Goal: Task Accomplishment & Management: Manage account settings

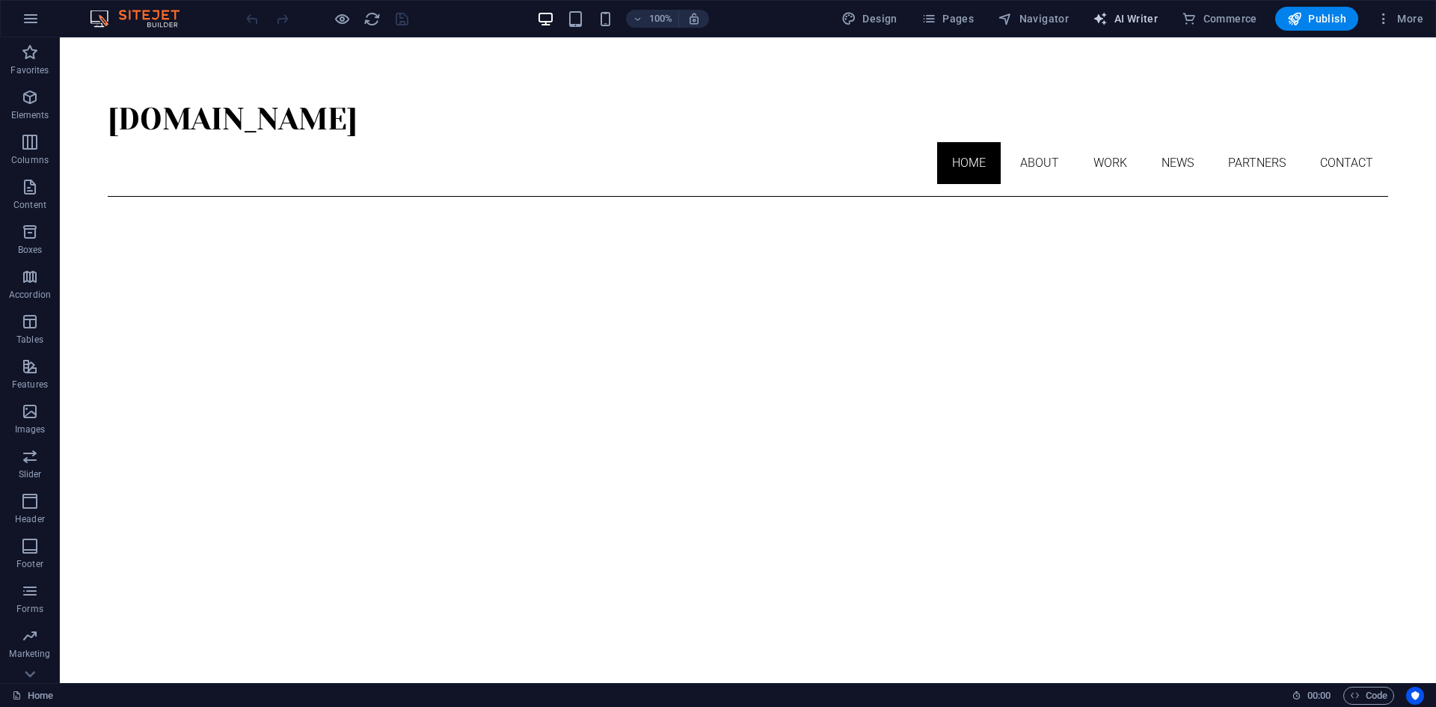
click at [1140, 25] on span "AI Writer" at bounding box center [1125, 18] width 65 height 15
select select "English"
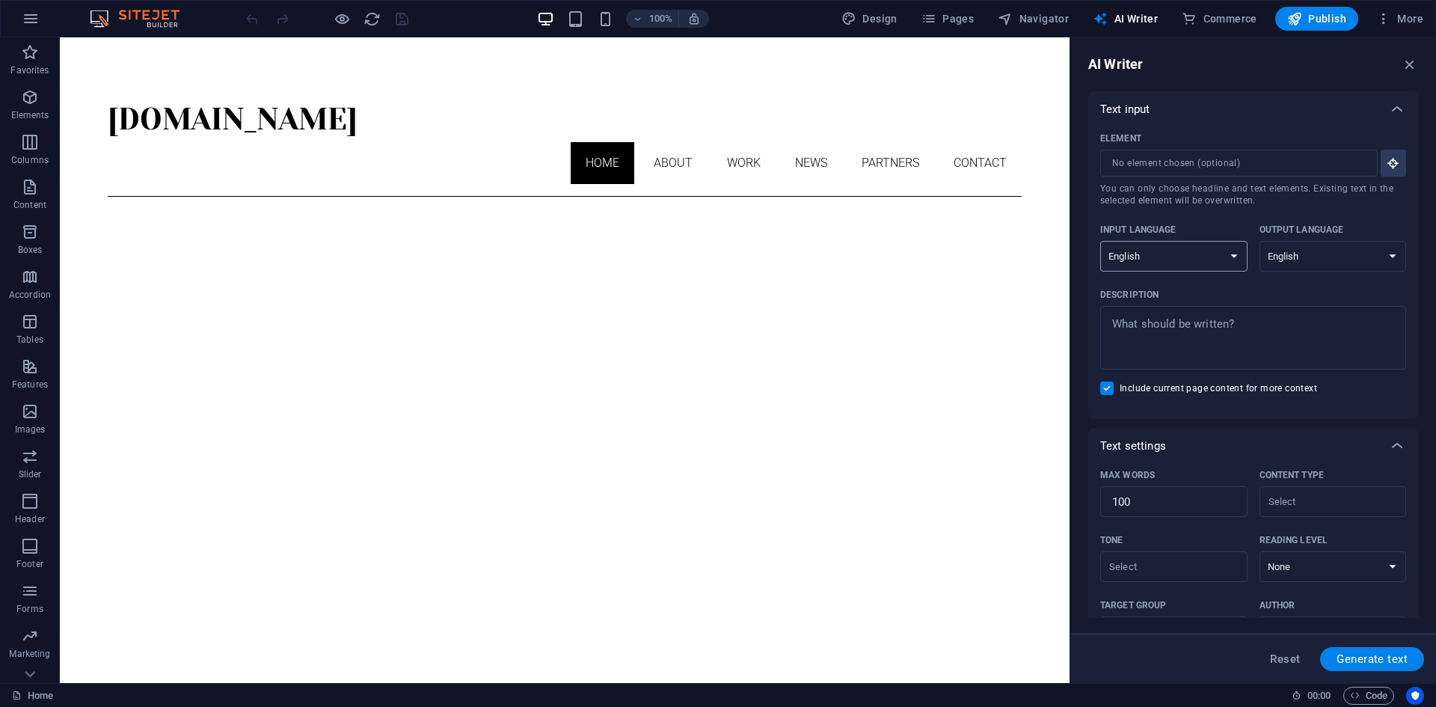
click at [1226, 253] on select "Albanian Arabic Armenian Awadhi Azerbaijani Bashkir Basque Belarusian Bengali B…" at bounding box center [1173, 256] width 147 height 31
click at [1226, 251] on select "Albanian Arabic Armenian Awadhi Azerbaijani Bashkir Basque Belarusian Bengali B…" at bounding box center [1173, 256] width 147 height 31
click at [890, 20] on span "Design" at bounding box center [869, 18] width 56 height 15
select select "px"
select select "300"
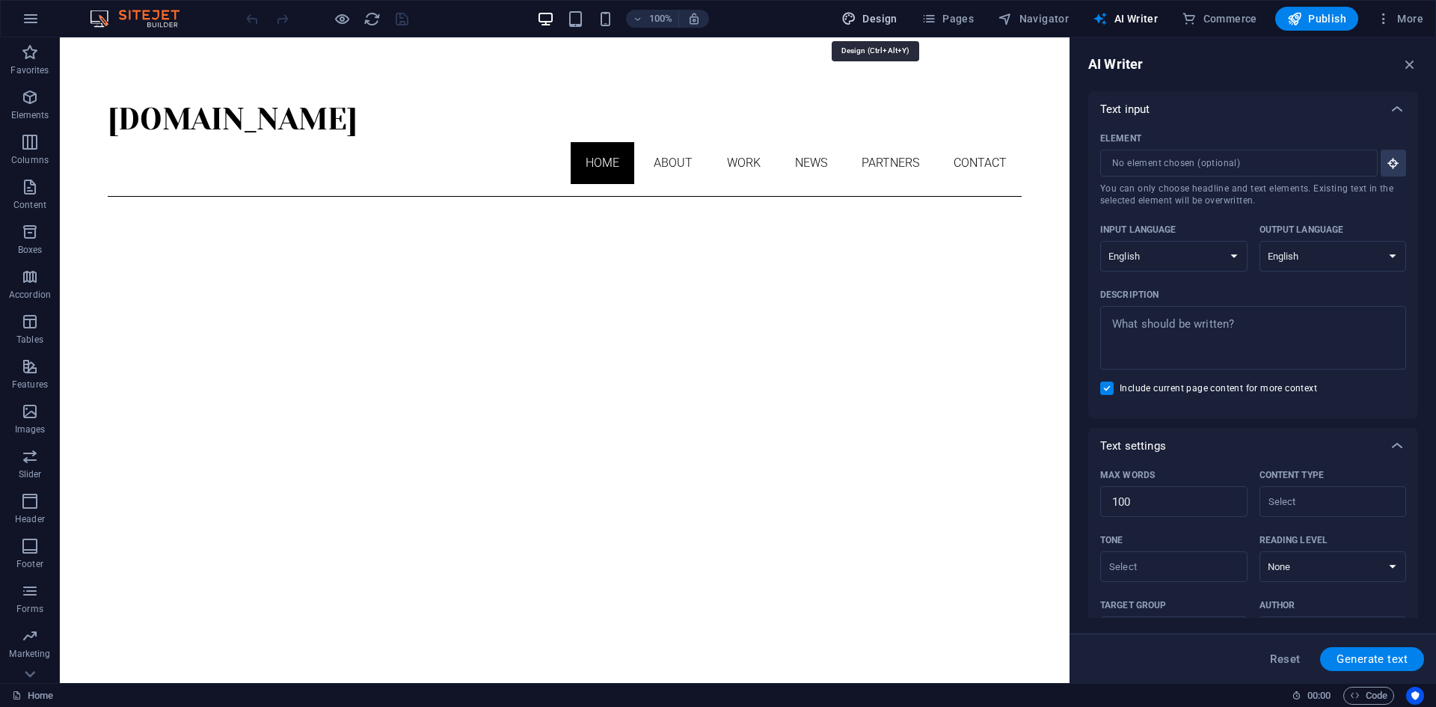
select select "px"
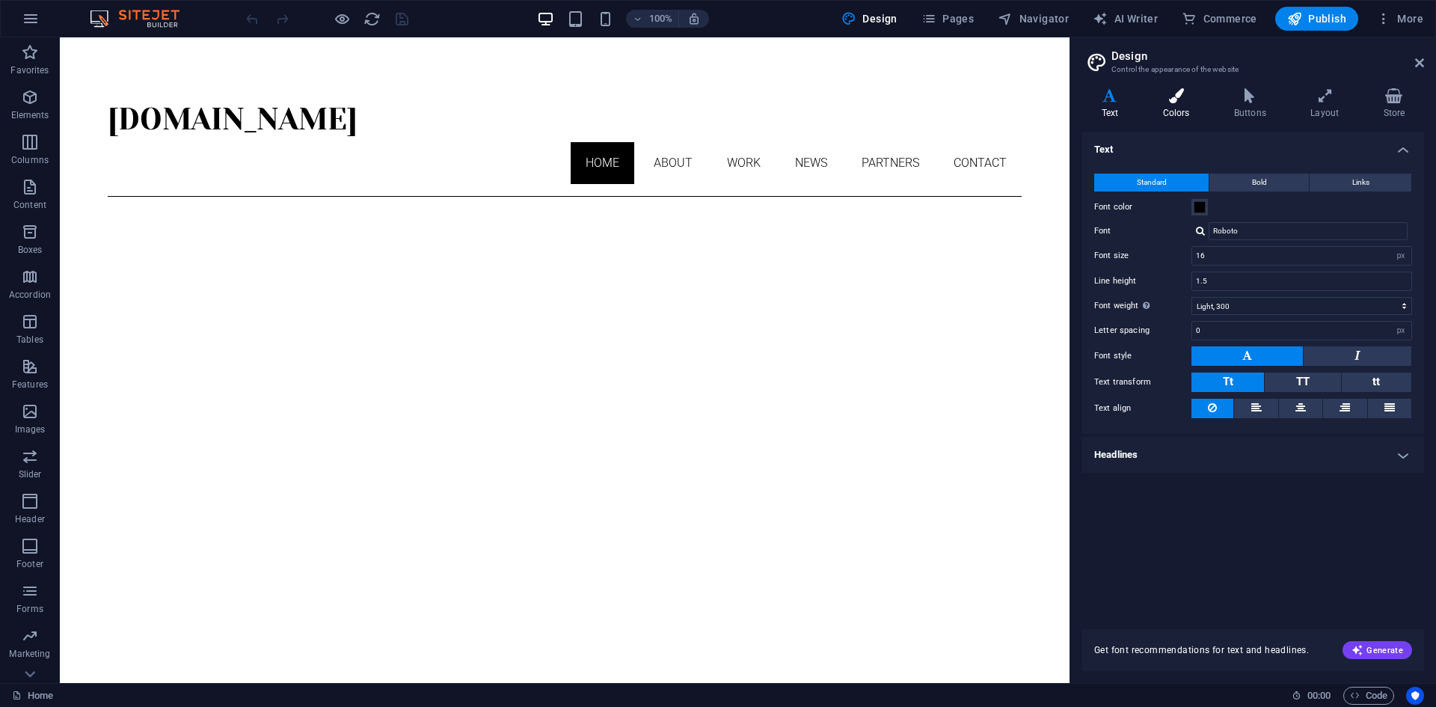
click at [1176, 102] on icon at bounding box center [1176, 95] width 65 height 15
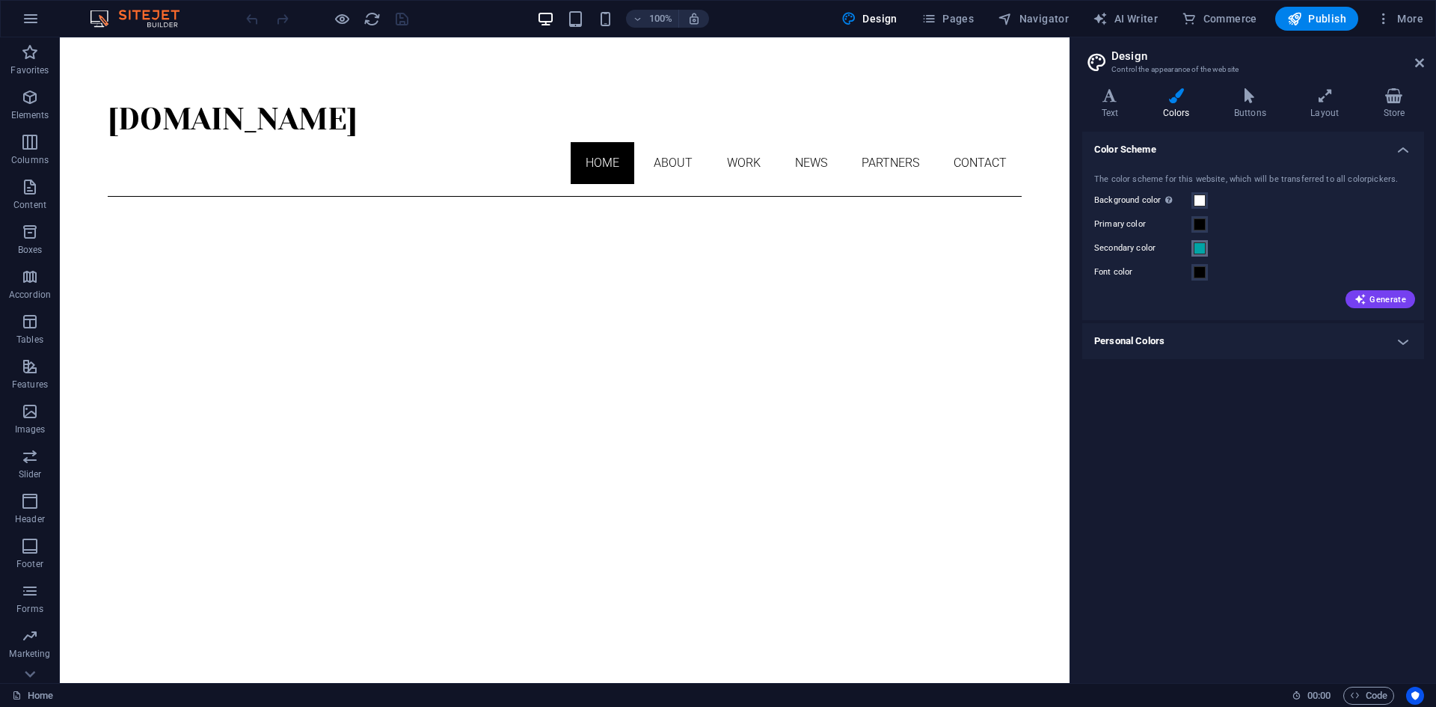
click at [1203, 247] on span at bounding box center [1200, 248] width 12 height 12
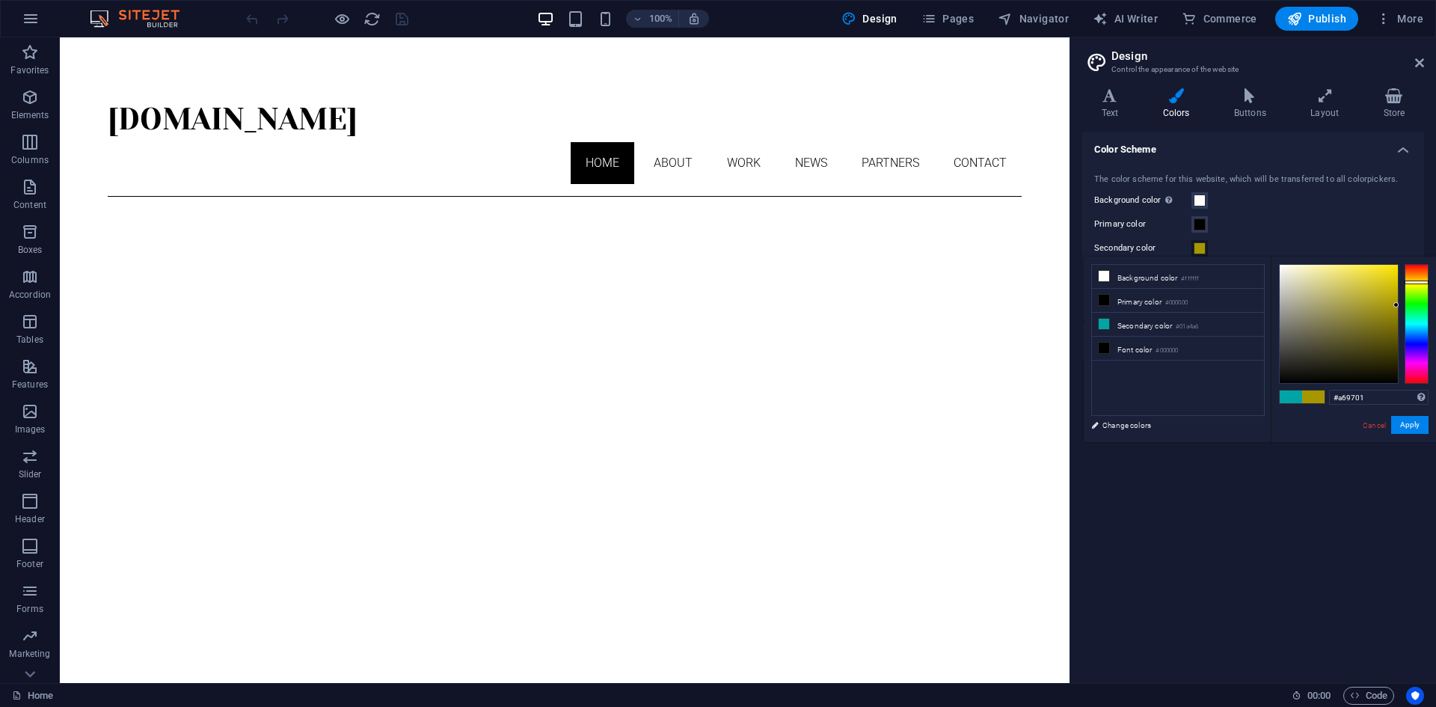
click at [1411, 282] on div at bounding box center [1417, 324] width 24 height 120
click at [1411, 276] on div at bounding box center [1417, 324] width 24 height 120
type input "#ea9e2b"
drag, startPoint x: 1391, startPoint y: 309, endPoint x: 1376, endPoint y: 274, distance: 38.5
click at [1376, 274] on div at bounding box center [1339, 324] width 118 height 118
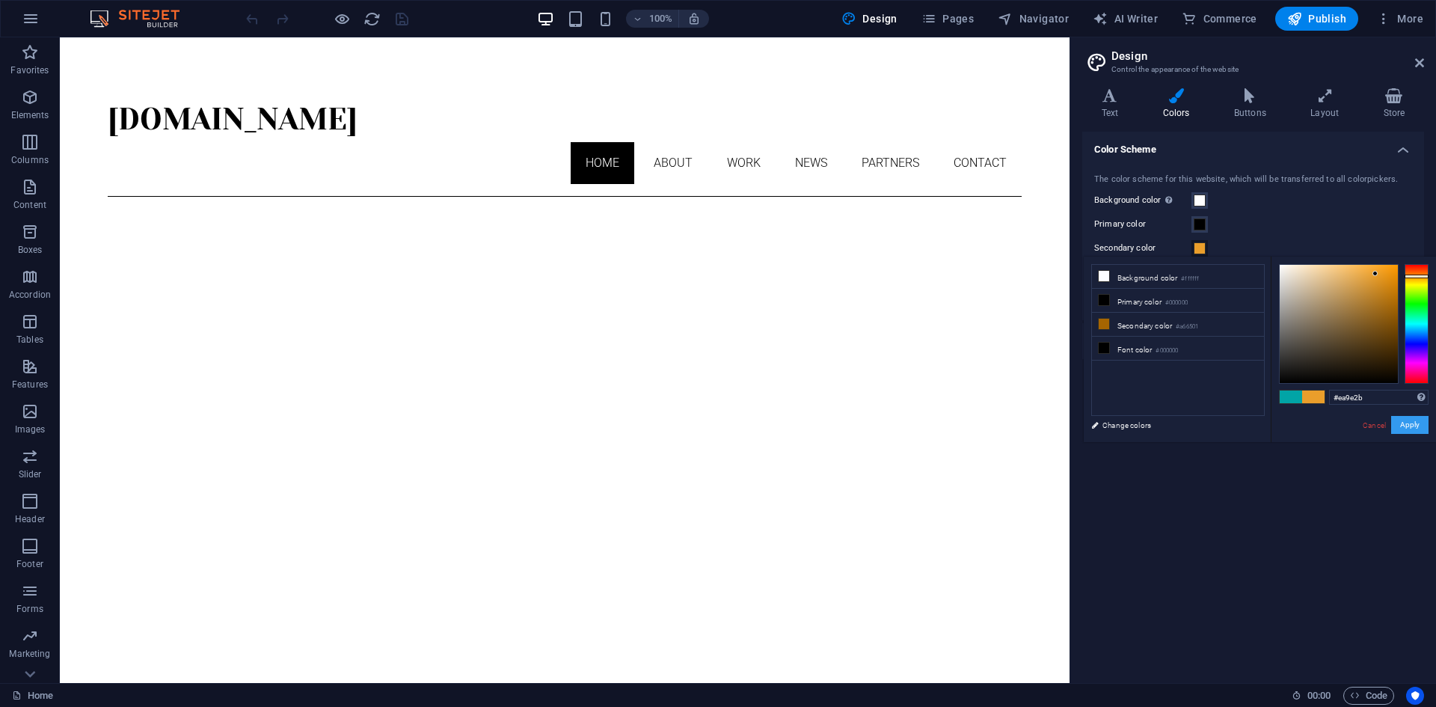
click at [1408, 423] on button "Apply" at bounding box center [1409, 425] width 37 height 18
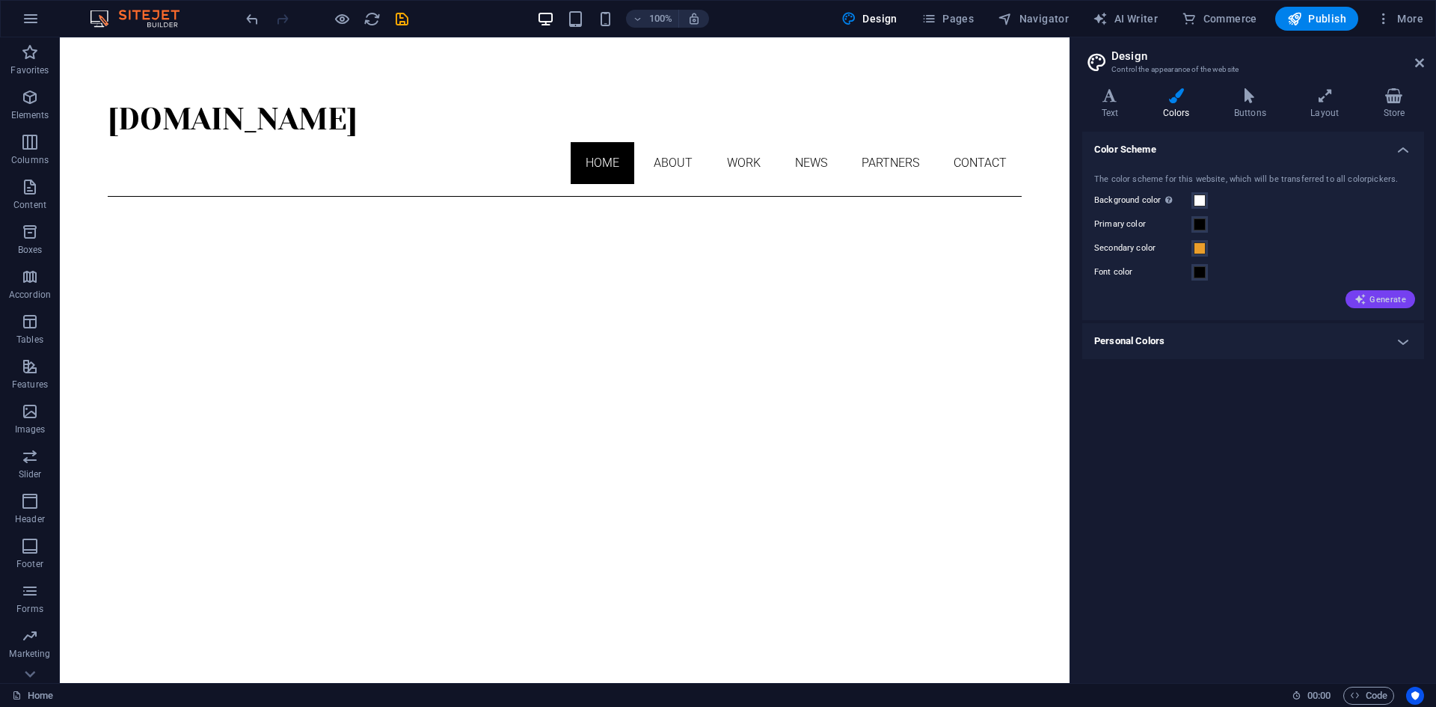
click at [1373, 307] on button "Generate" at bounding box center [1381, 299] width 70 height 18
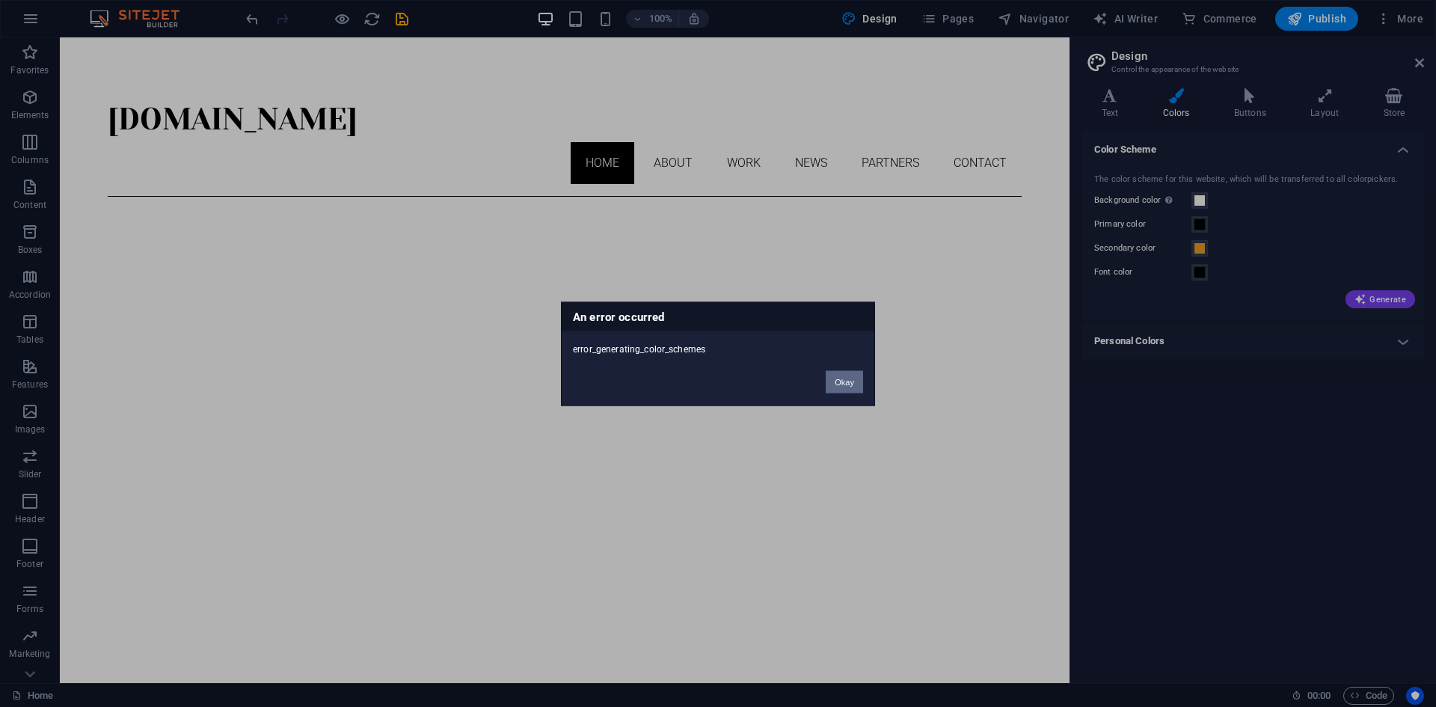
drag, startPoint x: 782, startPoint y: 341, endPoint x: 838, endPoint y: 378, distance: 66.8
click at [838, 378] on button "Okay" at bounding box center [844, 381] width 37 height 22
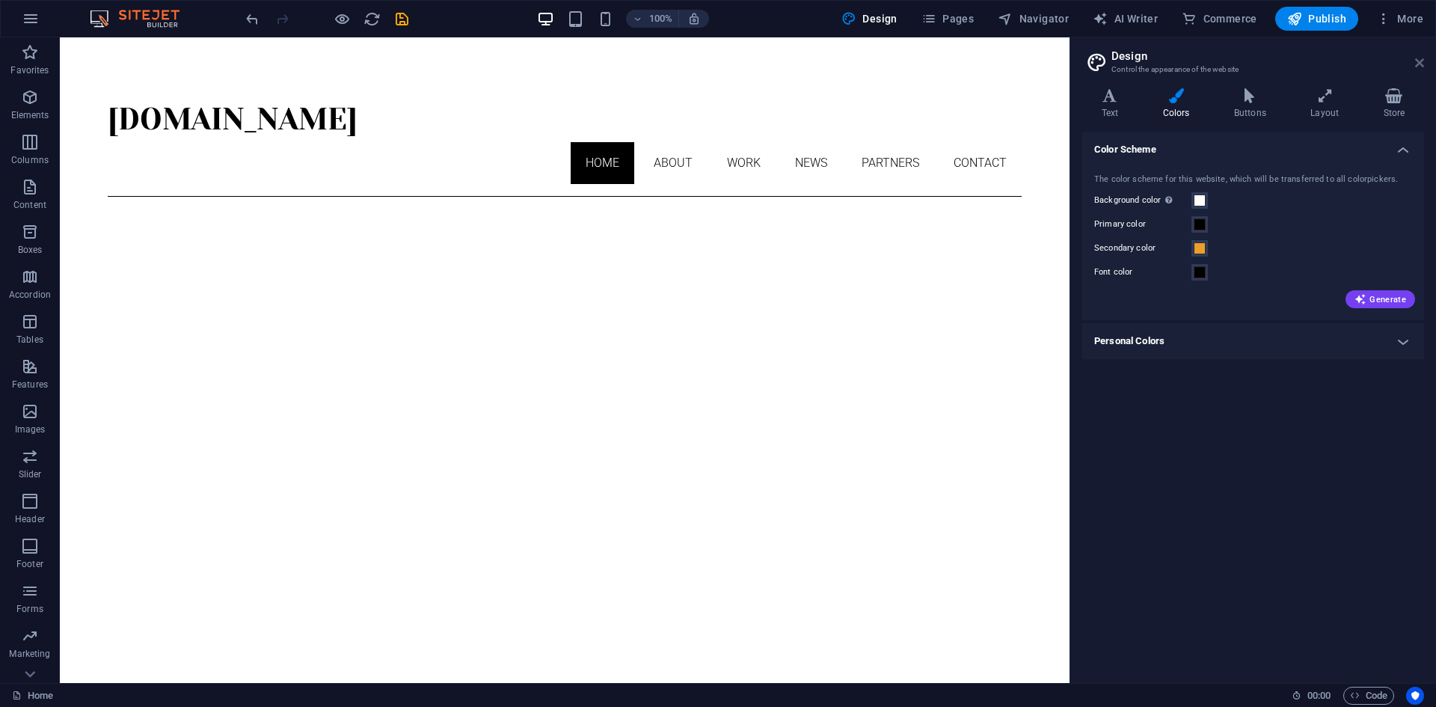
click at [1420, 60] on icon at bounding box center [1419, 63] width 9 height 12
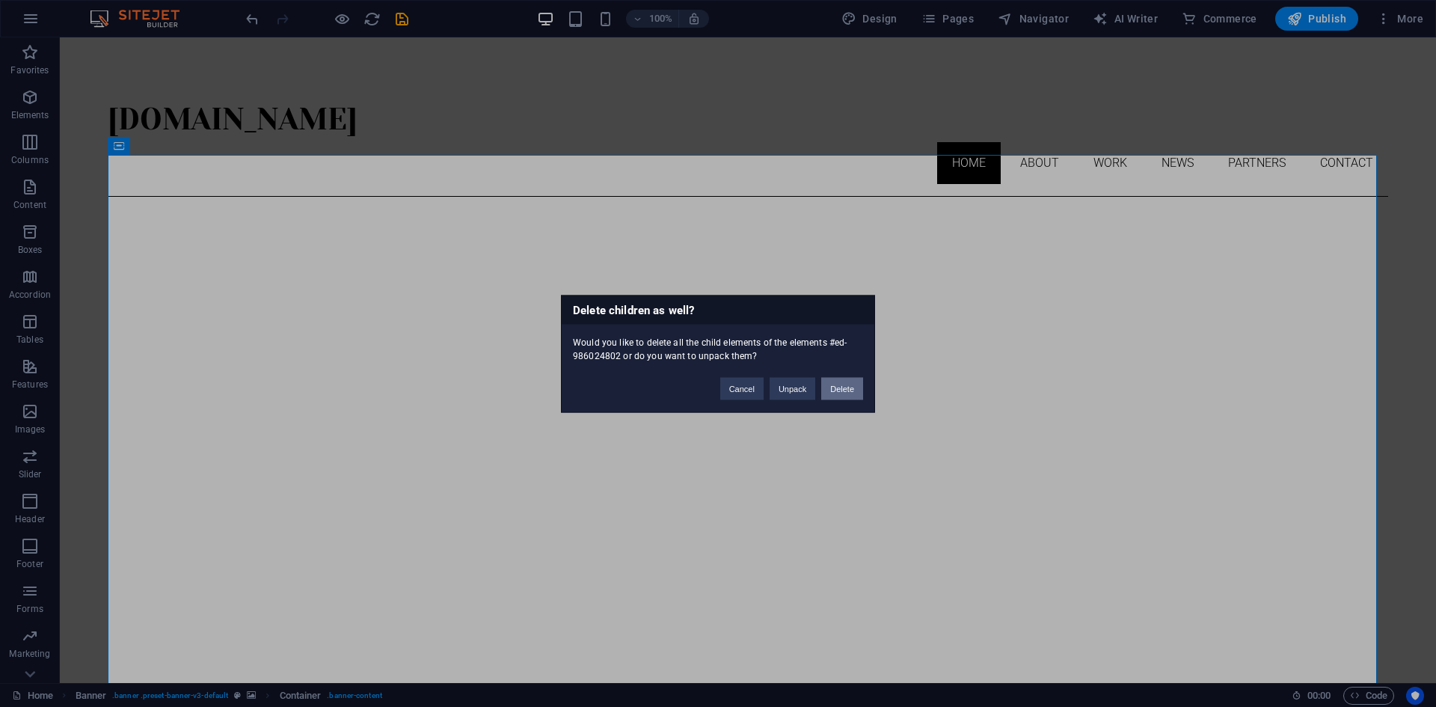
click at [843, 391] on button "Delete" at bounding box center [842, 388] width 42 height 22
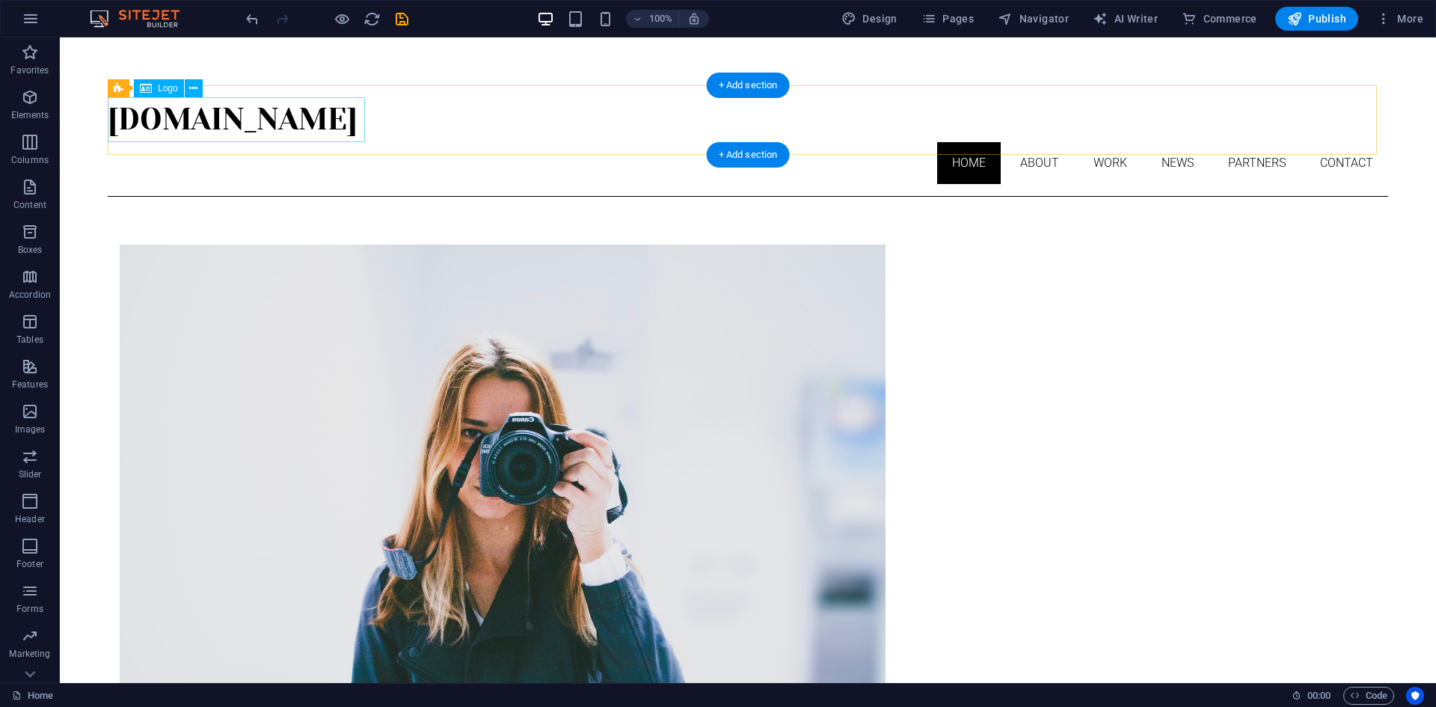
click at [357, 117] on div "[DOMAIN_NAME]" at bounding box center [748, 119] width 1281 height 45
click at [355, 117] on div "[DOMAIN_NAME]" at bounding box center [748, 119] width 1281 height 45
click at [188, 91] on button at bounding box center [194, 88] width 18 height 18
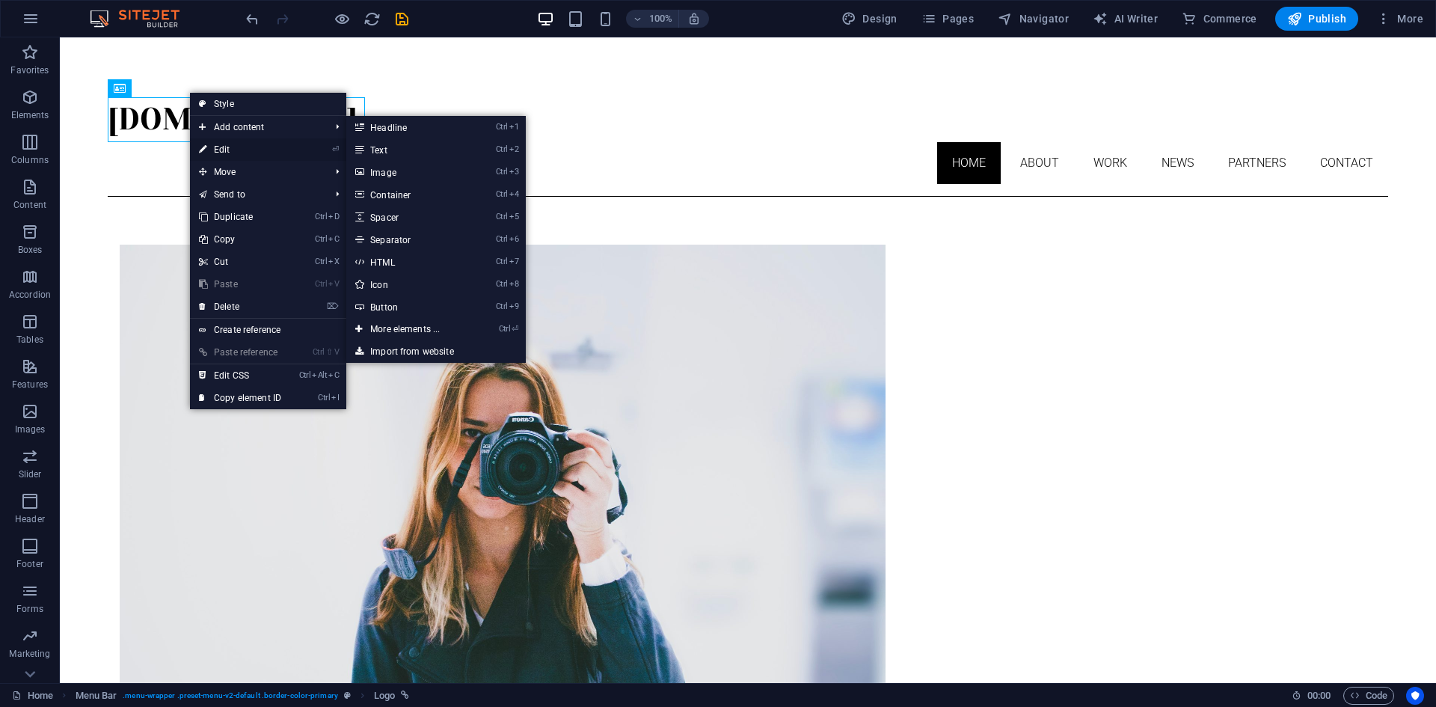
click at [257, 149] on link "⏎ Edit" at bounding box center [240, 149] width 100 height 22
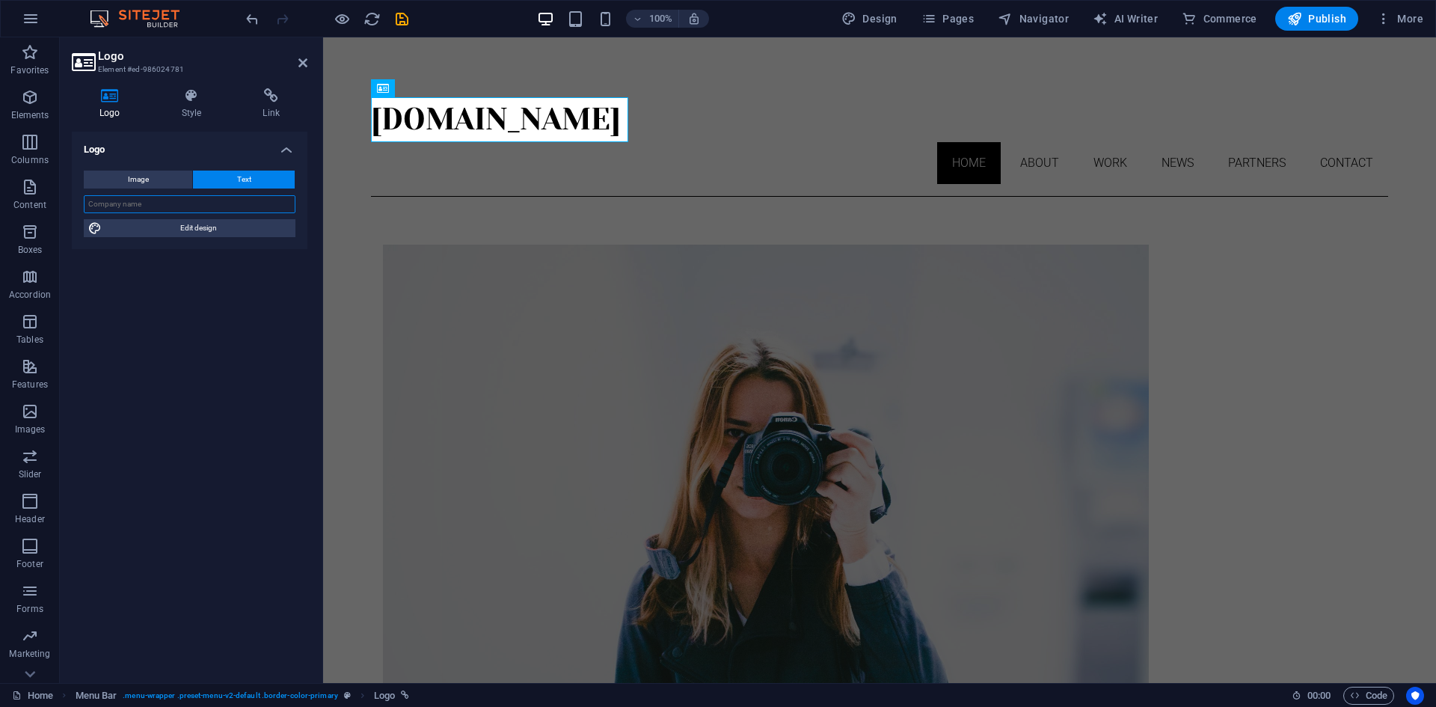
click at [182, 200] on input "text" at bounding box center [190, 204] width 212 height 18
type input "TM PHOTOGRAPHY"
click at [192, 95] on icon at bounding box center [192, 95] width 76 height 15
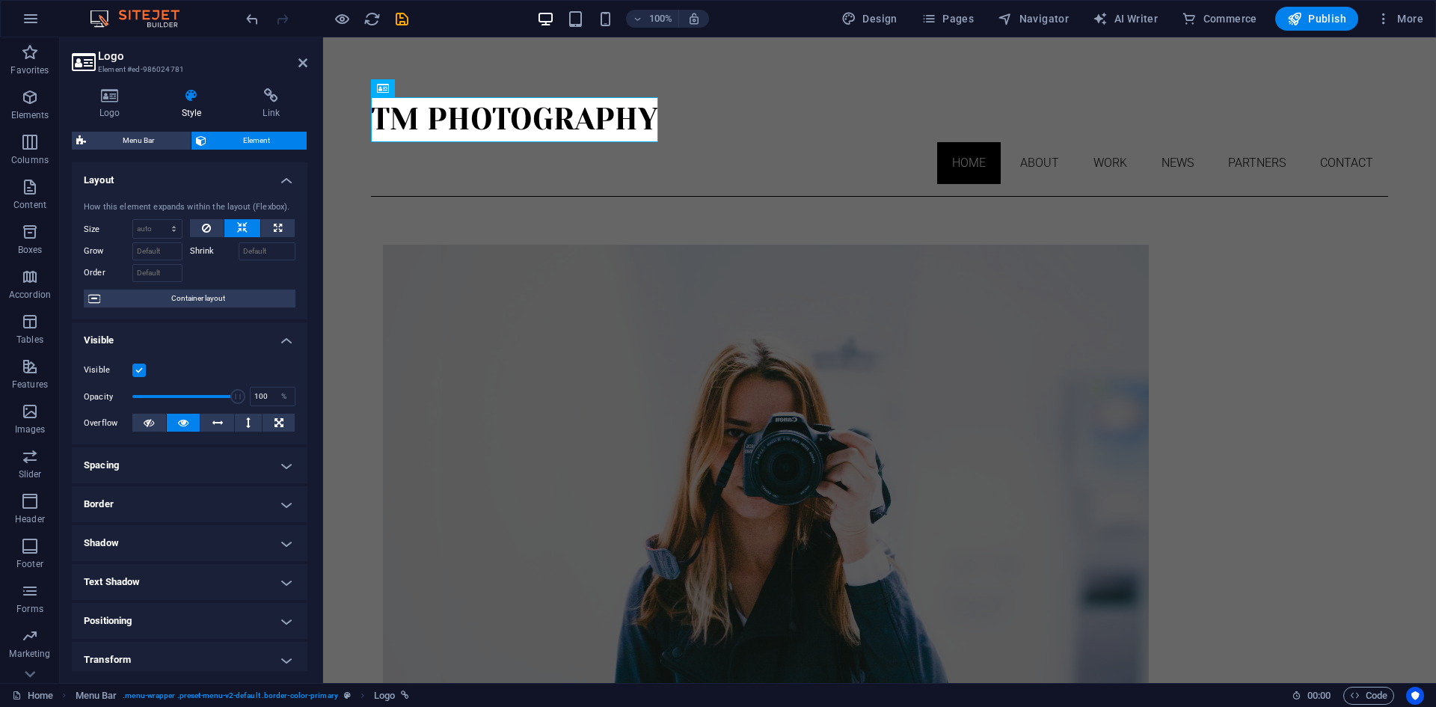
click at [135, 371] on label at bounding box center [138, 370] width 13 height 13
click at [0, 0] on input "Visible" at bounding box center [0, 0] width 0 height 0
click at [138, 370] on label at bounding box center [138, 370] width 13 height 13
click at [0, 0] on input "Visible" at bounding box center [0, 0] width 0 height 0
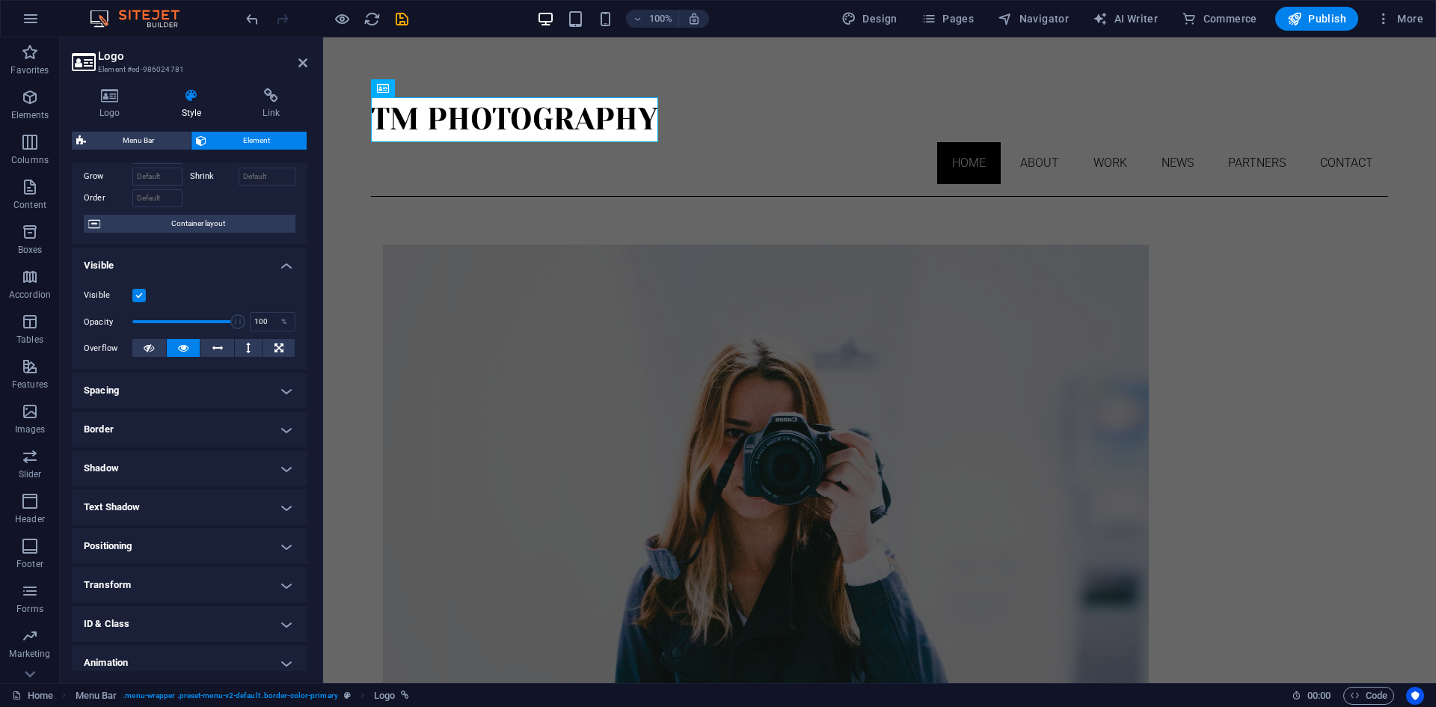
click at [270, 394] on h4 "Spacing" at bounding box center [190, 390] width 236 height 36
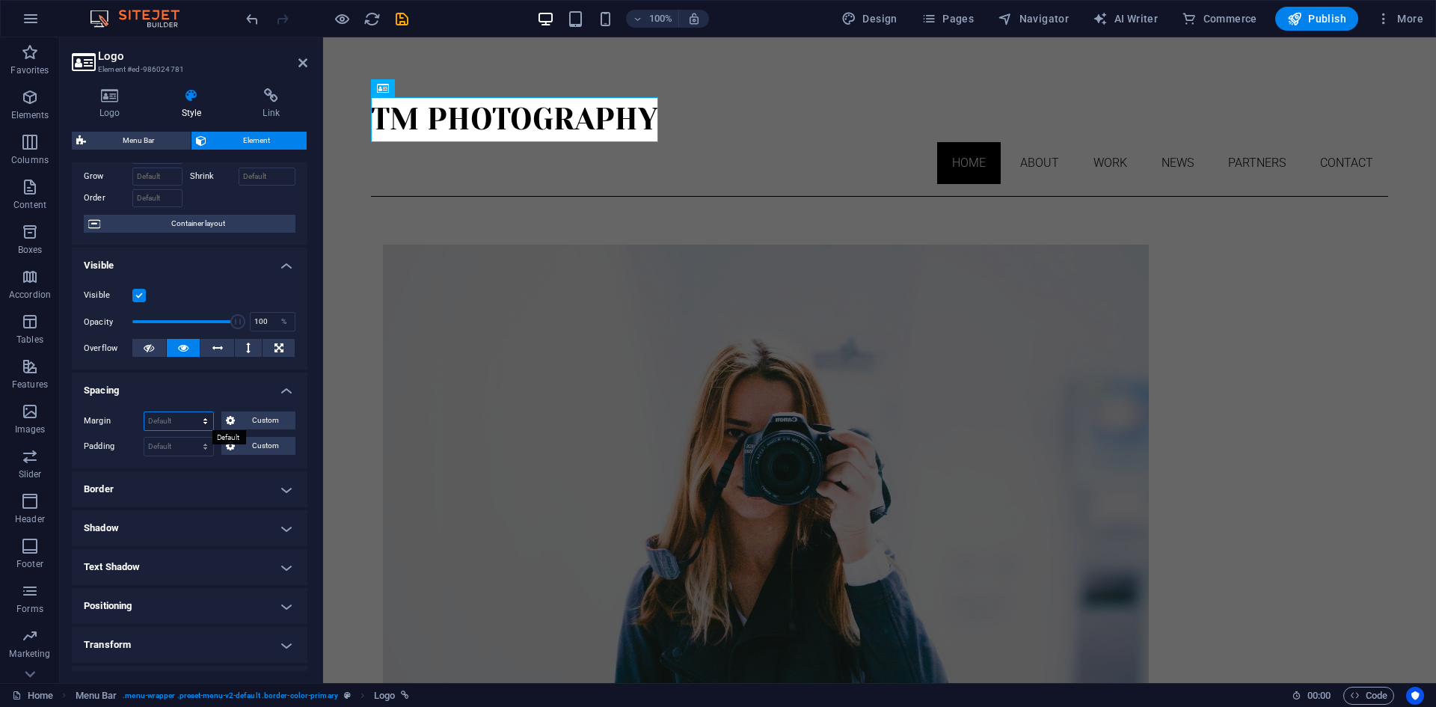
click at [184, 423] on select "Default auto px % rem vw vh Custom" at bounding box center [178, 421] width 69 height 18
click at [201, 385] on h4 "Spacing" at bounding box center [190, 385] width 236 height 27
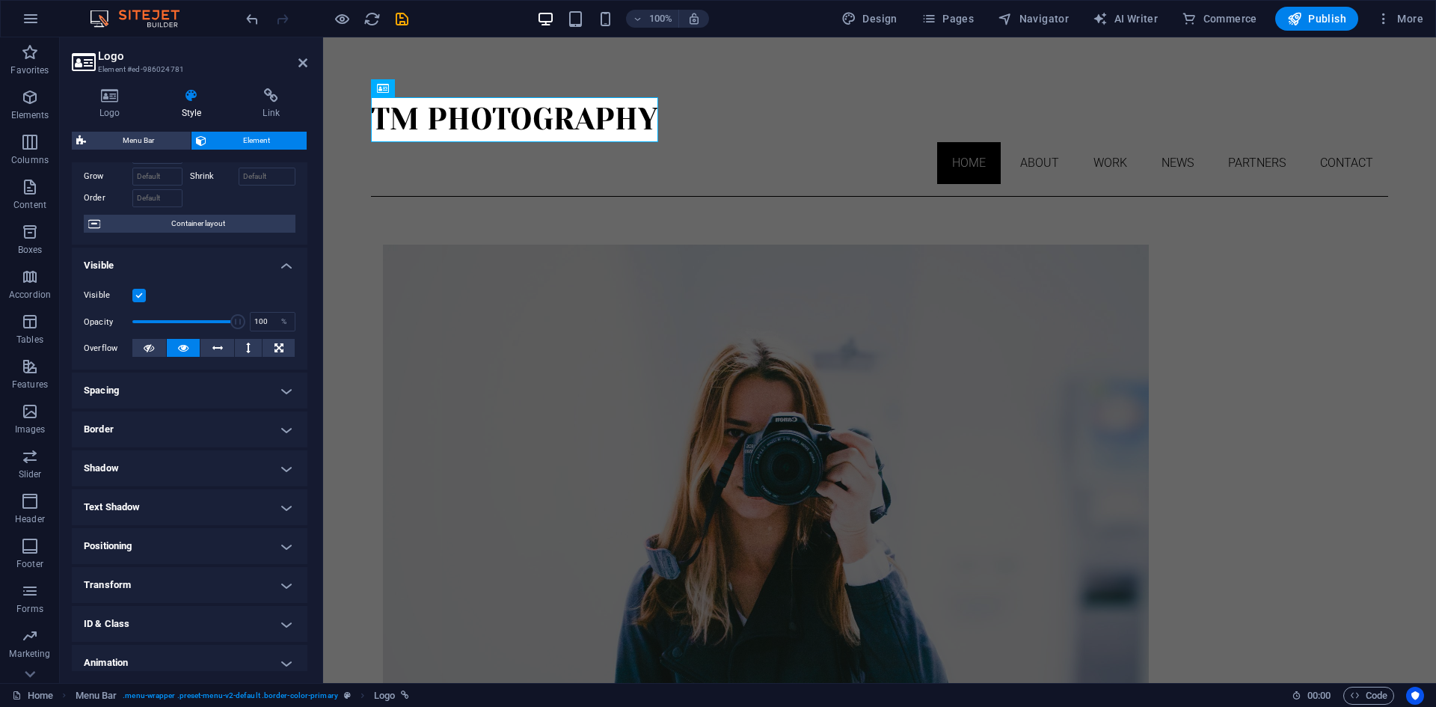
click at [230, 462] on h4 "Shadow" at bounding box center [190, 468] width 236 height 36
click at [206, 497] on span "Outside" at bounding box center [215, 498] width 25 height 18
type input "2"
type input "4"
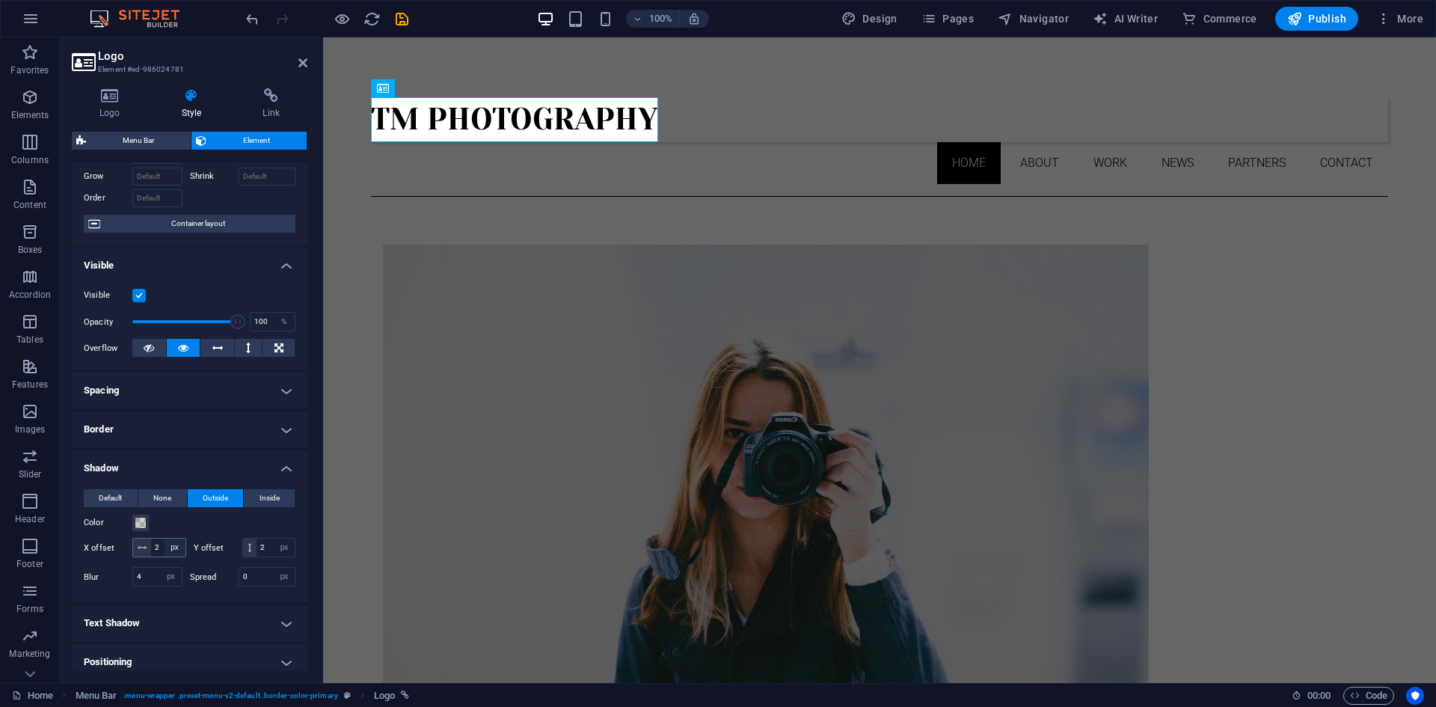
drag, startPoint x: 137, startPoint y: 545, endPoint x: 275, endPoint y: 550, distance: 137.7
click at [186, 548] on div "2 px rem vh vw" at bounding box center [159, 547] width 54 height 19
click at [186, 547] on select "px rem vh vw" at bounding box center [175, 548] width 21 height 18
click at [269, 491] on span "Inside" at bounding box center [270, 498] width 20 height 18
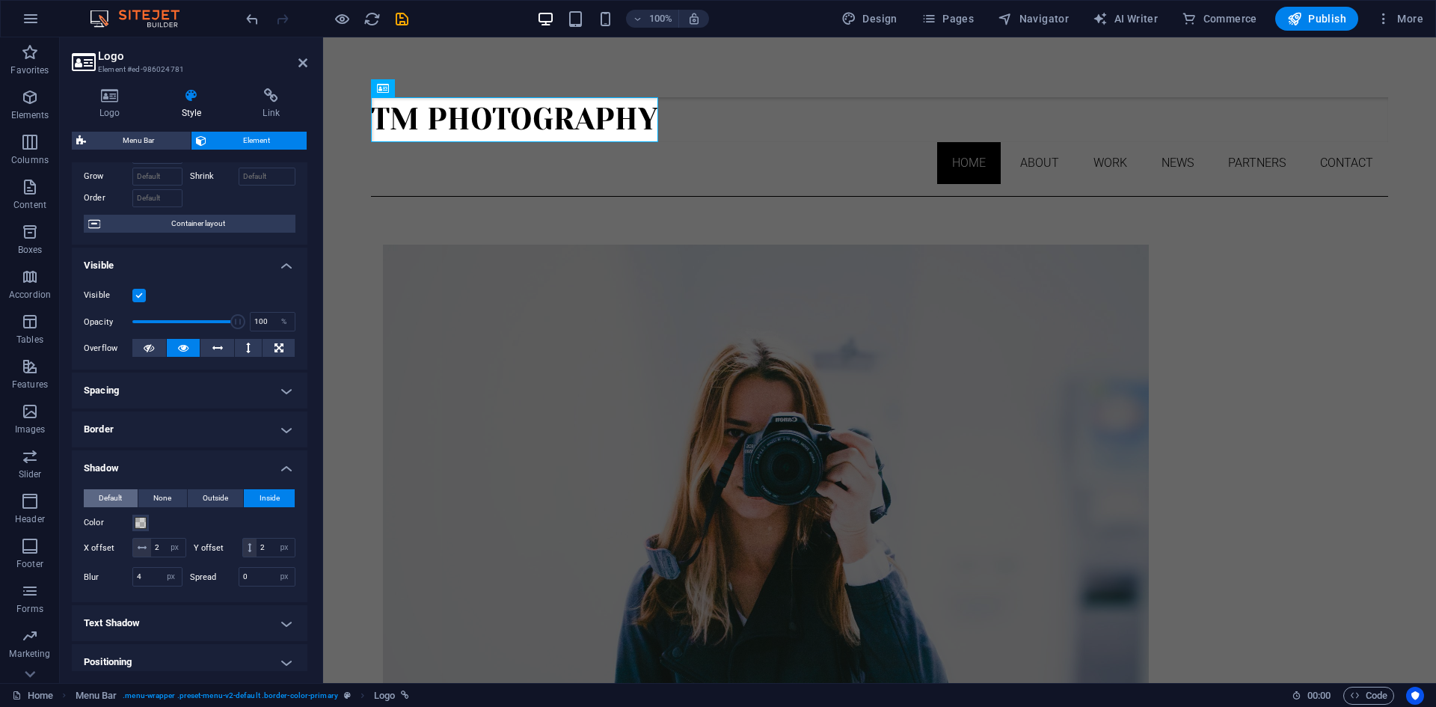
click at [113, 503] on span "Default" at bounding box center [110, 498] width 23 height 18
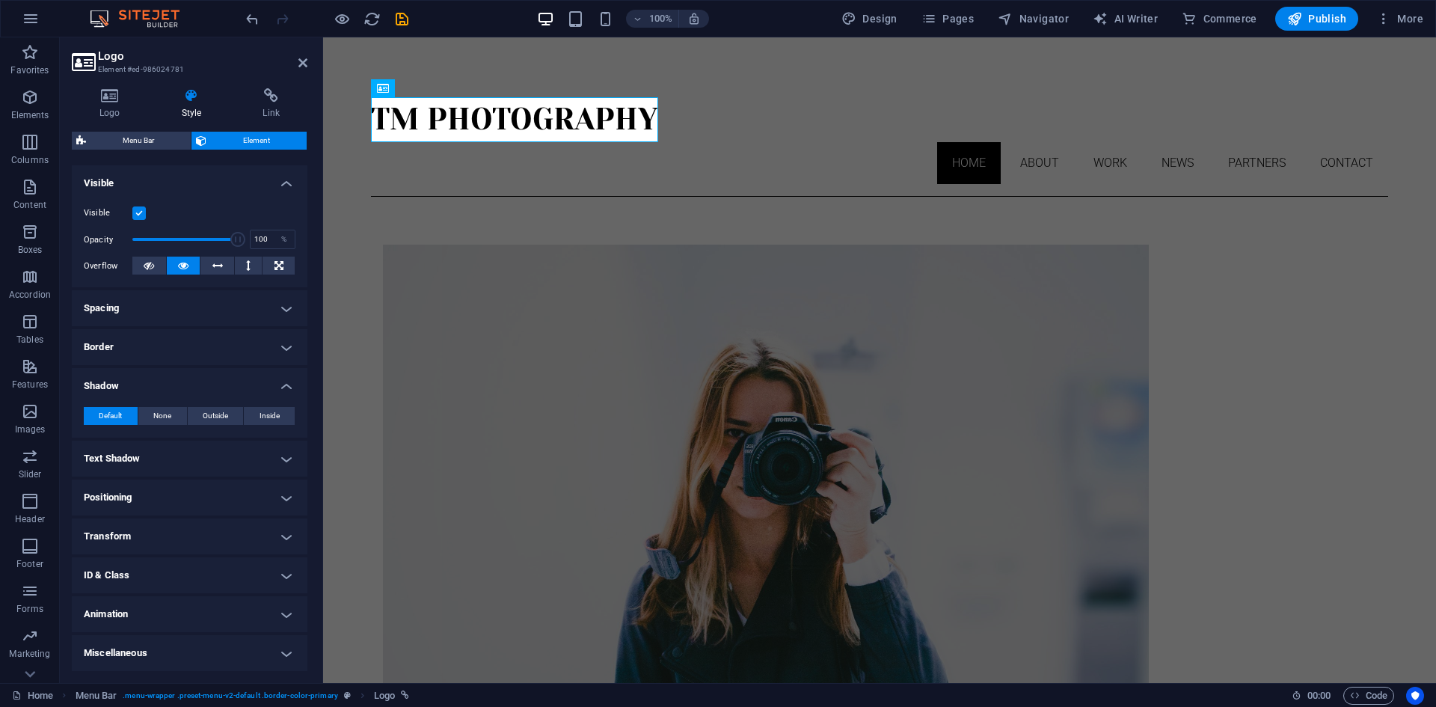
click at [280, 610] on h4 "Animation" at bounding box center [190, 614] width 236 height 36
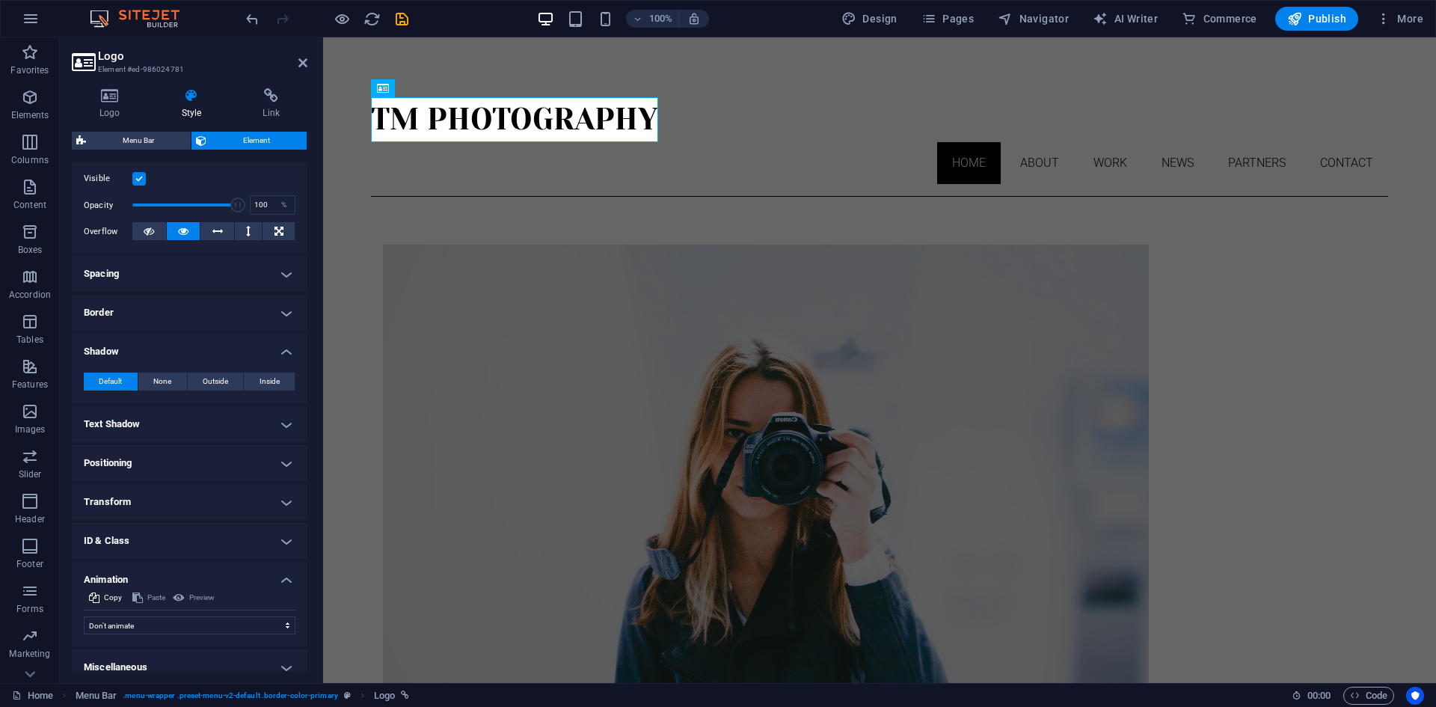
scroll to position [206, 0]
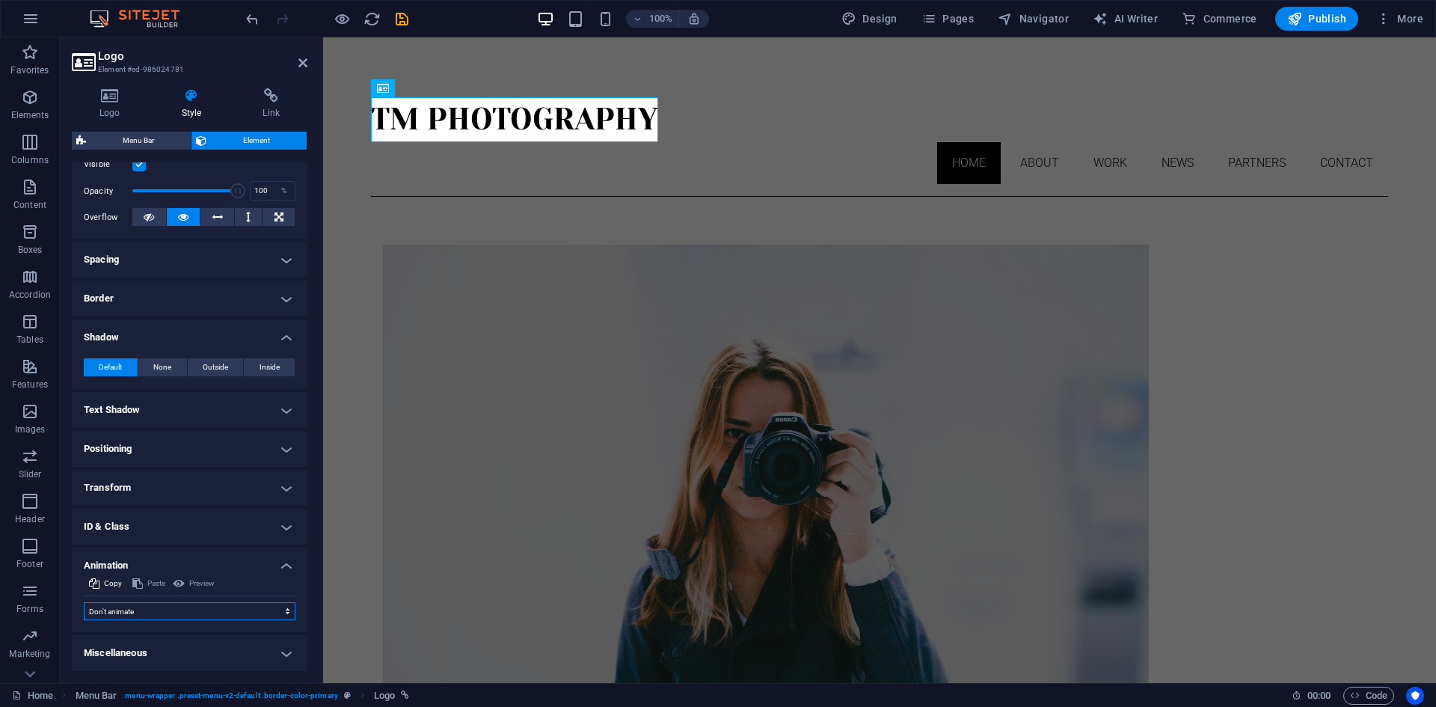
click at [260, 613] on select "Don't animate Show / Hide Slide up/down Zoom in/out Slide left to right Slide r…" at bounding box center [190, 611] width 212 height 18
select select "pulse"
click at [84, 602] on select "Don't animate Show / Hide Slide up/down Zoom in/out Slide left to right Slide r…" at bounding box center [190, 611] width 212 height 18
select select "scroll"
click at [240, 604] on select "Don't animate Show / Hide Slide up/down Zoom in/out Slide left to right Slide r…" at bounding box center [190, 611] width 212 height 18
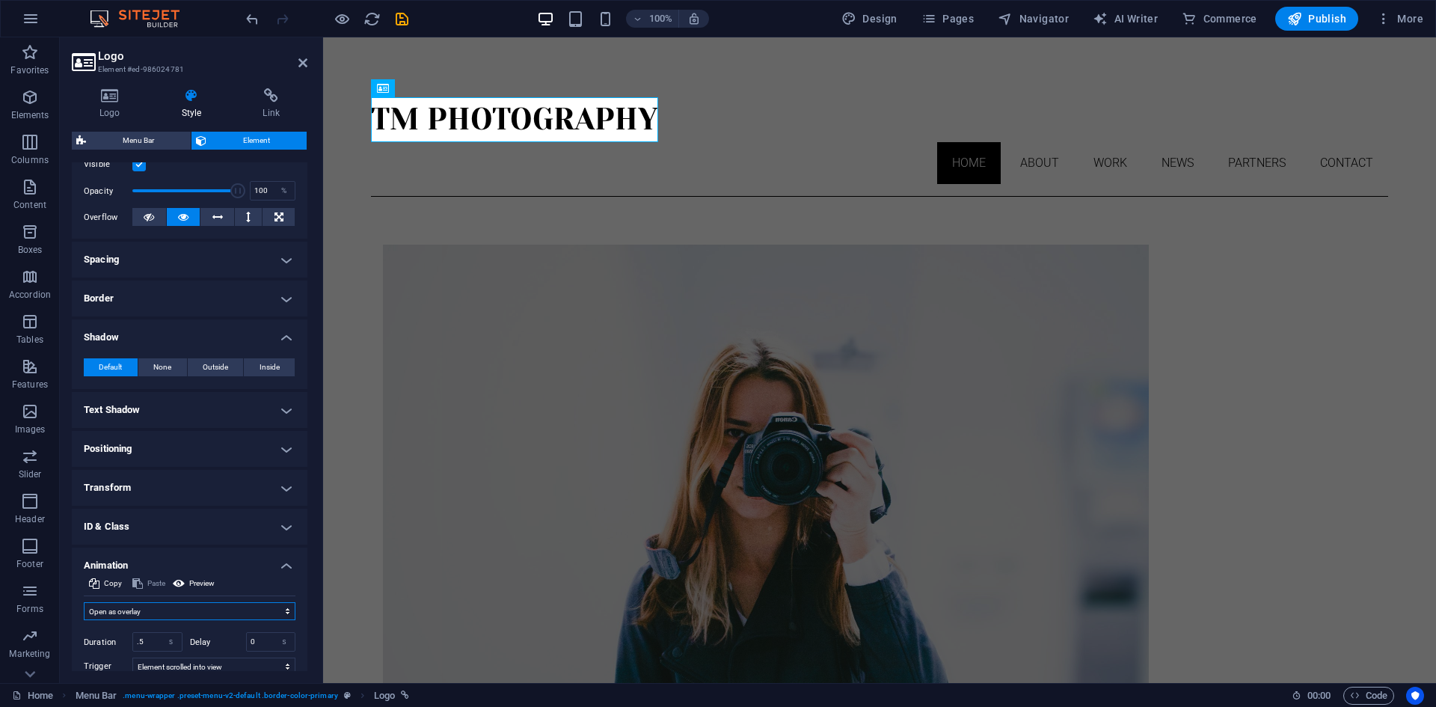
click at [84, 602] on select "Don't animate Show / Hide Slide up/down Zoom in/out Slide left to right Slide r…" at bounding box center [190, 611] width 212 height 18
click at [250, 613] on select "Don't animate Show / Hide Slide up/down Zoom in/out Slide left to right Slide r…" at bounding box center [190, 611] width 212 height 18
click at [84, 602] on select "Don't animate Show / Hide Slide up/down Zoom in/out Slide left to right Slide r…" at bounding box center [190, 611] width 212 height 18
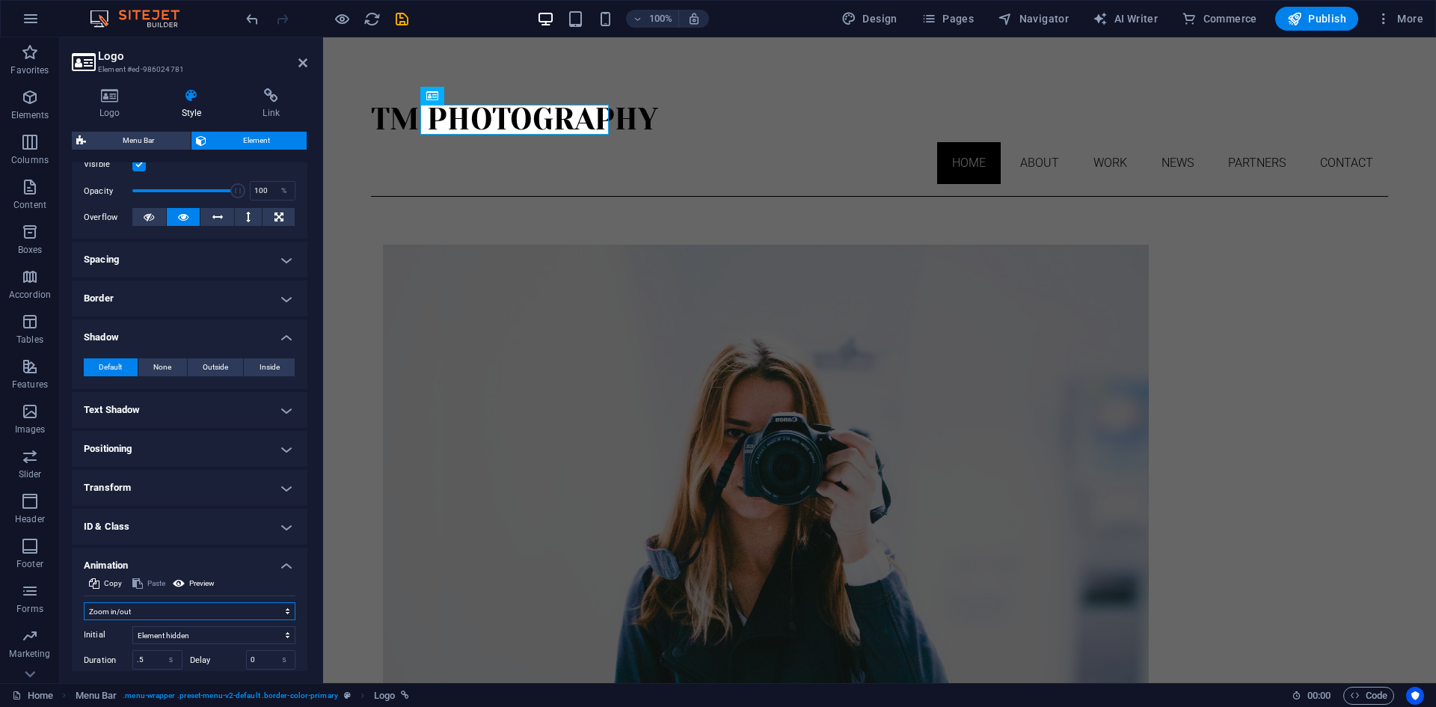
click at [266, 610] on select "Don't animate Show / Hide Slide up/down Zoom in/out Slide left to right Slide r…" at bounding box center [190, 611] width 212 height 18
click at [84, 602] on select "Don't animate Show / Hide Slide up/down Zoom in/out Slide left to right Slide r…" at bounding box center [190, 611] width 212 height 18
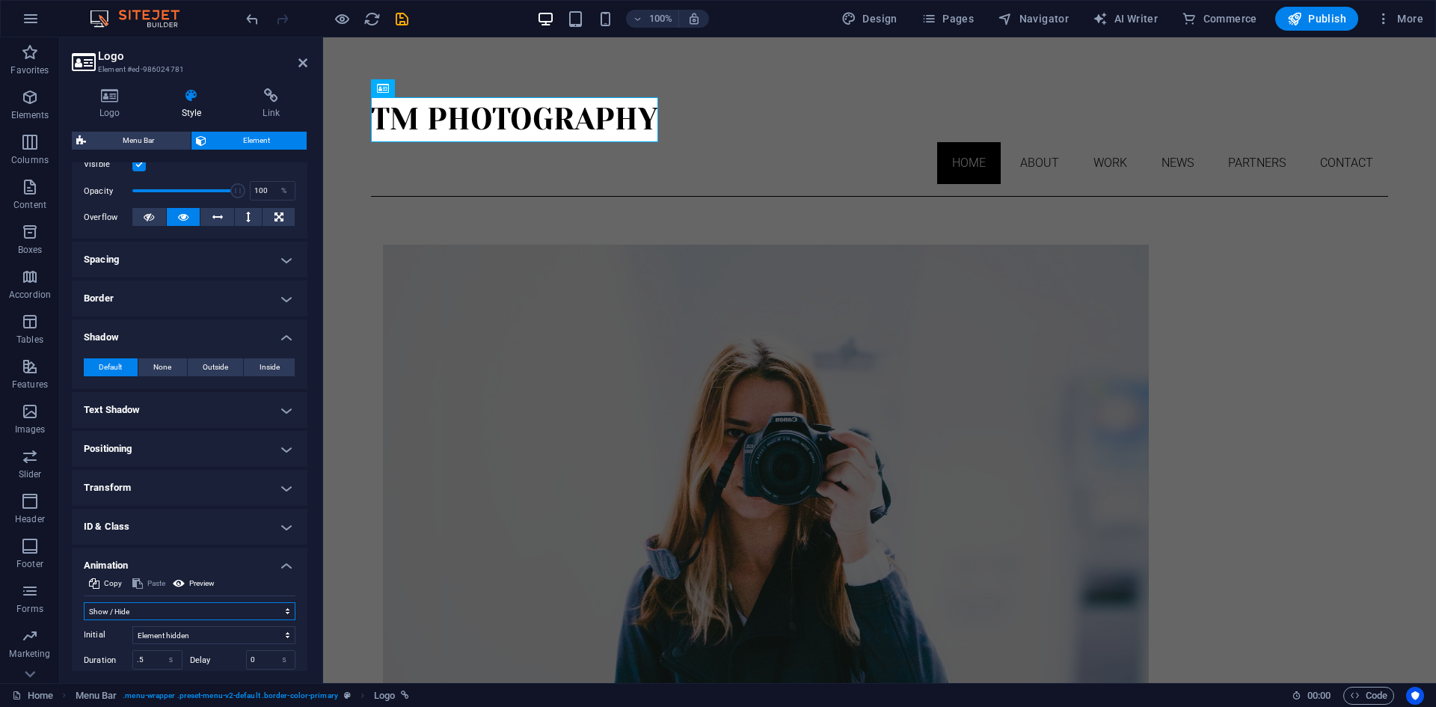
click at [273, 607] on select "Don't animate Show / Hide Slide up/down Zoom in/out Slide left to right Slide r…" at bounding box center [190, 611] width 212 height 18
click at [84, 602] on select "Don't animate Show / Hide Slide up/down Zoom in/out Slide left to right Slide r…" at bounding box center [190, 611] width 212 height 18
drag, startPoint x: 291, startPoint y: 611, endPoint x: 283, endPoint y: 610, distance: 7.5
click at [291, 611] on select "Don't animate Show / Hide Slide up/down Zoom in/out Slide left to right Slide r…" at bounding box center [190, 611] width 212 height 18
click at [84, 602] on select "Don't animate Show / Hide Slide up/down Zoom in/out Slide left to right Slide r…" at bounding box center [190, 611] width 212 height 18
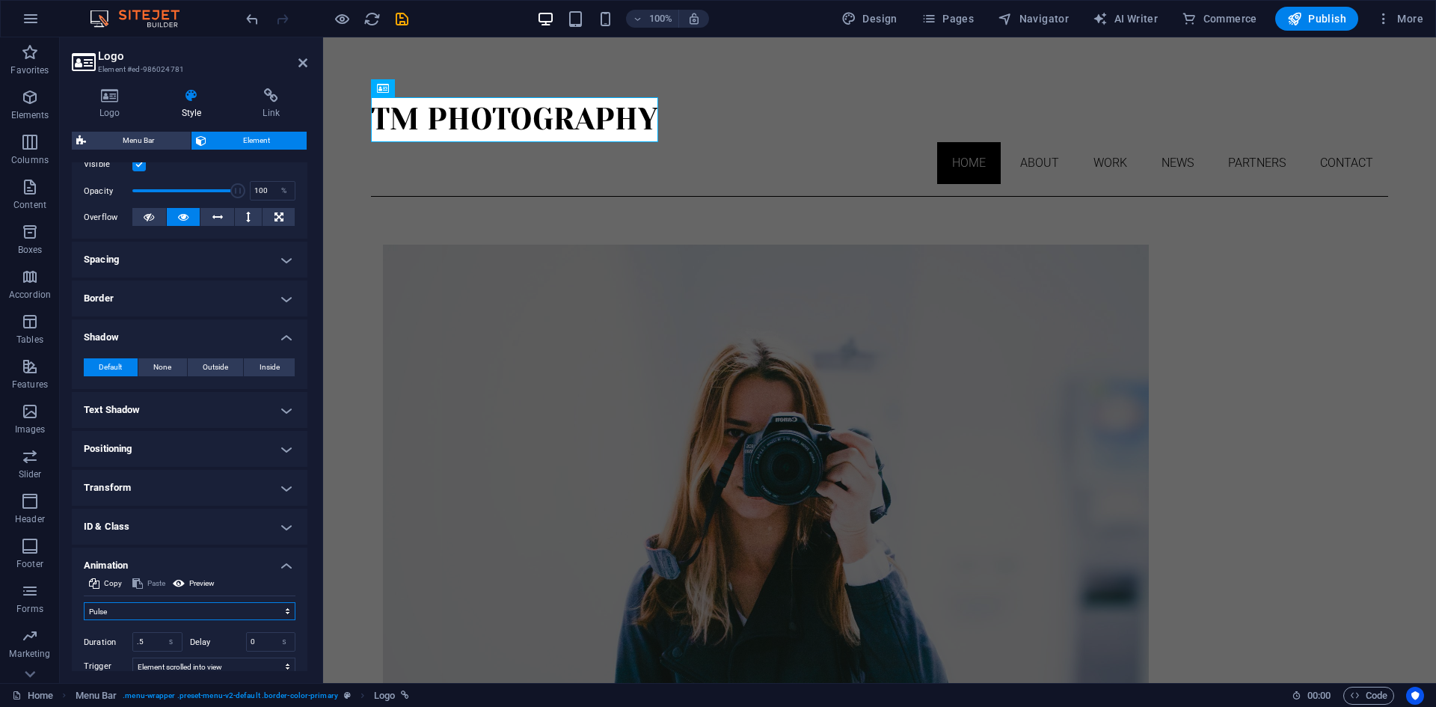
click at [251, 606] on select "Don't animate Show / Hide Slide up/down Zoom in/out Slide left to right Slide r…" at bounding box center [190, 611] width 212 height 18
select select "none"
click at [84, 602] on select "Don't animate Show / Hide Slide up/down Zoom in/out Slide left to right Slide r…" at bounding box center [190, 611] width 212 height 18
click at [283, 661] on h4 "Miscellaneous" at bounding box center [190, 653] width 236 height 36
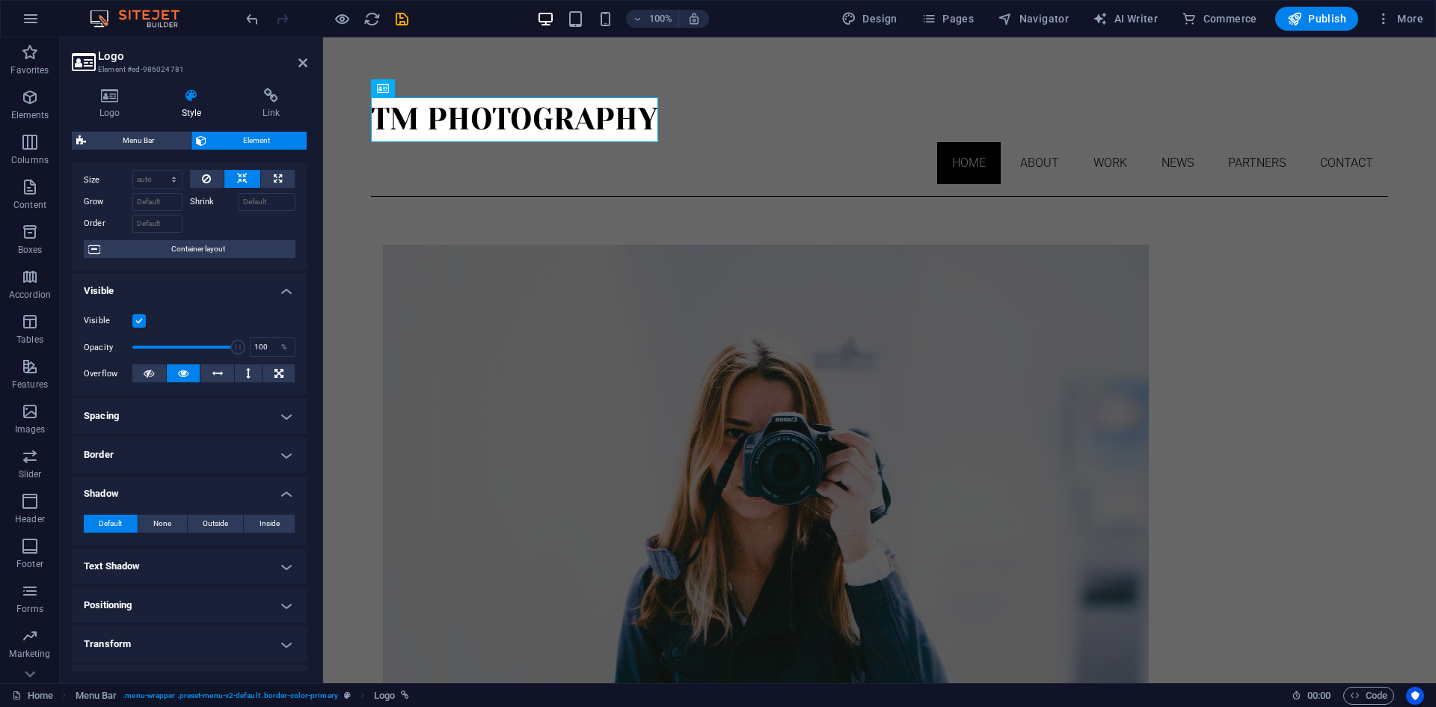
scroll to position [0, 0]
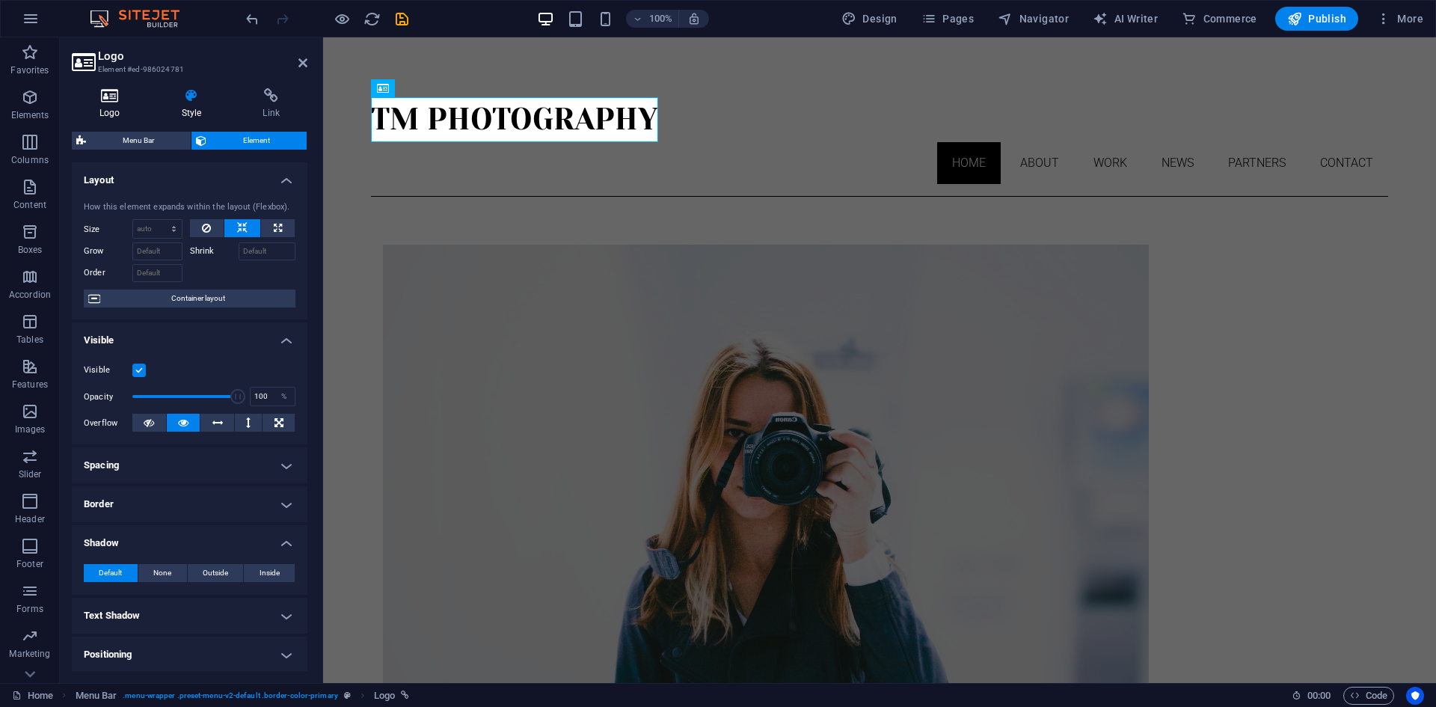
click at [123, 107] on h4 "Logo" at bounding box center [113, 103] width 82 height 31
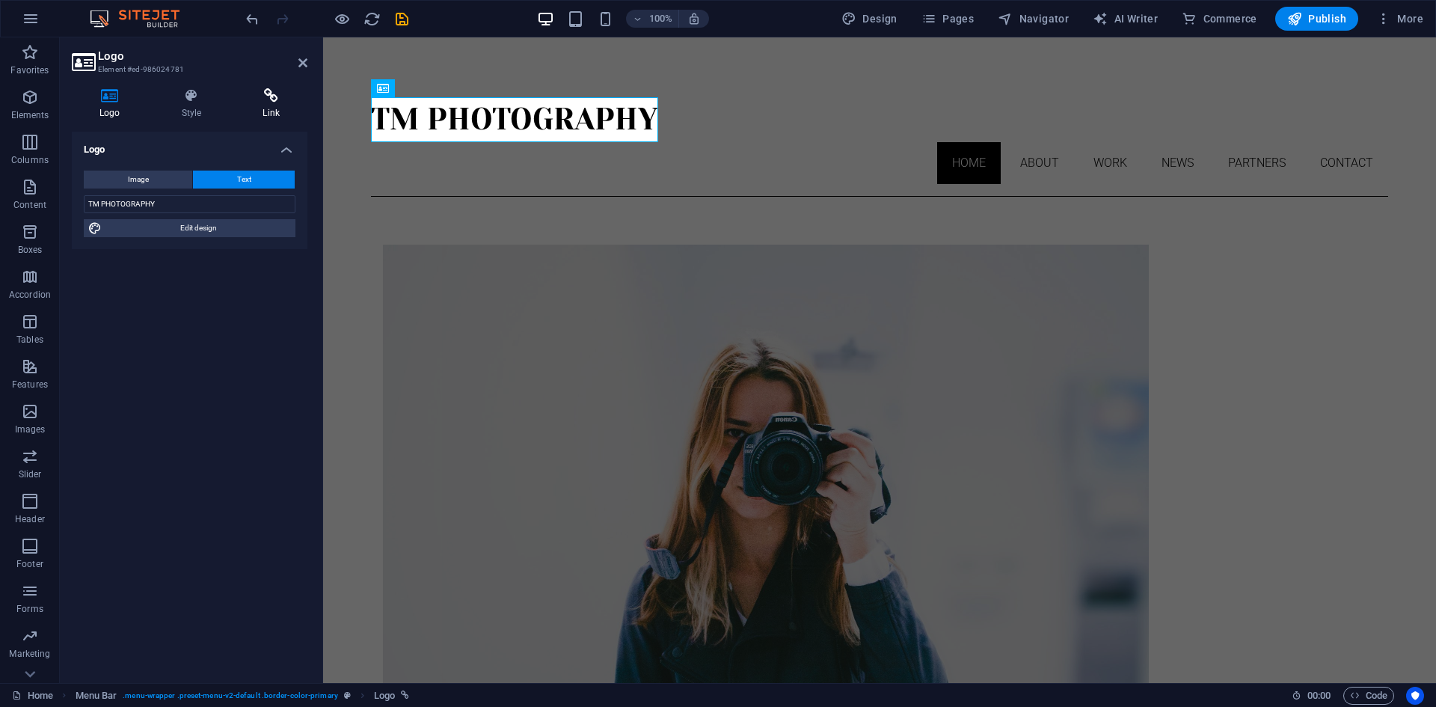
click at [268, 102] on icon at bounding box center [271, 95] width 73 height 15
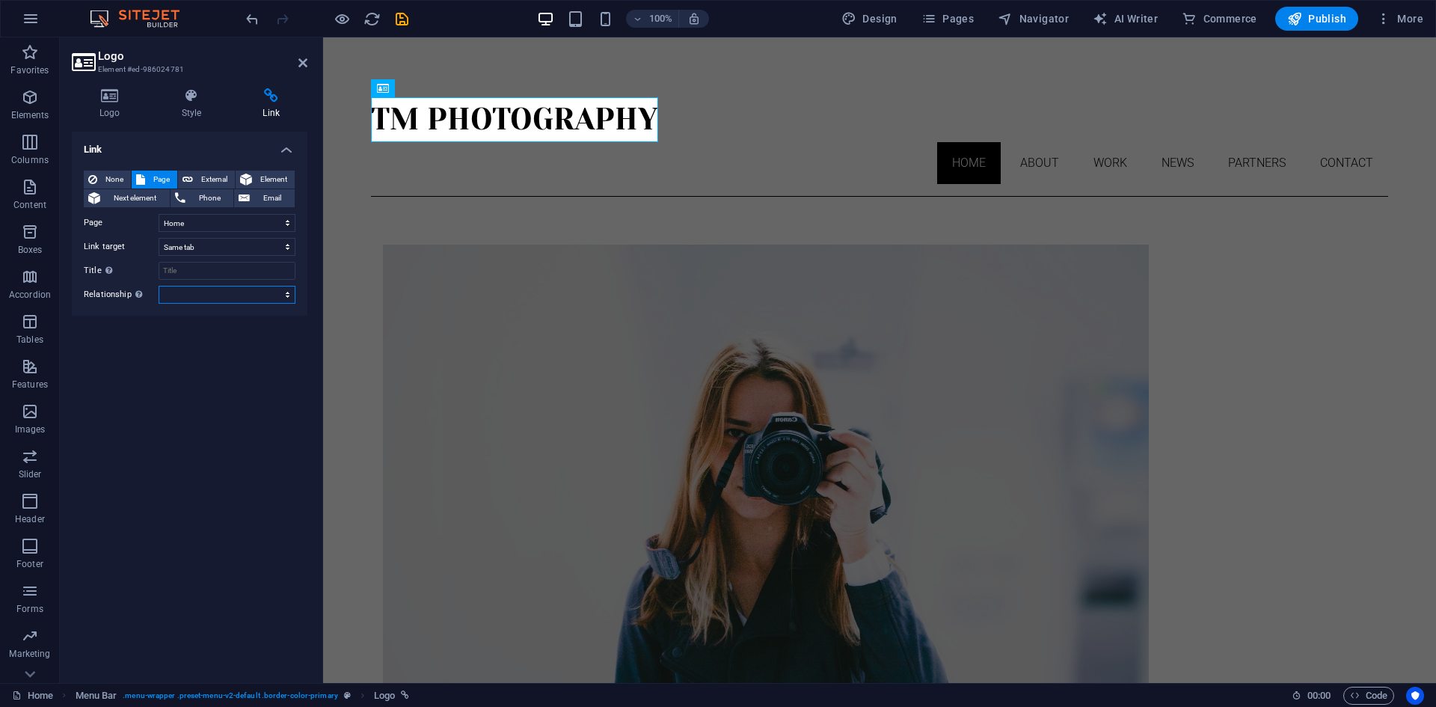
click at [232, 292] on select "alternate author bookmark external help license next nofollow noreferrer noopen…" at bounding box center [227, 295] width 137 height 18
click at [304, 66] on icon at bounding box center [302, 63] width 9 height 12
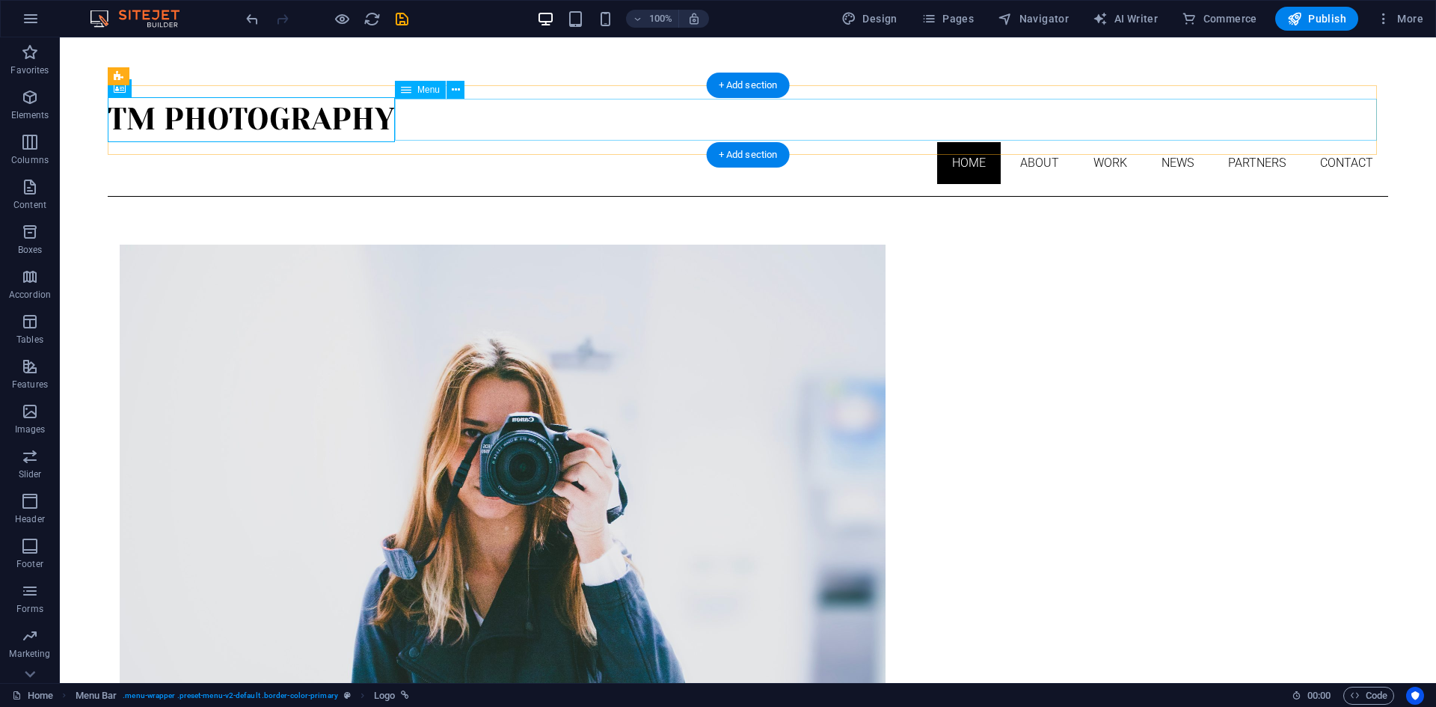
click at [1090, 142] on nav "Home About Work News Partners Contact" at bounding box center [748, 163] width 1281 height 42
click at [847, 142] on nav "Home About Work News Partners Contact" at bounding box center [748, 163] width 1281 height 42
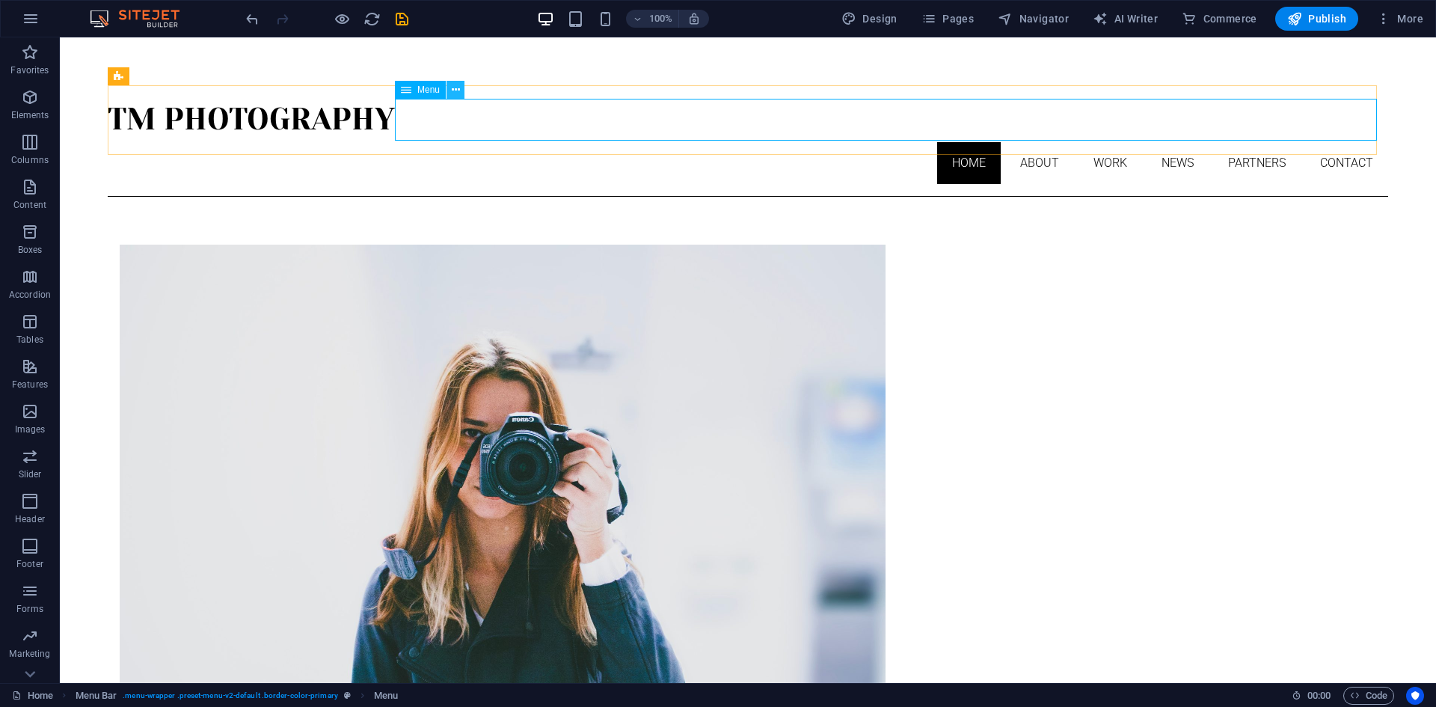
click at [453, 93] on icon at bounding box center [456, 90] width 8 height 16
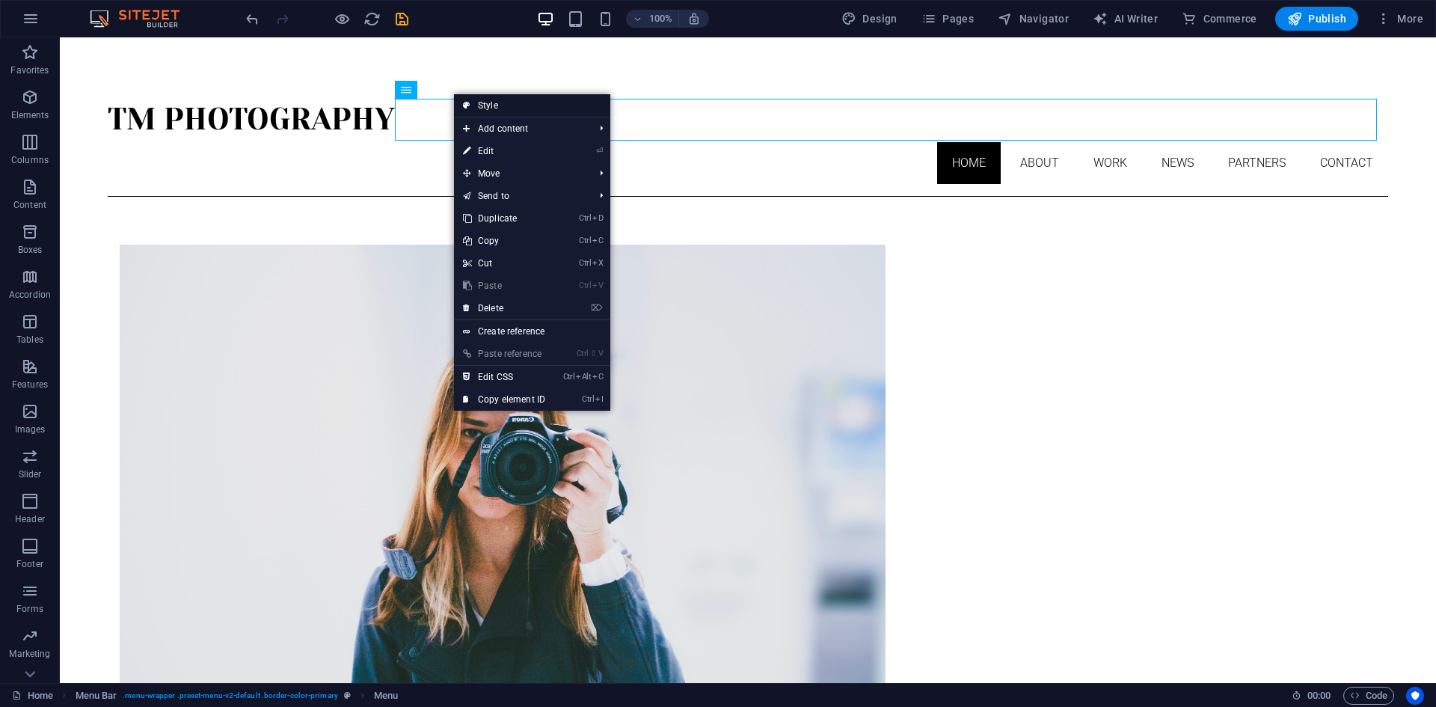
click at [491, 102] on link "Style" at bounding box center [532, 105] width 156 height 22
select select "rem"
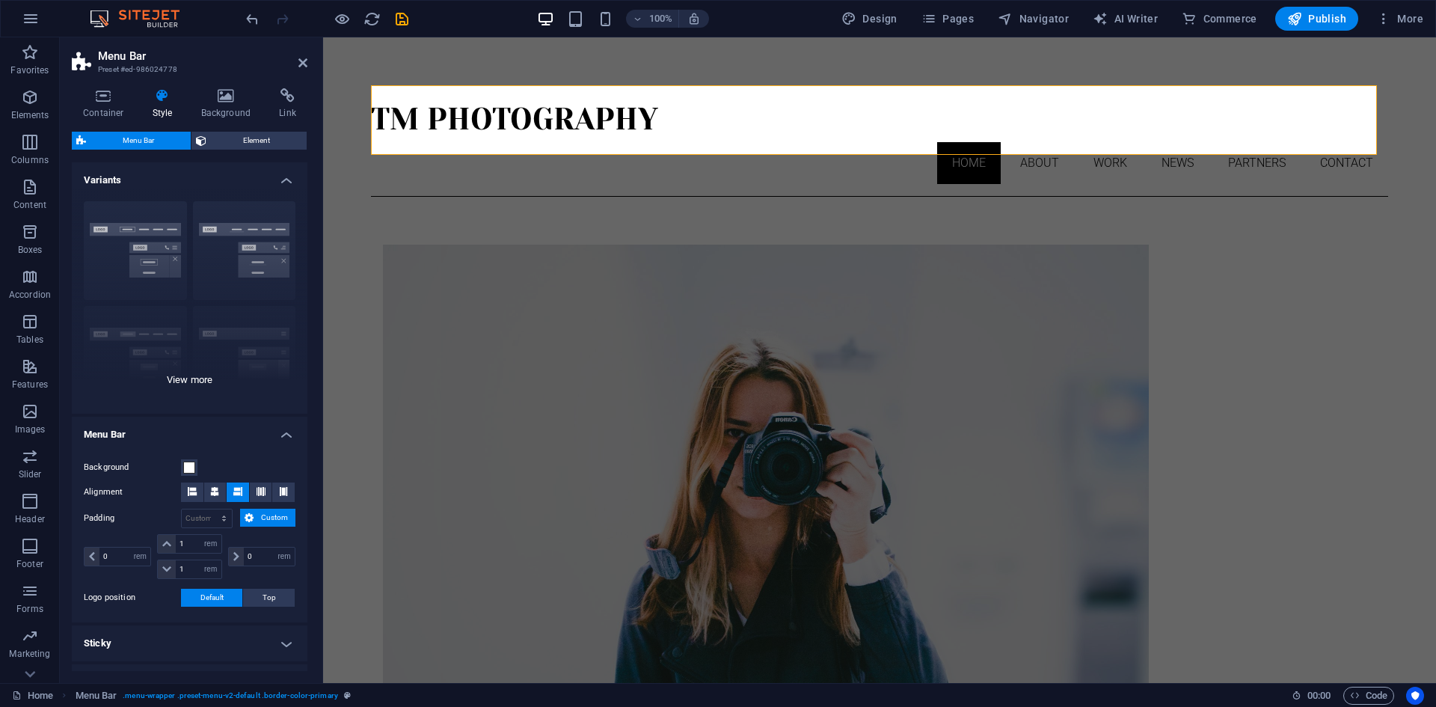
click at [227, 235] on div "Border Centered Default Fixed Loki Trigger Wide XXL" at bounding box center [190, 301] width 236 height 224
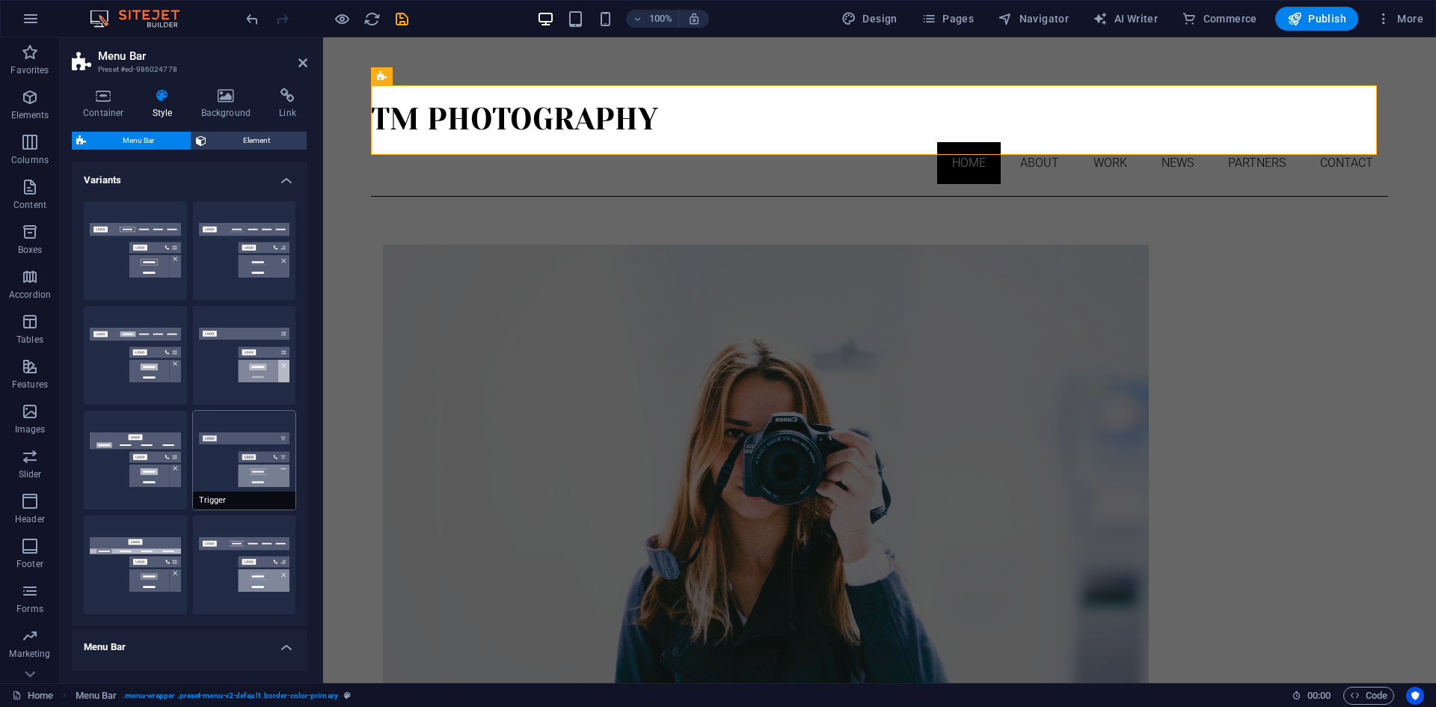
click at [263, 458] on button "Trigger" at bounding box center [244, 460] width 103 height 99
type input "1"
select select "rem"
type input "1"
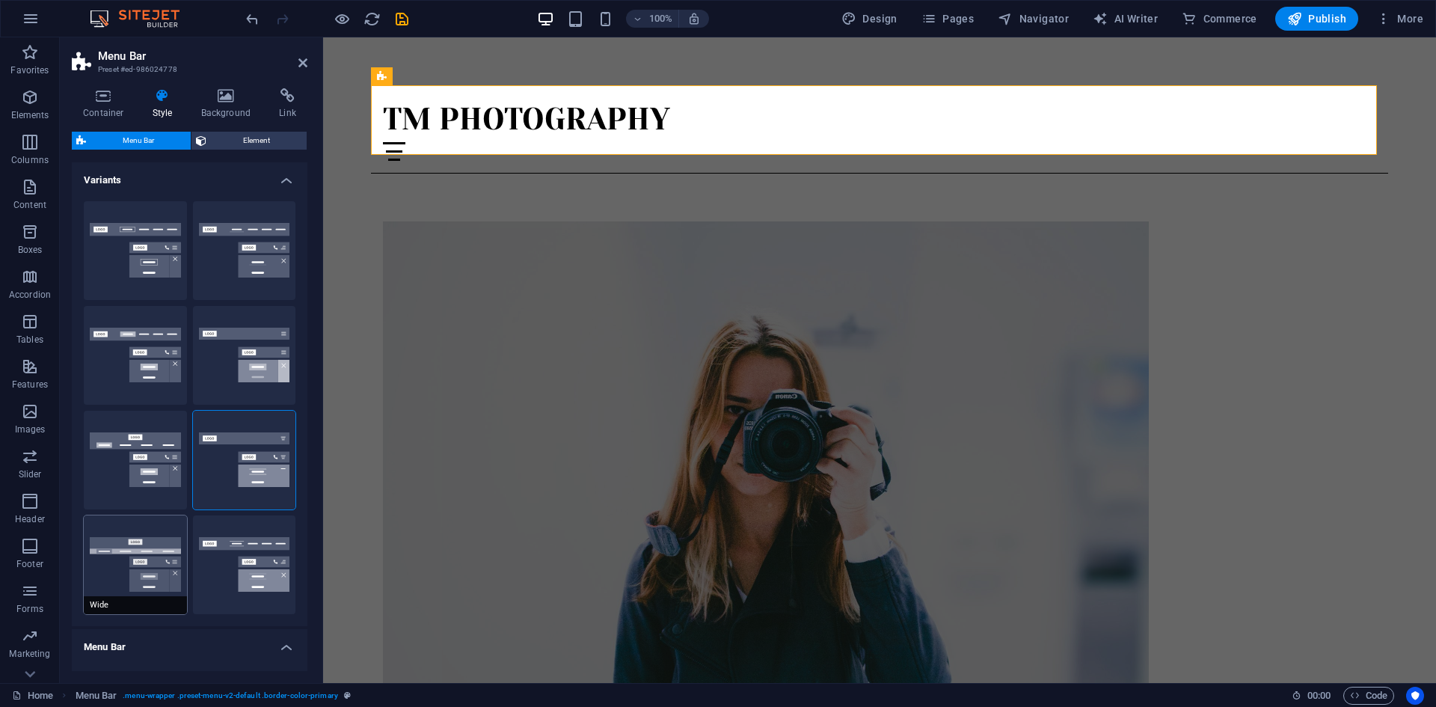
click at [144, 545] on button "Wide" at bounding box center [135, 564] width 103 height 99
type input "0"
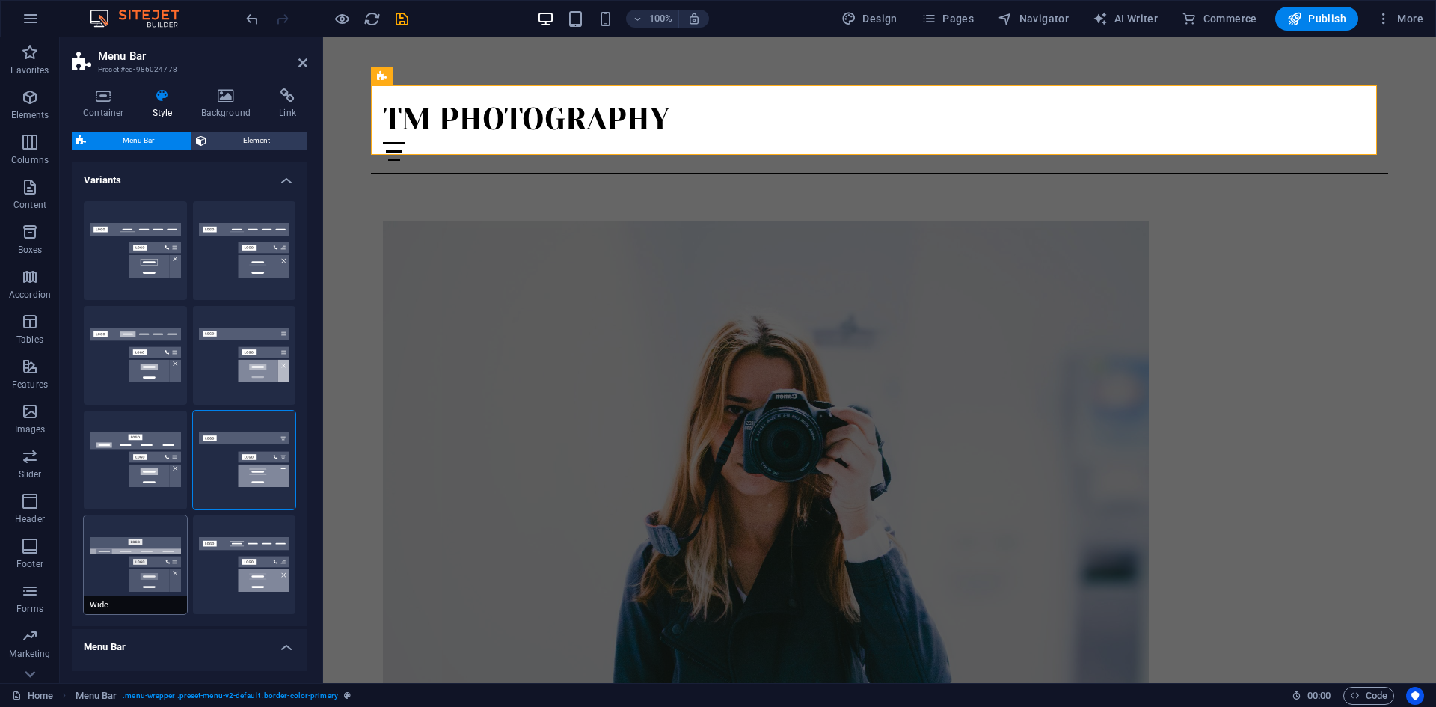
type input "0"
type input "2"
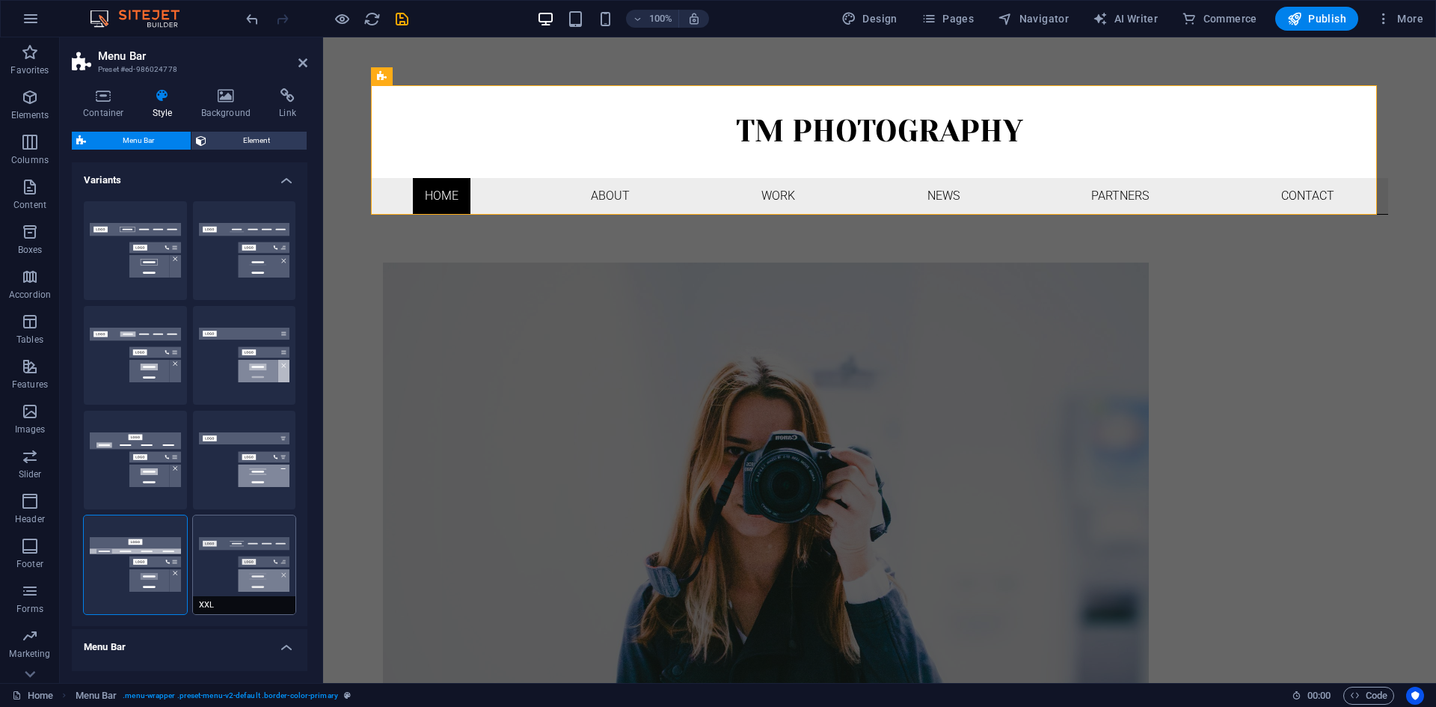
click at [259, 530] on button "XXL" at bounding box center [244, 564] width 103 height 99
type input "1"
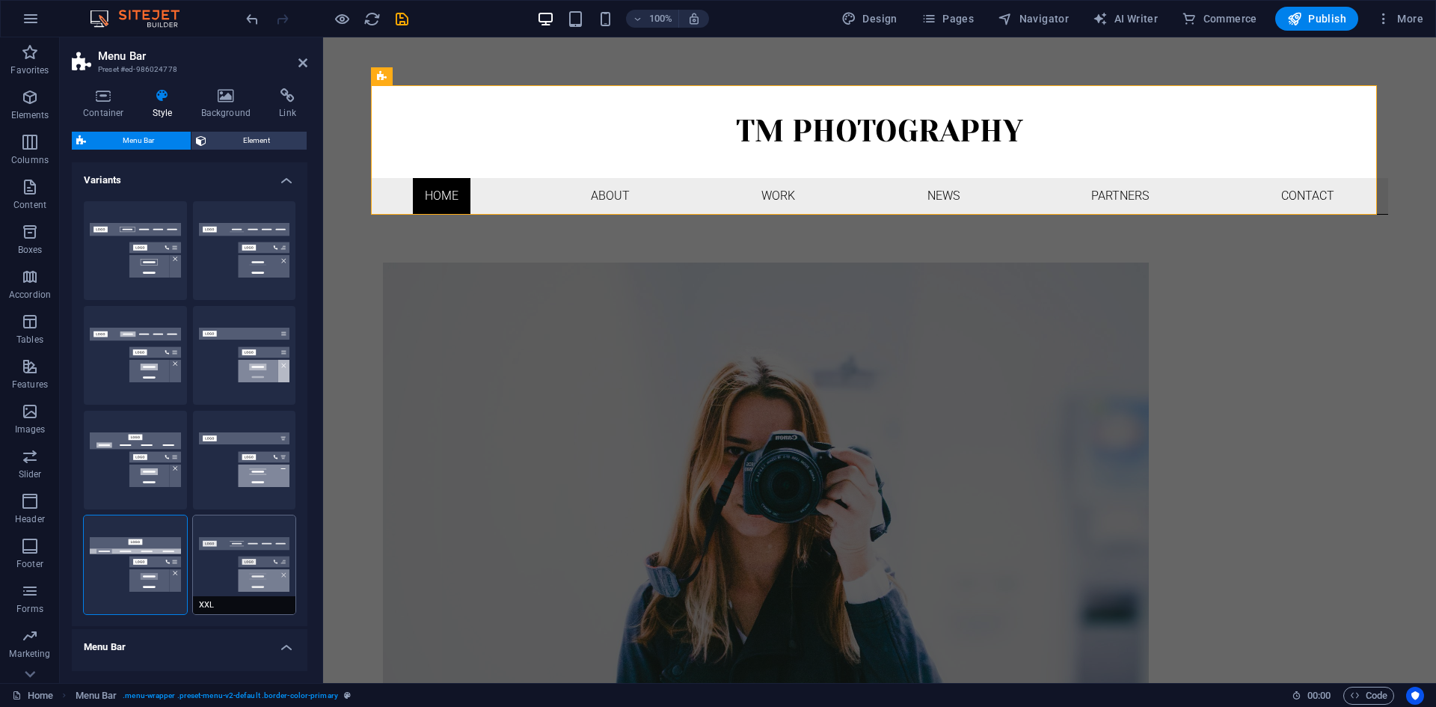
type input "1"
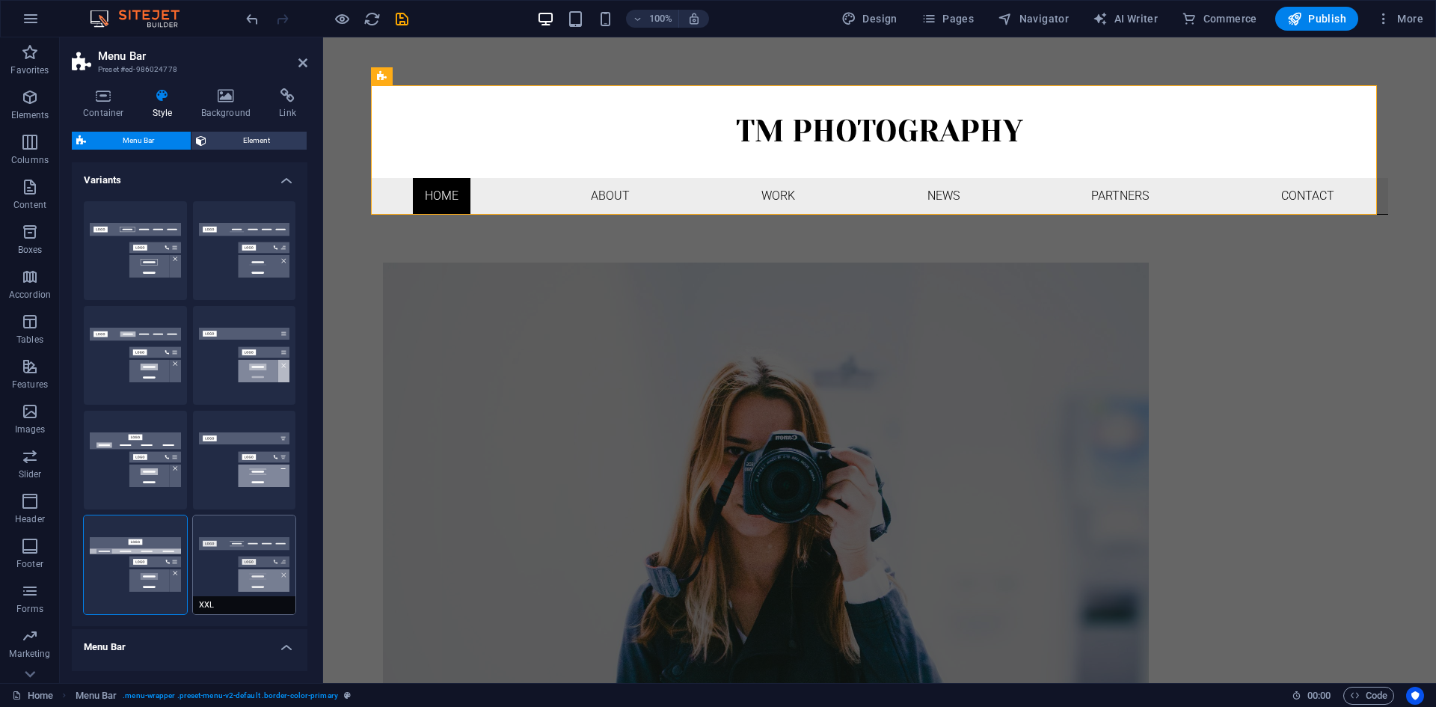
type input "1"
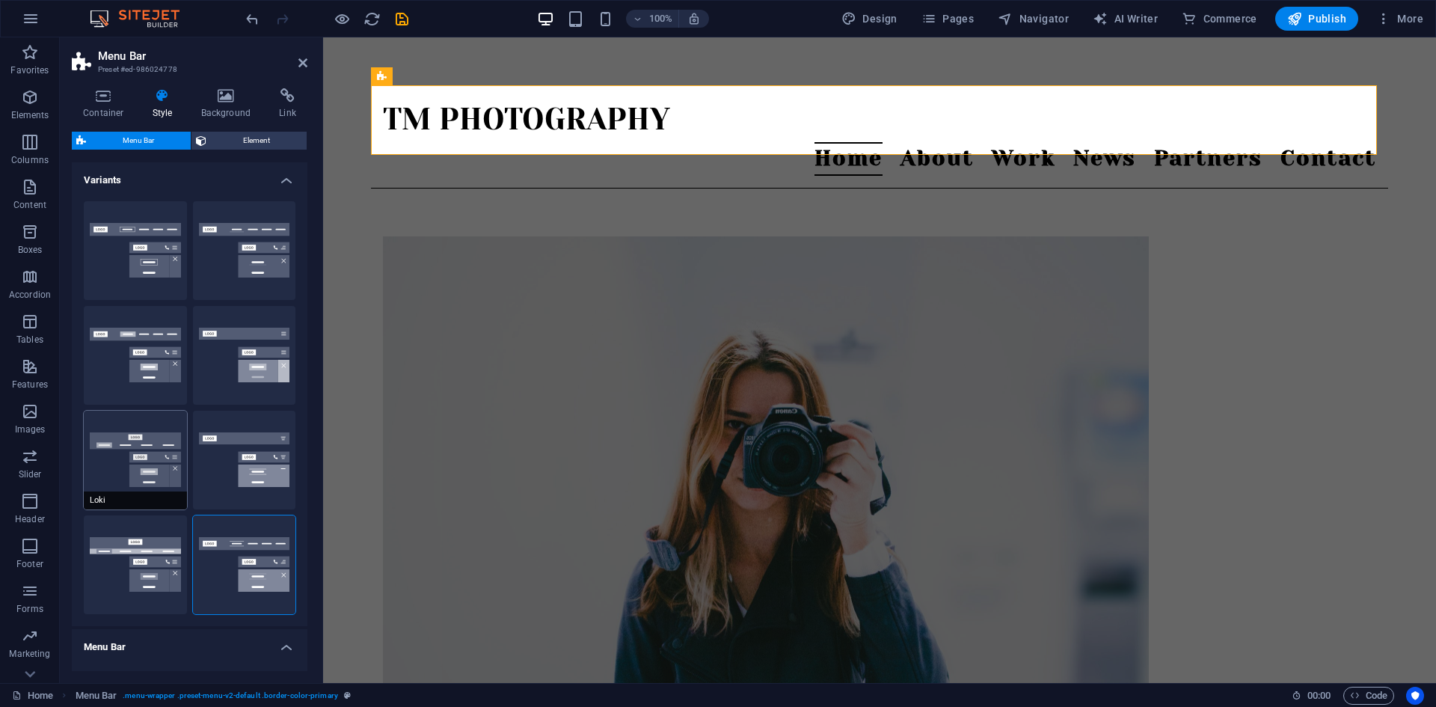
click at [154, 432] on button "Loki" at bounding box center [135, 460] width 103 height 99
type input "0"
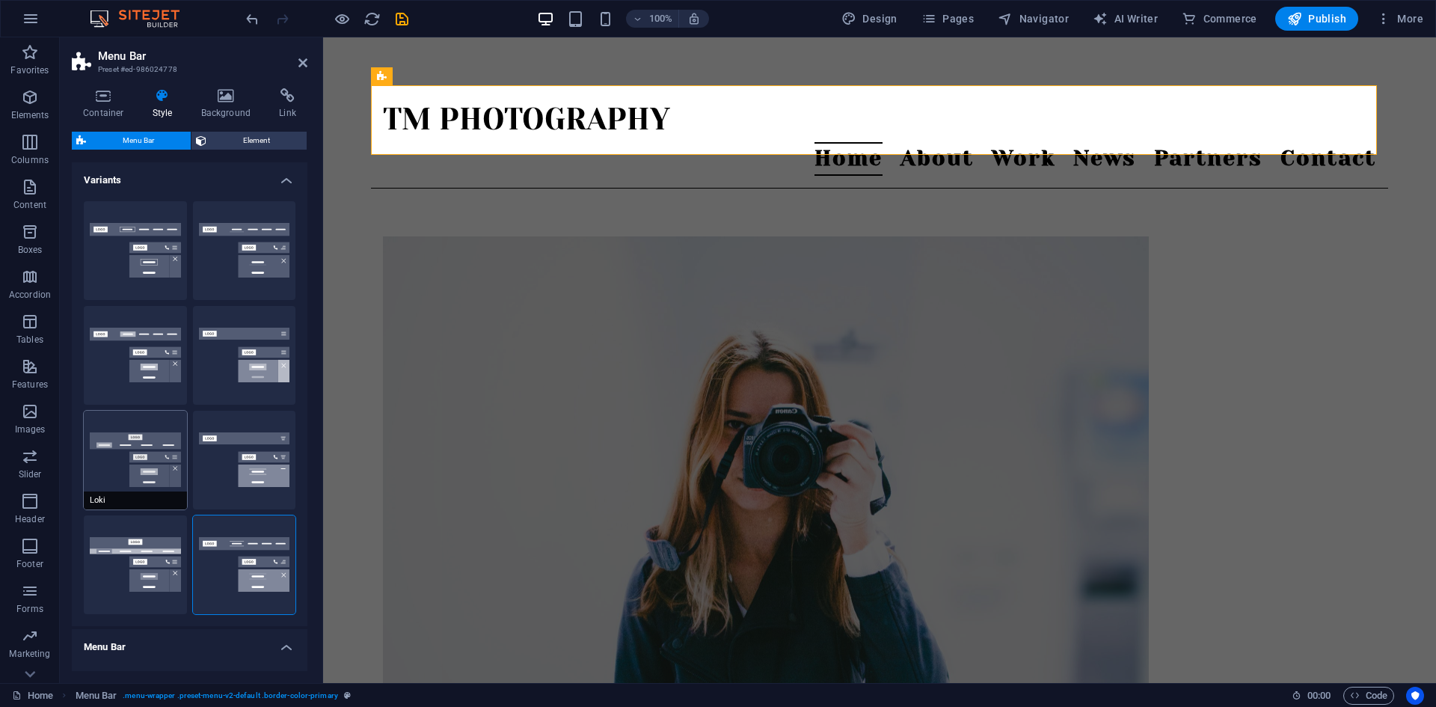
type input "0"
select select "DISABLED_OPTION_VALUE"
type input "2"
type input "1"
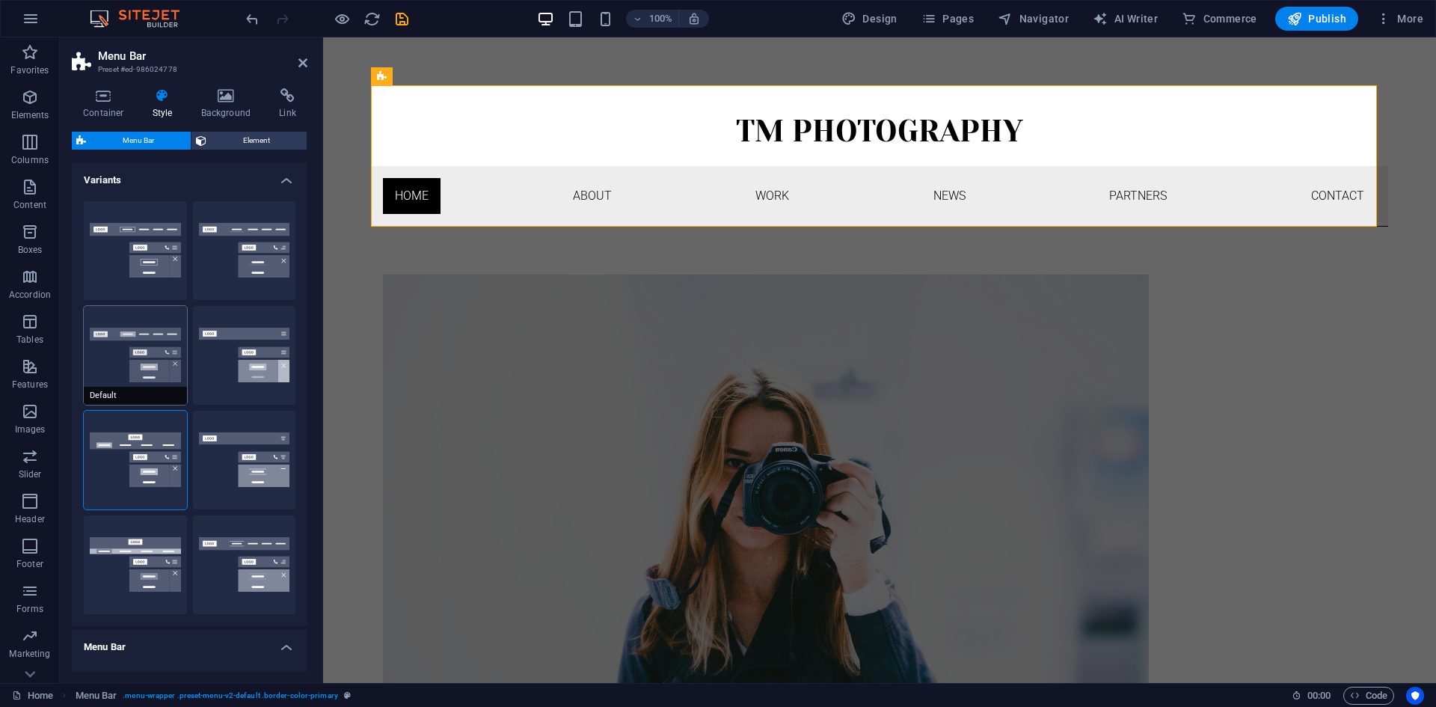
click at [140, 351] on button "Default" at bounding box center [135, 355] width 103 height 99
type input "1"
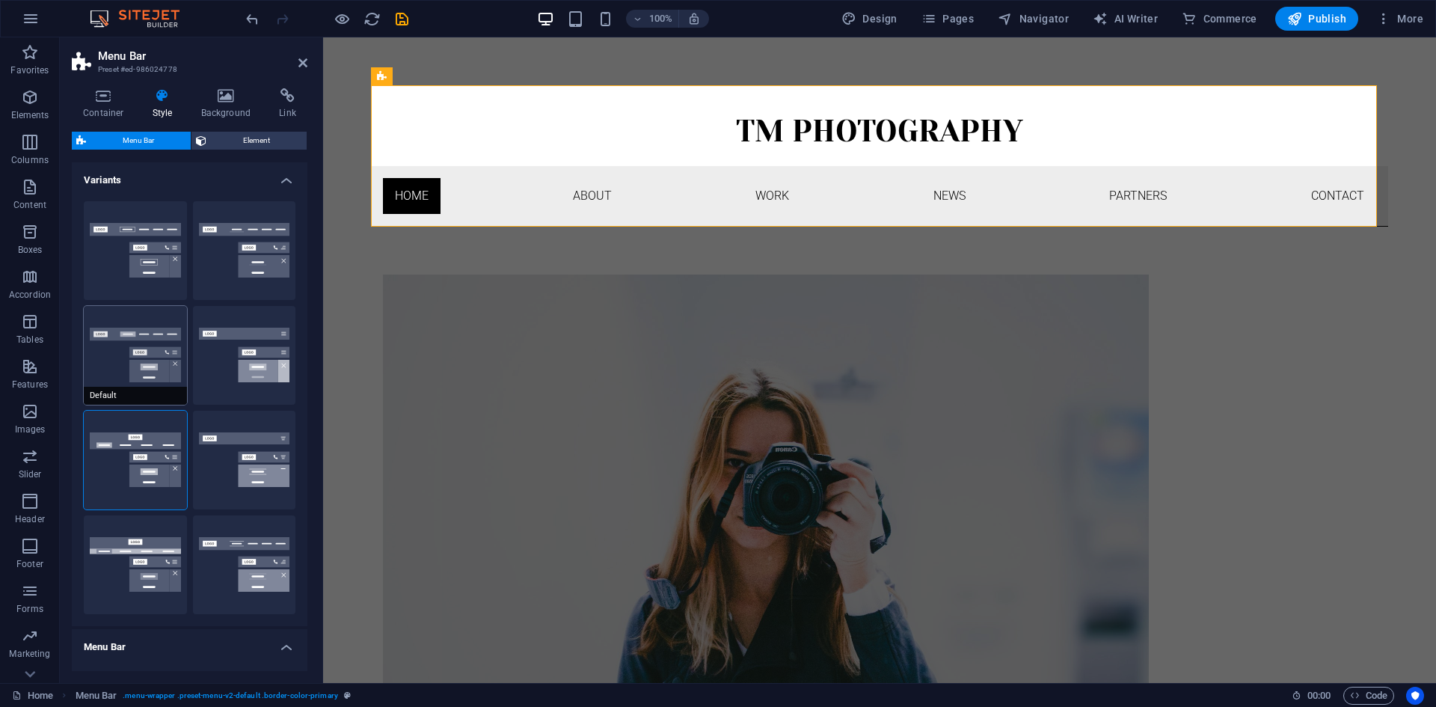
type input "1"
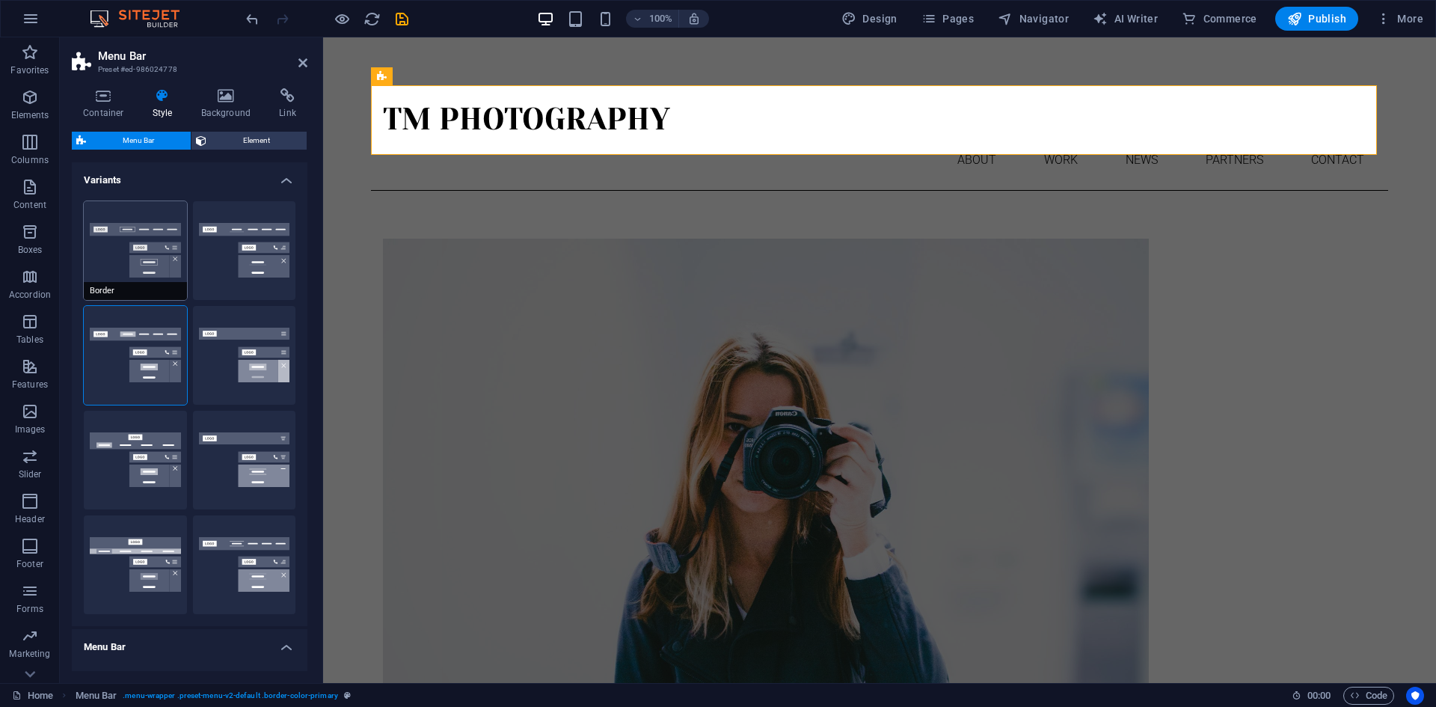
click at [171, 240] on button "Border" at bounding box center [135, 250] width 103 height 99
click at [237, 242] on button "Centered" at bounding box center [244, 250] width 103 height 99
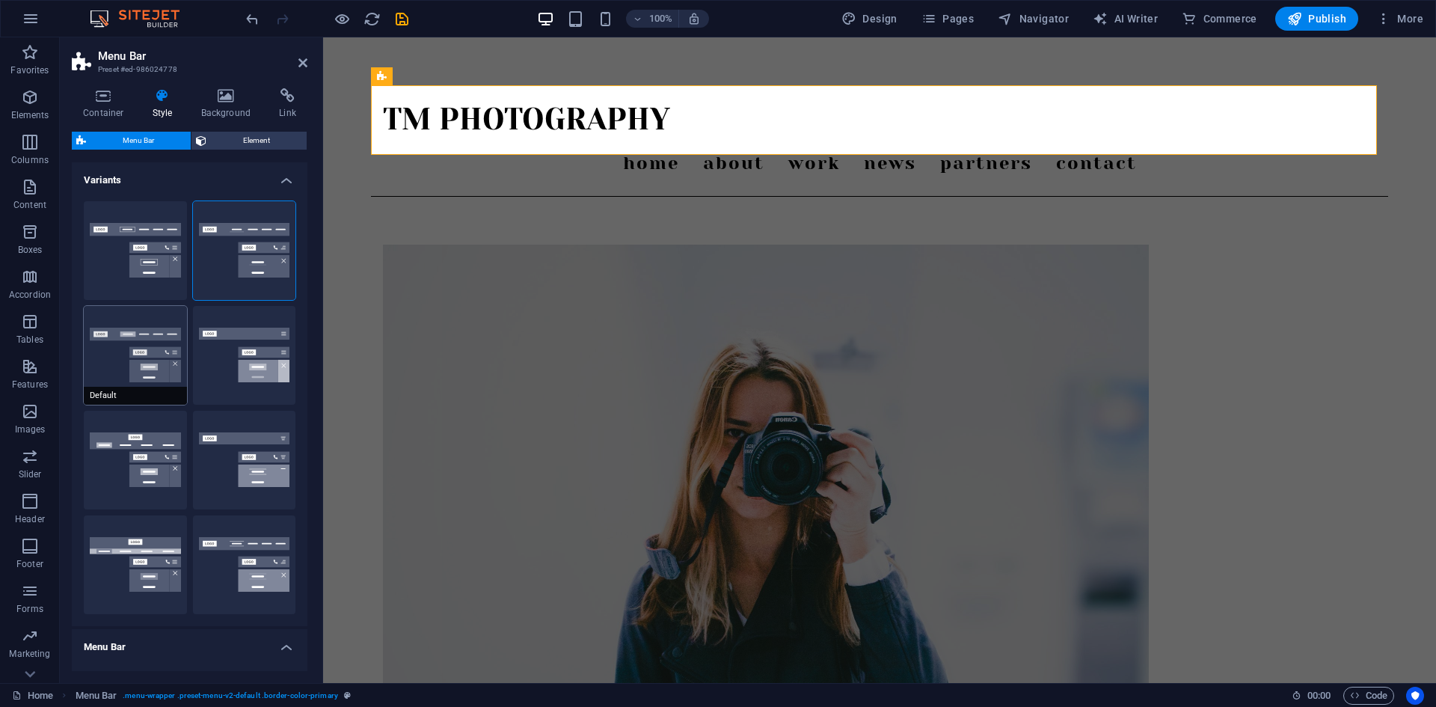
click at [156, 345] on button "Default" at bounding box center [135, 355] width 103 height 99
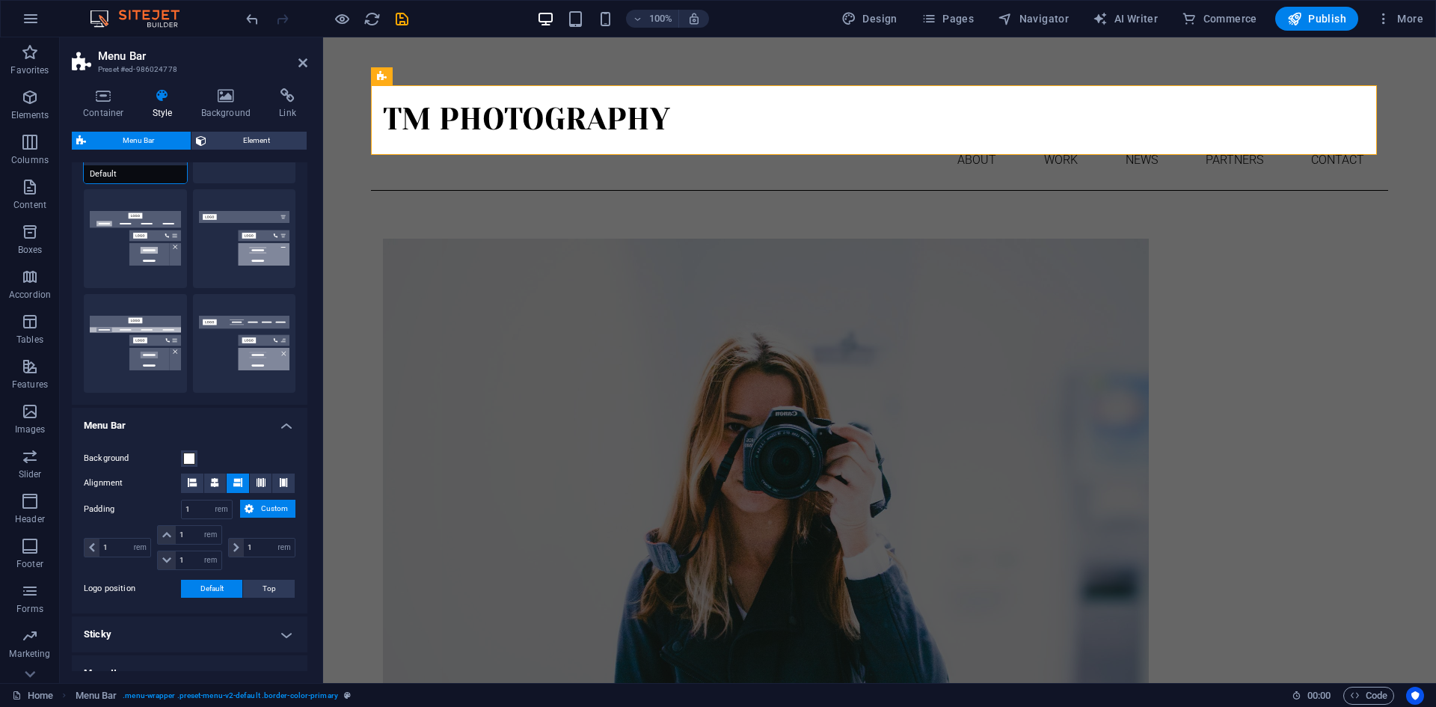
scroll to position [224, 0]
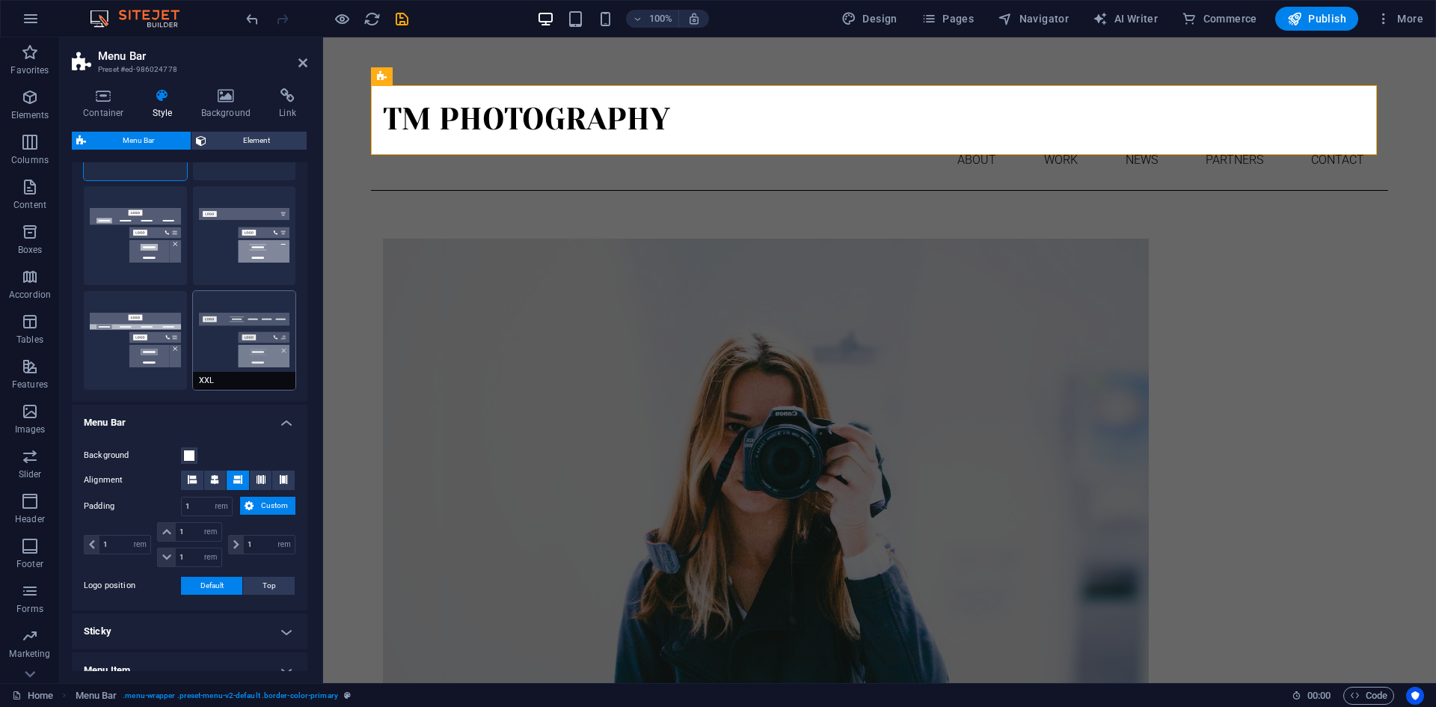
click at [236, 349] on button "XXL" at bounding box center [244, 340] width 103 height 99
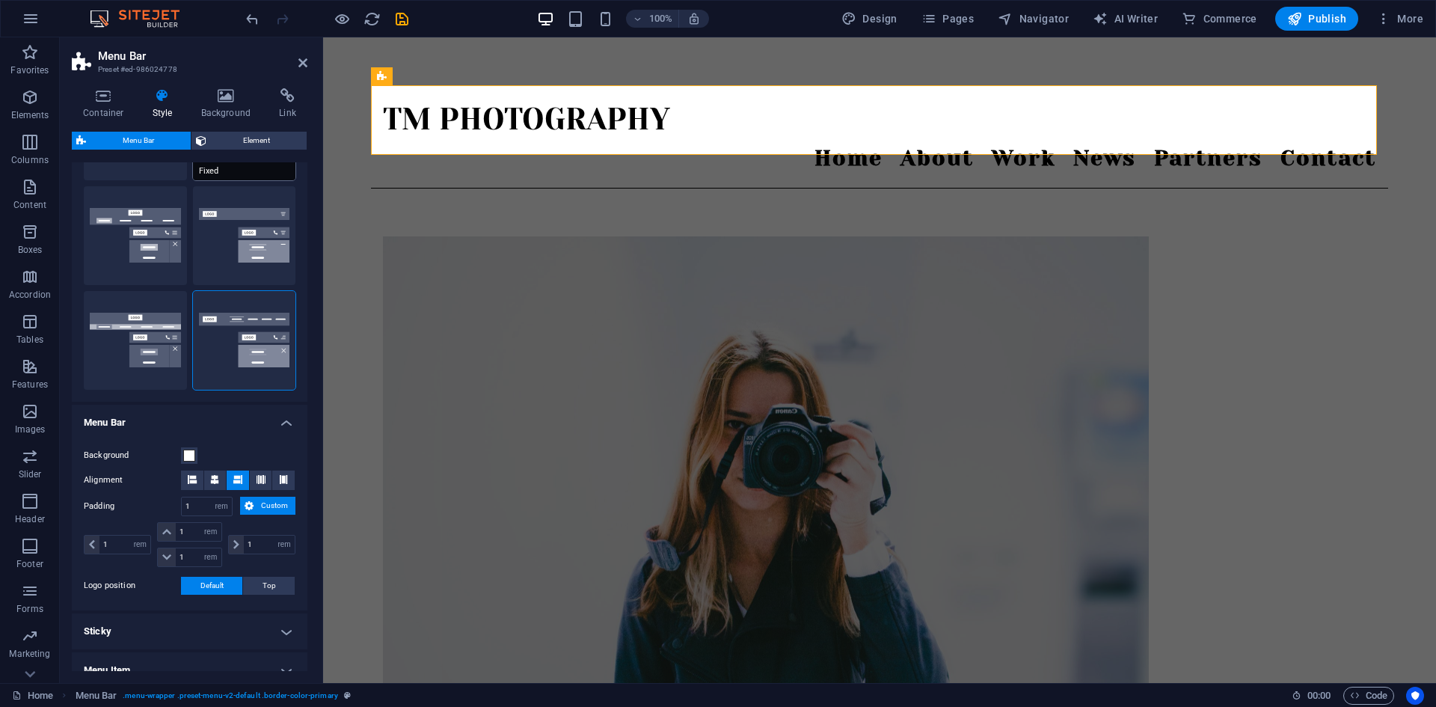
scroll to position [0, 0]
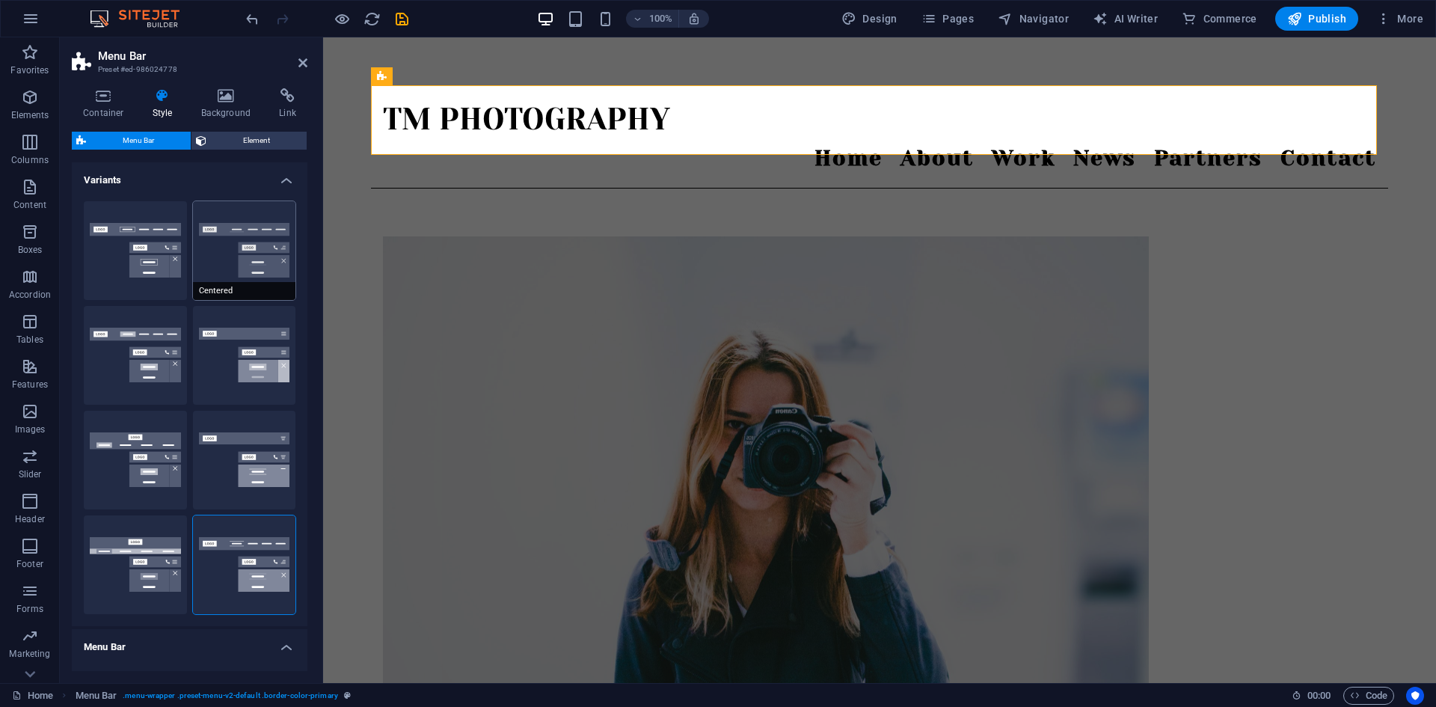
click at [251, 266] on button "Centered" at bounding box center [244, 250] width 103 height 99
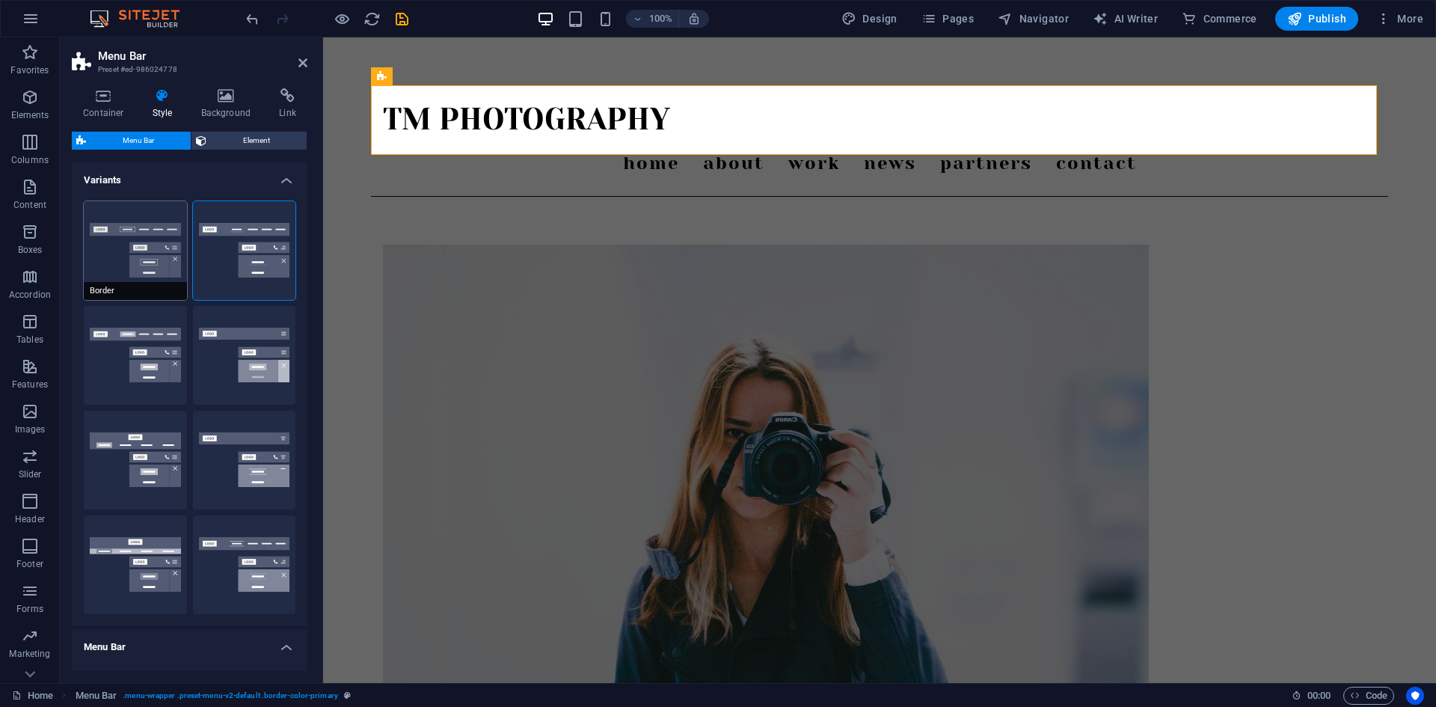
click at [129, 252] on button "Border" at bounding box center [135, 250] width 103 height 99
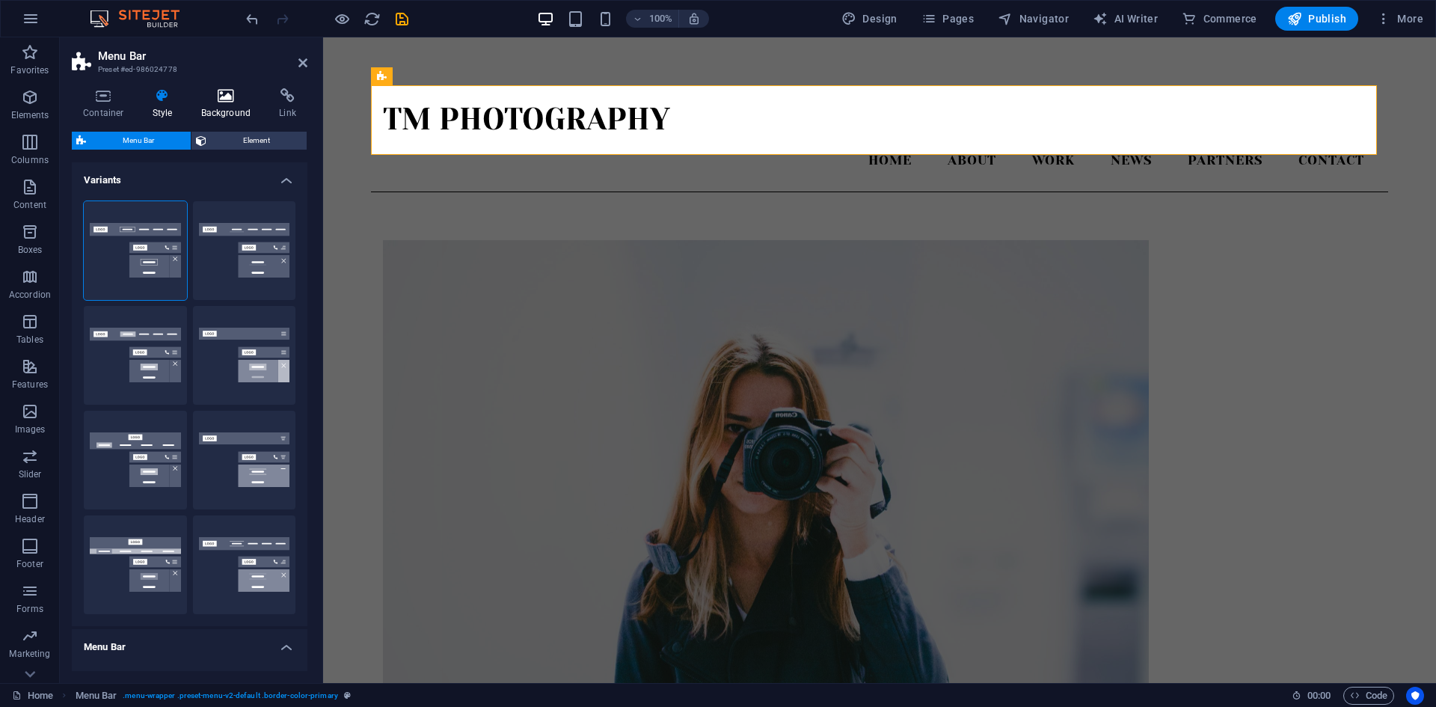
click at [212, 104] on h4 "Background" at bounding box center [229, 103] width 79 height 31
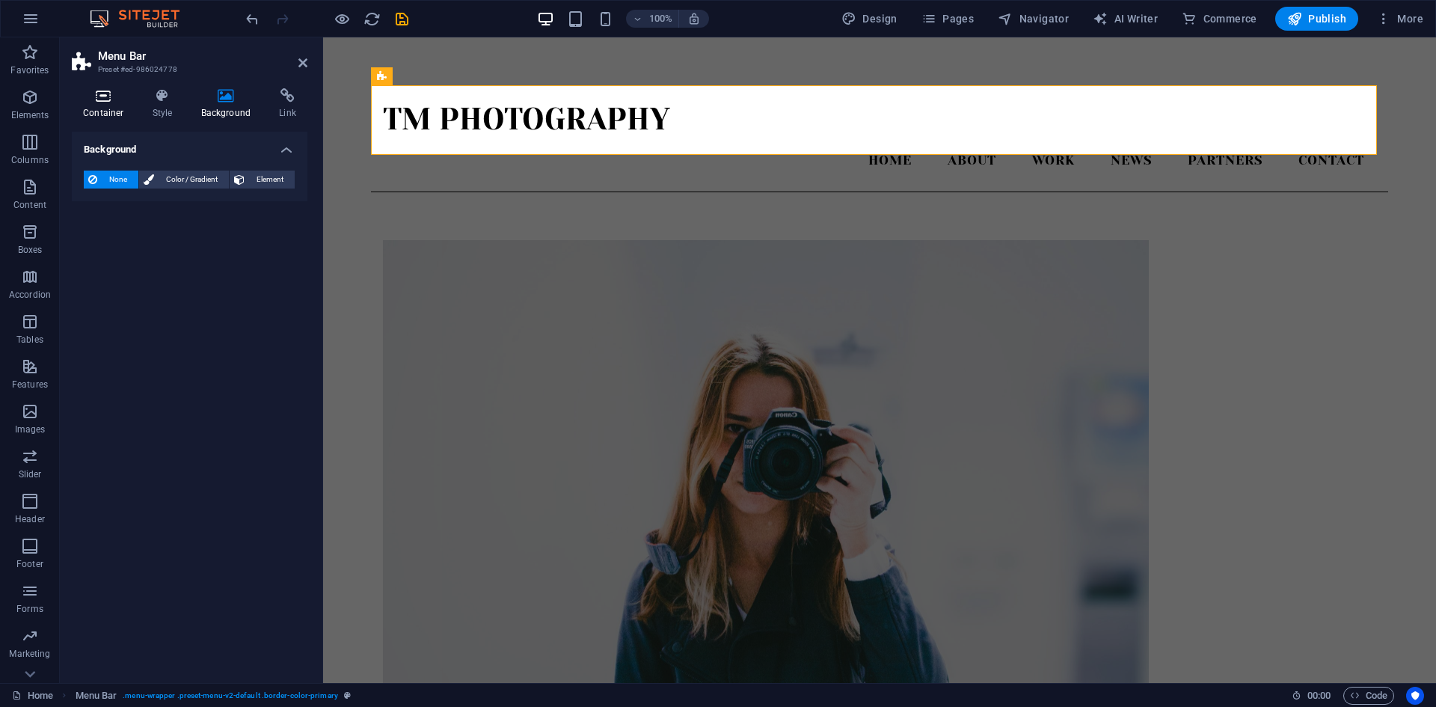
click at [106, 102] on icon at bounding box center [104, 95] width 64 height 15
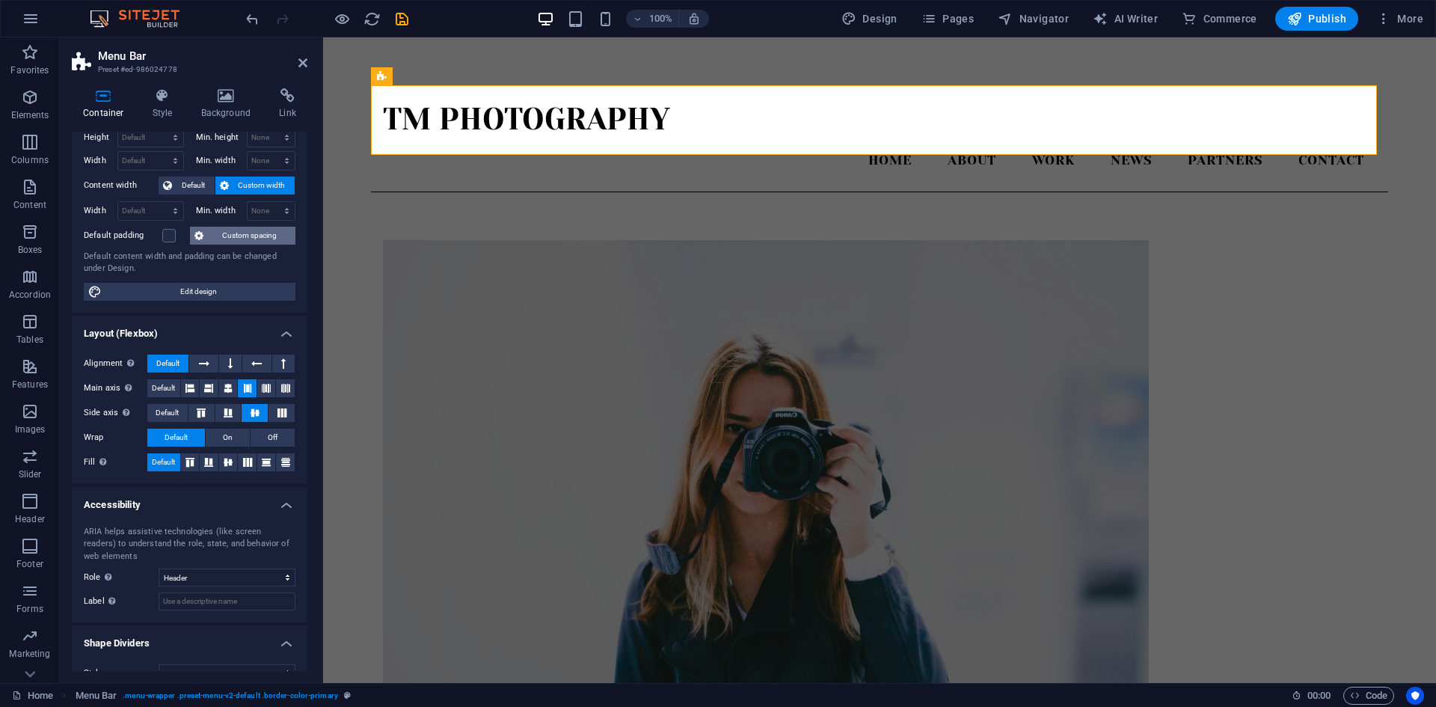
scroll to position [66, 0]
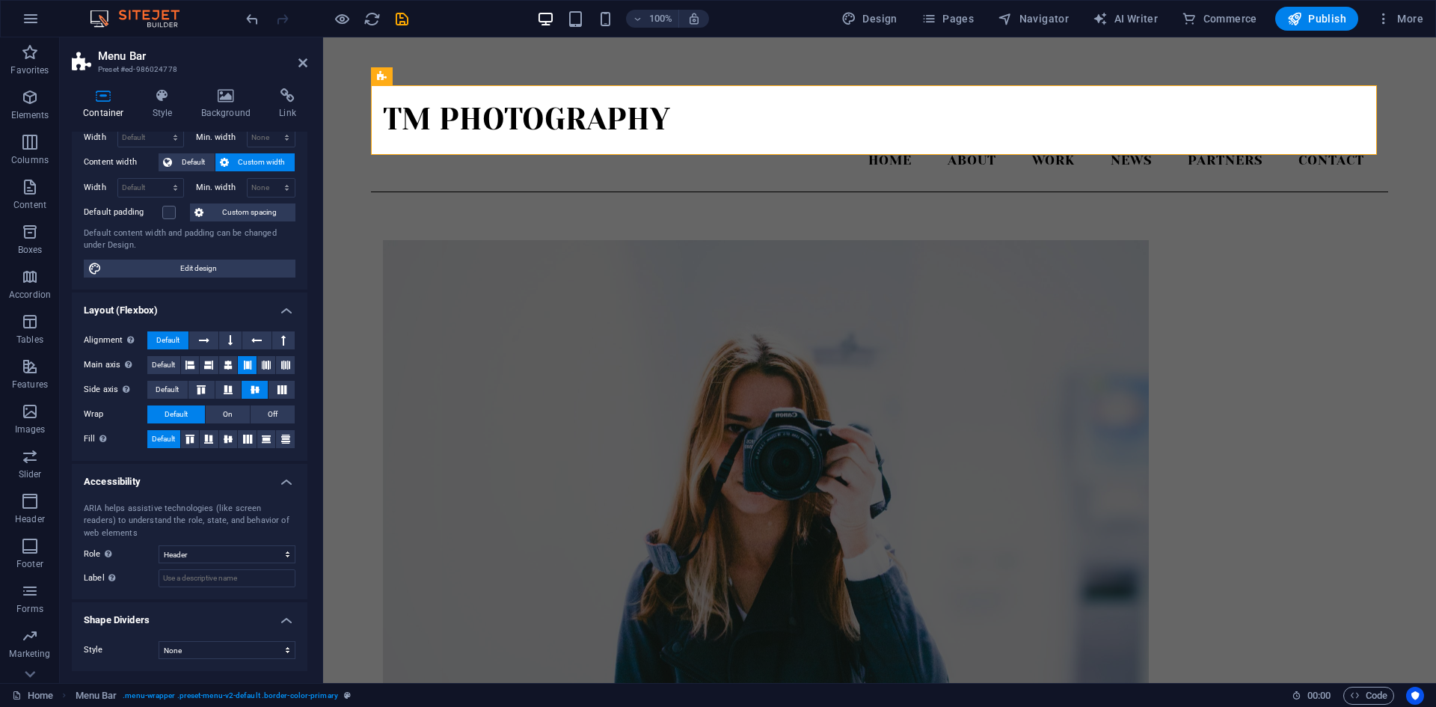
click at [308, 59] on aside "Menu Bar Preset #ed-986024778 Container Style Background Link Size Height Defau…" at bounding box center [191, 360] width 263 height 646
click at [304, 60] on icon at bounding box center [302, 63] width 9 height 12
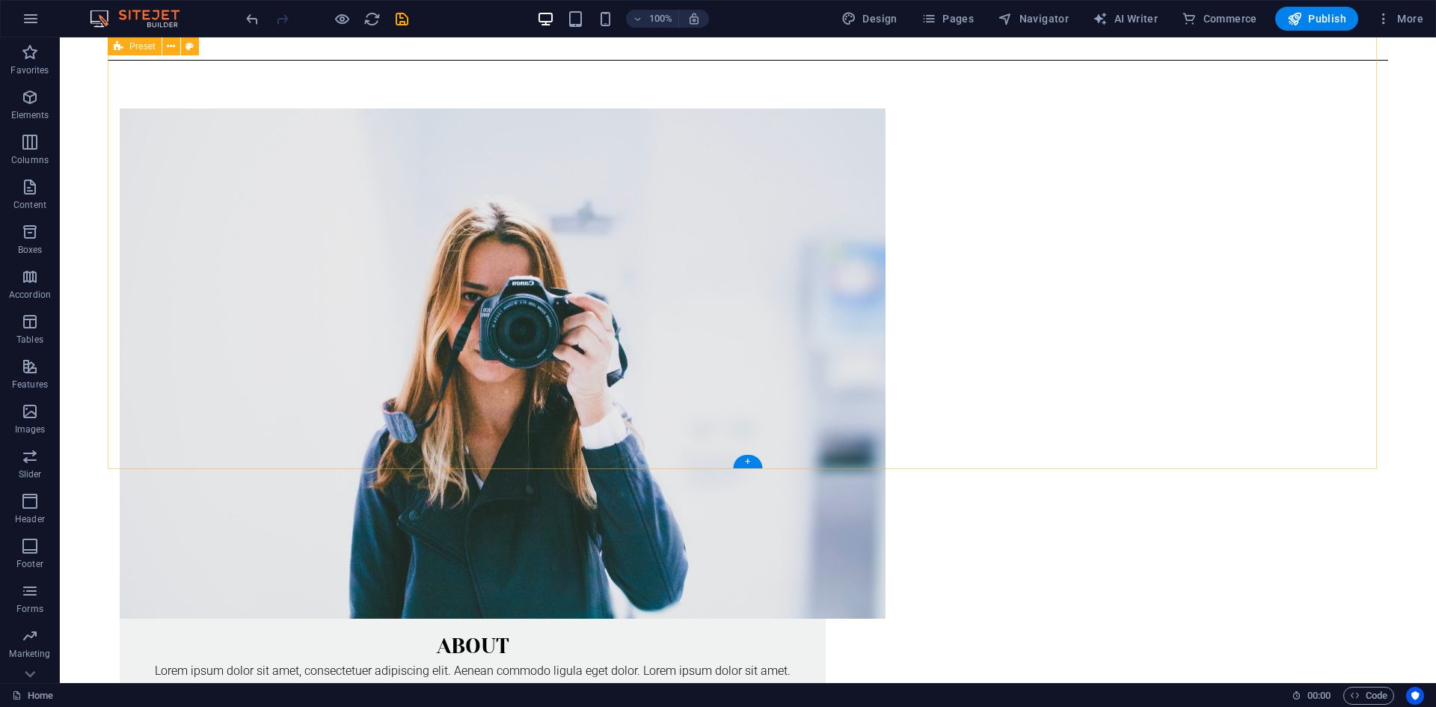
scroll to position [97, 0]
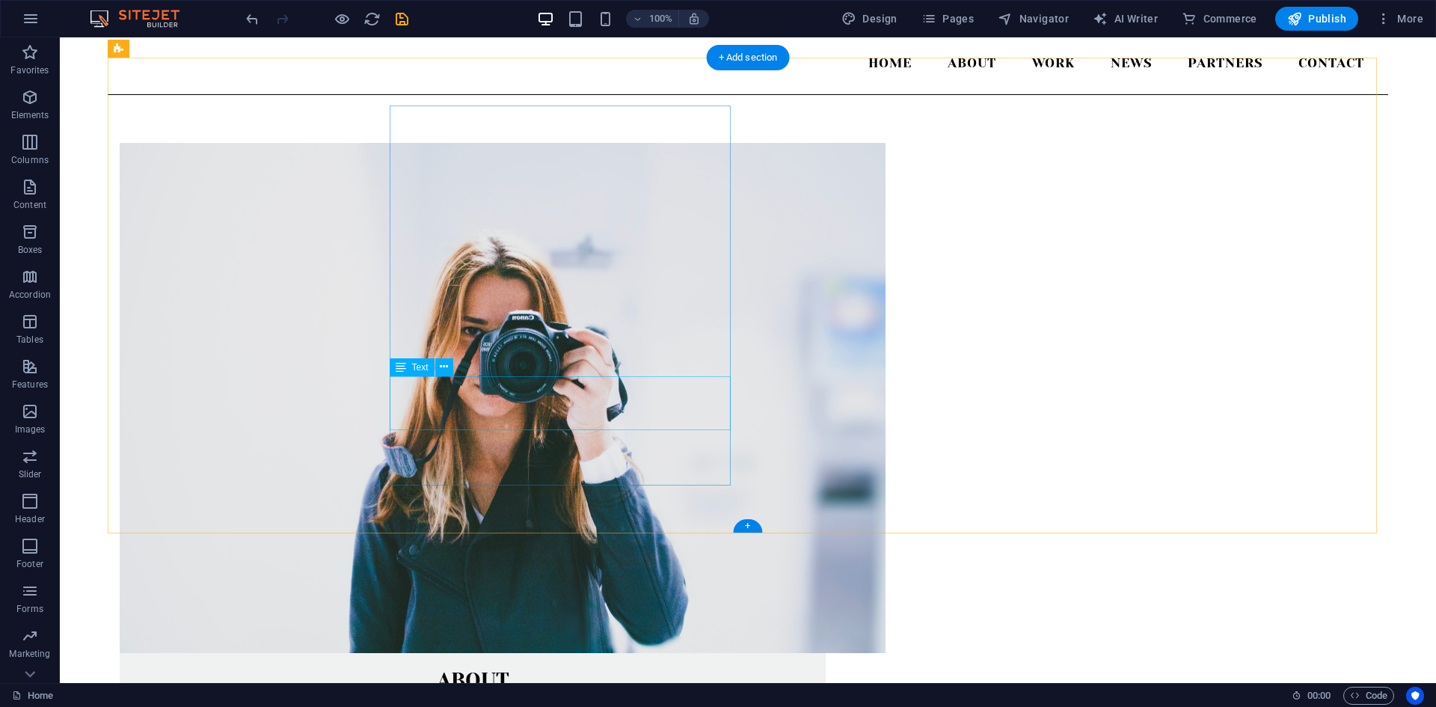
click at [606, 696] on div "Lorem ipsum dolor sit amet, consectetuer adipiscing elit. Aenean commodo ligula…" at bounding box center [473, 705] width 706 height 18
click at [567, 653] on div "About" at bounding box center [473, 674] width 706 height 43
click at [566, 653] on div "About" at bounding box center [473, 674] width 706 height 43
click at [619, 696] on div "Lorem ipsum dolor sit amet, consectetuer adipiscing elit. Aenean commodo ligula…" at bounding box center [473, 705] width 706 height 18
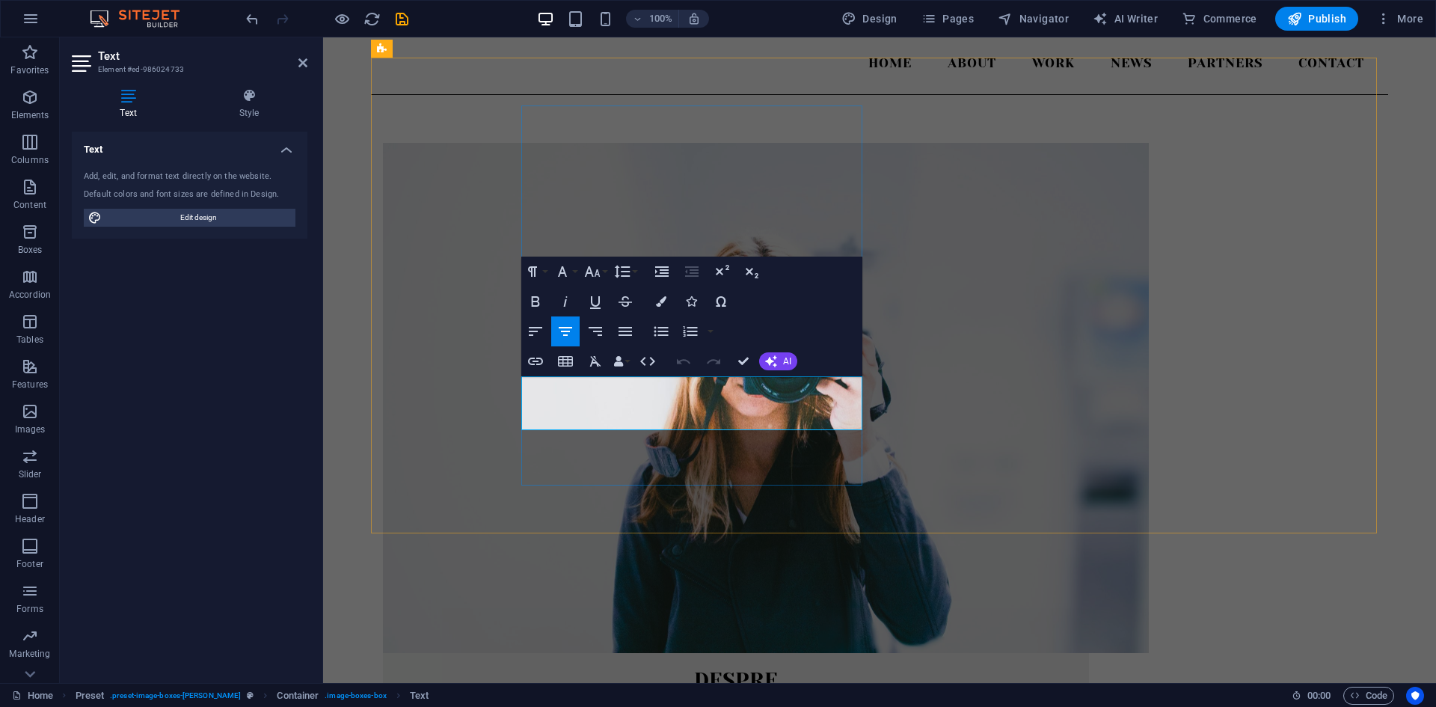
click at [751, 696] on p "Lorem ipsum dolor sit amet, consectetuer adipiscing elit. Aenean commodo ligula…" at bounding box center [736, 705] width 682 height 18
click at [788, 364] on span "AI" at bounding box center [787, 361] width 8 height 9
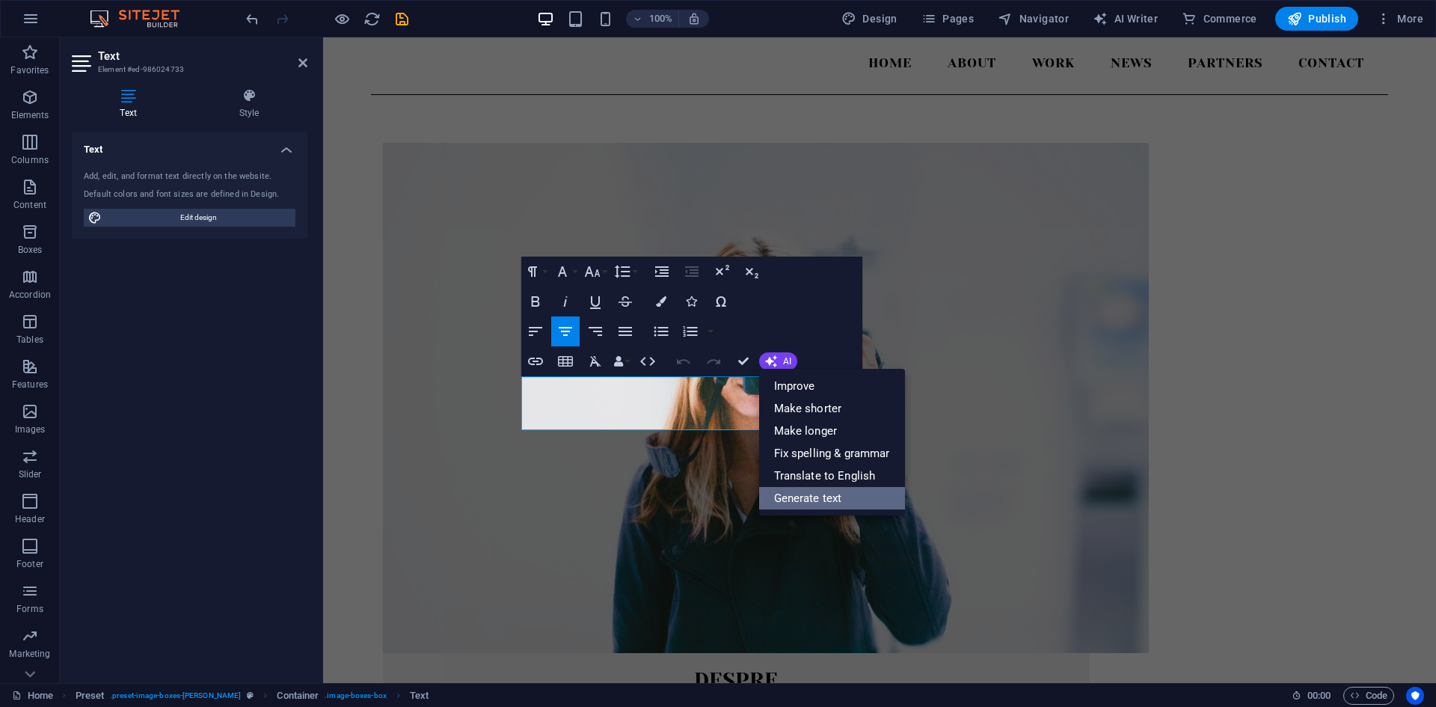
drag, startPoint x: 833, startPoint y: 497, endPoint x: 471, endPoint y: 414, distance: 370.7
click at [833, 497] on link "Generate text" at bounding box center [832, 498] width 146 height 22
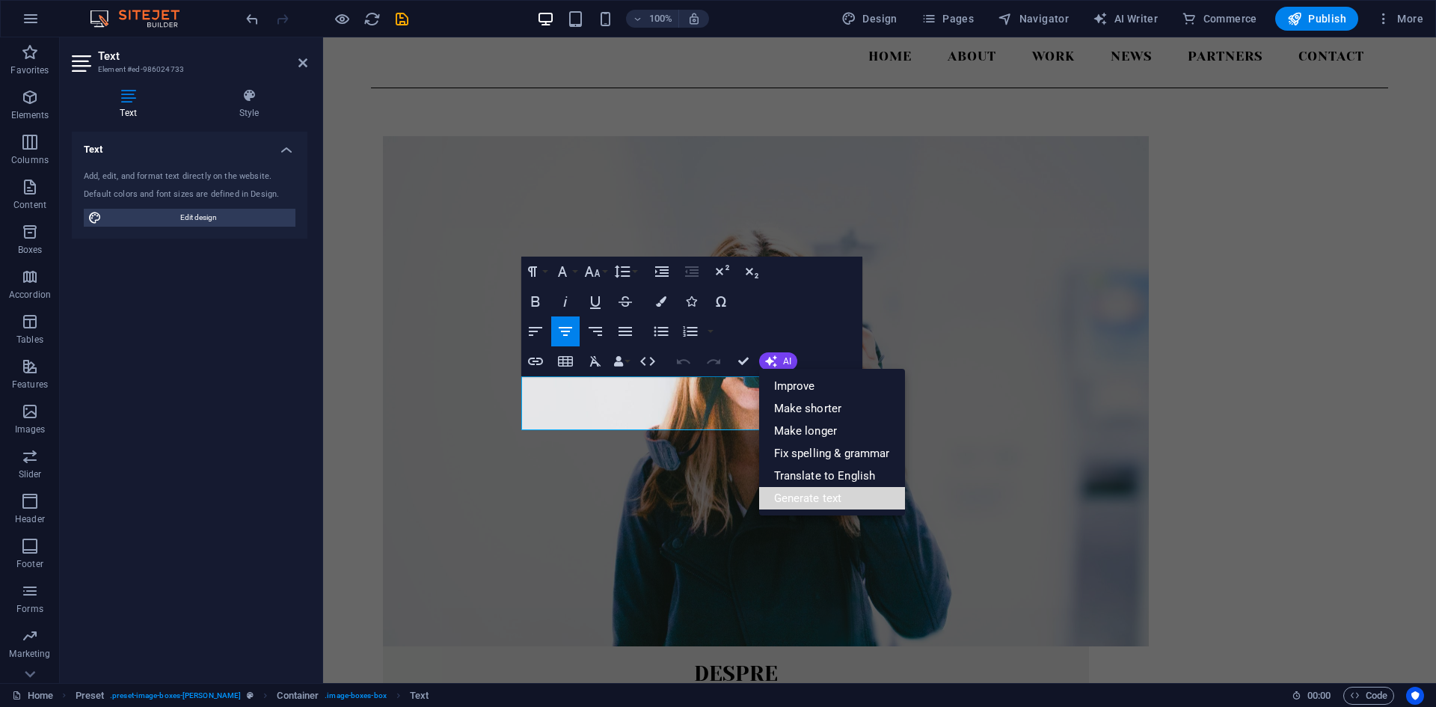
select select "English"
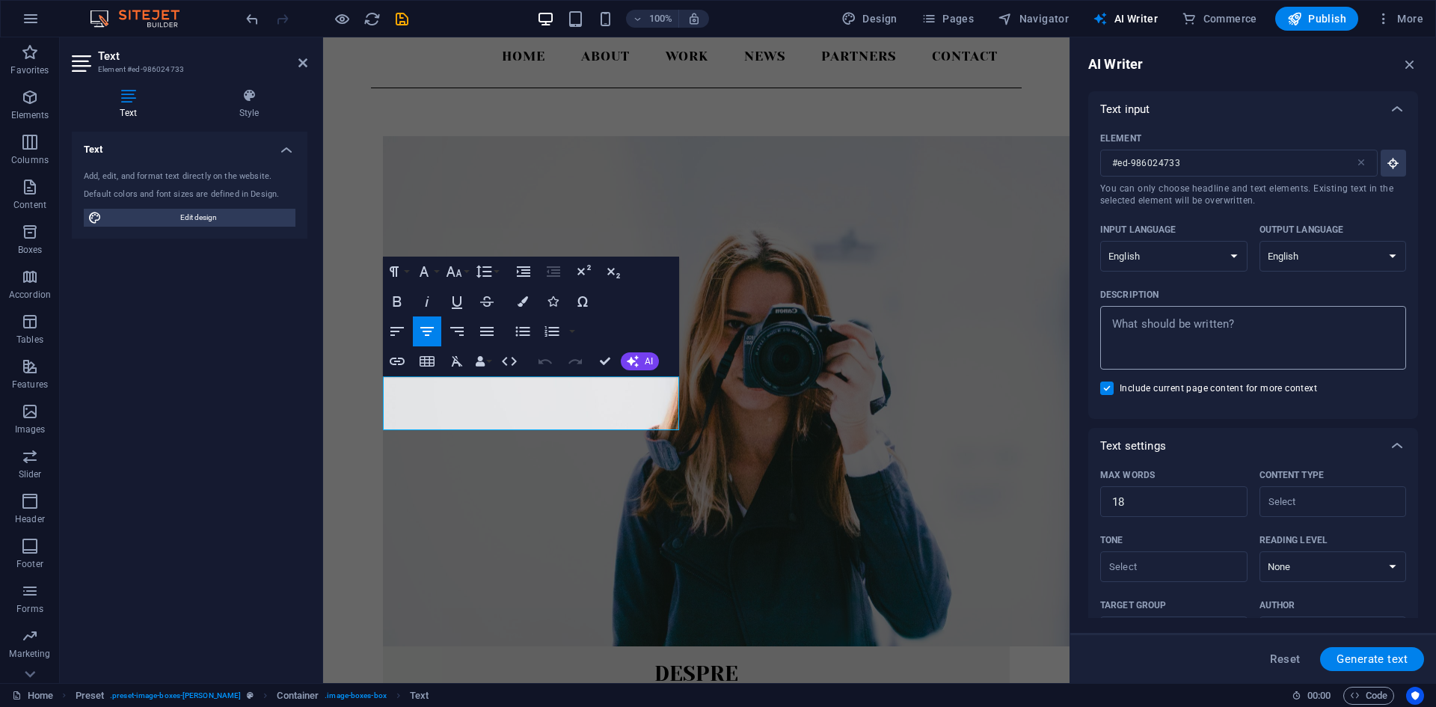
type textarea "x"
click at [1260, 328] on textarea "Description x ​" at bounding box center [1253, 337] width 291 height 49
type textarea "S"
type textarea "x"
type textarea "Su"
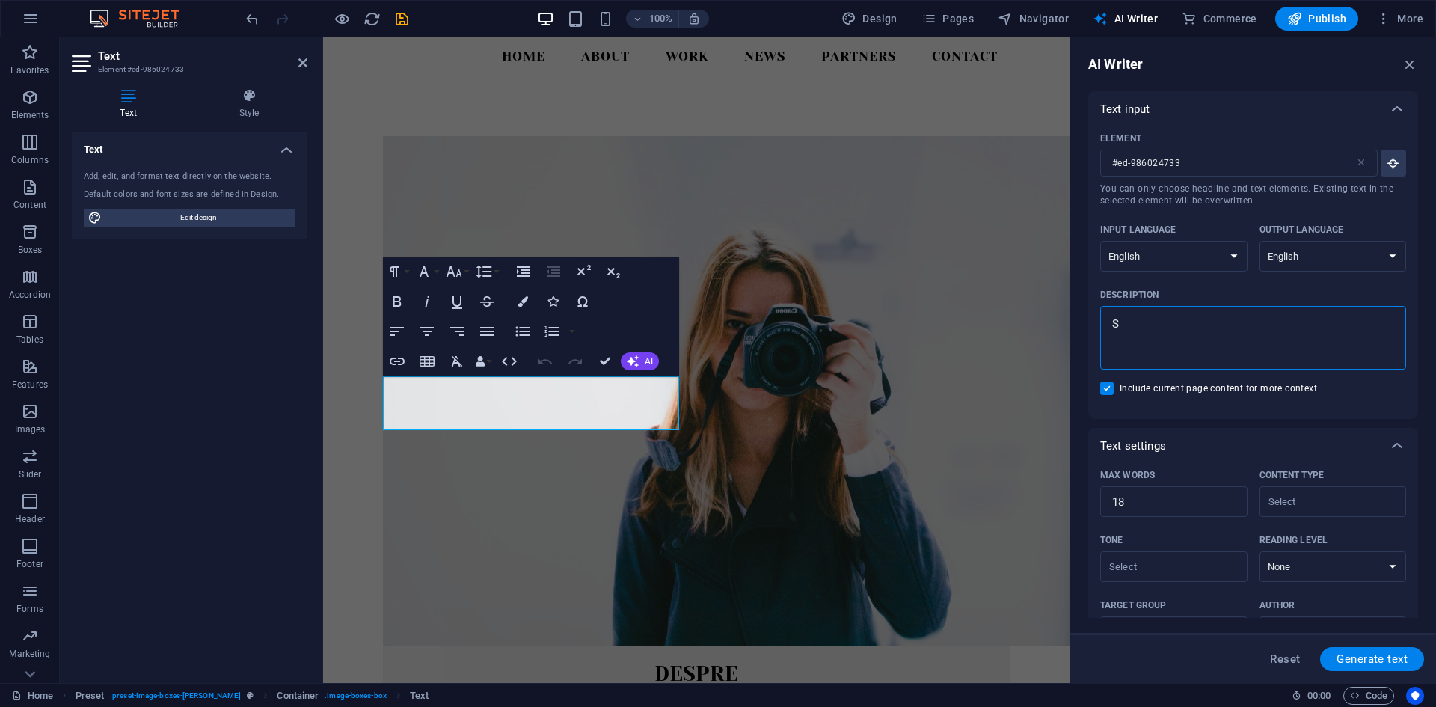
type textarea "x"
type textarea "Sun"
type textarea "x"
type textarea "Sunt"
type textarea "x"
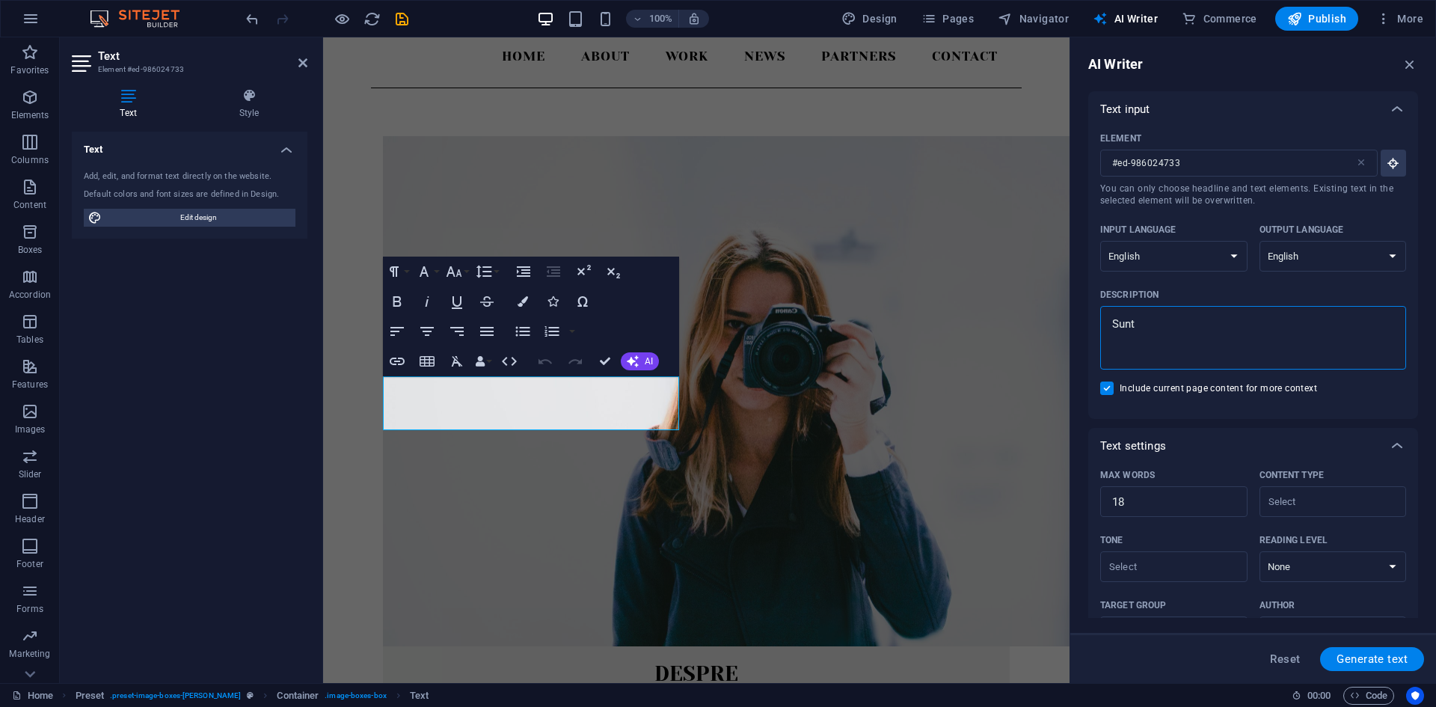
type textarea "Sunt"
type textarea "x"
type textarea "Sunt i"
type textarea "x"
type textarea "Sunt in"
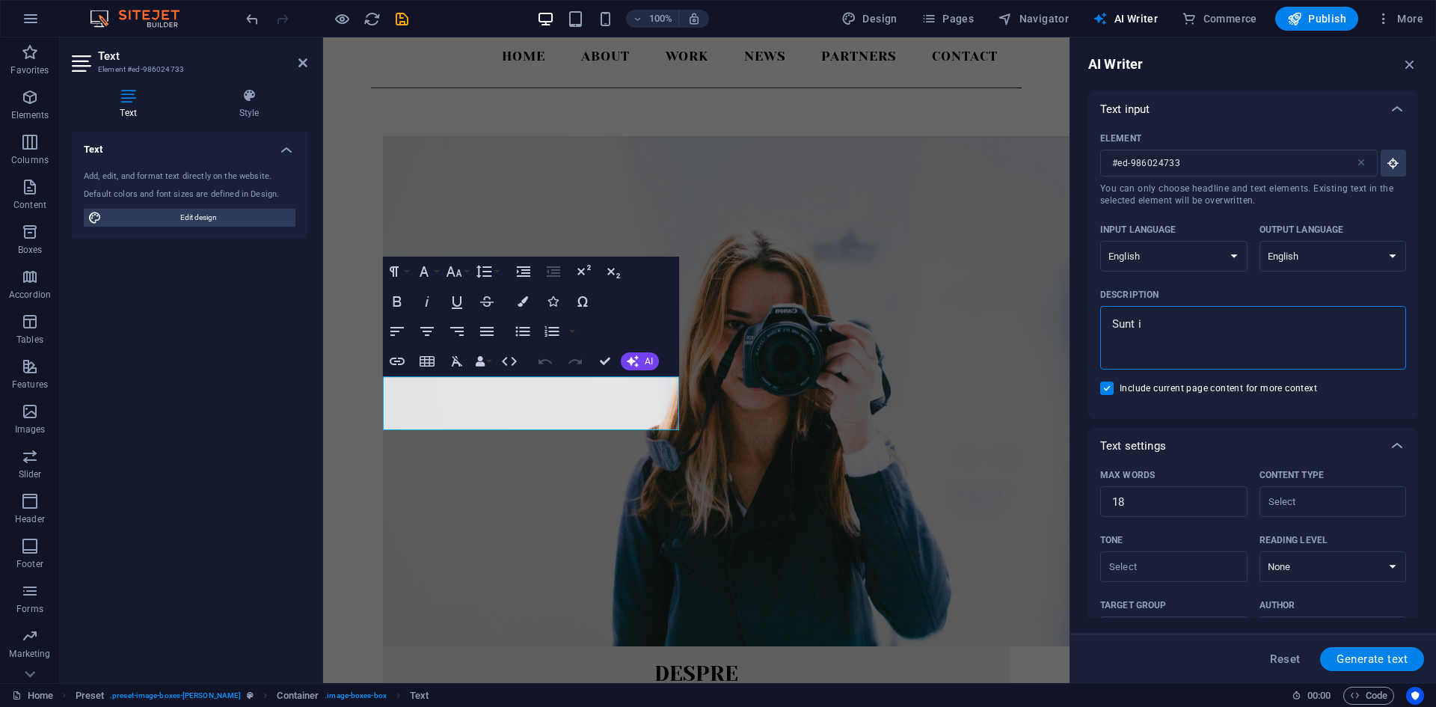
type textarea "x"
type textarea "Sunt in"
type textarea "x"
type textarea "Sunt in"
type textarea "x"
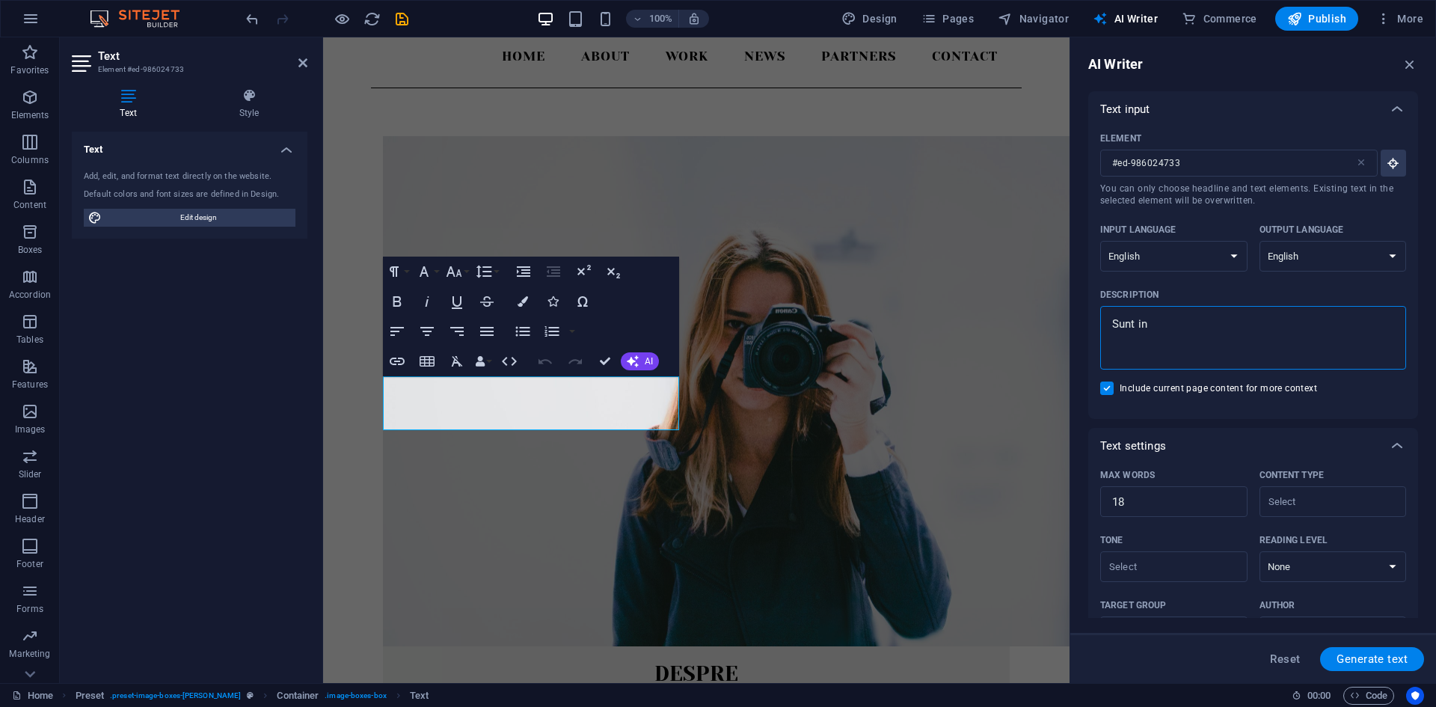
type textarea "Sunt i"
type textarea "x"
type textarea "Sunt"
type textarea "x"
type textarea "Sunt u"
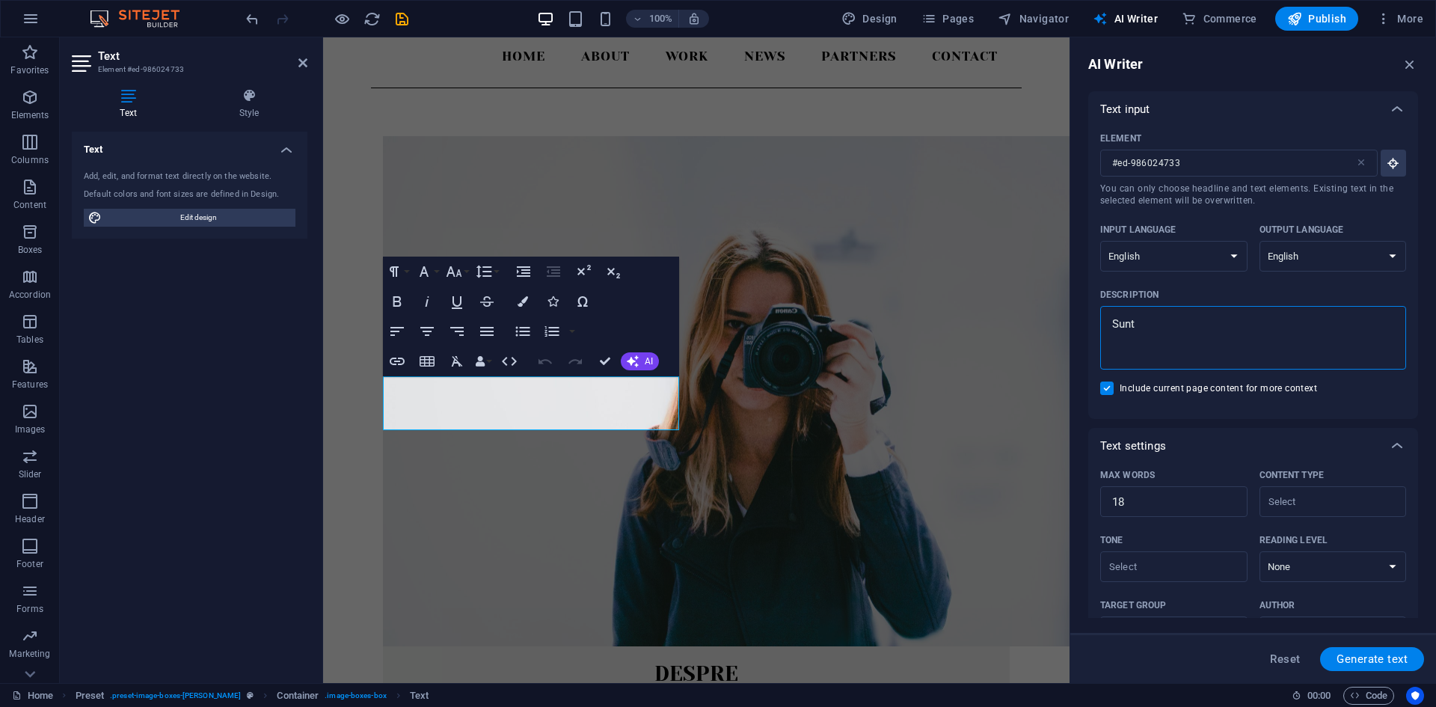
type textarea "x"
type textarea "Sunt un"
type textarea "x"
type textarea "Sunt un"
type textarea "x"
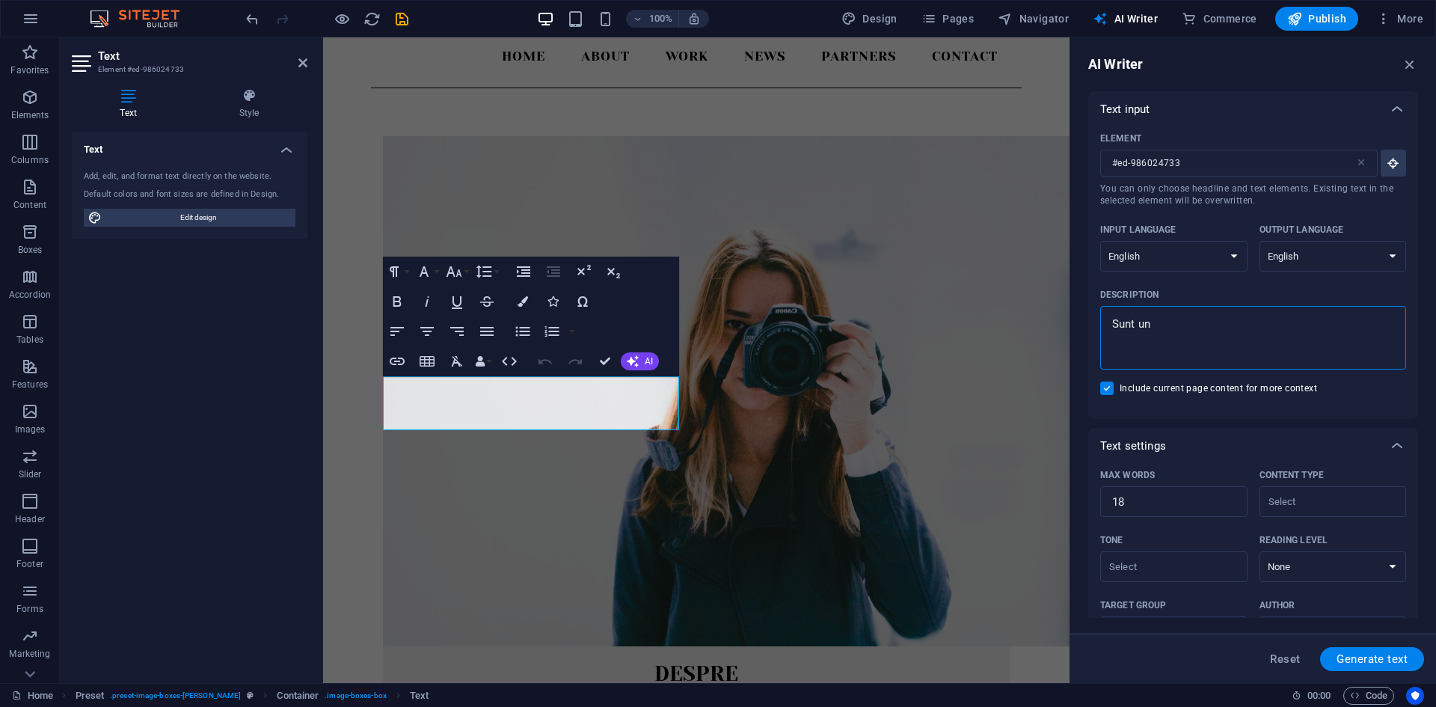
type textarea "Sunt un p"
type textarea "x"
type textarea "Sunt un"
type textarea "x"
type textarea "Sunt un f"
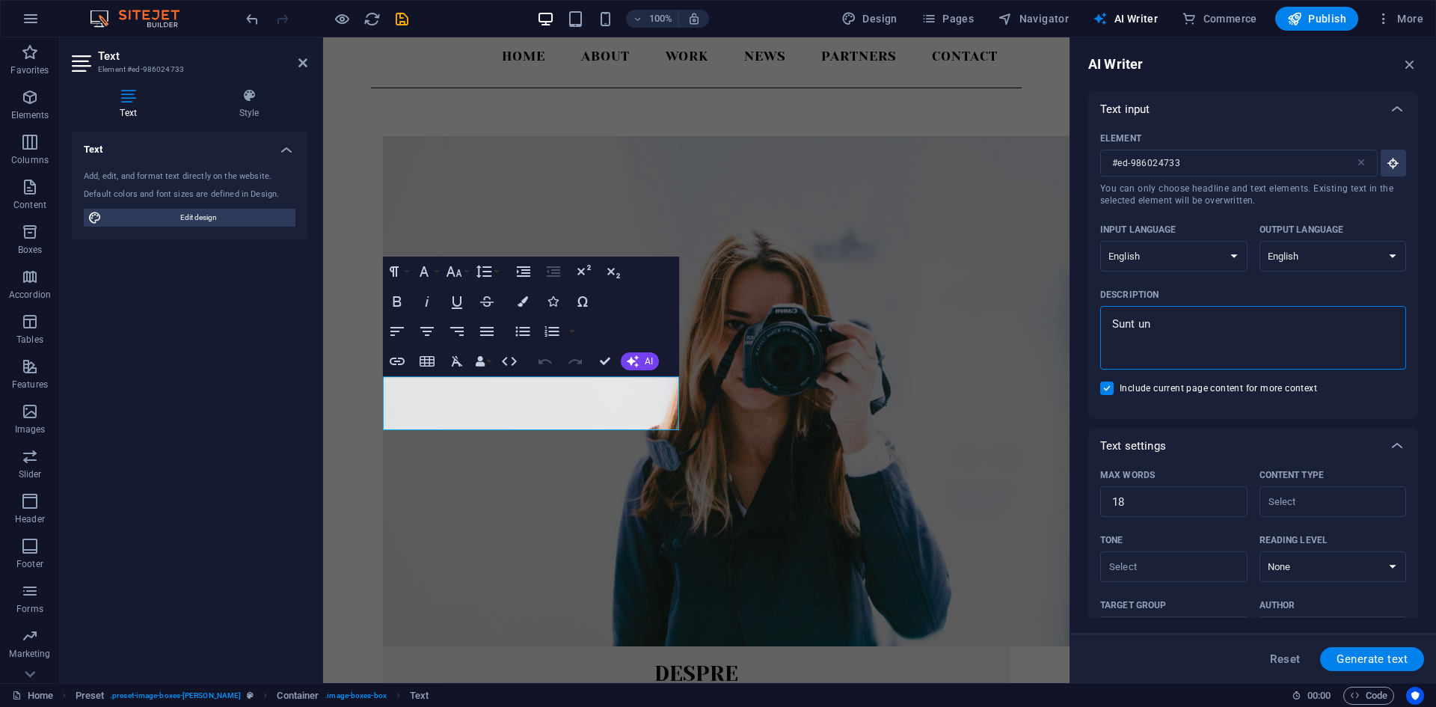
type textarea "x"
type textarea "Sunt un fo"
type textarea "x"
type textarea "Sunt un fot"
type textarea "x"
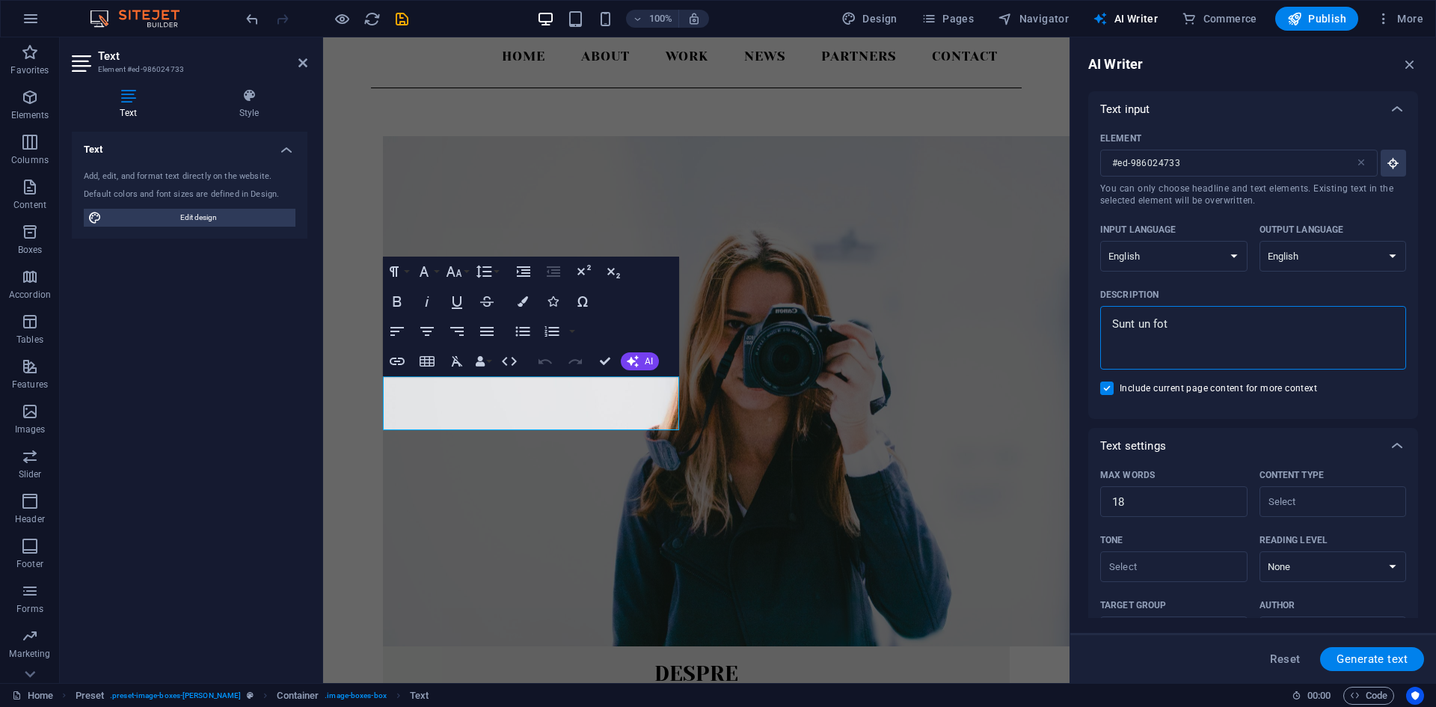
type textarea "Sunt un foto"
type textarea "x"
type textarea "Sunt un fotog"
type textarea "x"
type textarea "Sunt un fotogr"
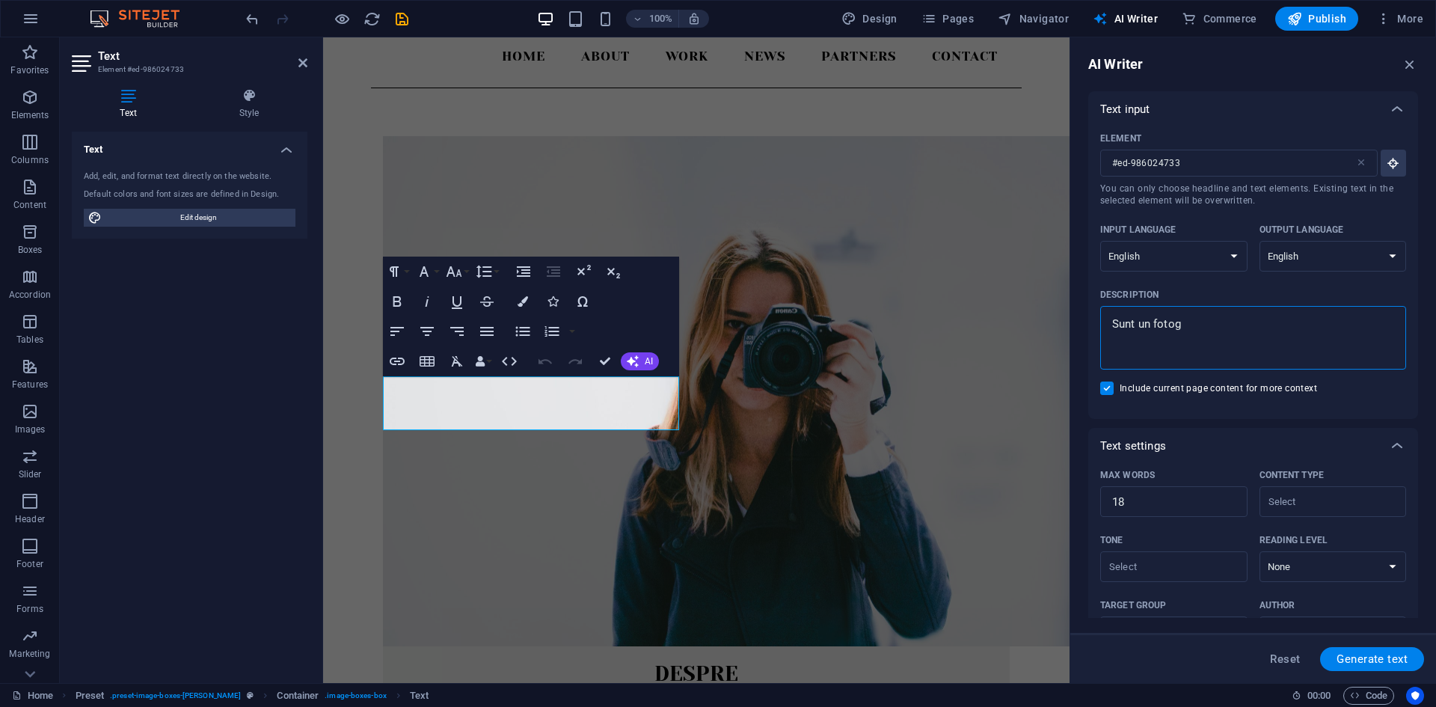
type textarea "x"
type textarea "Sunt un fotogra"
type textarea "x"
type textarea "Sunt un fotograf"
type textarea "x"
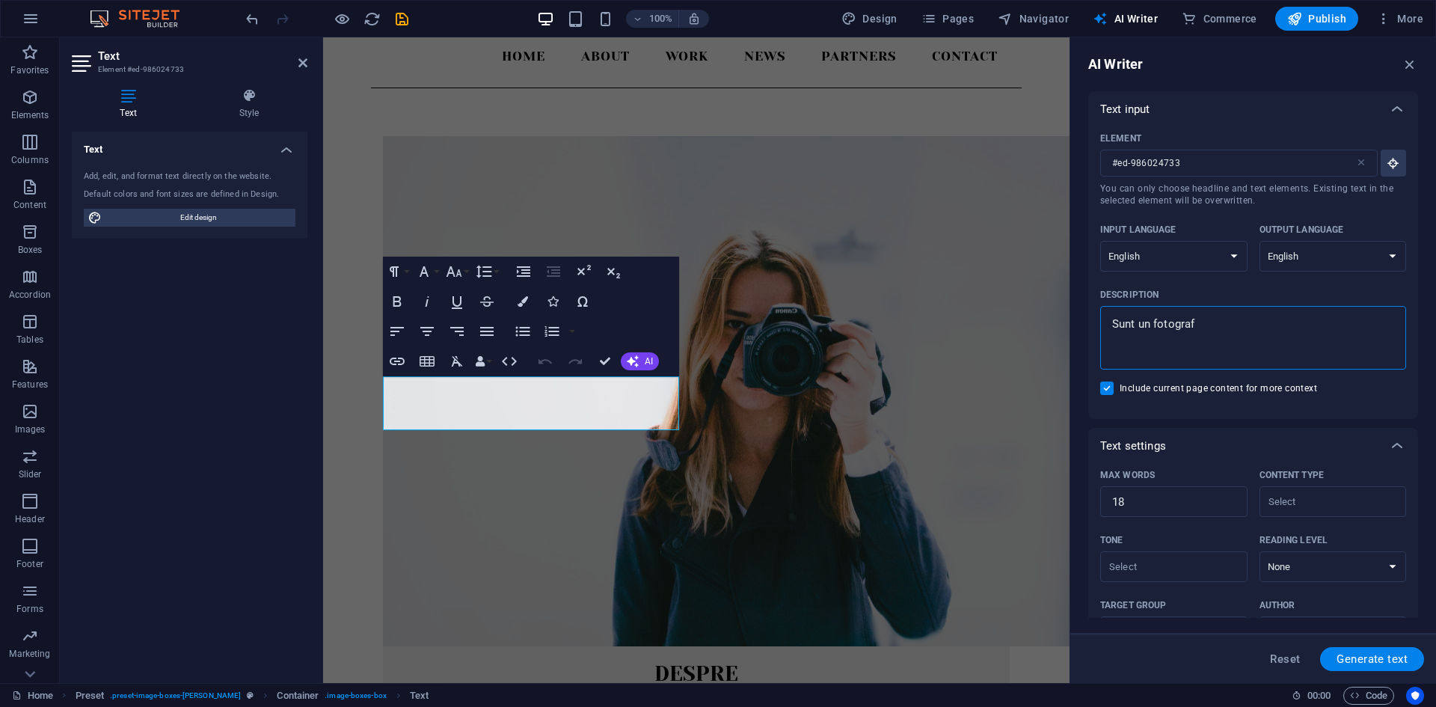
type textarea "Sunt un fotograf"
type textarea "x"
type textarea "Sunt un fotograf n"
type textarea "x"
type textarea "Sunt un fotograf no"
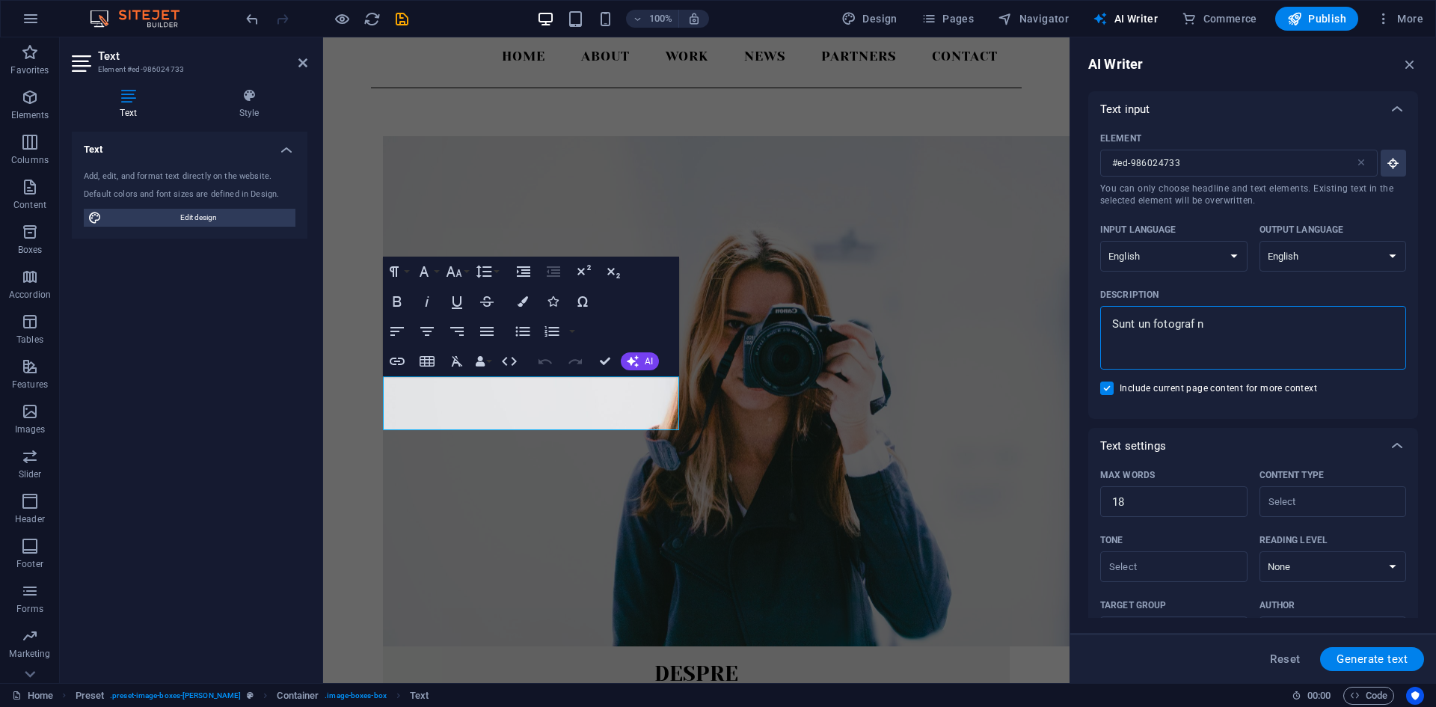
type textarea "x"
type textarea "Sunt un fotograf nou"
type textarea "x"
type textarea "Sunt un fotograf nou"
type textarea "x"
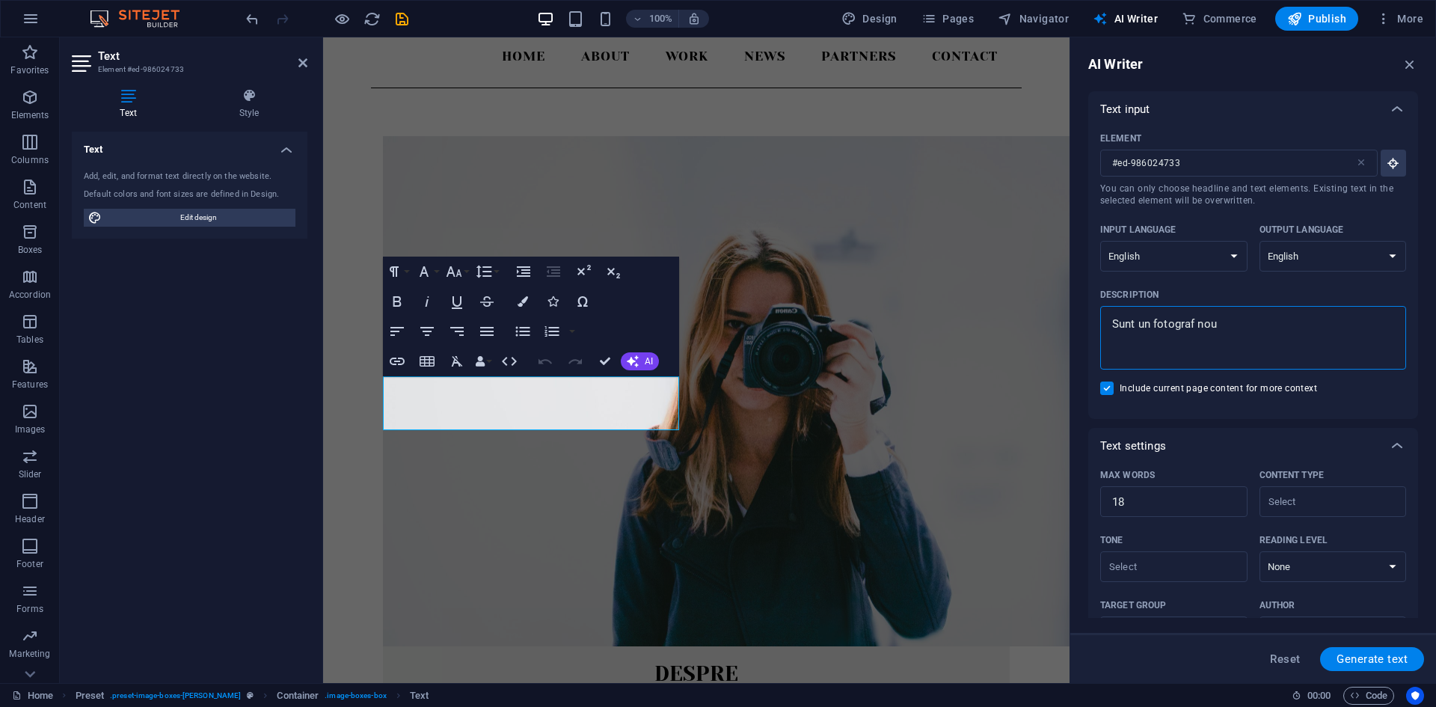
type textarea "Sunt un fotograf nou i"
type textarea "x"
type textarea "Sunt un fotograf nou in"
type textarea "x"
type textarea "Sunt un fotograf nou in"
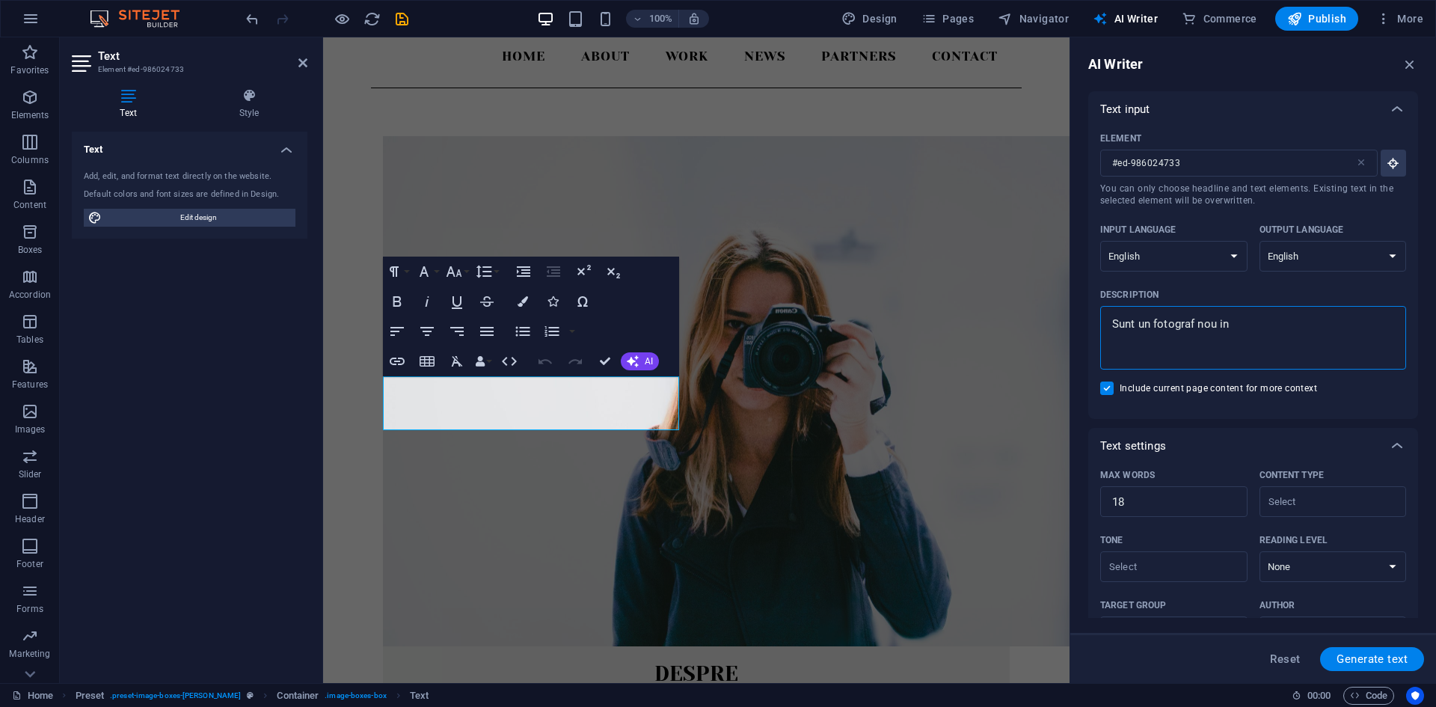
type textarea "x"
type textarea "Sunt un fotograf nou in a"
type textarea "x"
type textarea "Sunt un fotograf nou in ac"
type textarea "x"
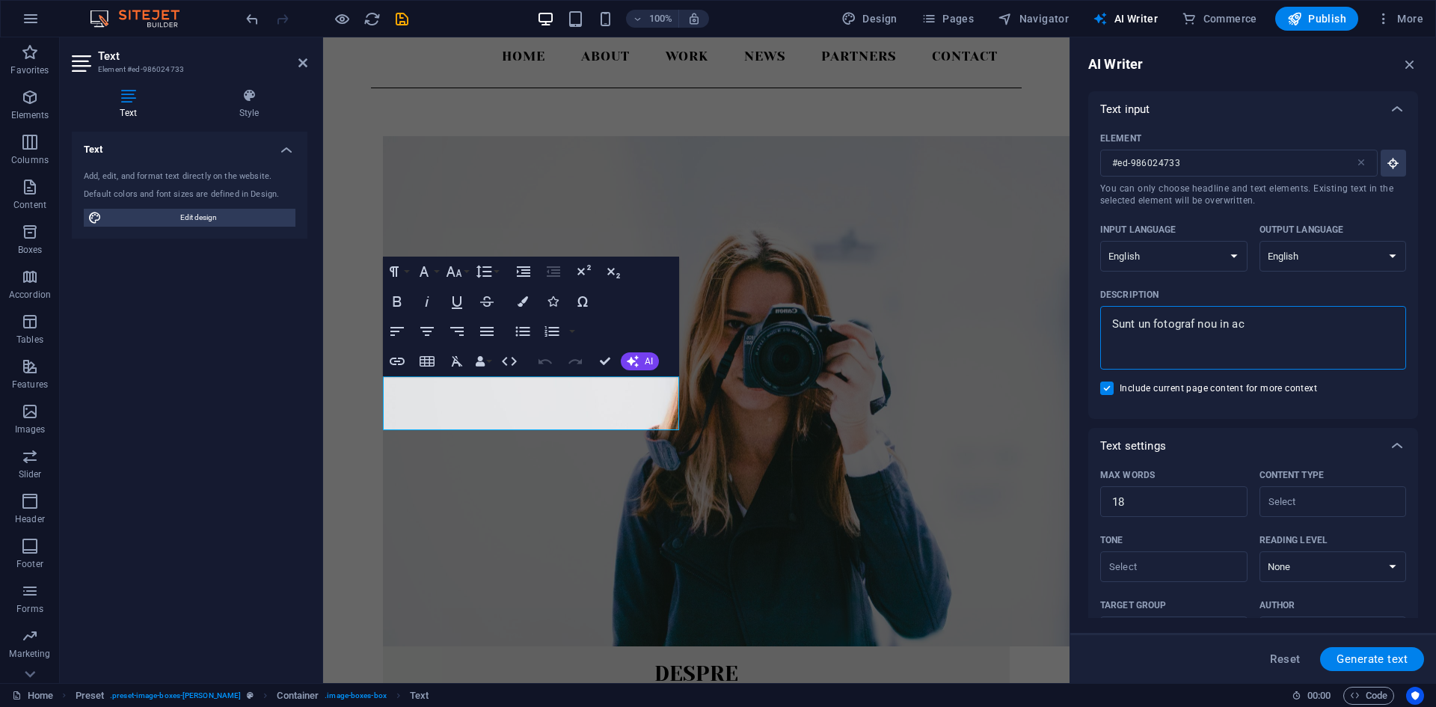
type textarea "Sunt un fotograf nou in ace"
type textarea "x"
type textarea "Sunt un fotograf nou in aces"
type textarea "x"
type textarea "Sunt un fotograf nou in acest"
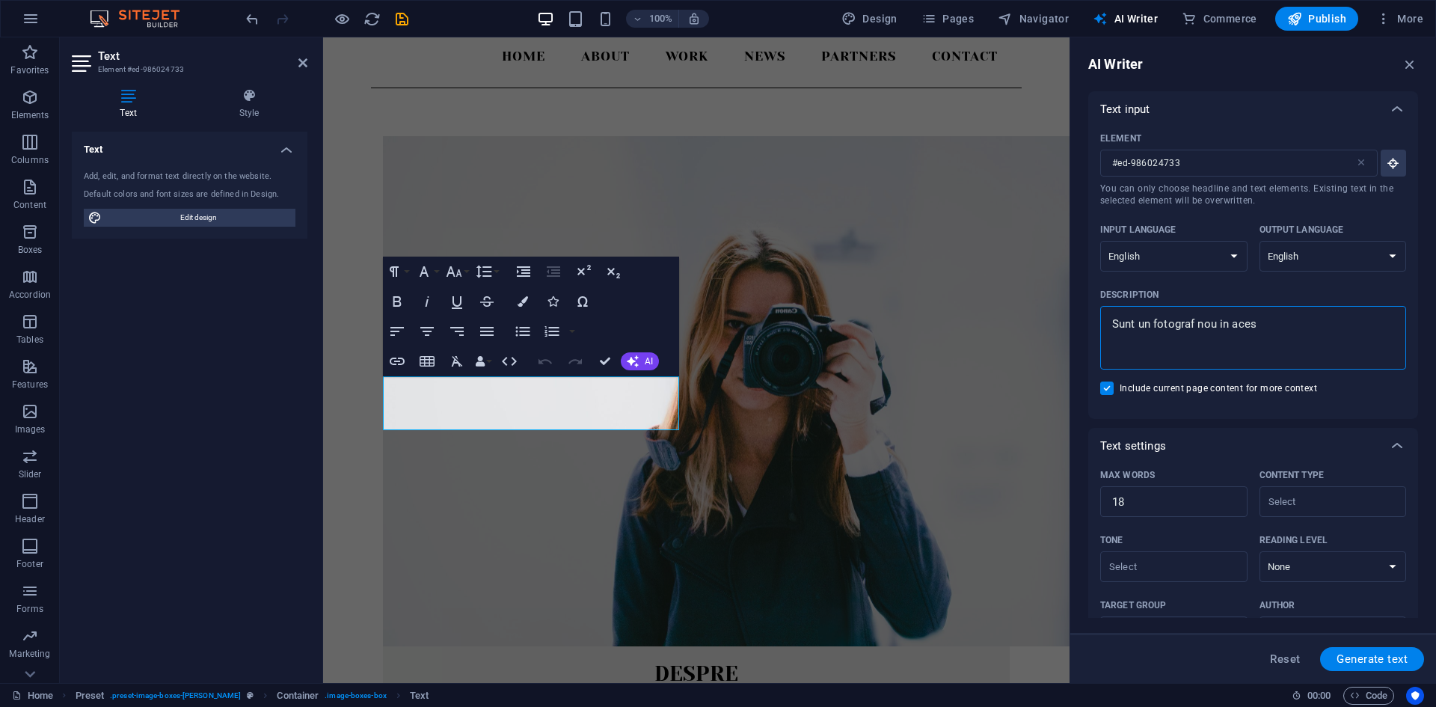
type textarea "x"
type textarea "Sunt un fotograf nou in acest"
type textarea "x"
type textarea "Sunt un fotograf nou in acest b"
type textarea "x"
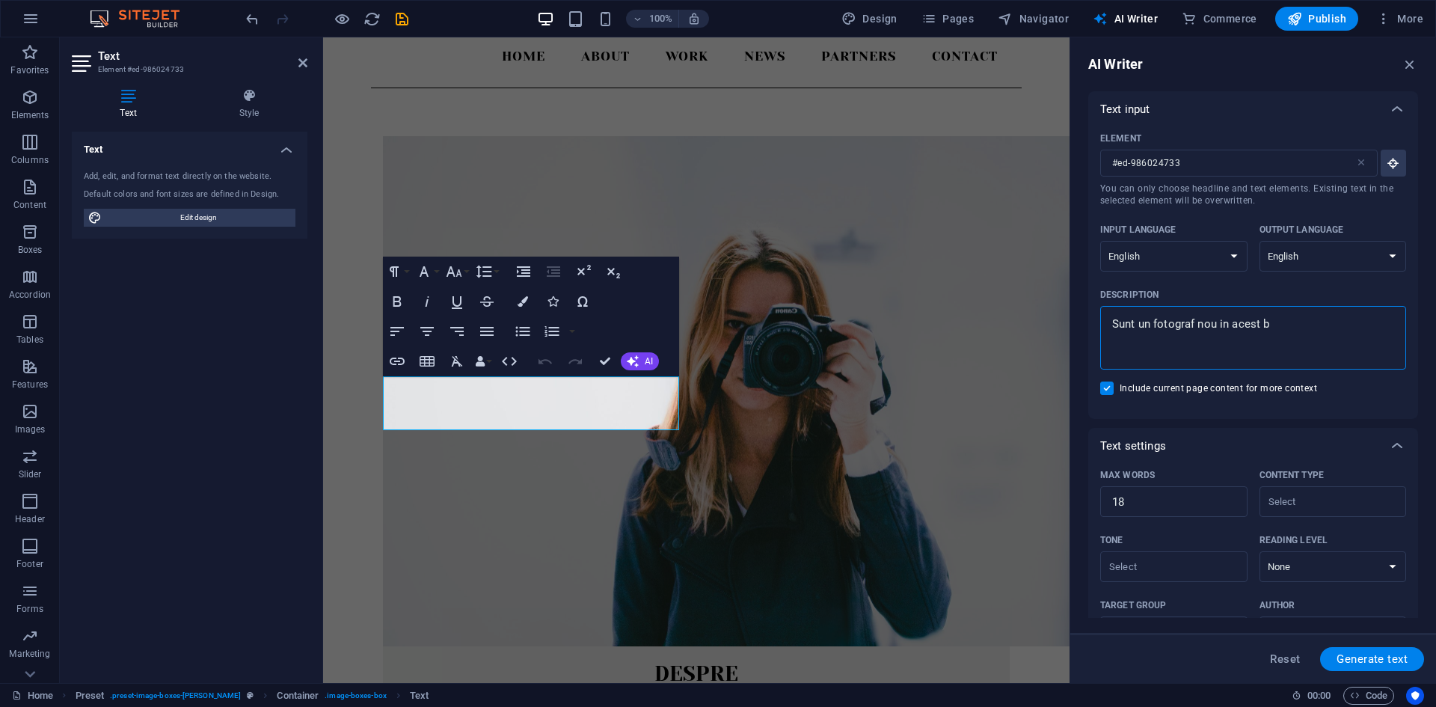
type textarea "Sunt un fotograf nou in acest bu"
type textarea "x"
type textarea "Sunt un fotograf nou in acest bus"
type textarea "x"
type textarea "Sunt un fotograf nou in acest busi"
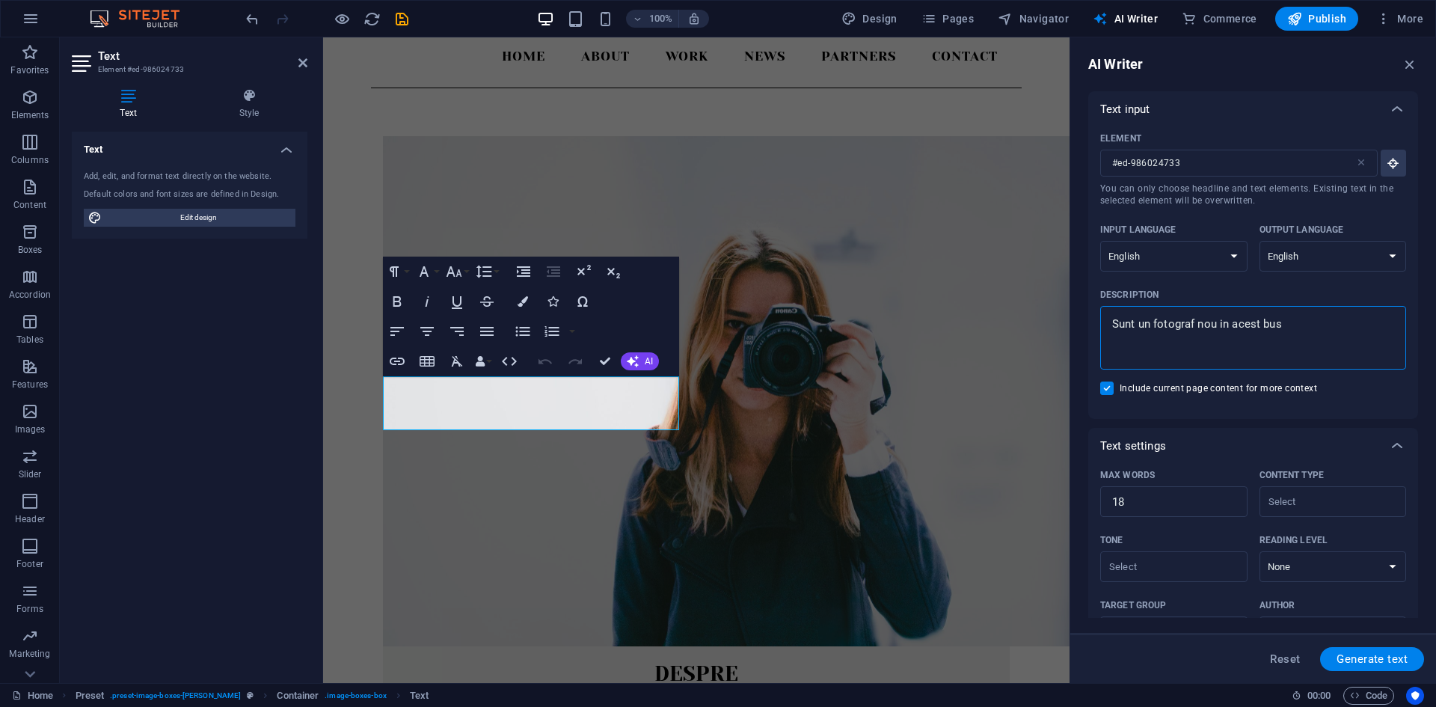
type textarea "x"
type textarea "Sunt un fotograf nou in acest busin"
type textarea "x"
type textarea "Sunt un fotograf nou in acest busine"
type textarea "x"
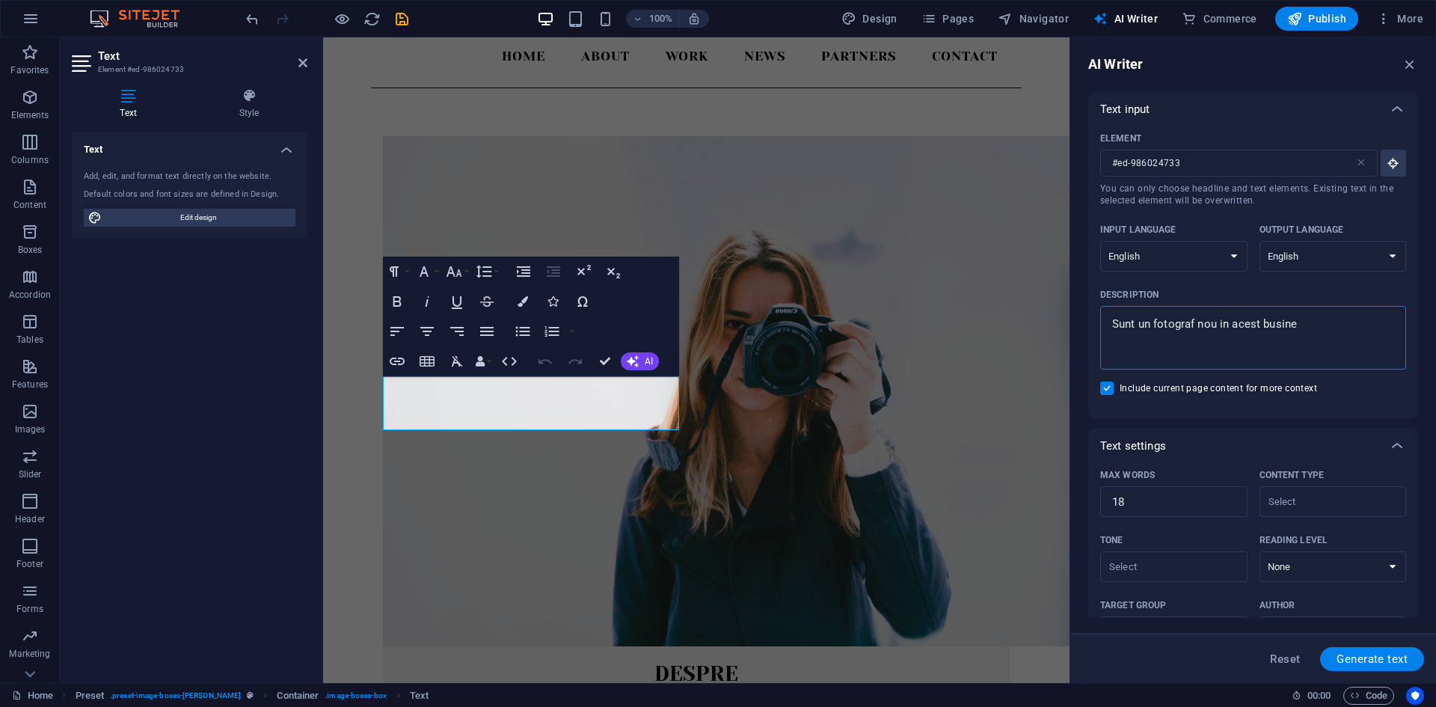
type textarea "Sunt un fotograf nou in acest busines"
type textarea "x"
type textarea "Sunt un fotograf nou in acest business"
type textarea "x"
type textarea "Sunt un fotograf nou in acest business"
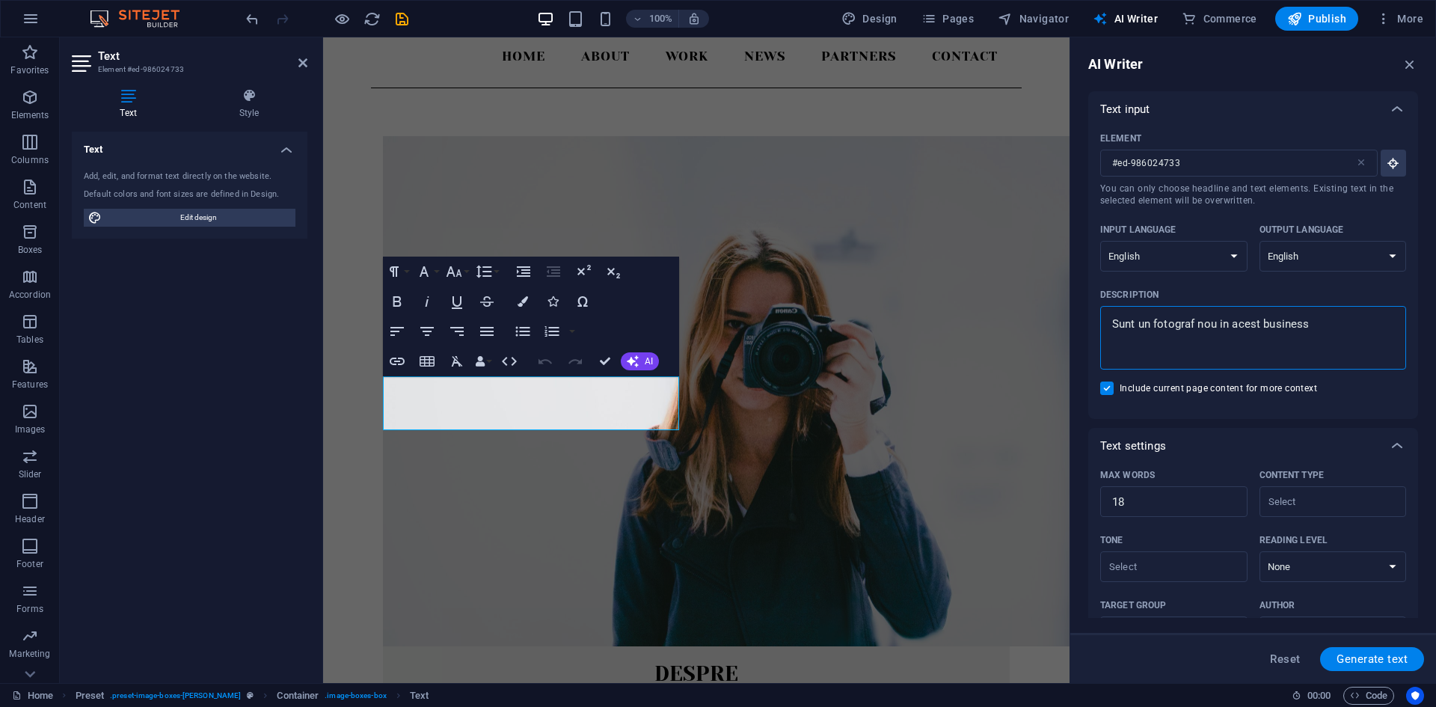
type textarea "x"
type textarea "Sunt un fotograf nou in acest business ,"
type textarea "x"
type textarea "Sunt un fotograf nou in acest business ,"
type textarea "x"
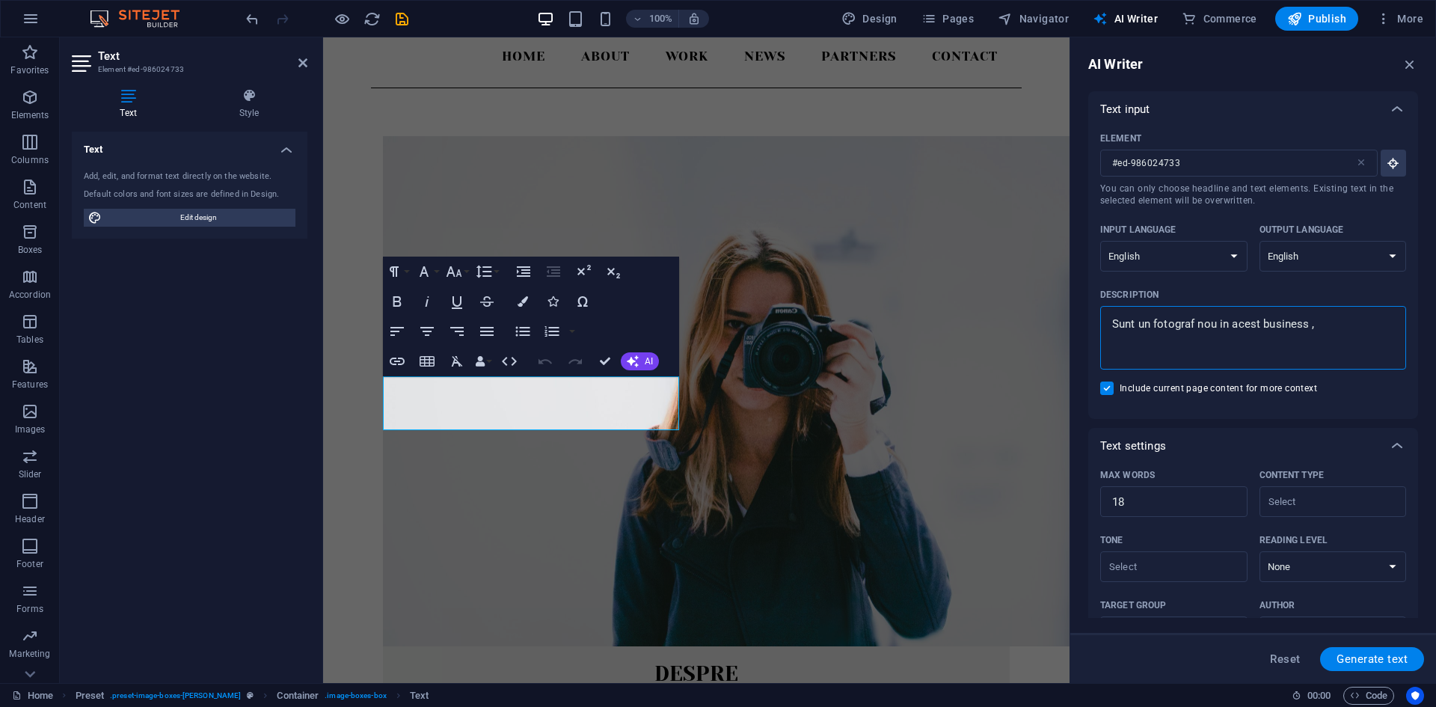
type textarea "Sunt un fotograf nou in acest business , a"
type textarea "x"
type textarea "Sunt un fotograf nou in acest business , am"
type textarea "x"
type textarea "Sunt un fotograf nou in acest business , am"
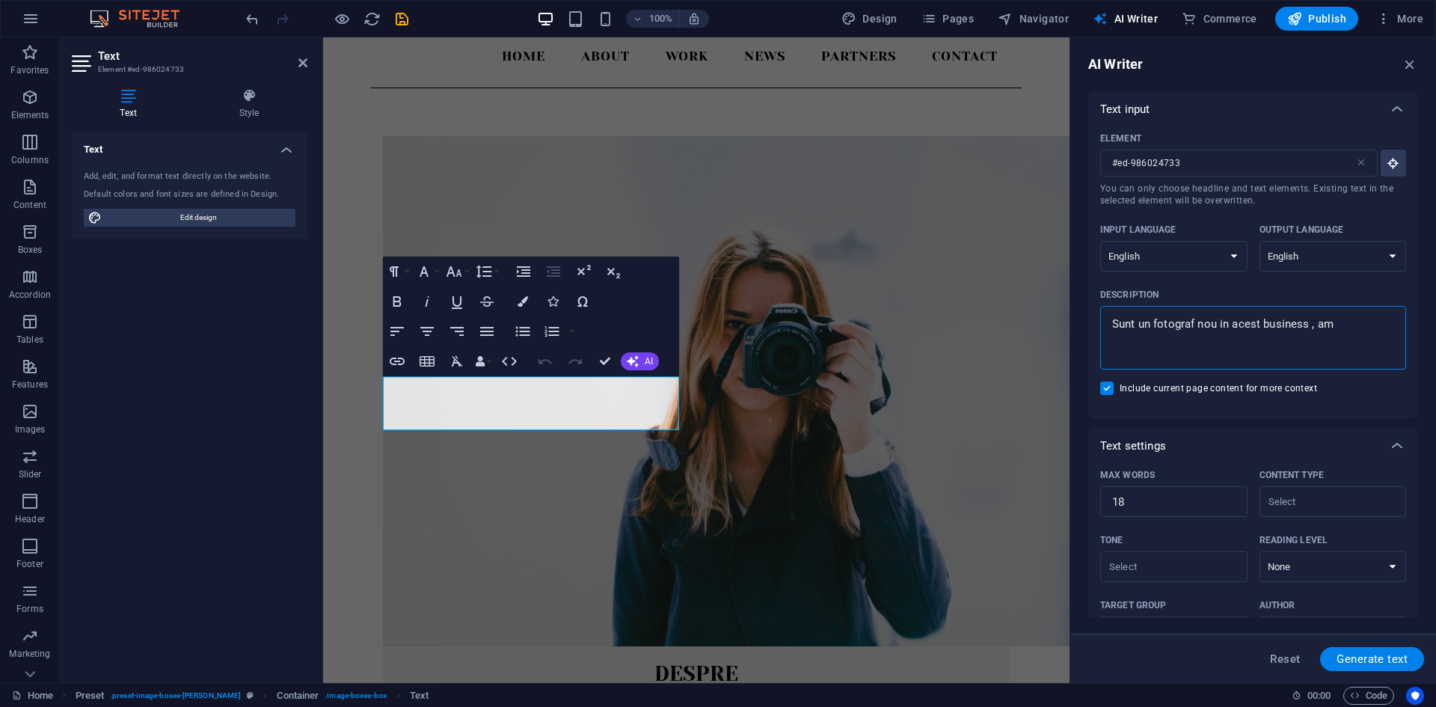
type textarea "x"
type textarea "Sunt un fotograf nou in acest business , am 3"
type textarea "x"
type textarea "Sunt un fotograf nou in acest business , am 30"
type textarea "x"
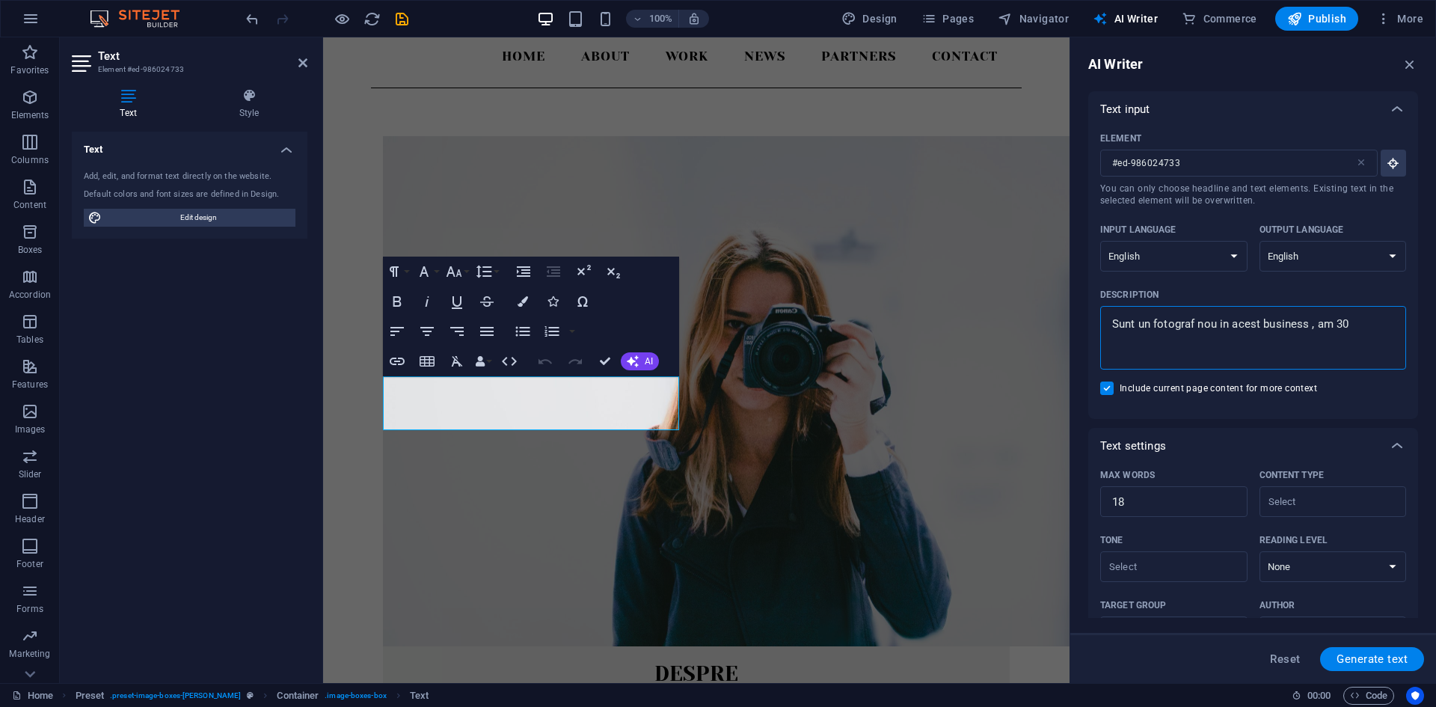
type textarea "Sunt un fotograf nou in acest business , am 30"
type textarea "x"
type textarea "Sunt un fotograf nou in acest business , am 30 d"
type textarea "x"
type textarea "Sunt un fotograf nou in acest business , am [DATE]"
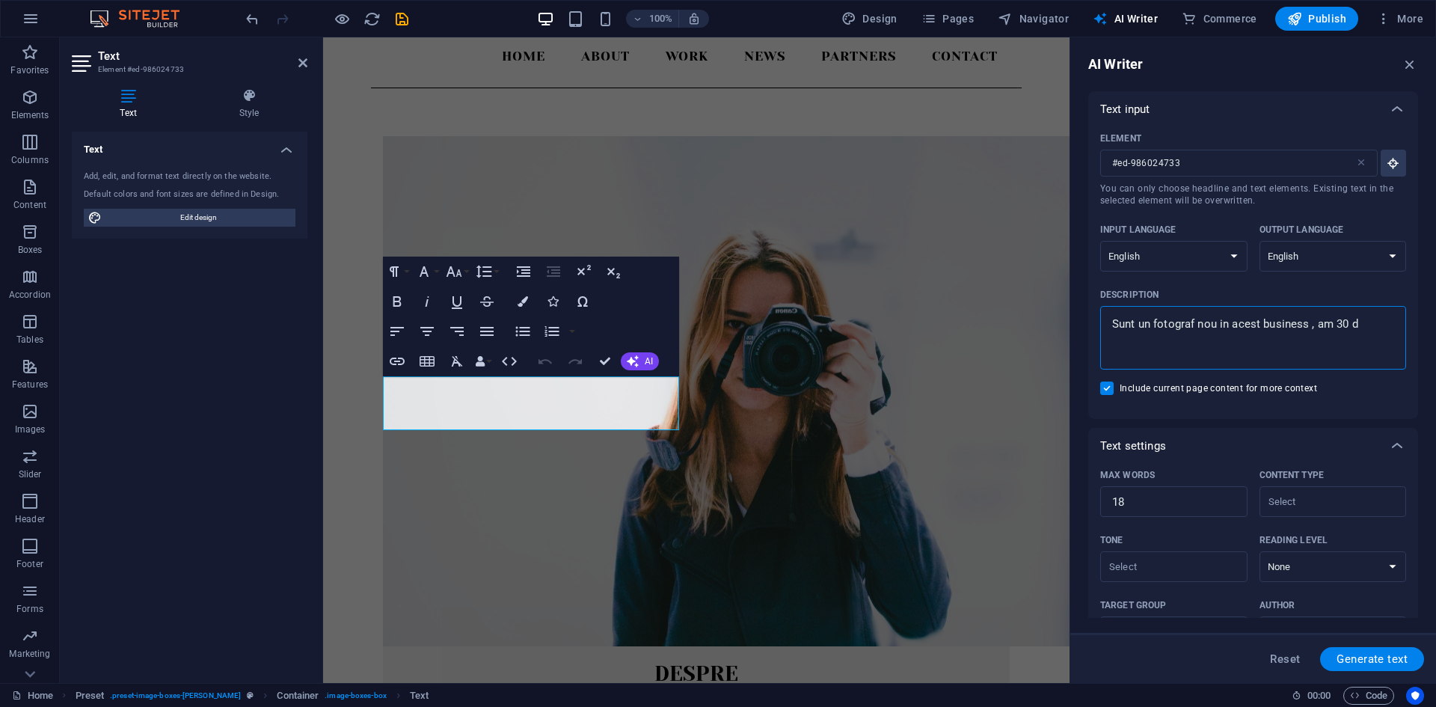
type textarea "x"
type textarea "Sunt un fotograf nou in acest business , am [DATE]"
type textarea "x"
type textarea "Sunt un fotograf nou in acest business , am [DATE] a"
type textarea "x"
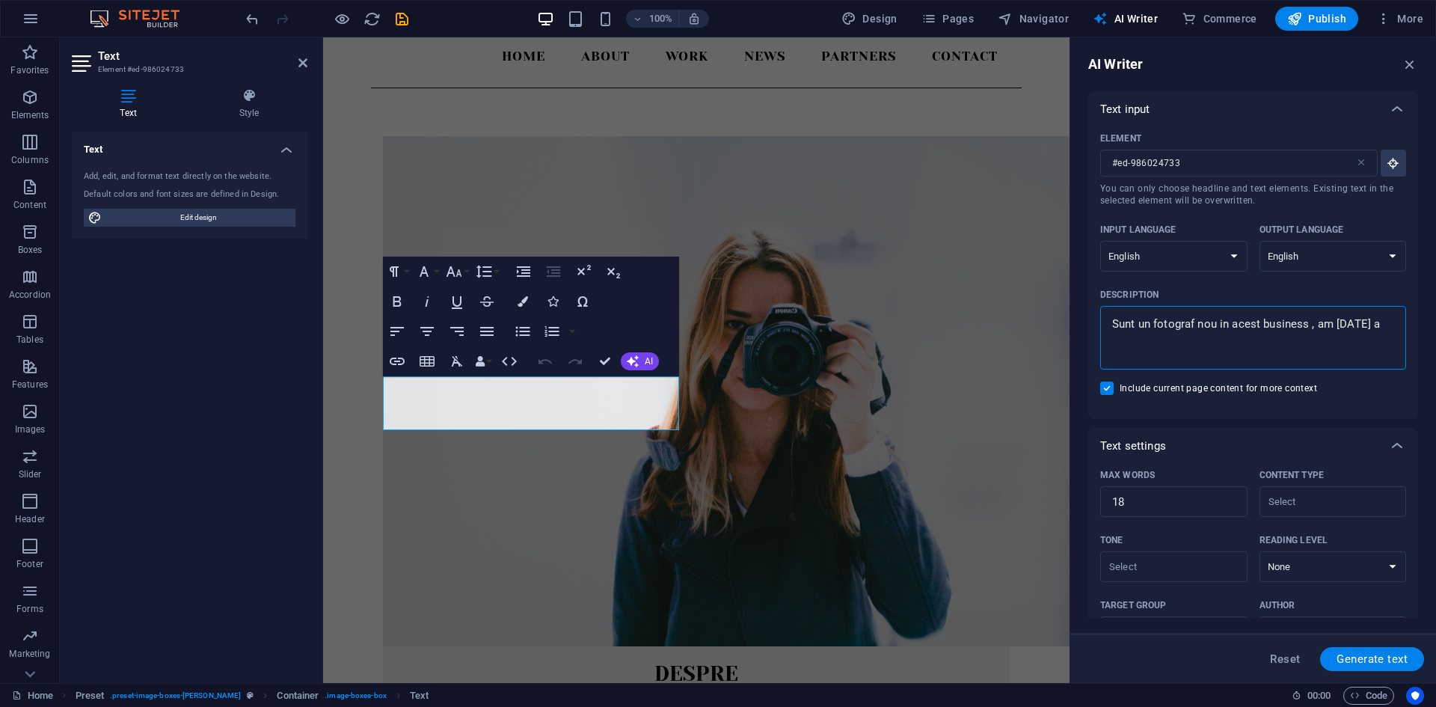
type textarea "Sunt un fotograf nou in acest business , am [DATE] an"
type textarea "x"
type textarea "Sunt un fotograf nou in acest business , am [DATE] ani"
type textarea "x"
type textarea "Sunt un fotograf nou in acest business , am [DATE] ani"
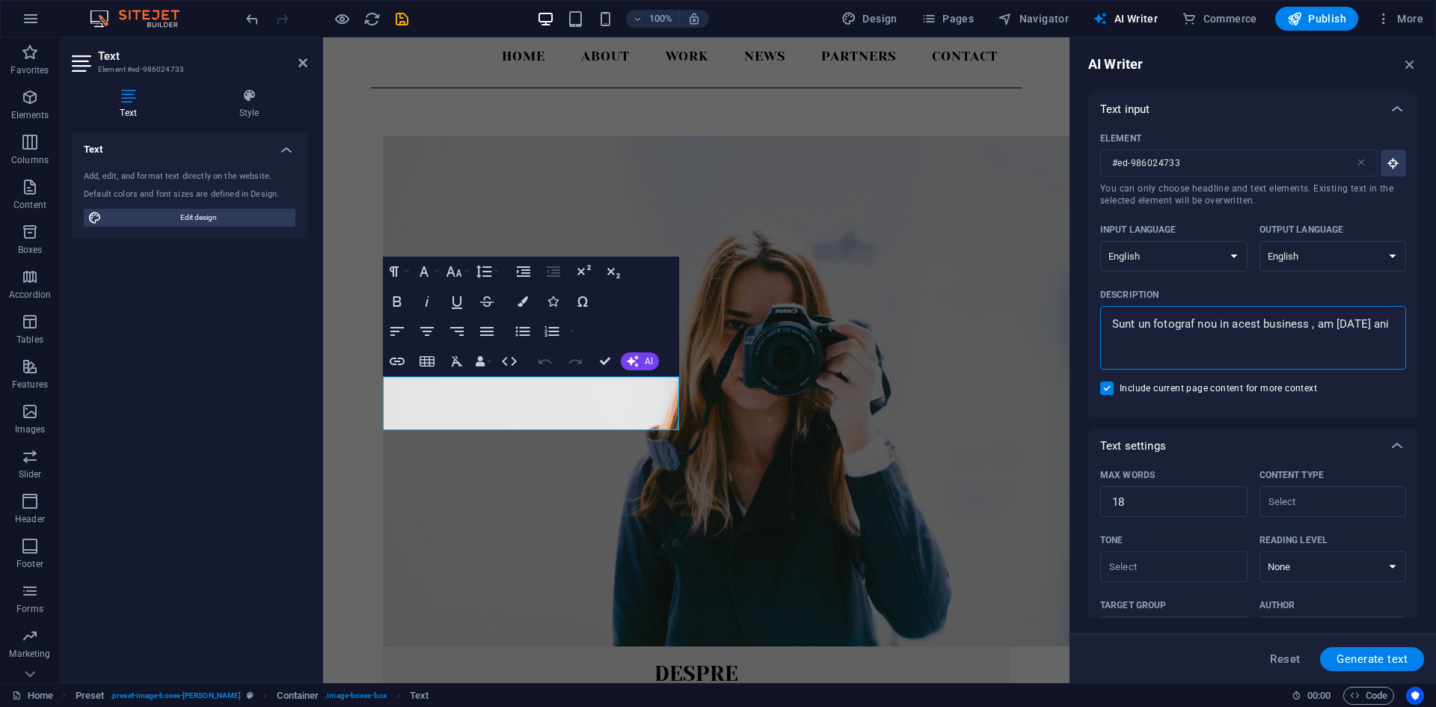
type textarea "x"
type textarea "Sunt un fotograf nou in acest business , am [DATE] ani"
type textarea "x"
type textarea "Sunt un fotograf nou in acest business , am [DATE] an"
type textarea "x"
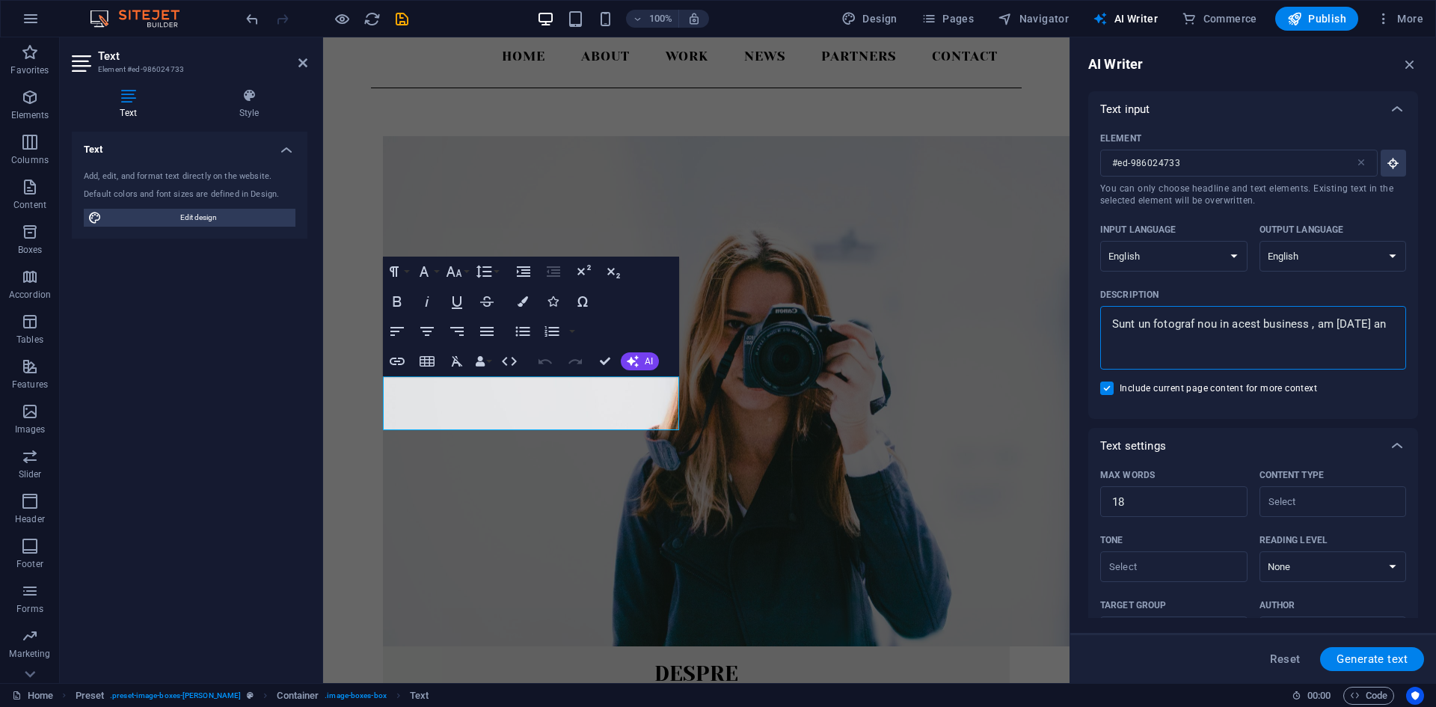
type textarea "Sunt un fotograf nou in acest business , am [DATE] a"
type textarea "x"
type textarea "Sunt un fotograf nou in acest business , am [DATE]"
type textarea "x"
type textarea "Sunt un fotograf nou in acest business , am [DATE]"
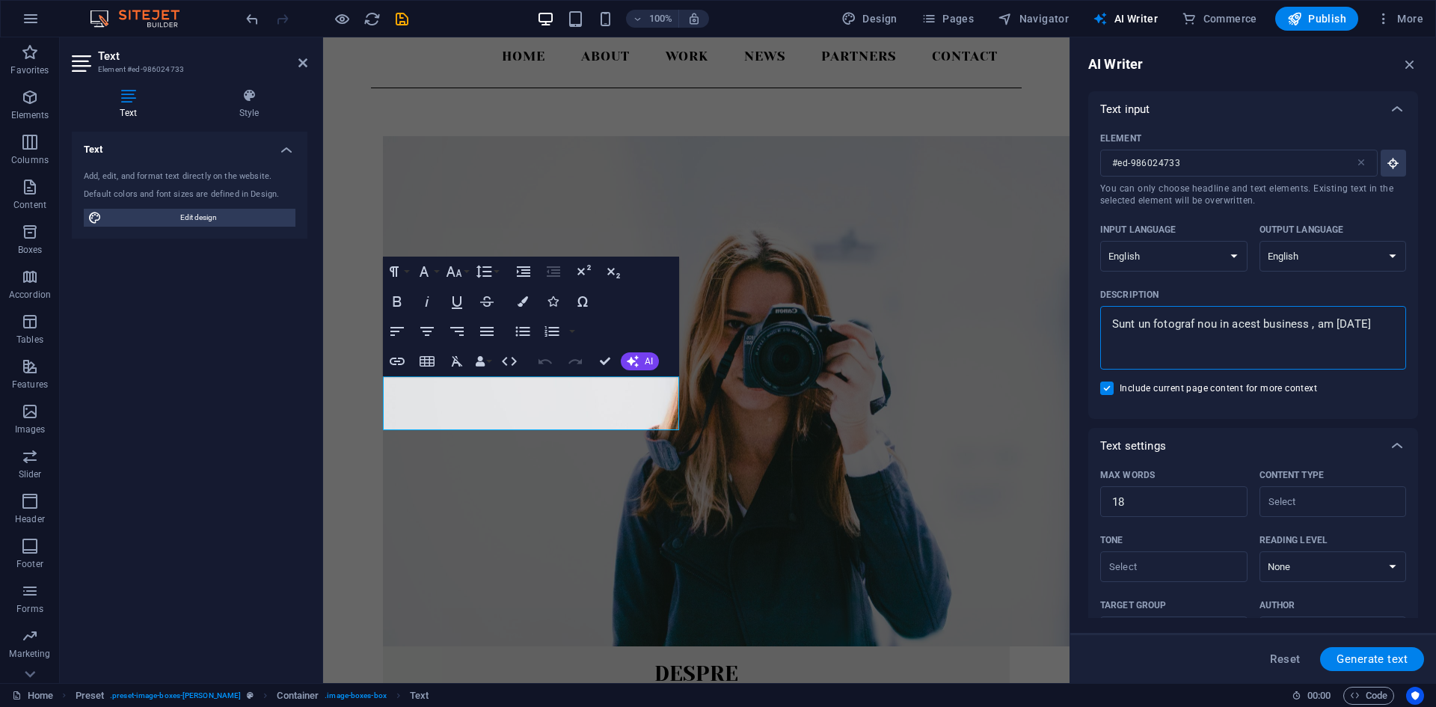
type textarea "x"
type textarea "Sunt un fotograf nou in acest business , am 30 d"
type textarea "x"
type textarea "Sunt un fotograf nou in acest business , am 30"
type textarea "x"
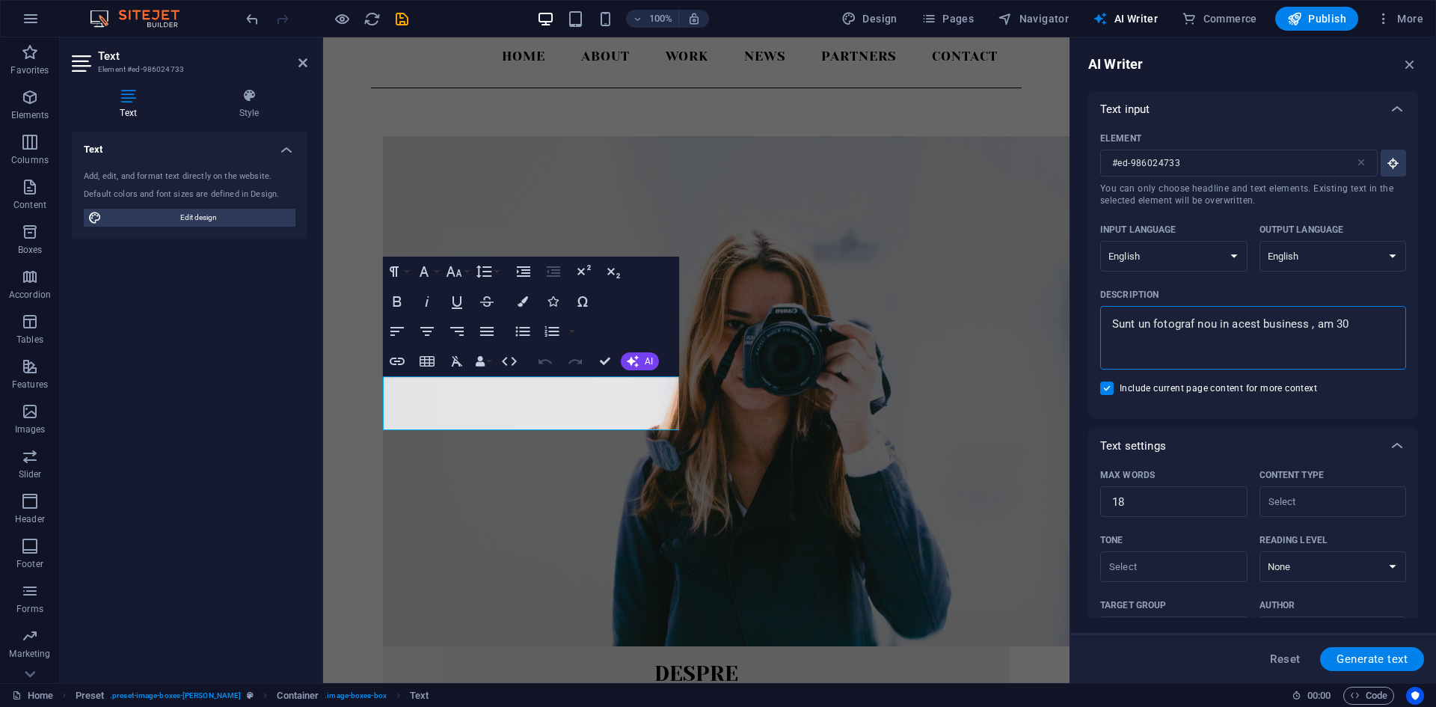
type textarea "Sunt un fotograf nou in acest business , am 30"
type textarea "x"
type textarea "Sunt un fotograf nou in acest business , am 3"
type textarea "x"
type textarea "Sunt un fotograf nou in acest business , am 31"
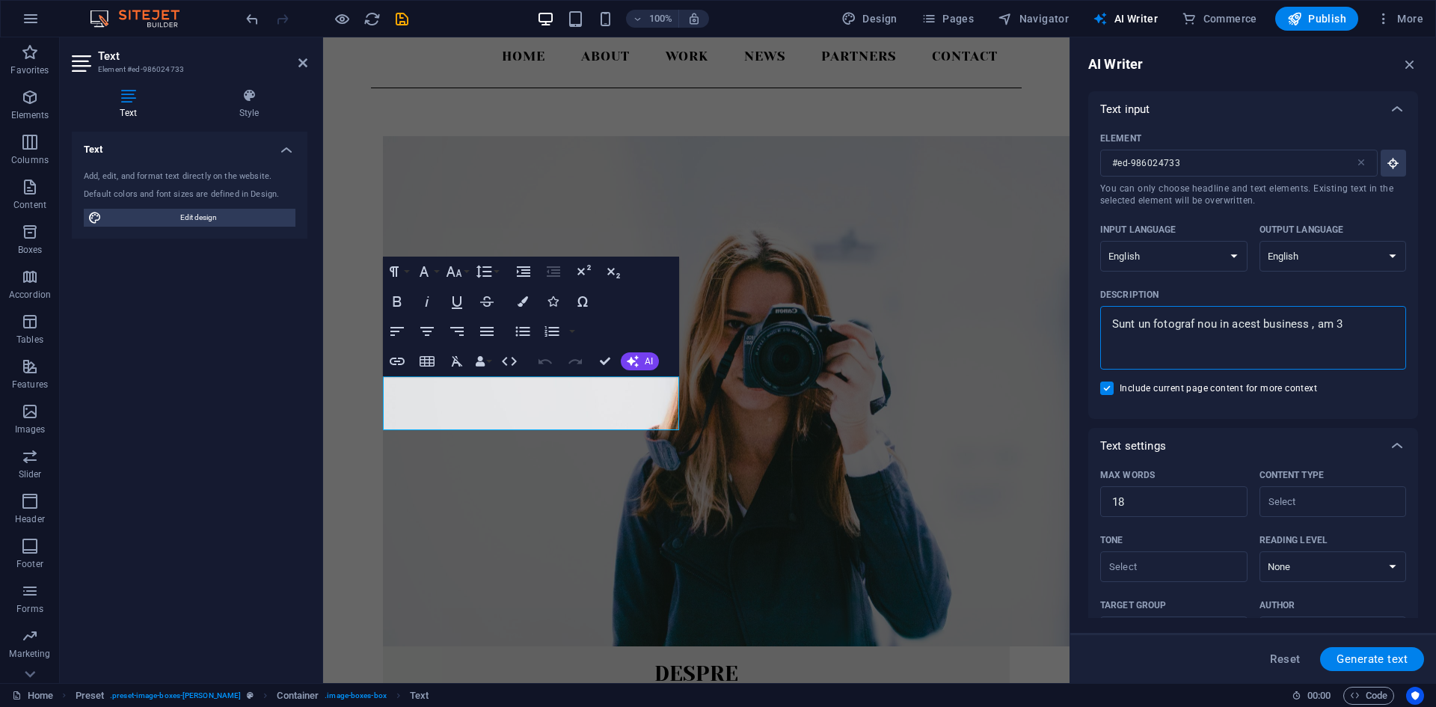
type textarea "x"
type textarea "Sunt un fotograf nou in acest business , am 31"
click at [1347, 656] on span "Generate text" at bounding box center [1372, 659] width 71 height 12
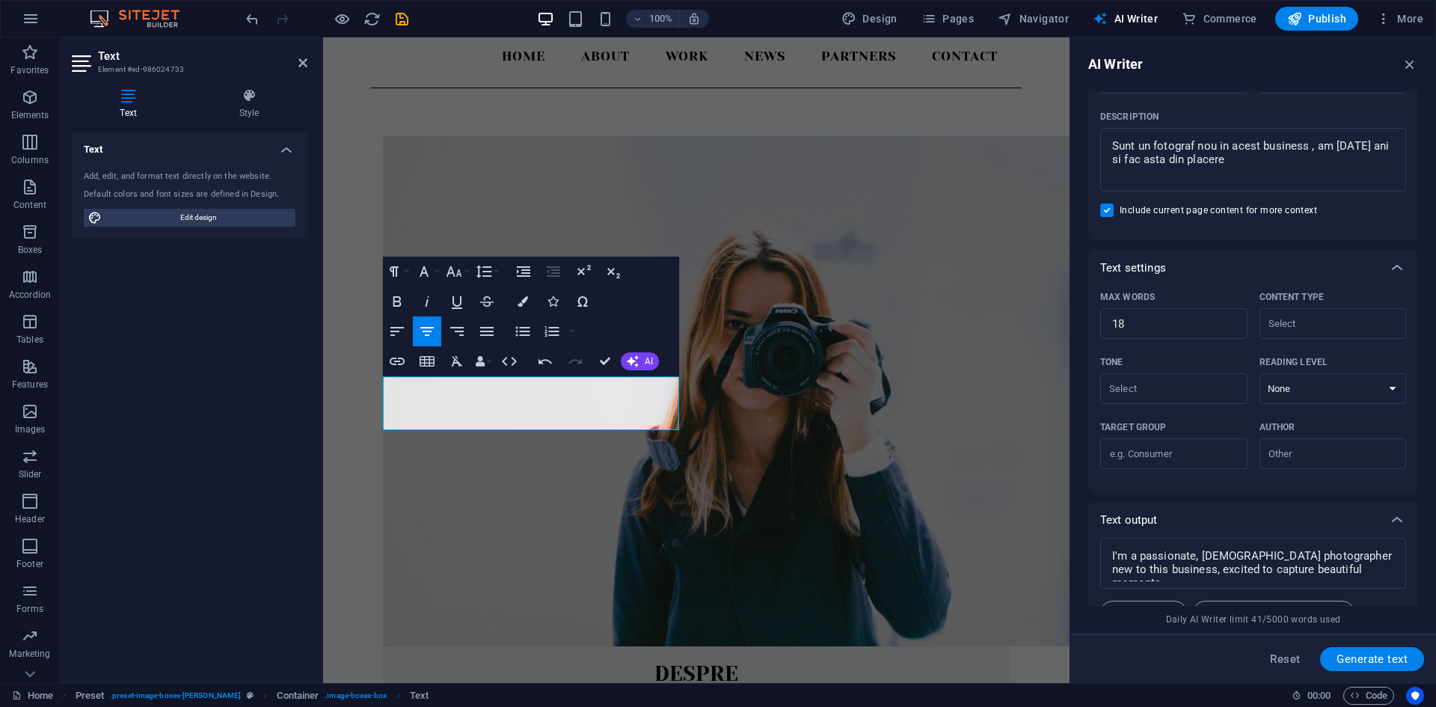
scroll to position [50, 0]
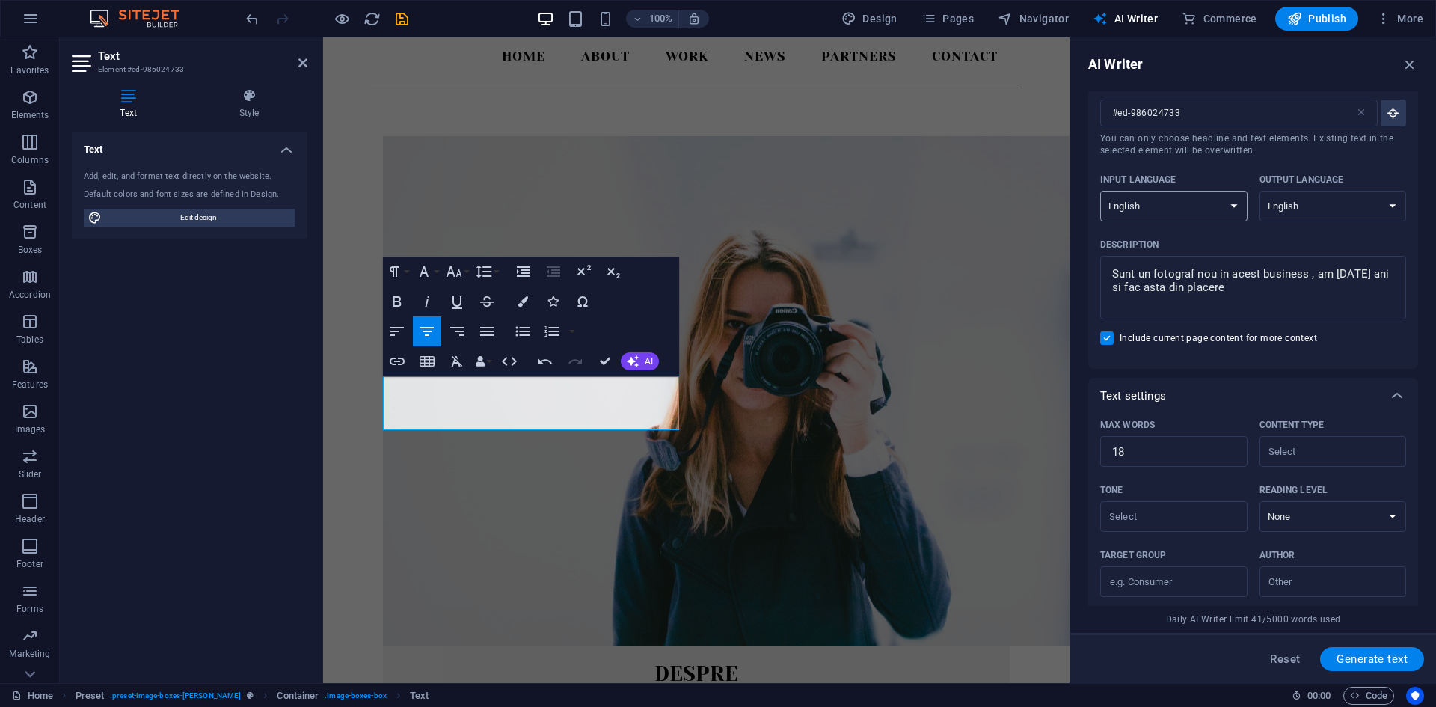
click at [1221, 208] on select "Albanian Arabic Armenian Awadhi Azerbaijani Bashkir Basque Belarusian Bengali B…" at bounding box center [1173, 206] width 147 height 31
click at [1100, 191] on select "Albanian Arabic Armenian Awadhi Azerbaijani Bashkir Basque Belarusian Bengali B…" at bounding box center [1173, 206] width 147 height 31
click at [1346, 201] on select "Albanian Arabic Armenian Awadhi Azerbaijani Bashkir Basque Belarusian Bengali B…" at bounding box center [1333, 206] width 147 height 31
click at [1260, 191] on select "Albanian Arabic Armenian Awadhi Azerbaijani Bashkir Basque Belarusian Bengali B…" at bounding box center [1333, 206] width 147 height 31
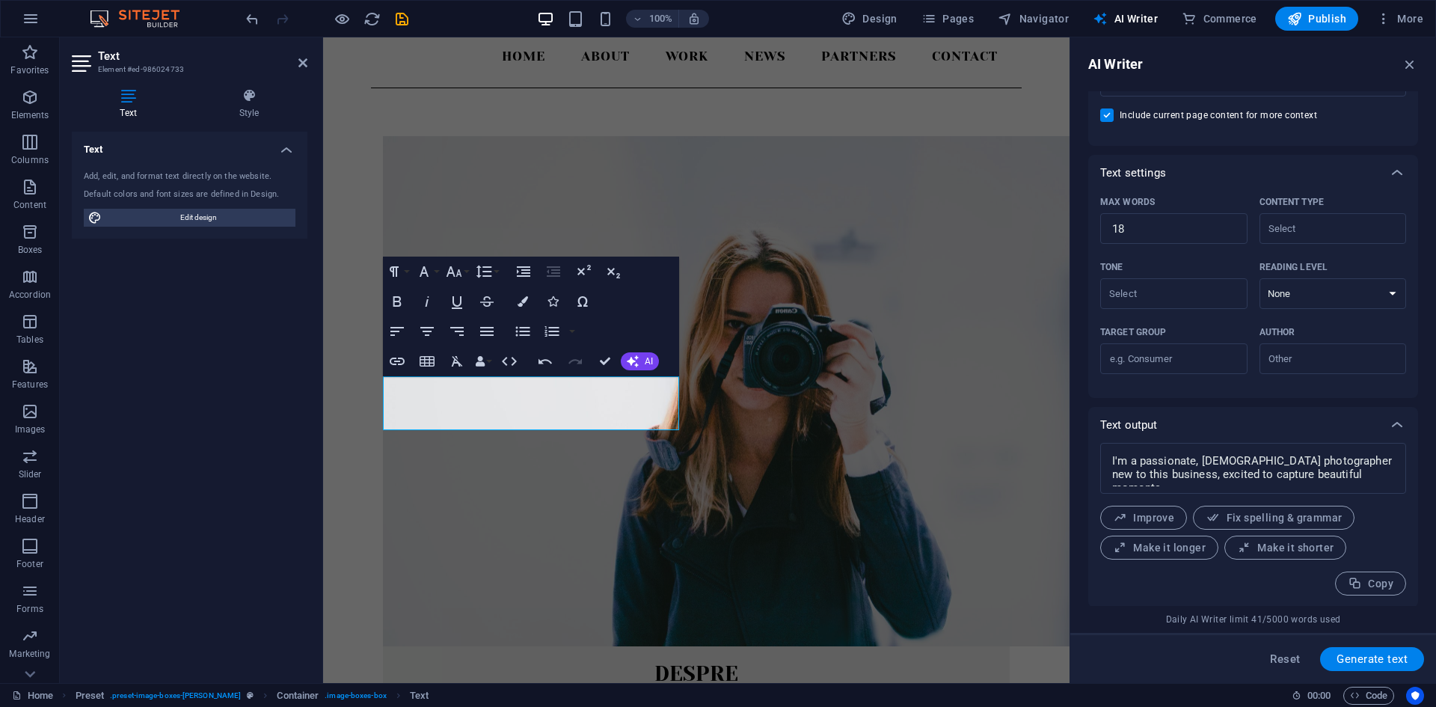
scroll to position [275, 0]
click at [1171, 517] on span "Improve" at bounding box center [1143, 516] width 61 height 14
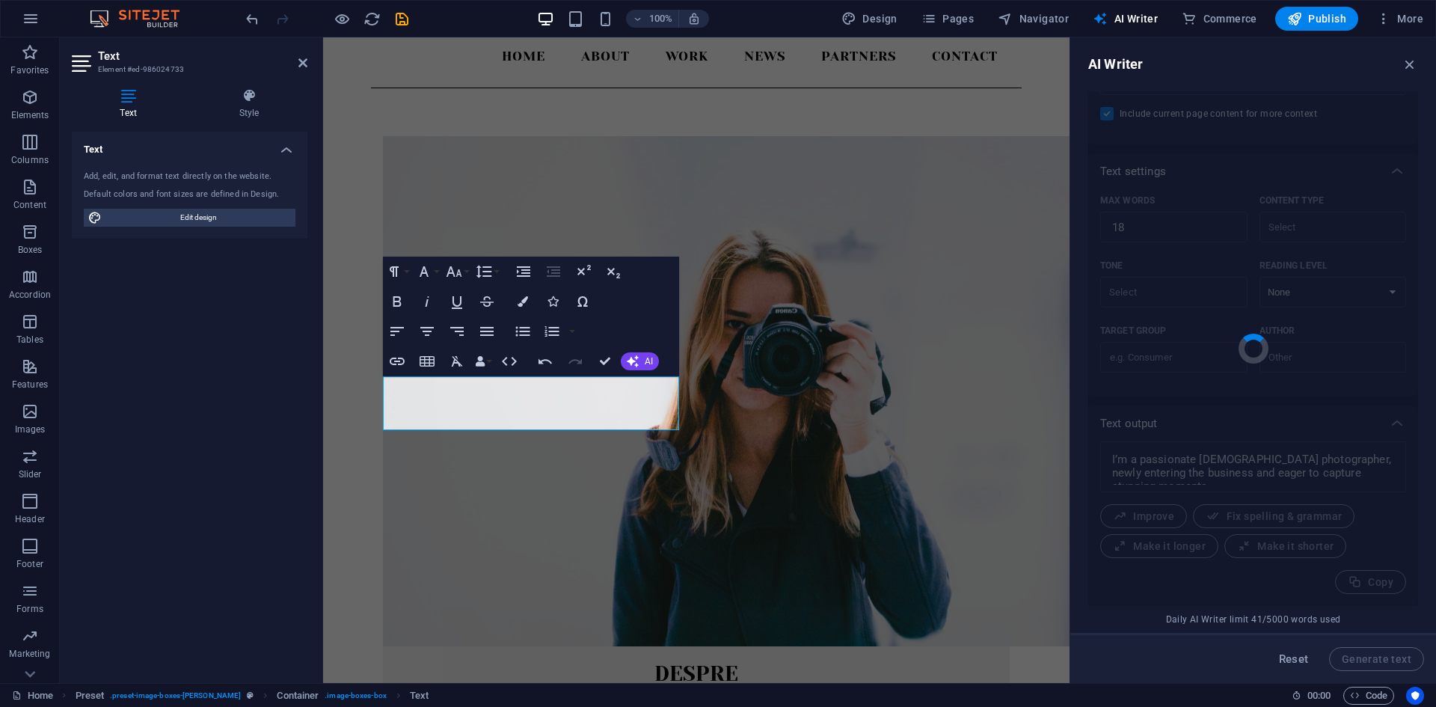
scroll to position [287, 0]
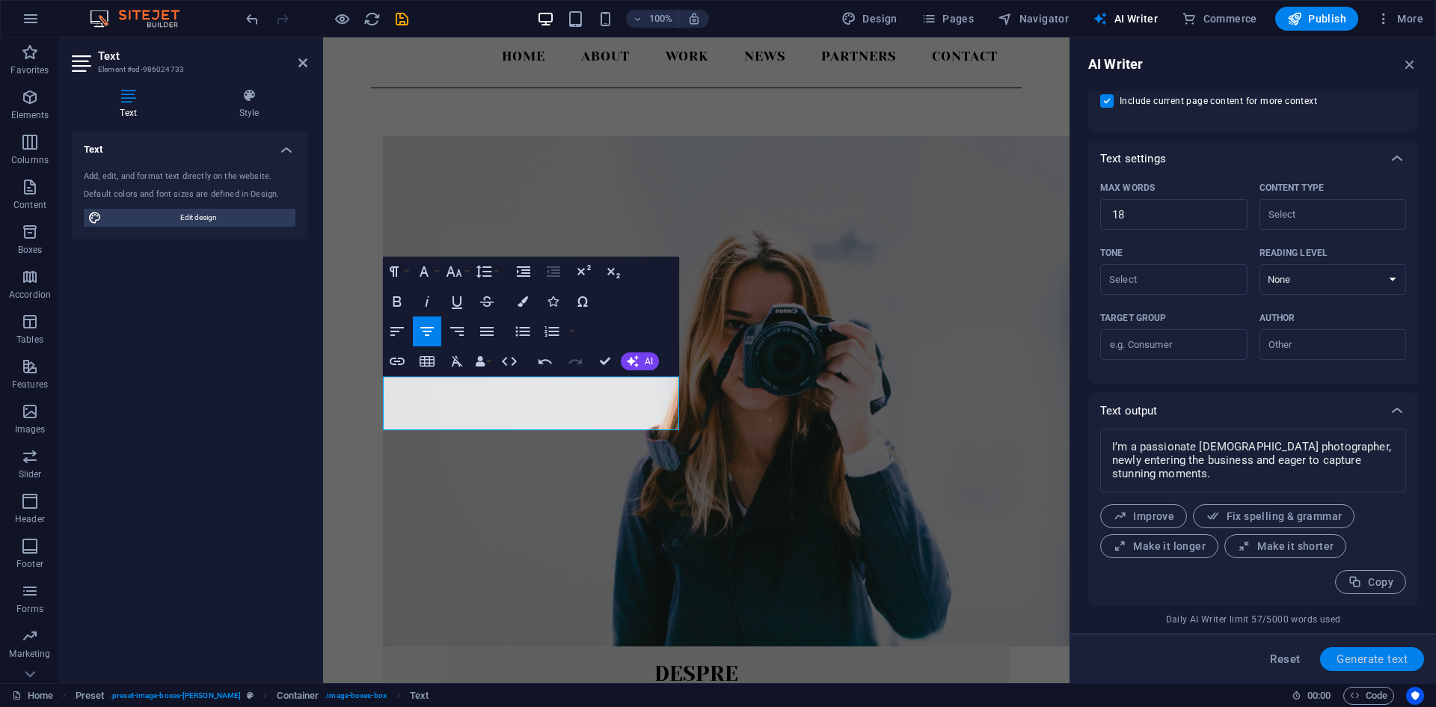
click at [1361, 653] on span "Generate text" at bounding box center [1372, 659] width 71 height 12
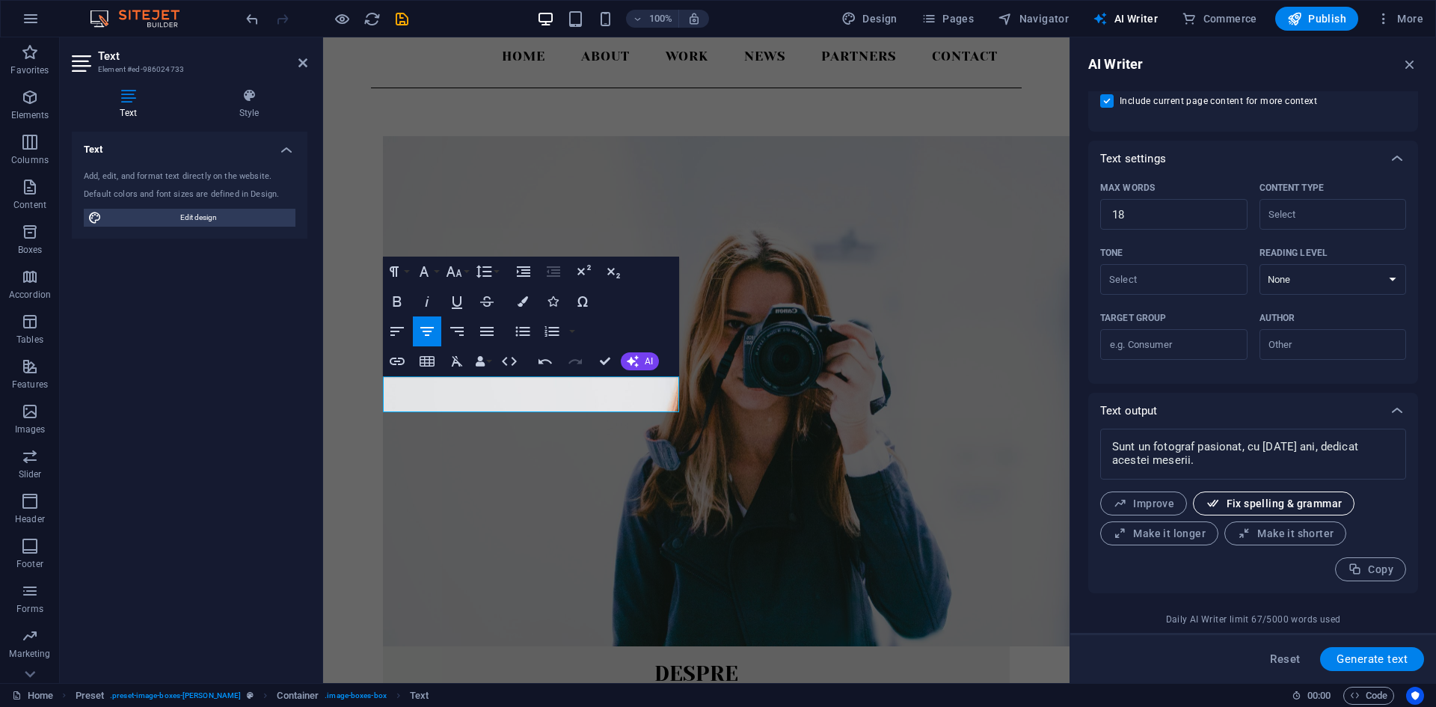
click at [1282, 507] on span "Fix spelling & grammar" at bounding box center [1274, 504] width 136 height 14
click at [1193, 539] on span "Make it longer" at bounding box center [1159, 534] width 93 height 14
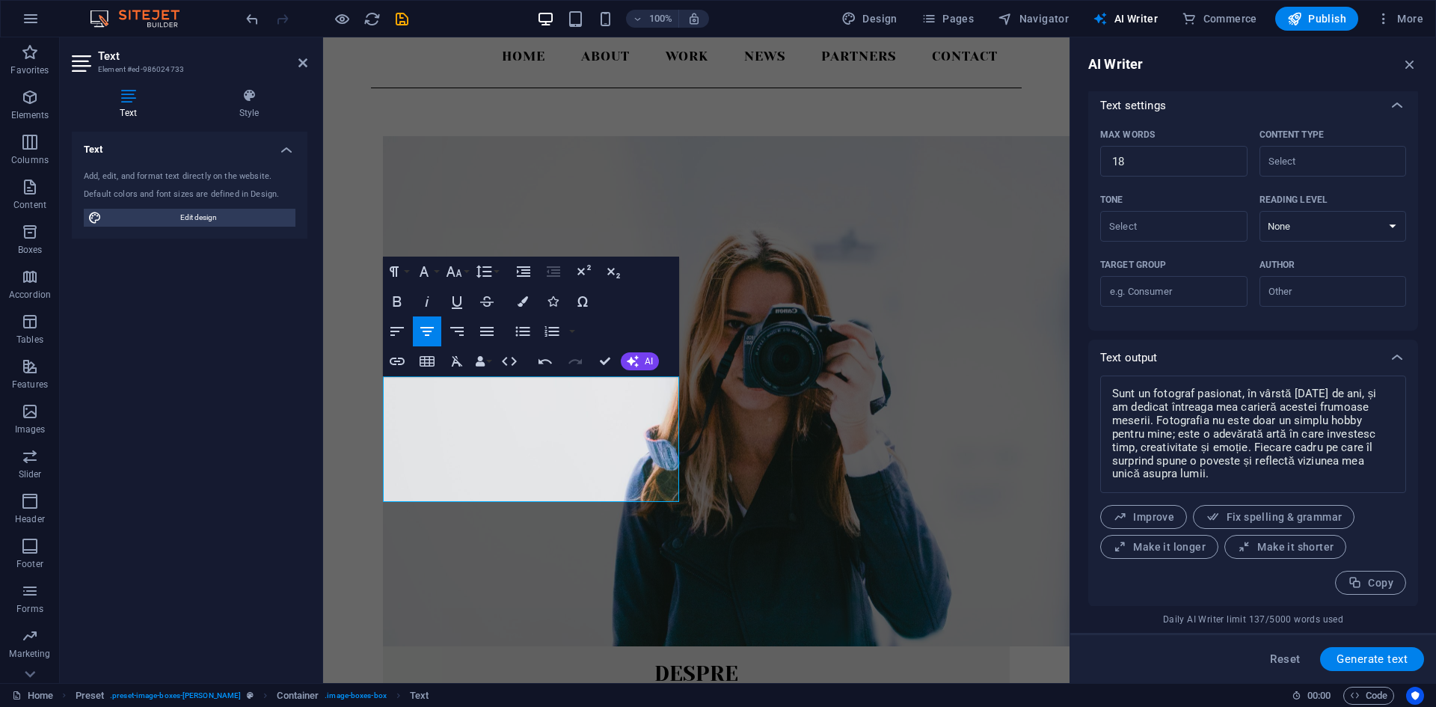
scroll to position [341, 0]
drag, startPoint x: 1153, startPoint y: 419, endPoint x: 1361, endPoint y: 394, distance: 209.4
click at [1361, 394] on textarea "Sunt un fotograf pasionat, în vârstă [DATE] de ani, și am dedicat întreaga mea …" at bounding box center [1253, 433] width 291 height 102
click at [557, 690] on p "Sunt un fotograf pasionat, în vârstă [DATE] de ani, și am dedicat întreaga mea …" at bounding box center [696, 717] width 603 height 54
drag, startPoint x: 568, startPoint y: 403, endPoint x: 402, endPoint y: 402, distance: 166.1
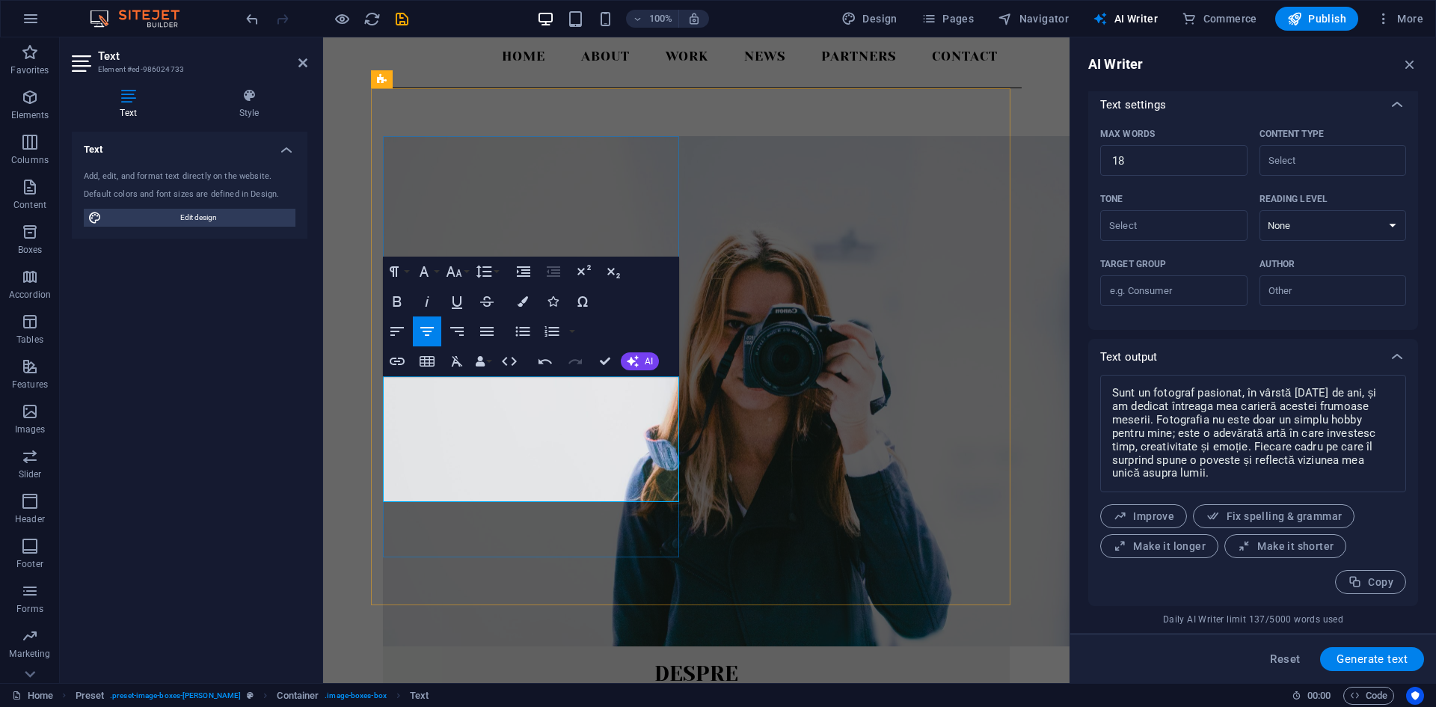
click at [402, 690] on p "Sunt un fotograf pasionat, în vârstă [DATE] de ani, și am dedicat întreaga mea …" at bounding box center [696, 717] width 603 height 54
click at [1411, 64] on icon "button" at bounding box center [1410, 64] width 16 height 16
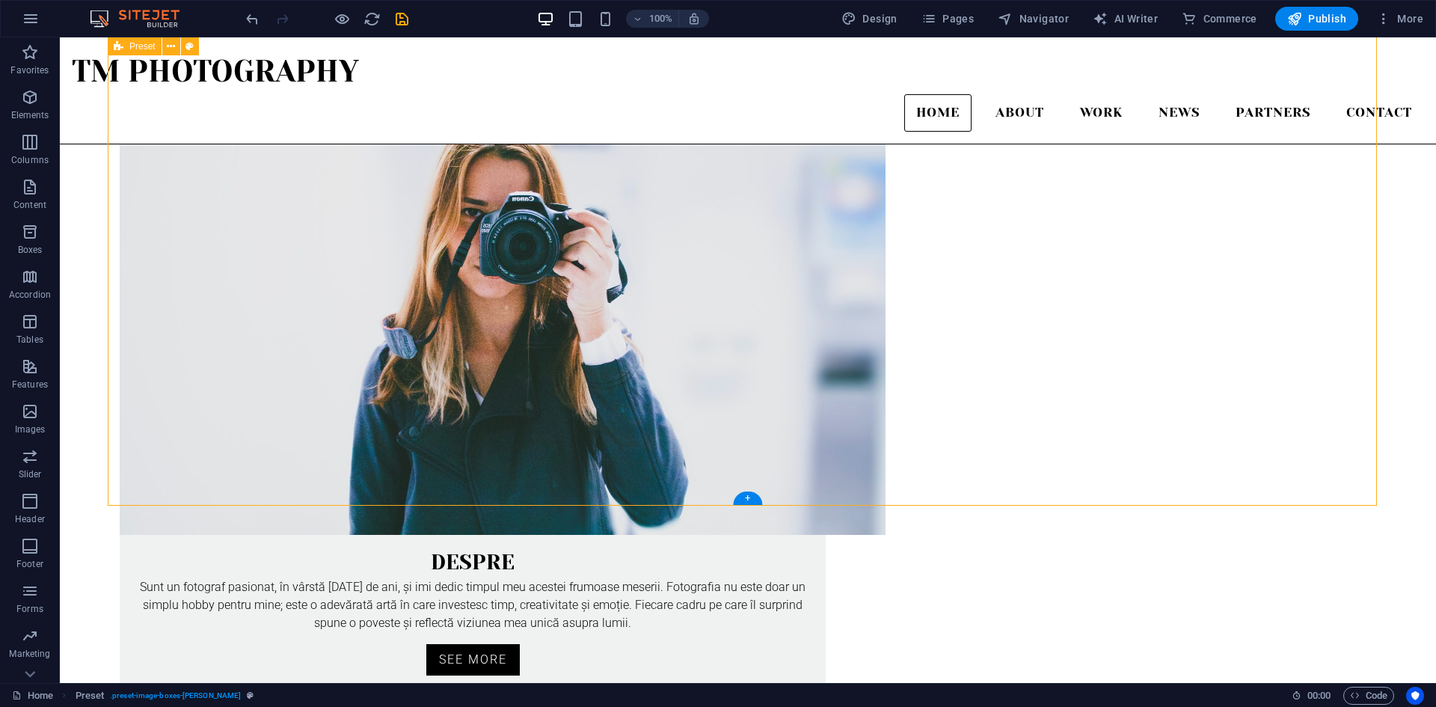
scroll to position [104, 0]
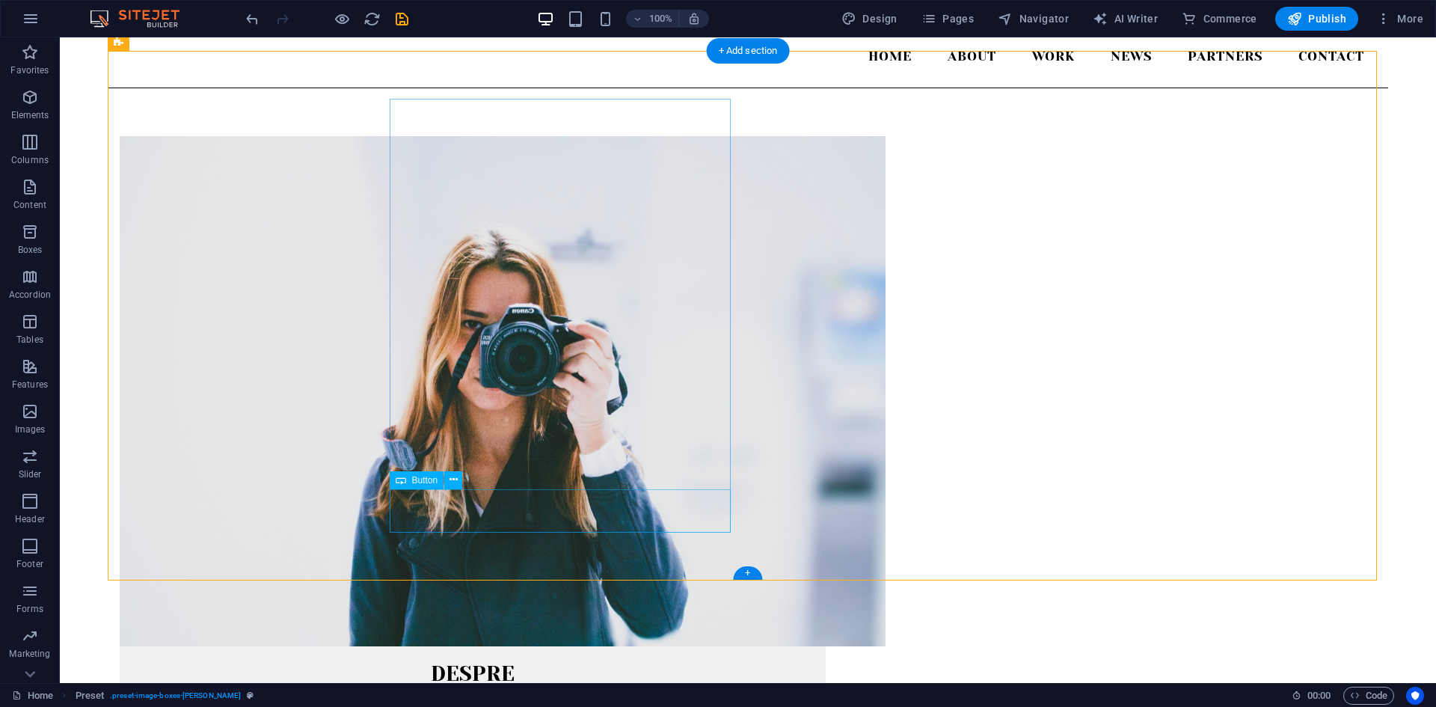
click at [453, 483] on icon at bounding box center [454, 480] width 8 height 16
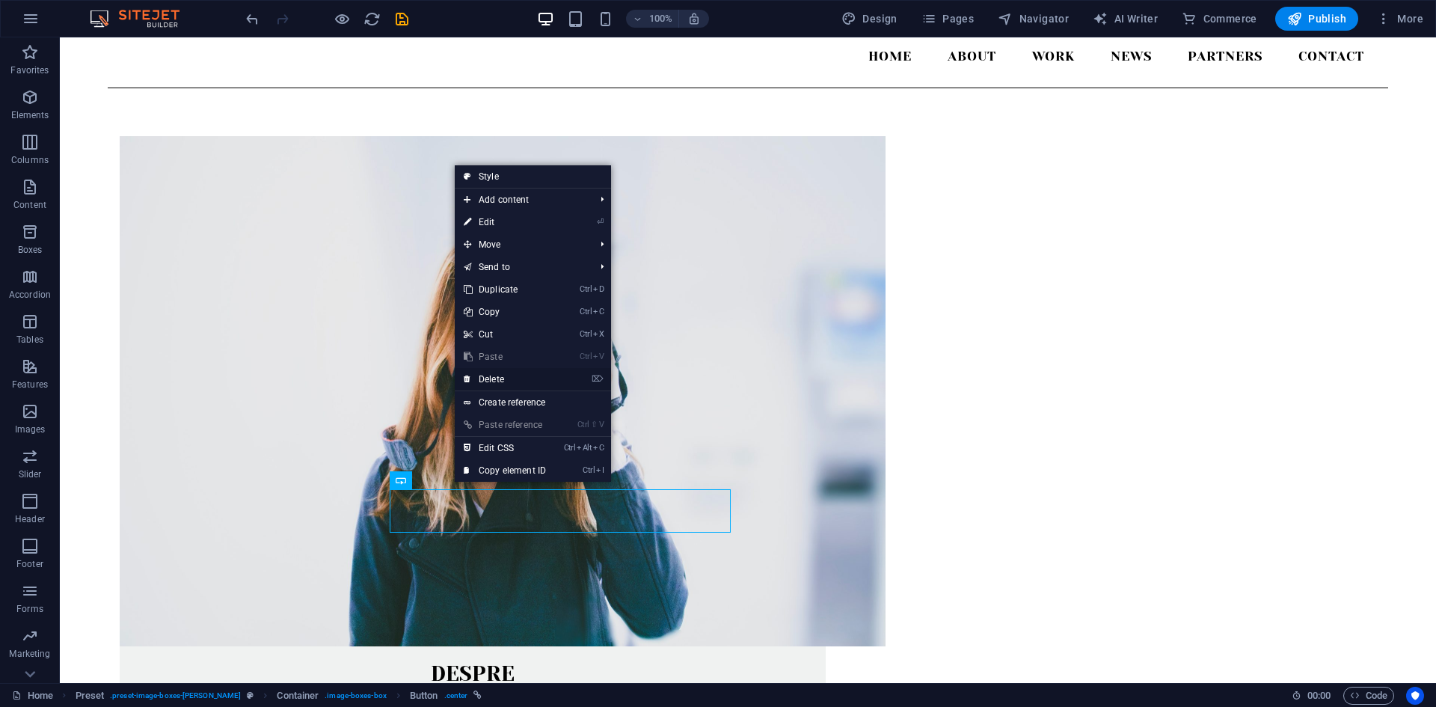
click at [536, 381] on link "⌦ Delete" at bounding box center [505, 379] width 100 height 22
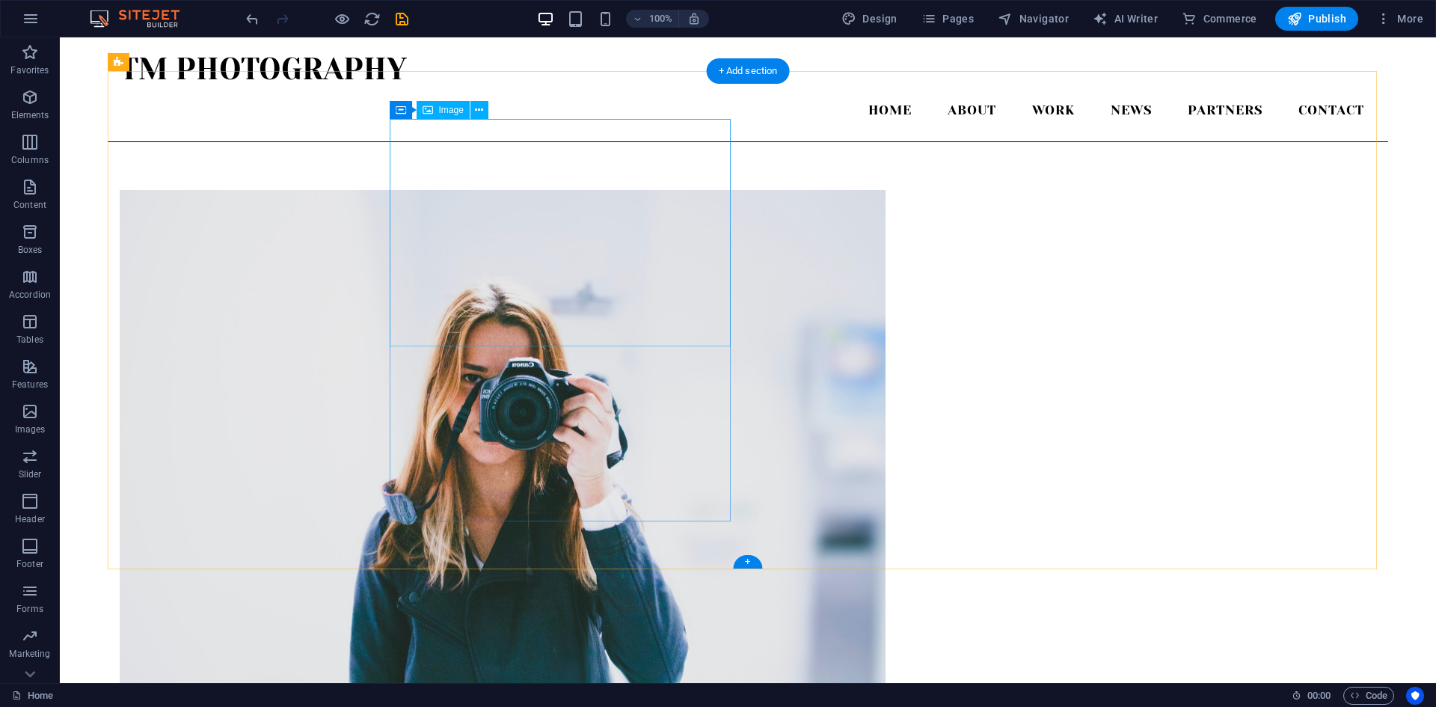
scroll to position [29, 0]
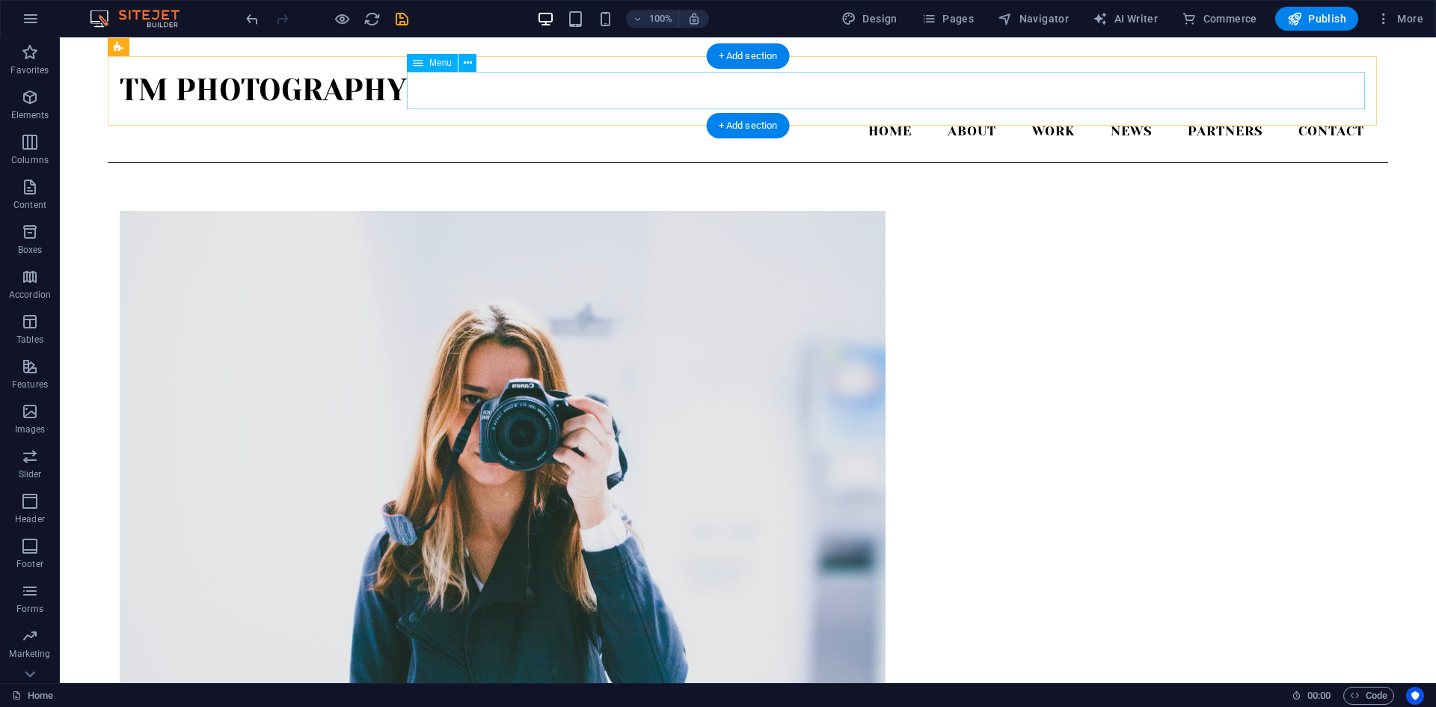
click at [1121, 113] on nav "Home About Work News Partners Contact" at bounding box center [748, 131] width 1257 height 37
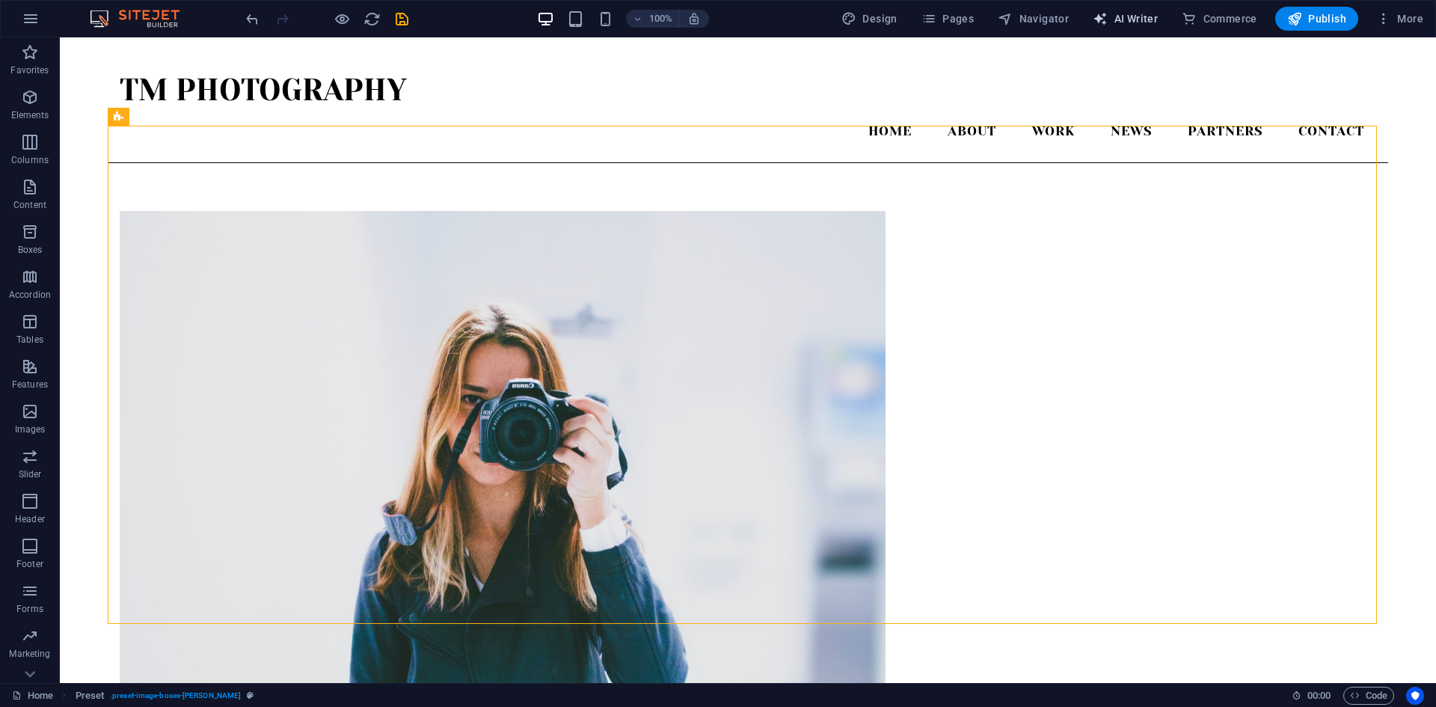
click at [1127, 10] on button "AI Writer" at bounding box center [1125, 19] width 77 height 24
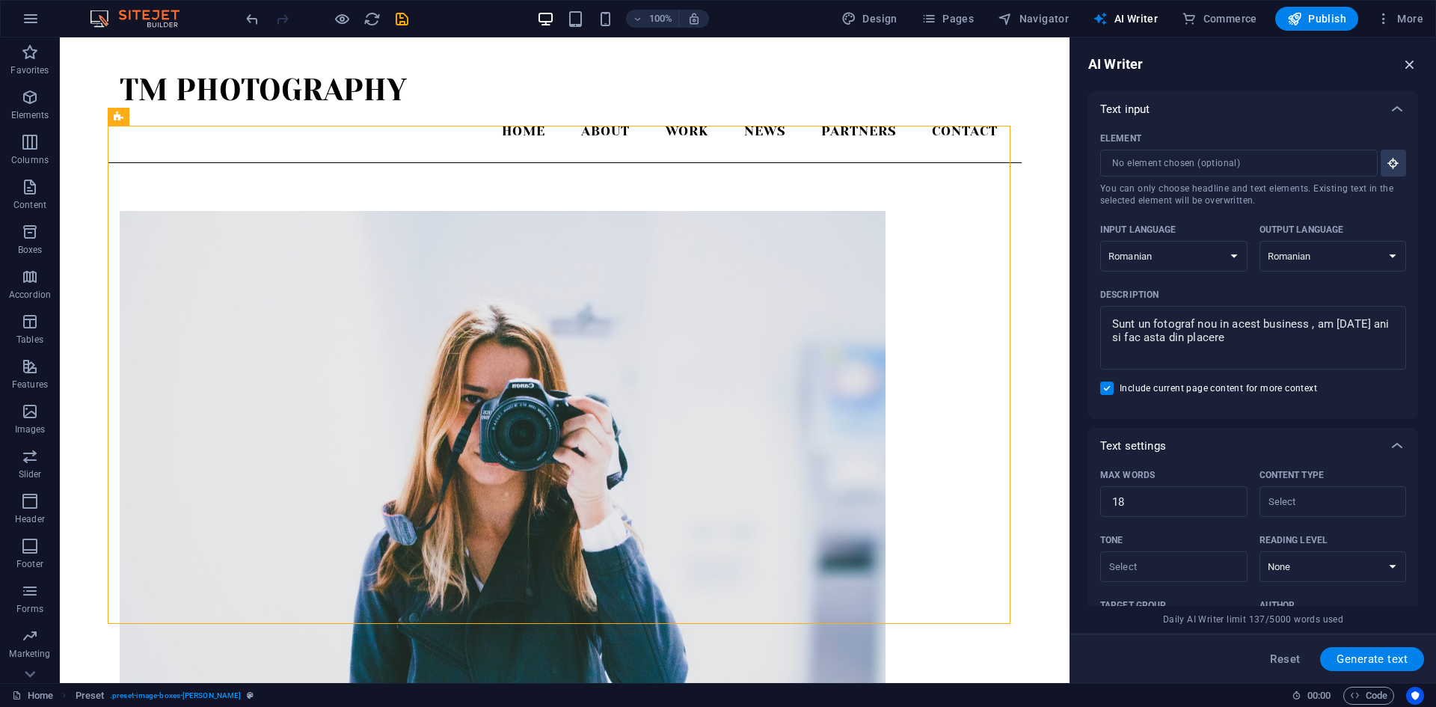
click at [1412, 63] on icon "button" at bounding box center [1410, 64] width 16 height 16
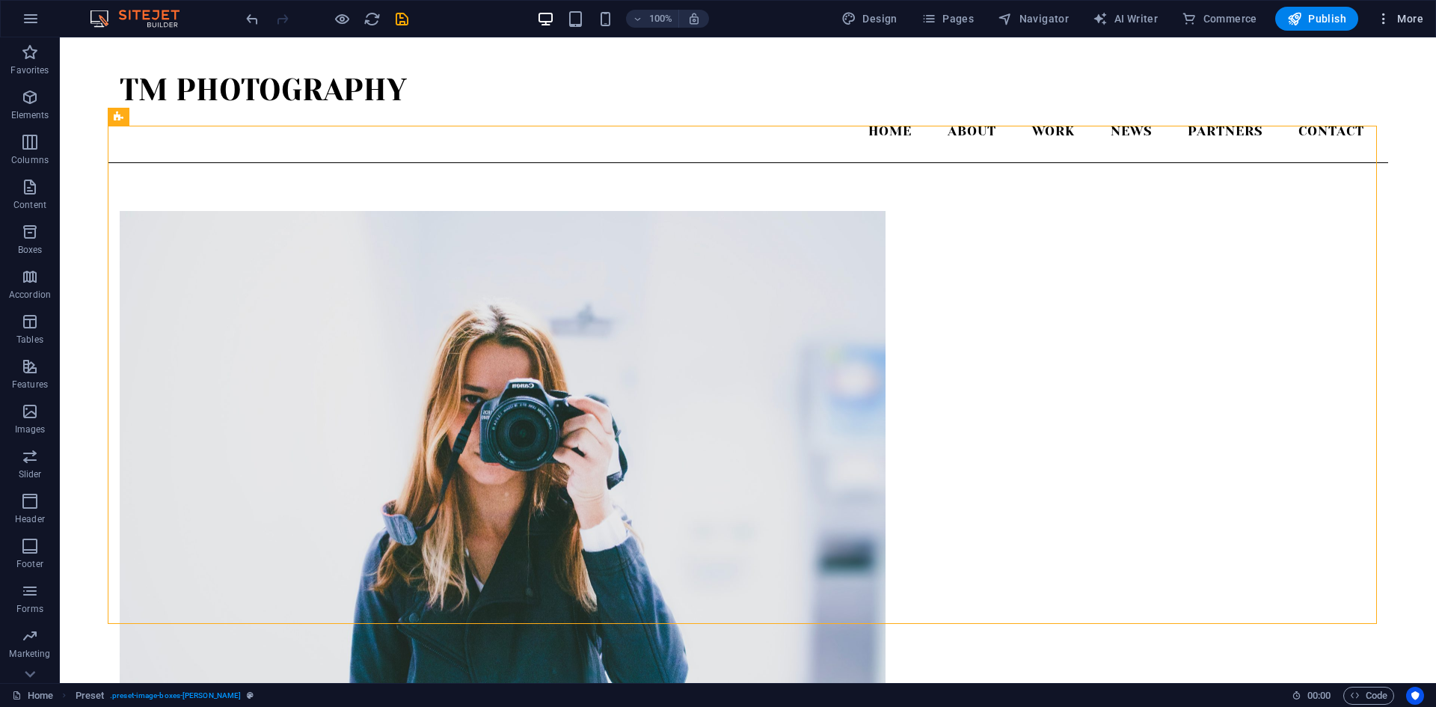
click at [1391, 21] on icon "button" at bounding box center [1383, 18] width 15 height 15
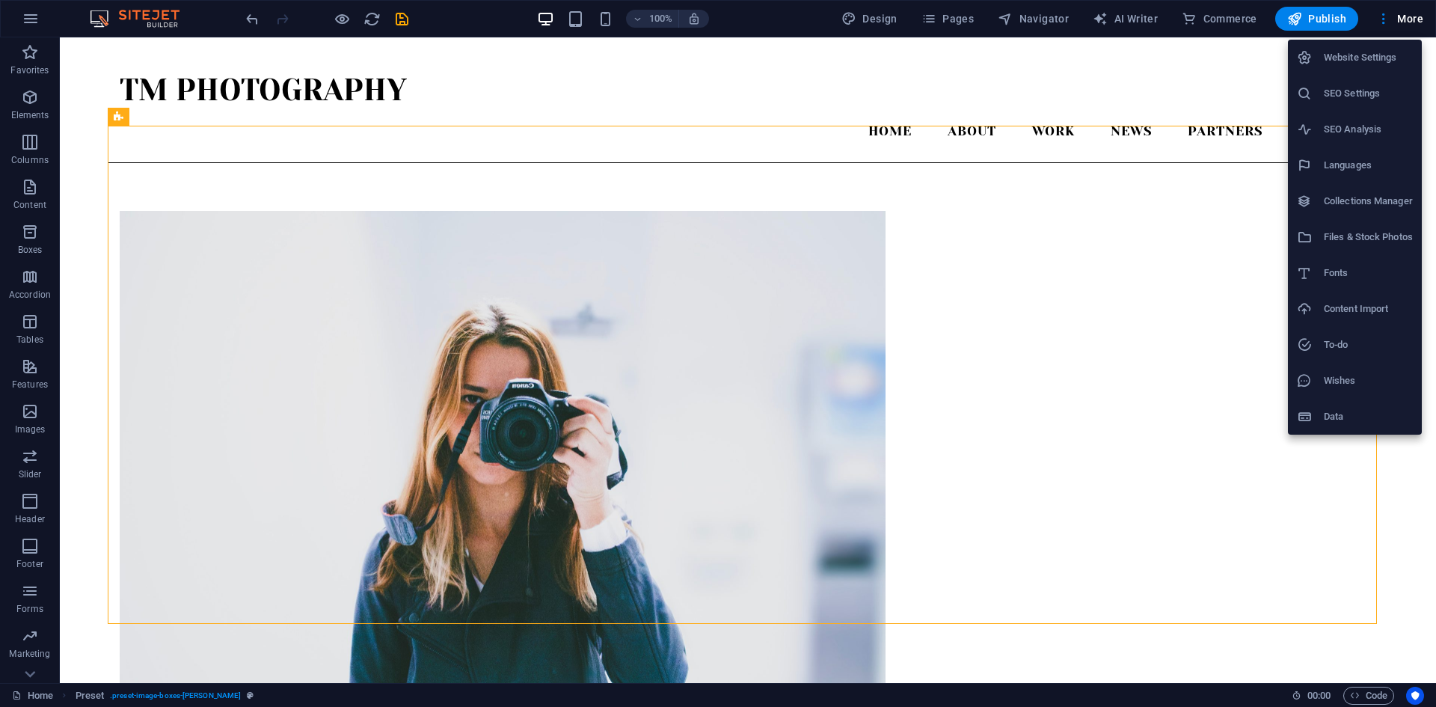
click at [245, 230] on div at bounding box center [718, 353] width 1436 height 707
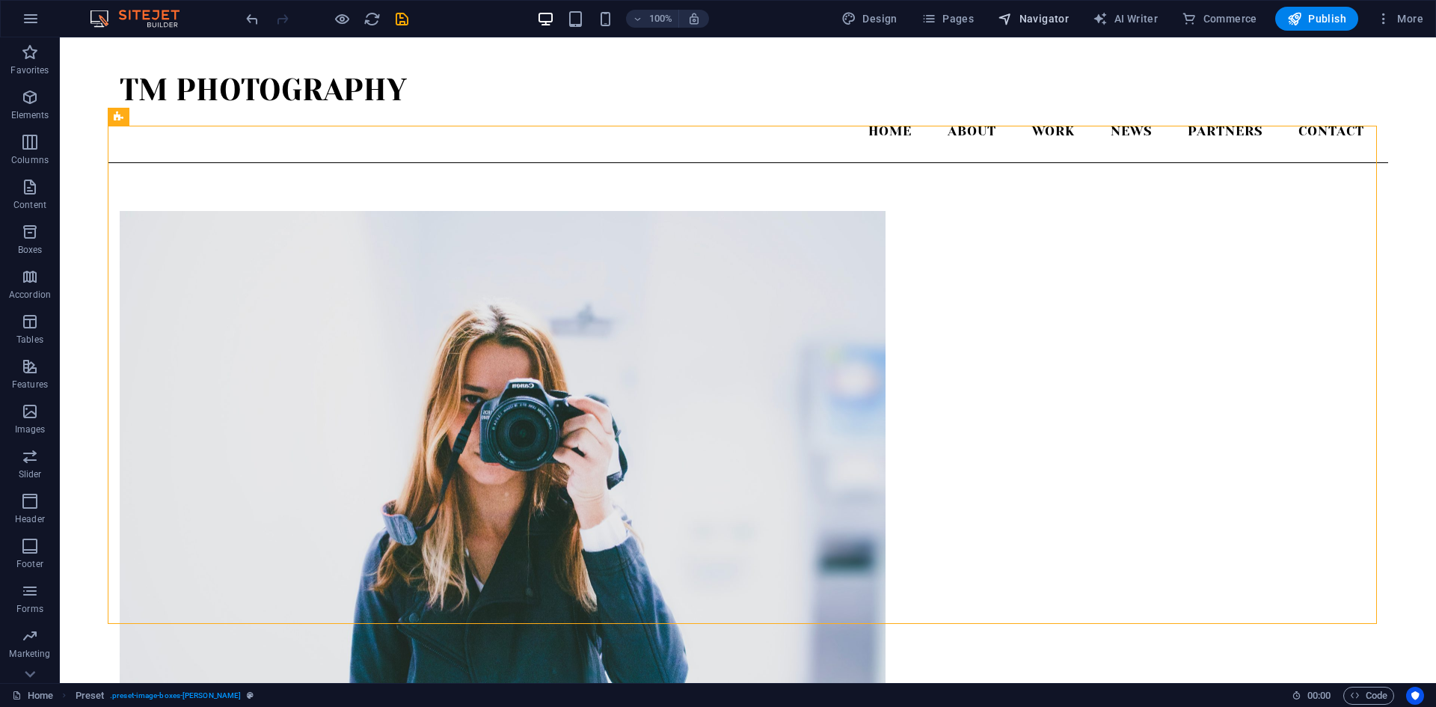
click at [1038, 17] on span "Navigator" at bounding box center [1033, 18] width 71 height 15
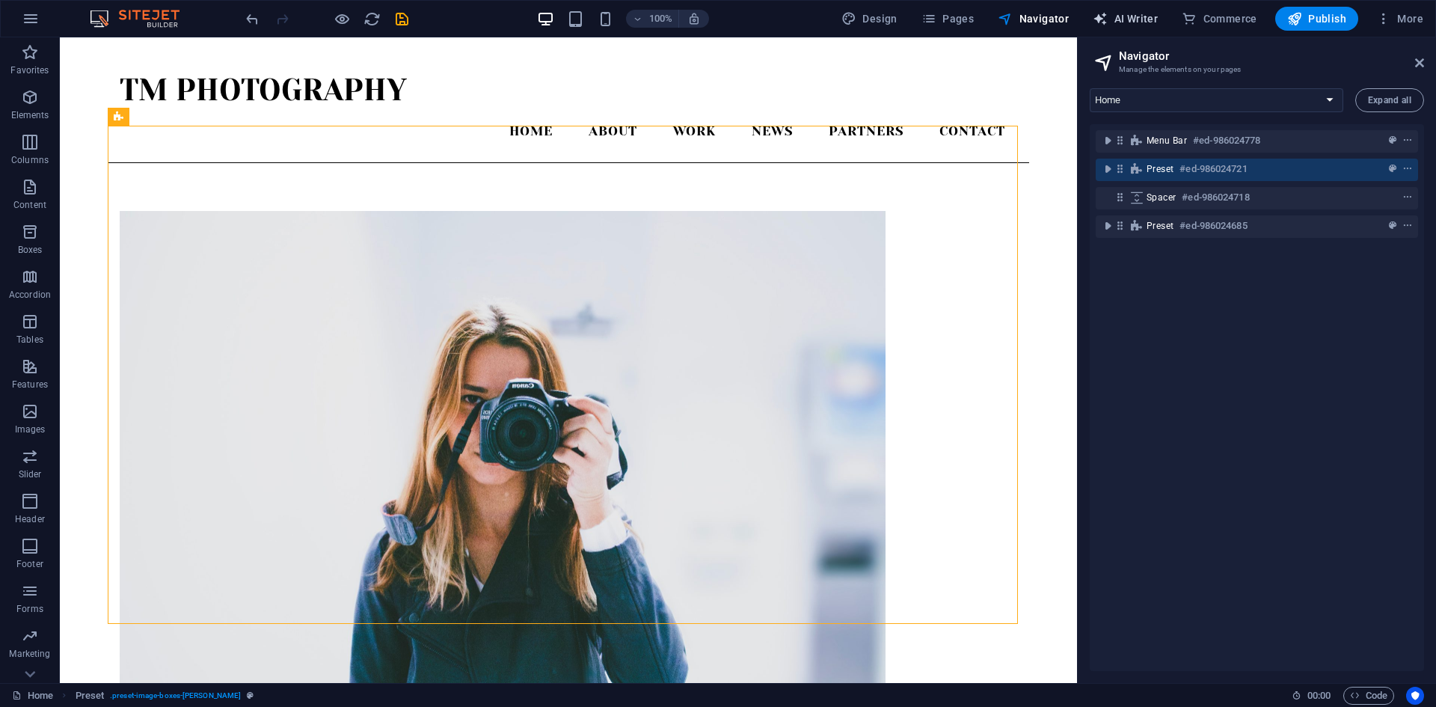
click at [1113, 16] on span "AI Writer" at bounding box center [1125, 18] width 65 height 15
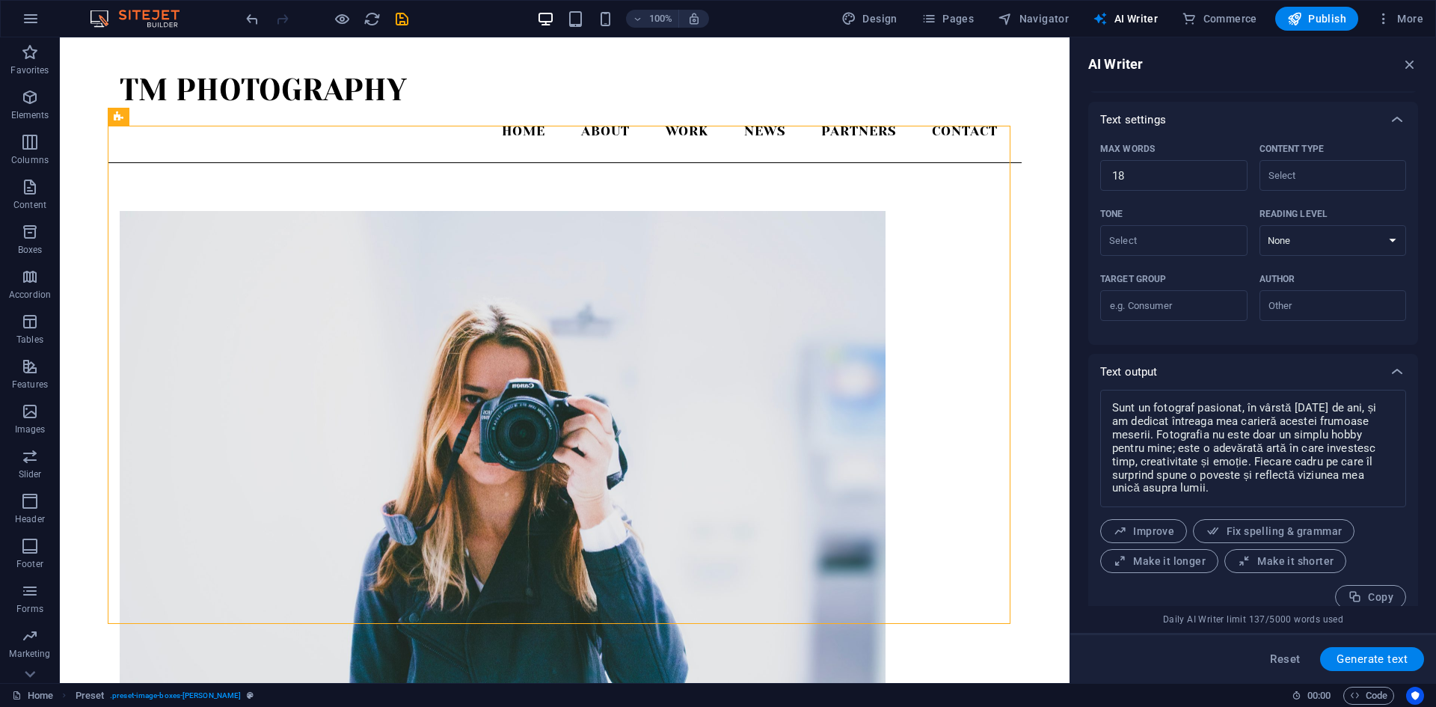
scroll to position [341, 0]
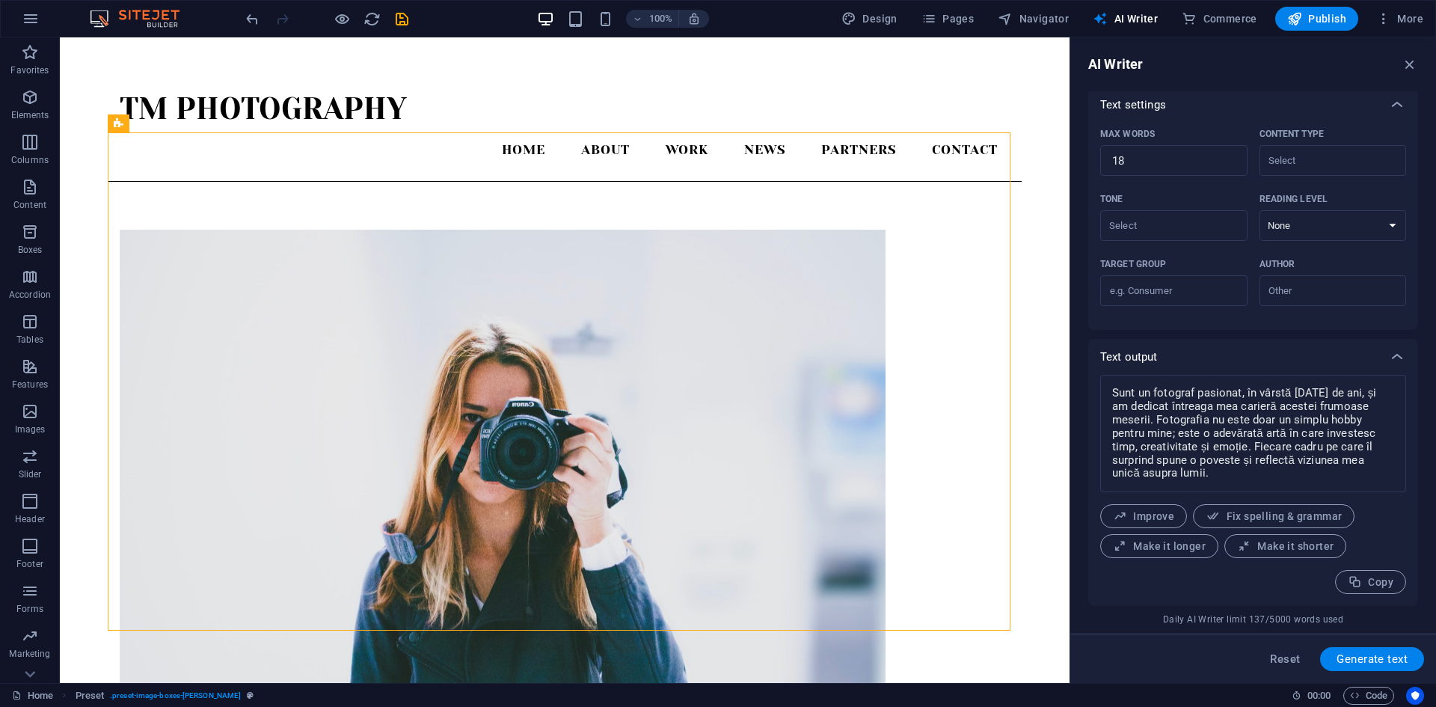
scroll to position [0, 0]
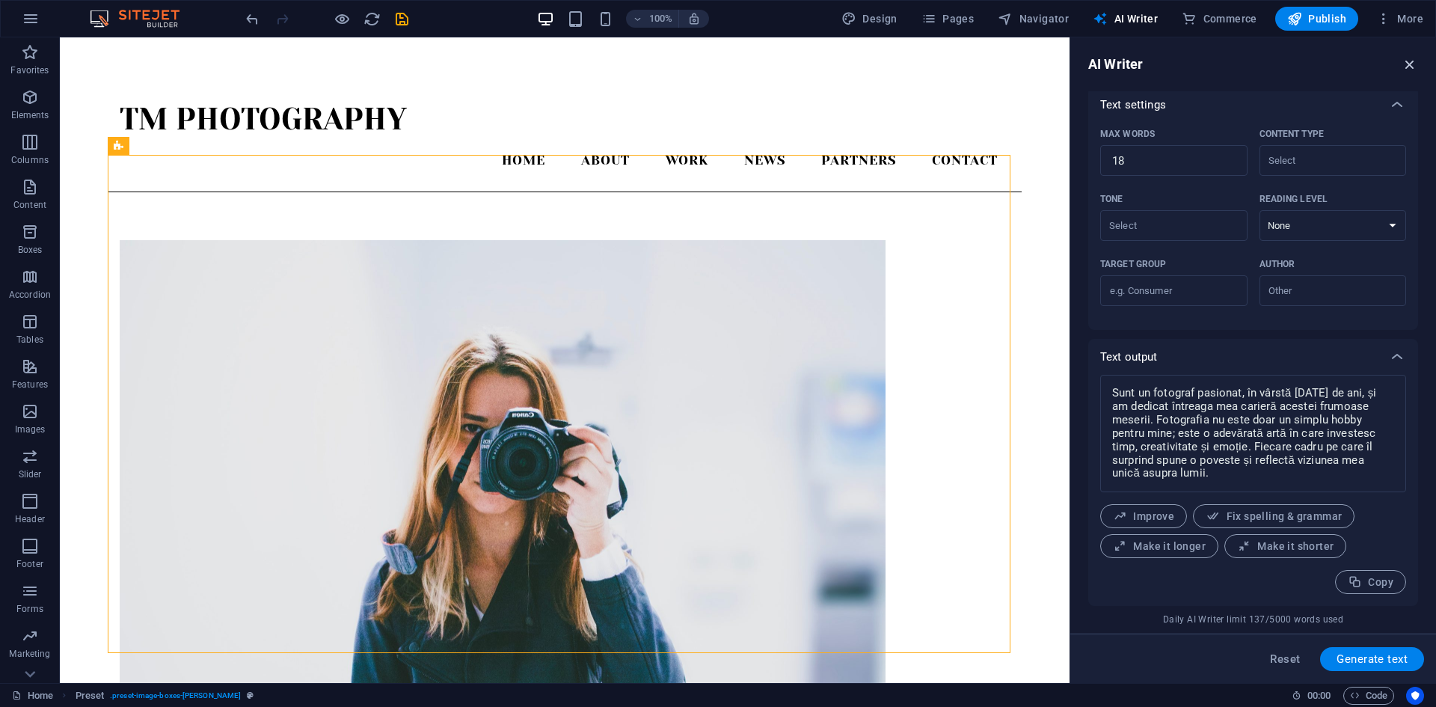
click at [1406, 66] on icon "button" at bounding box center [1410, 64] width 16 height 16
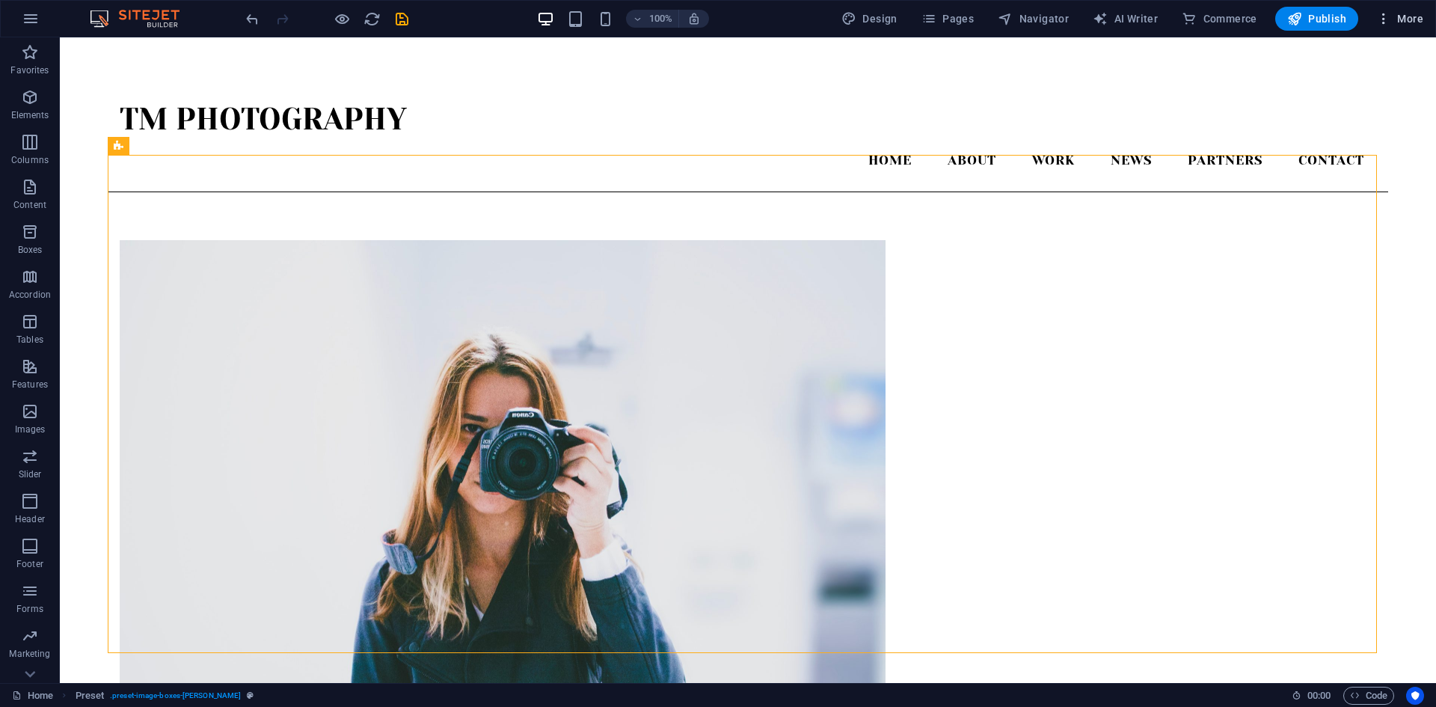
click at [1381, 23] on icon "button" at bounding box center [1383, 18] width 15 height 15
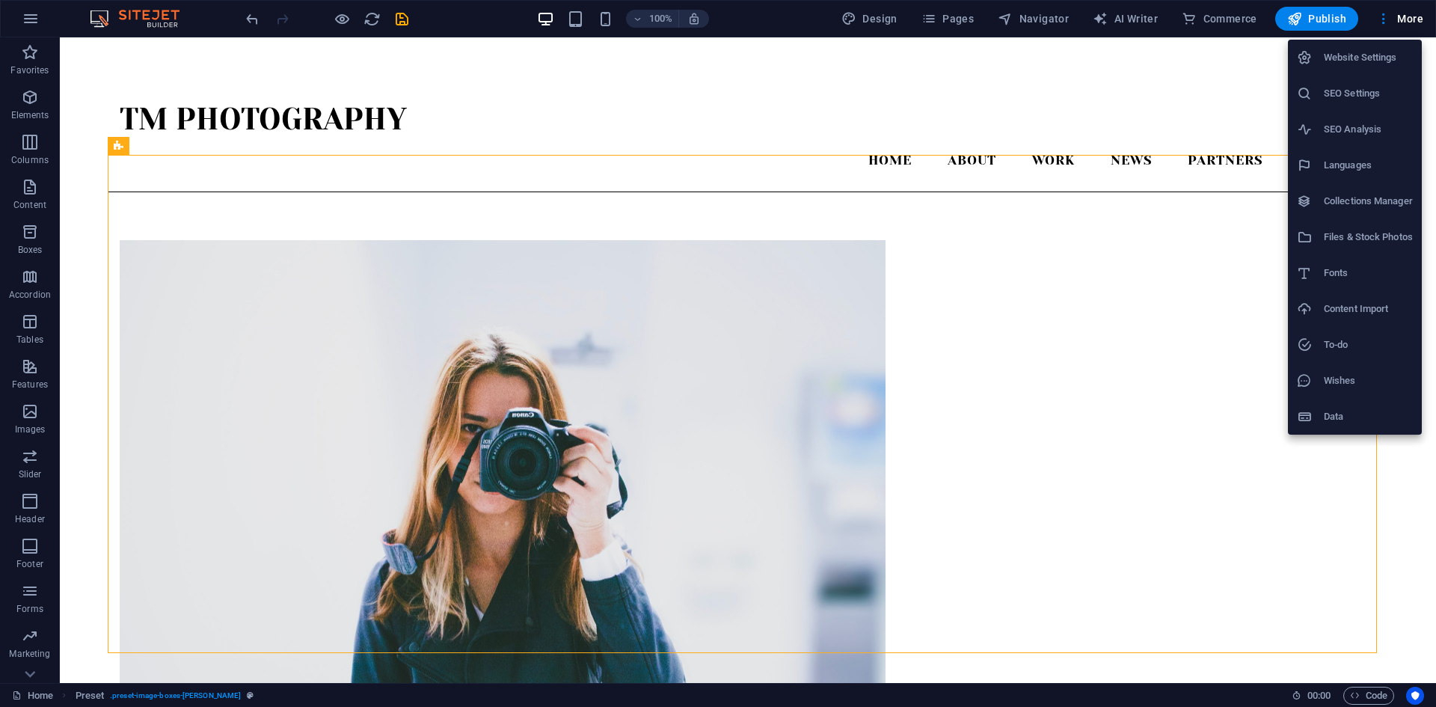
drag, startPoint x: 1381, startPoint y: 30, endPoint x: 1210, endPoint y: 476, distance: 478.3
click at [1210, 476] on div at bounding box center [718, 353] width 1436 height 707
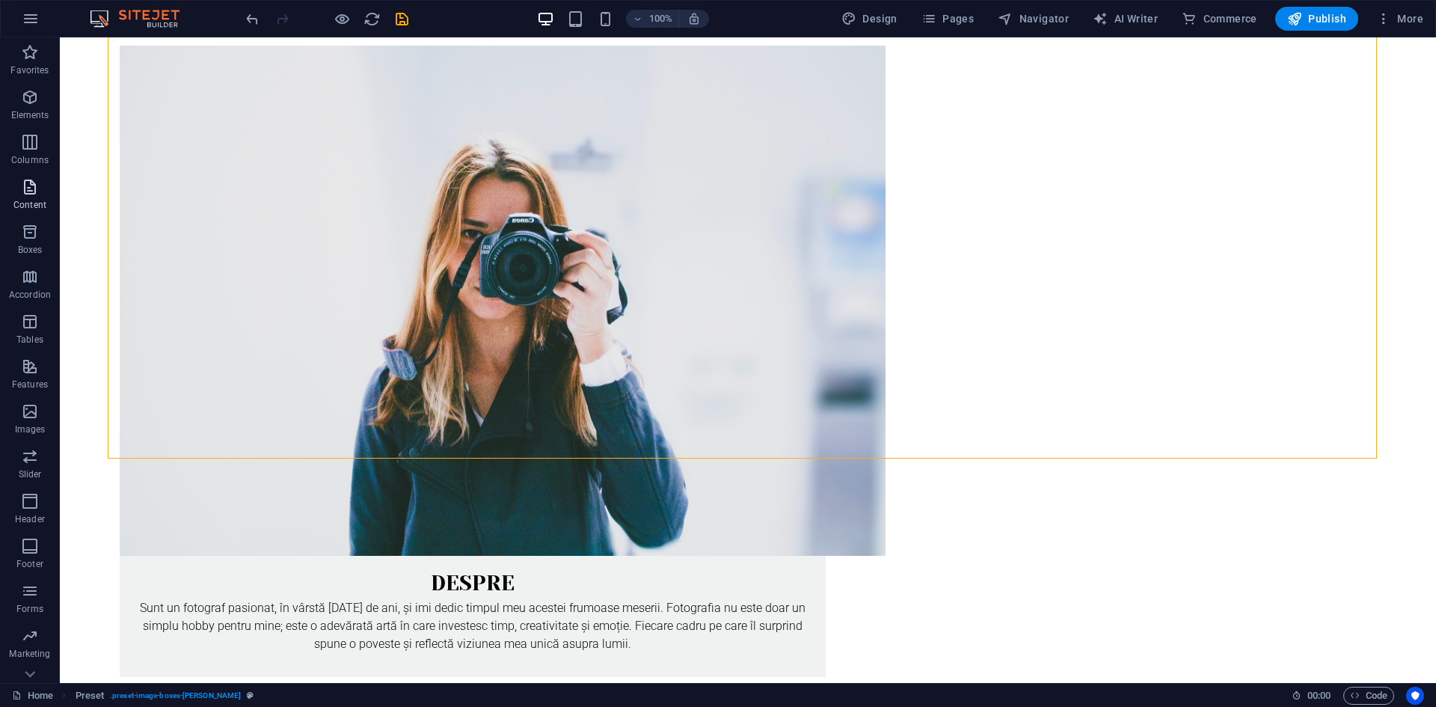
click at [25, 186] on icon "button" at bounding box center [30, 187] width 18 height 18
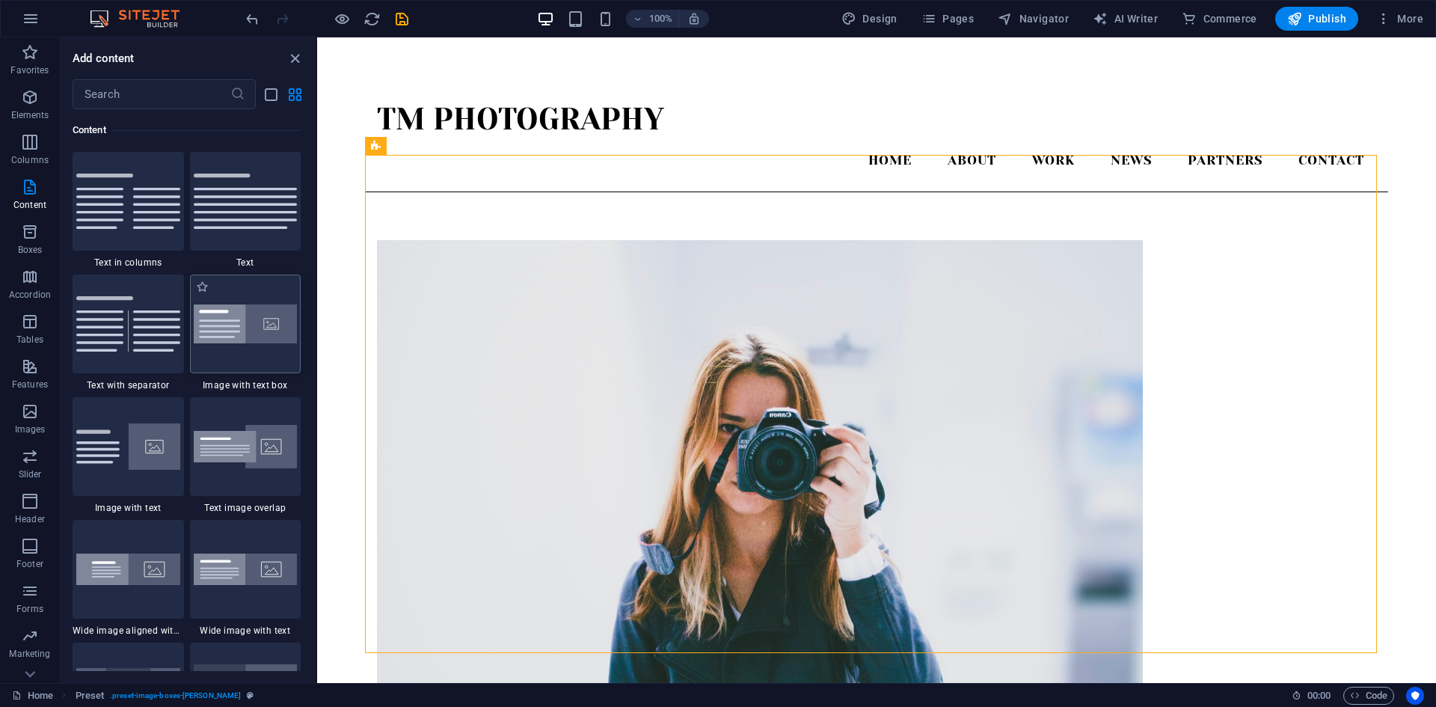
click at [233, 324] on img at bounding box center [246, 324] width 104 height 40
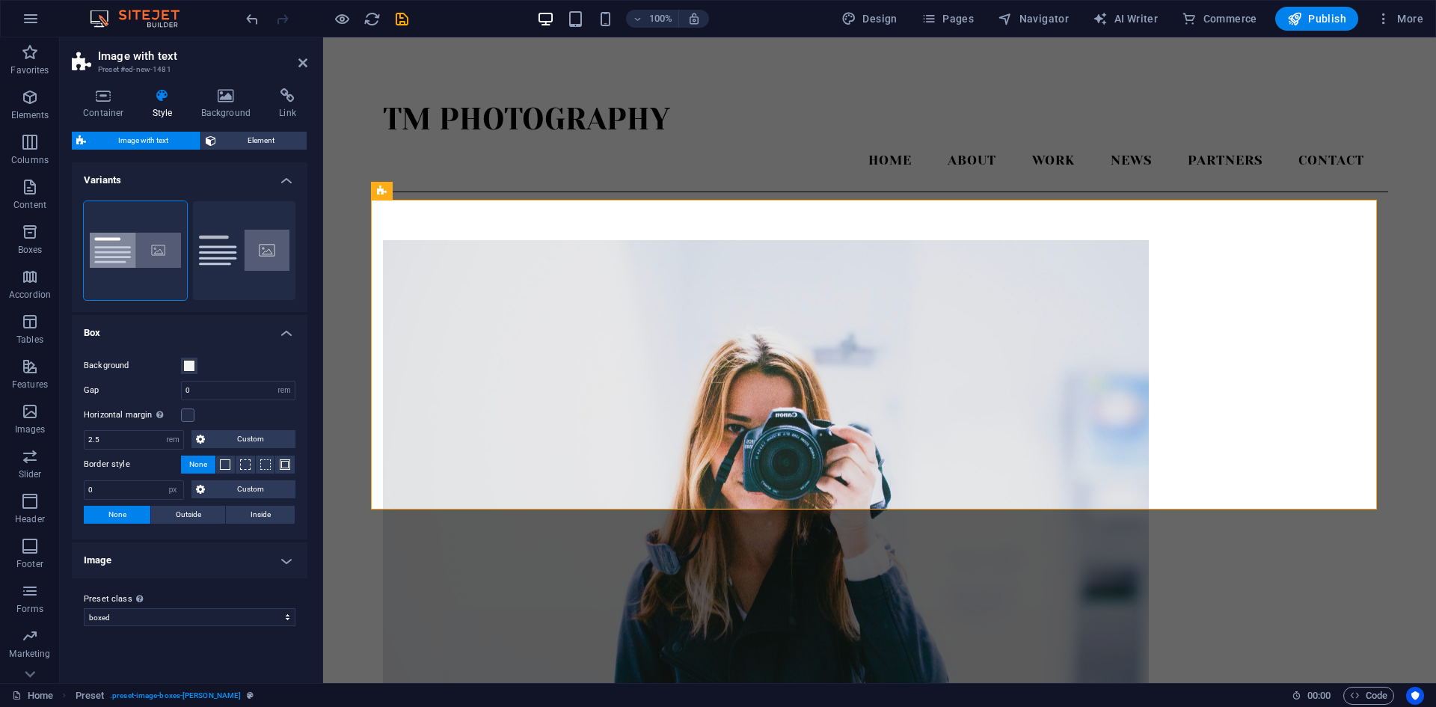
scroll to position [447, 0]
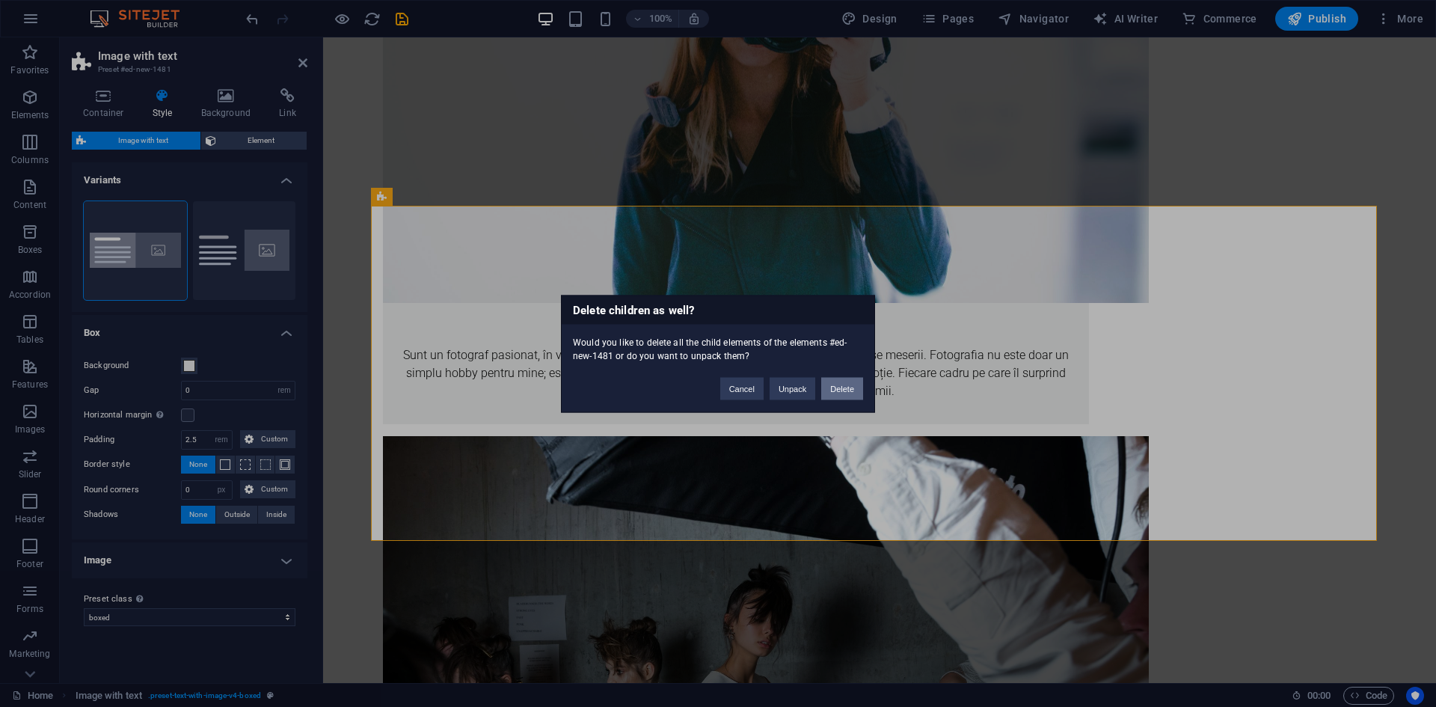
click at [843, 382] on button "Delete" at bounding box center [842, 388] width 42 height 22
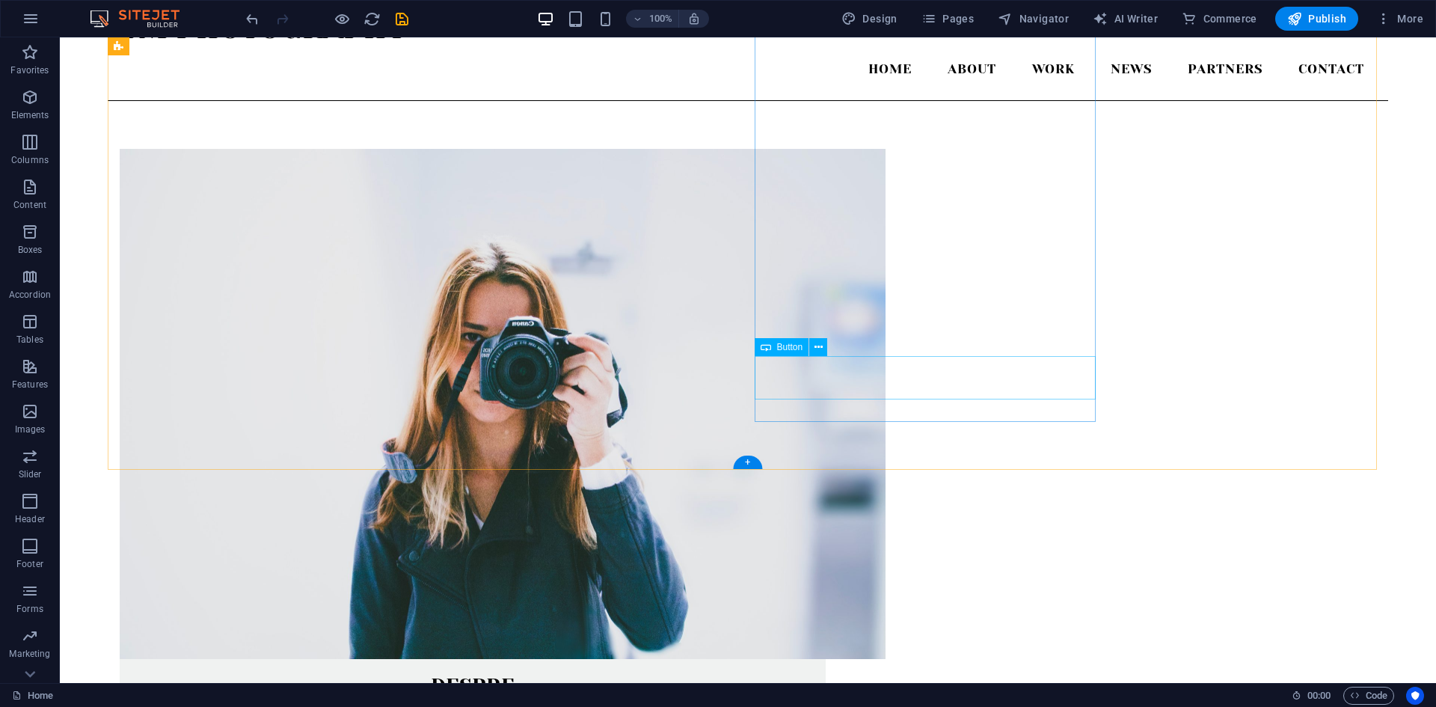
scroll to position [0, 0]
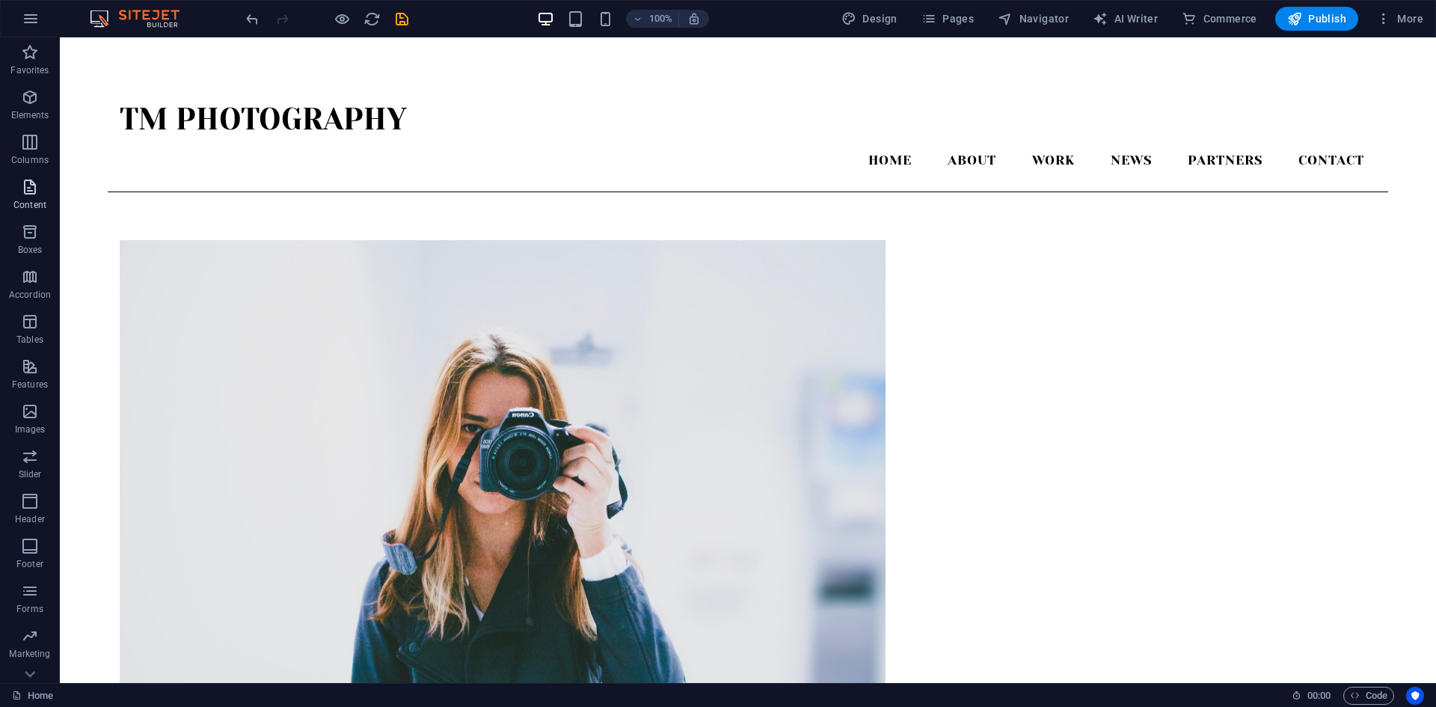
click at [26, 191] on icon "button" at bounding box center [30, 187] width 18 height 18
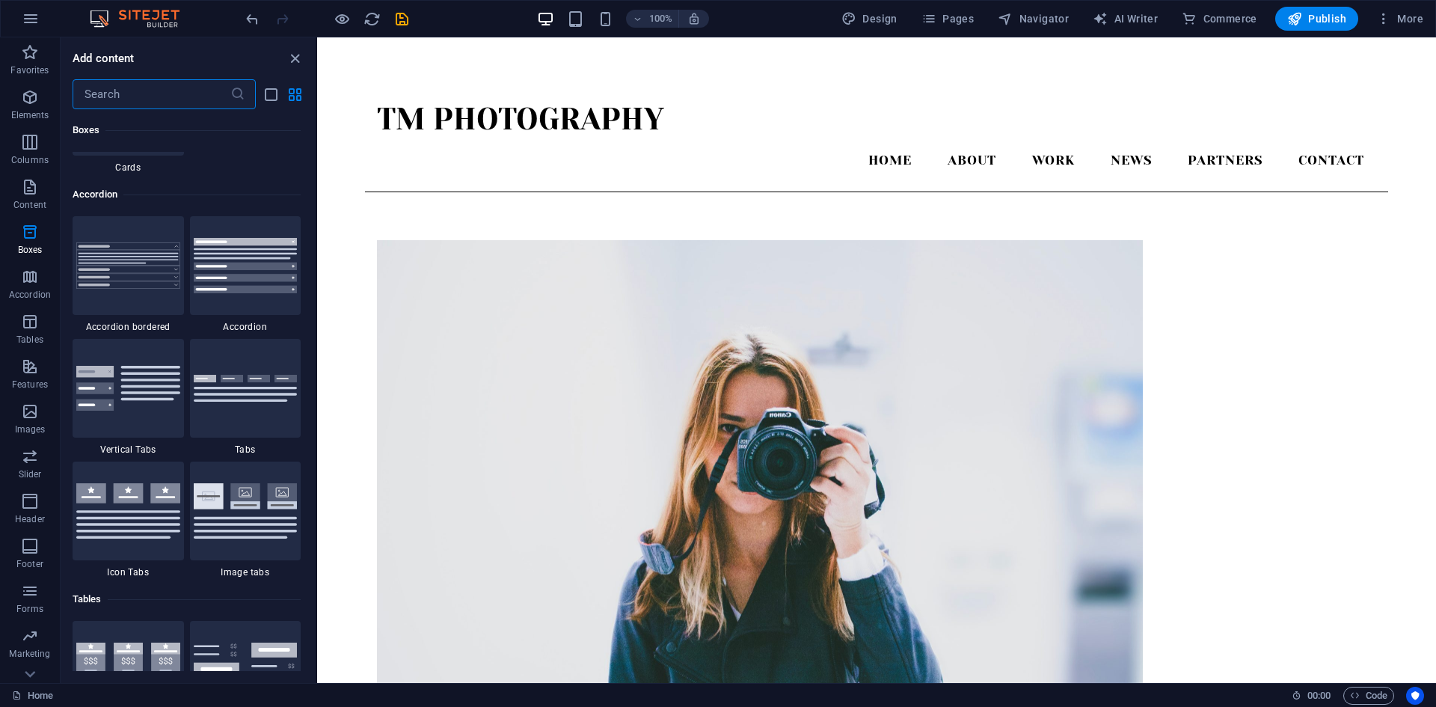
scroll to position [4338, 0]
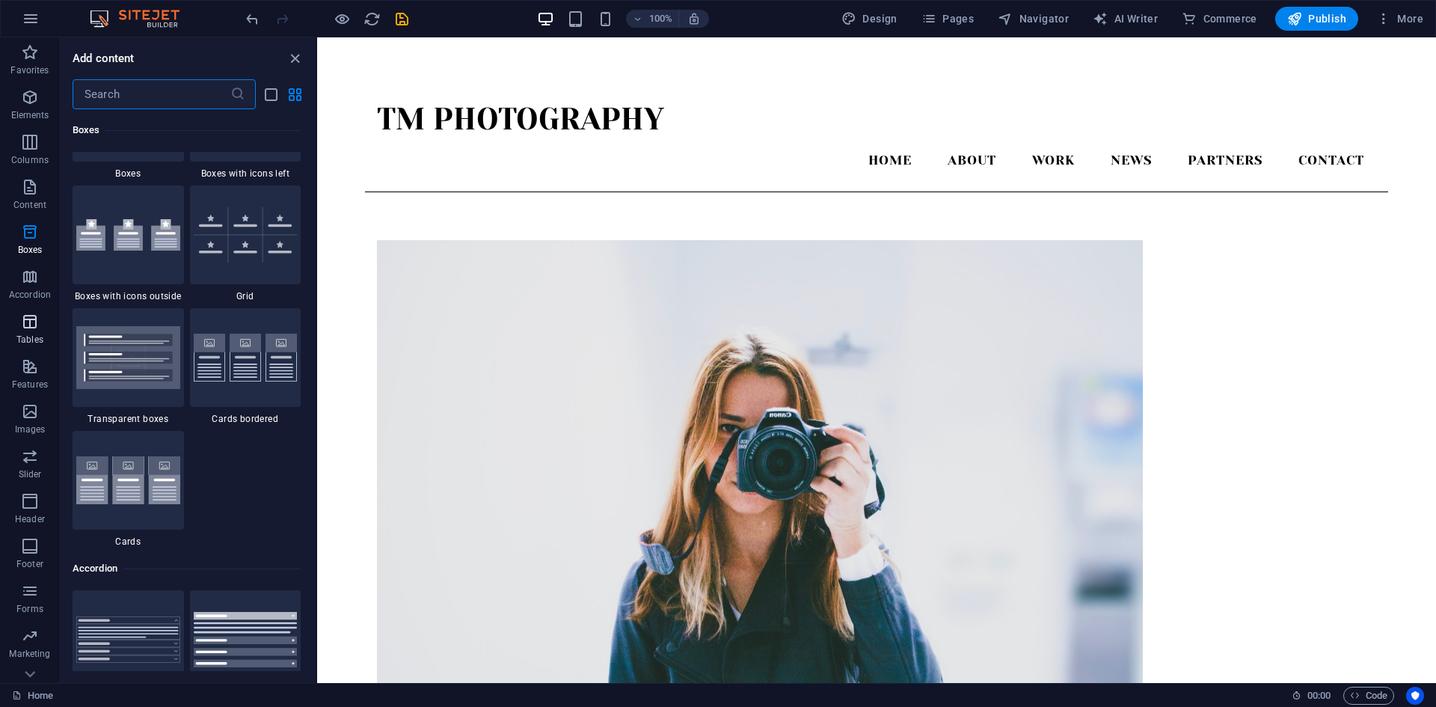
click at [22, 326] on icon "button" at bounding box center [30, 322] width 18 height 18
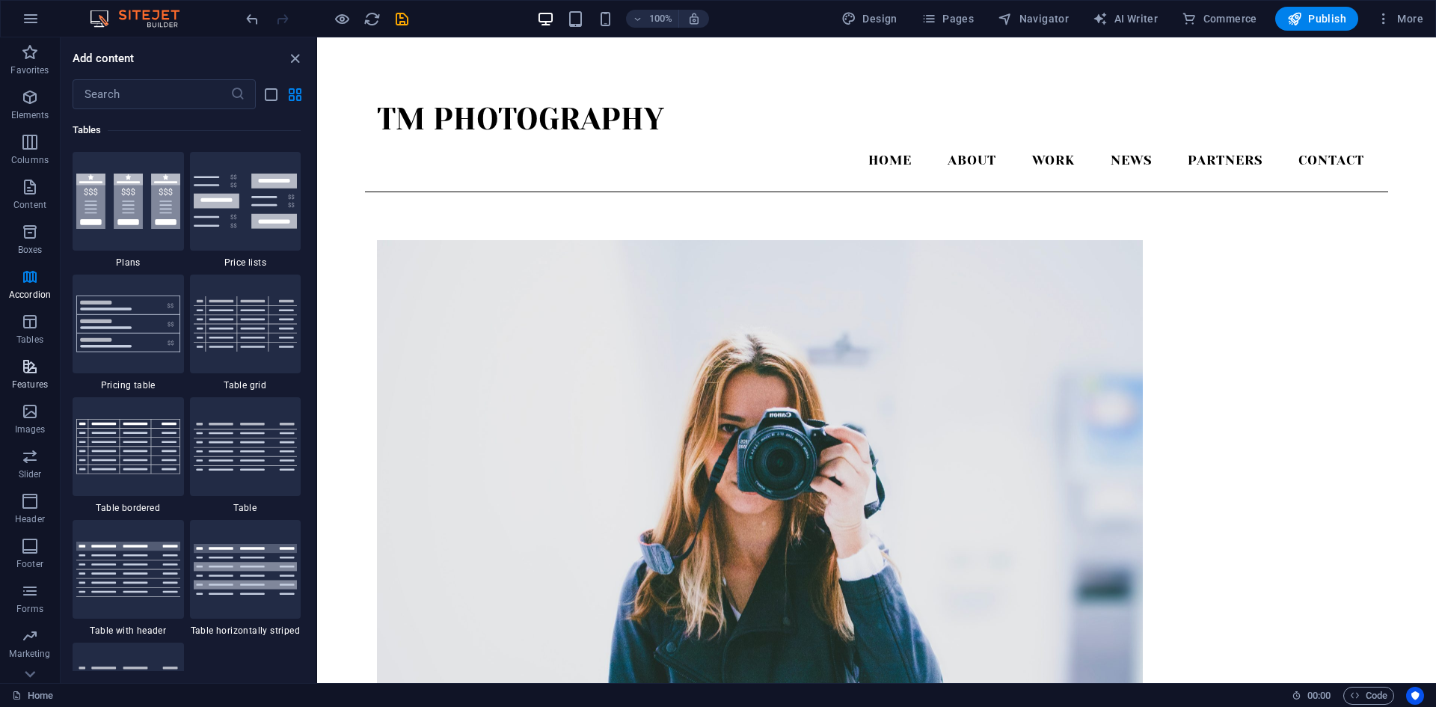
click at [30, 371] on icon "button" at bounding box center [30, 367] width 18 height 18
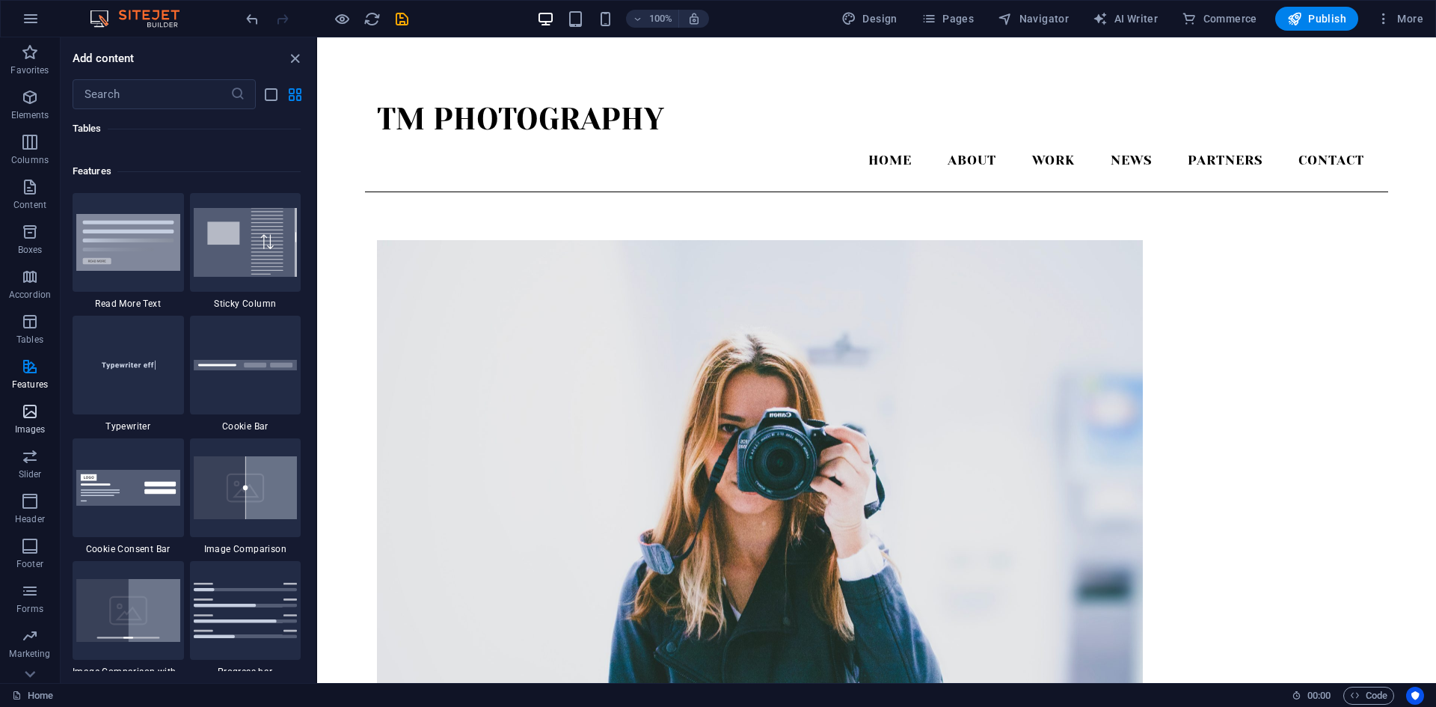
click at [41, 414] on span "Images" at bounding box center [30, 420] width 60 height 36
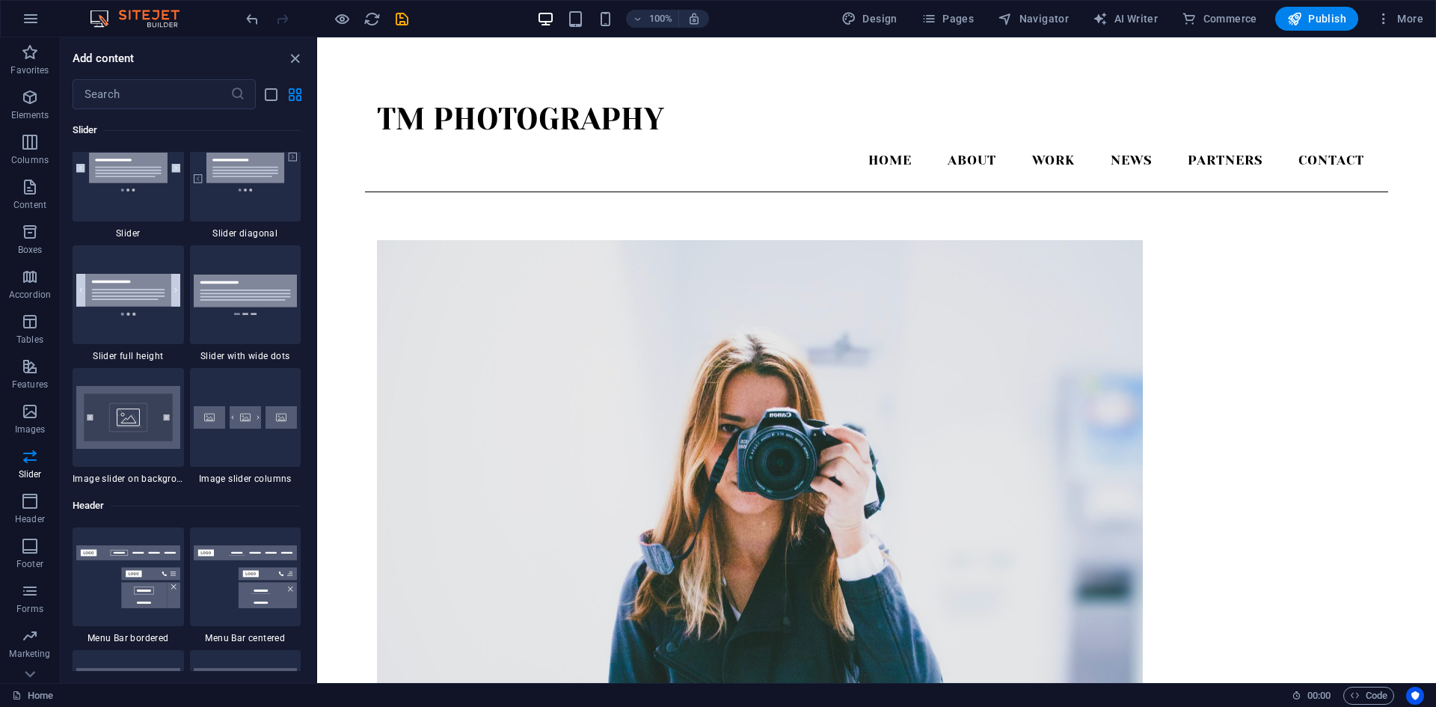
scroll to position [8407, 0]
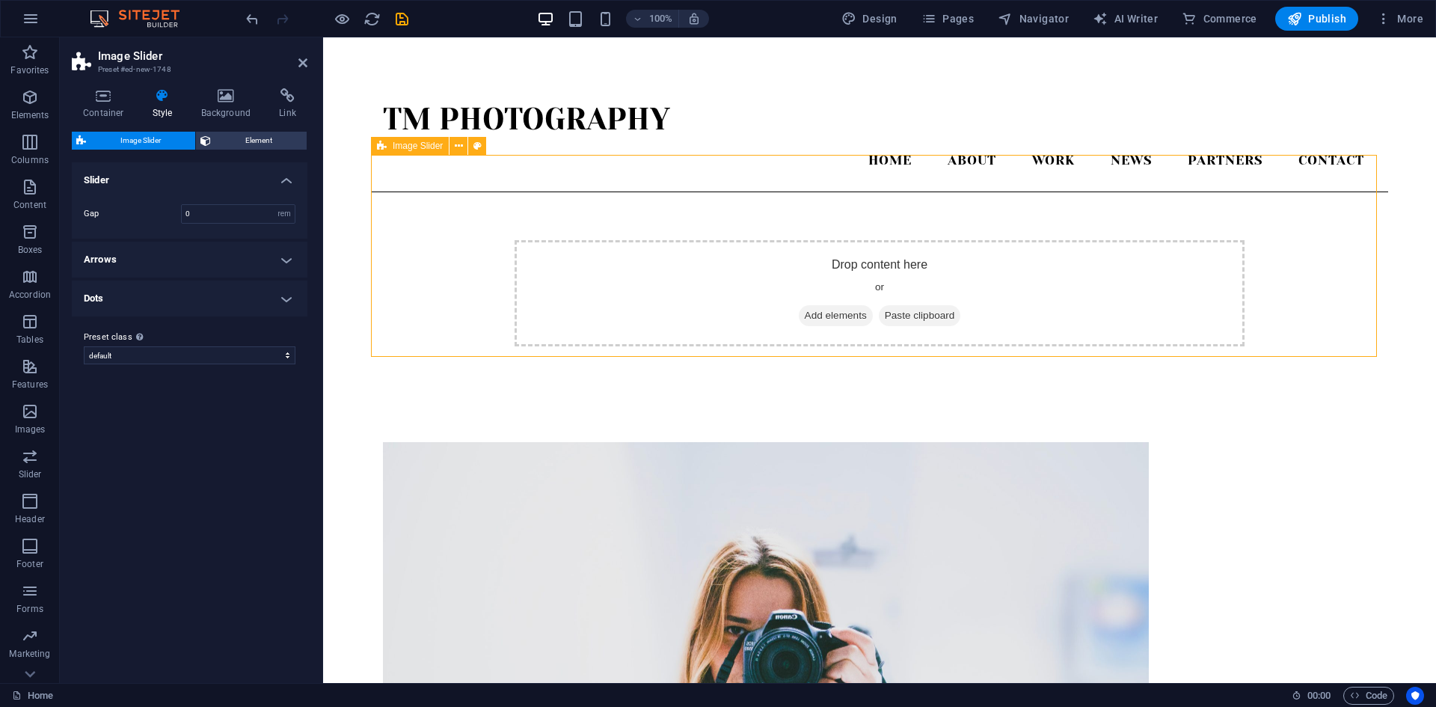
click at [941, 240] on div "Drop content here or Add elements Paste clipboard" at bounding box center [880, 293] width 730 height 106
click at [853, 192] on div "Drop content here or Add elements Paste clipboard" at bounding box center [879, 293] width 1017 height 202
click at [451, 197] on div "Drop content here or Add elements Paste clipboard" at bounding box center [879, 293] width 1017 height 202
click at [456, 147] on icon at bounding box center [459, 146] width 8 height 16
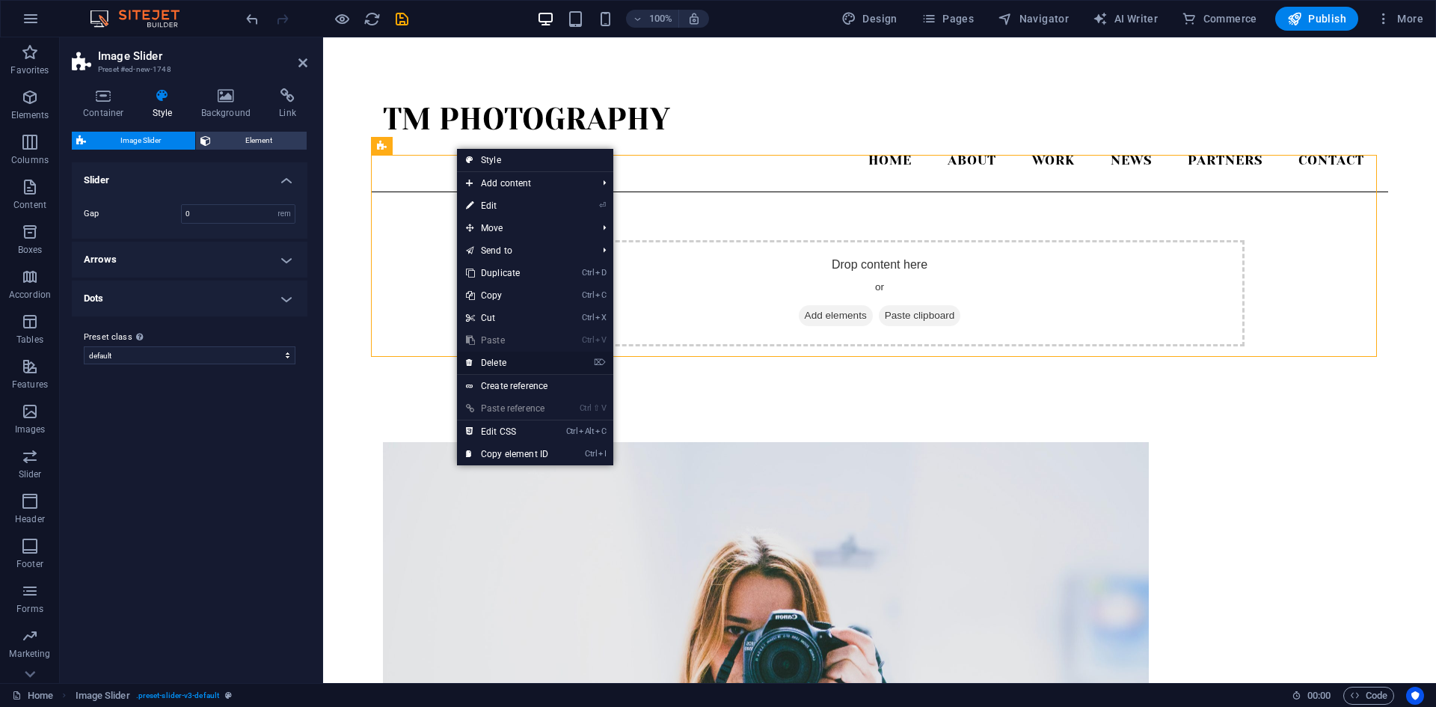
click at [507, 359] on link "⌦ Delete" at bounding box center [507, 363] width 100 height 22
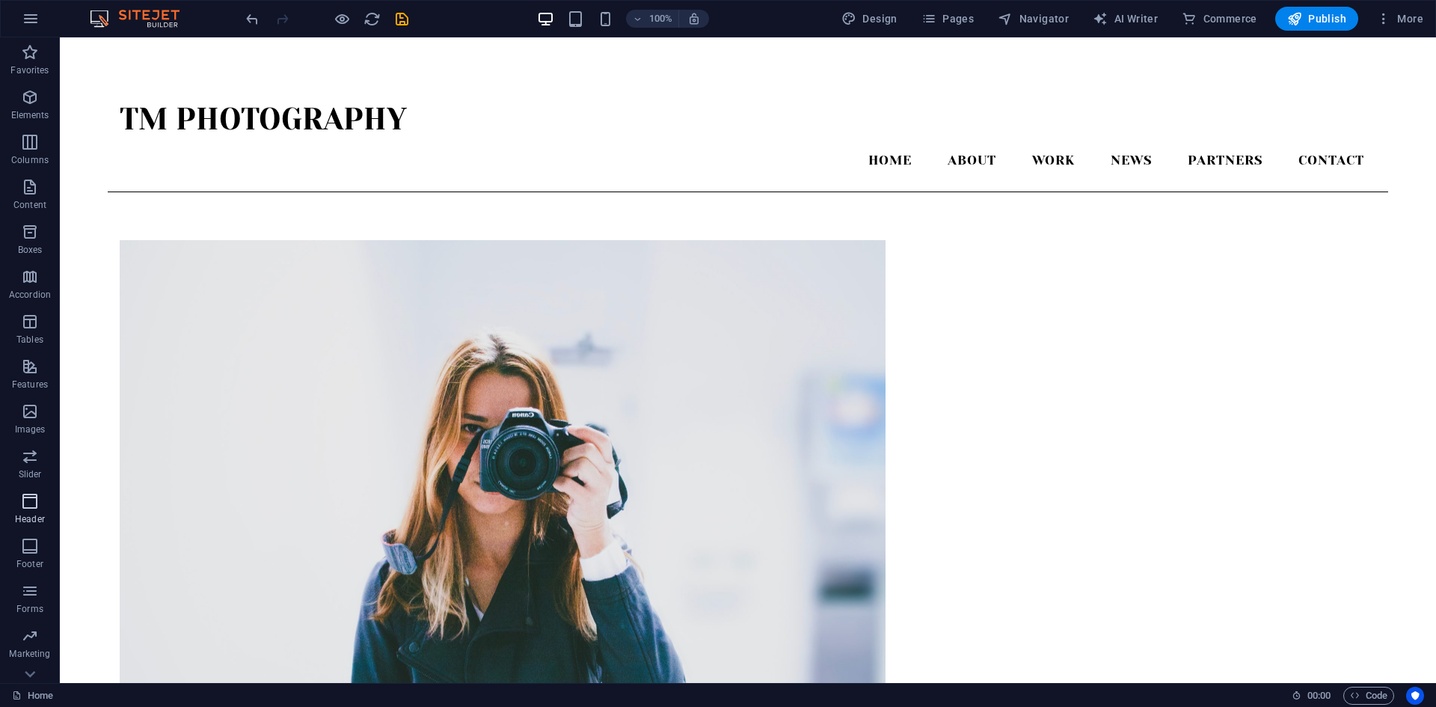
click at [16, 513] on p "Header" at bounding box center [30, 519] width 30 height 12
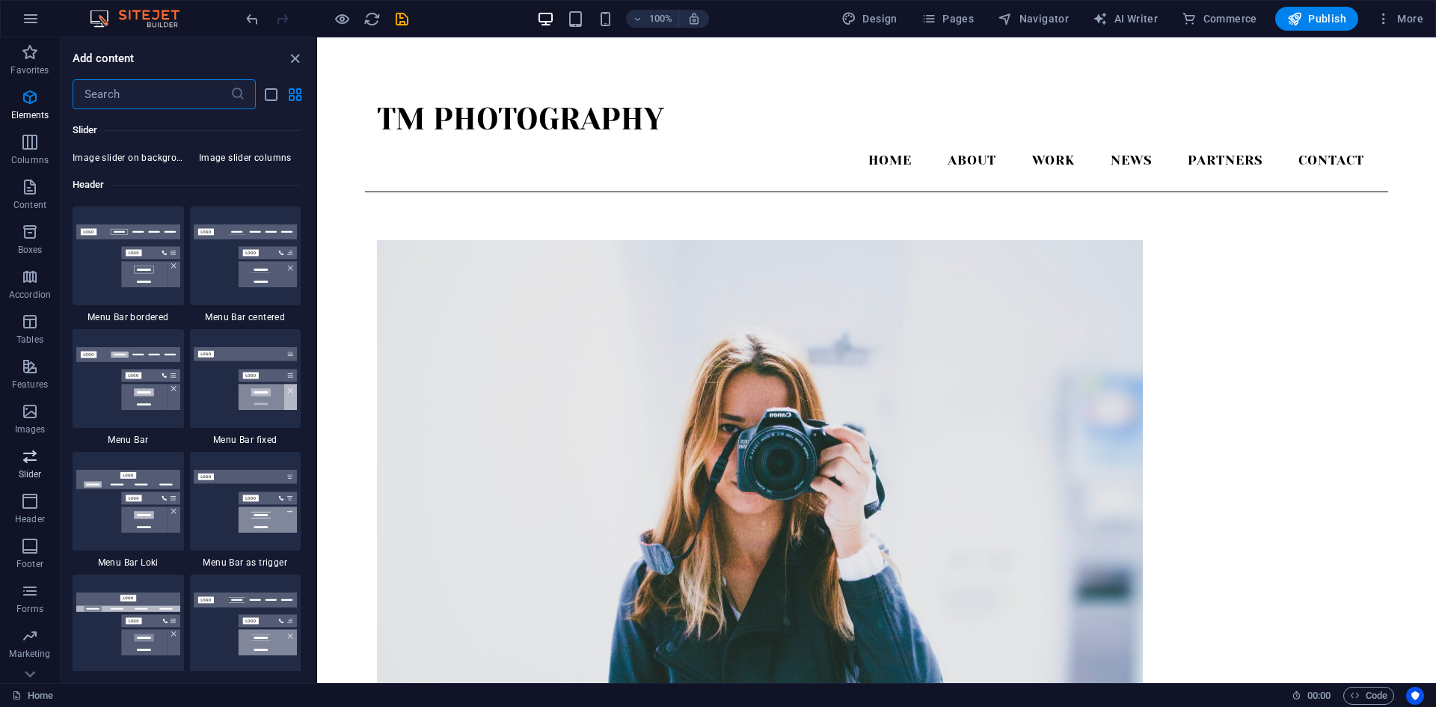
scroll to position [9007, 0]
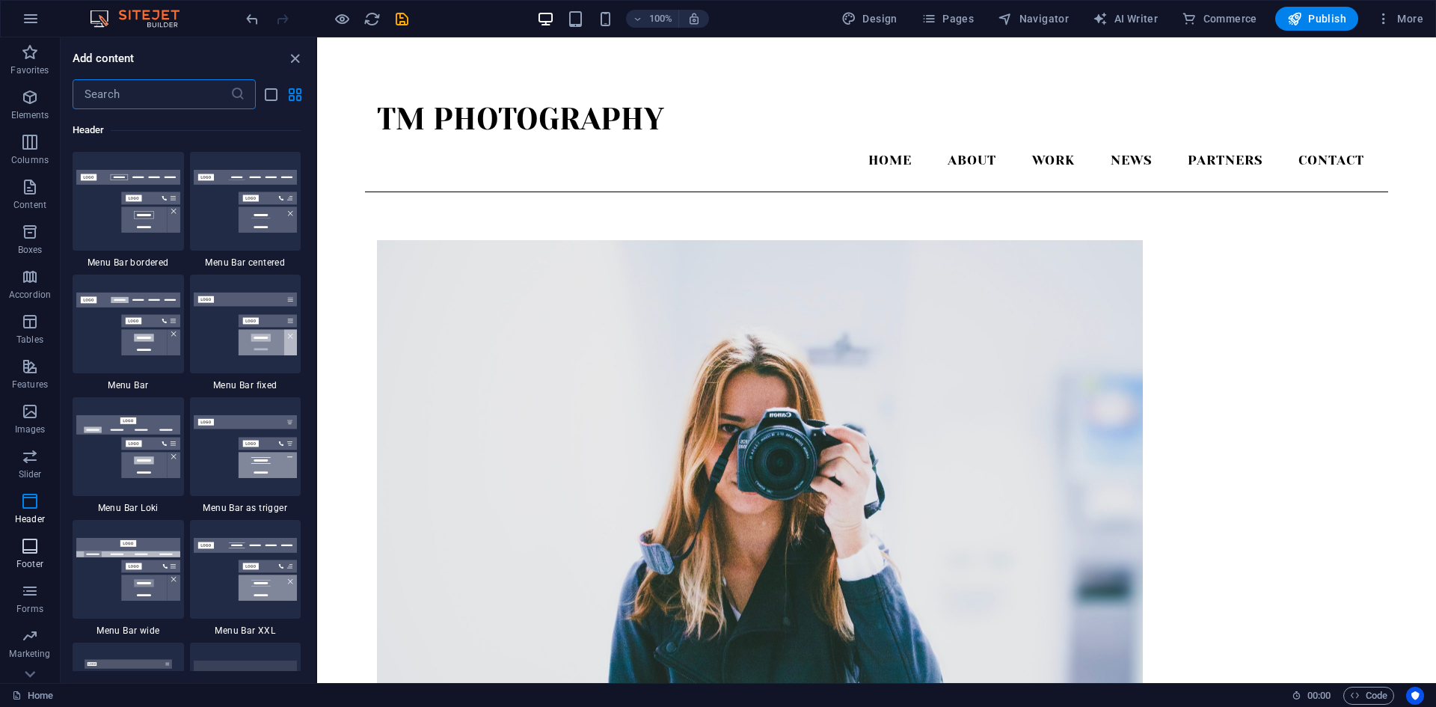
click at [25, 556] on span "Footer" at bounding box center [30, 555] width 60 height 36
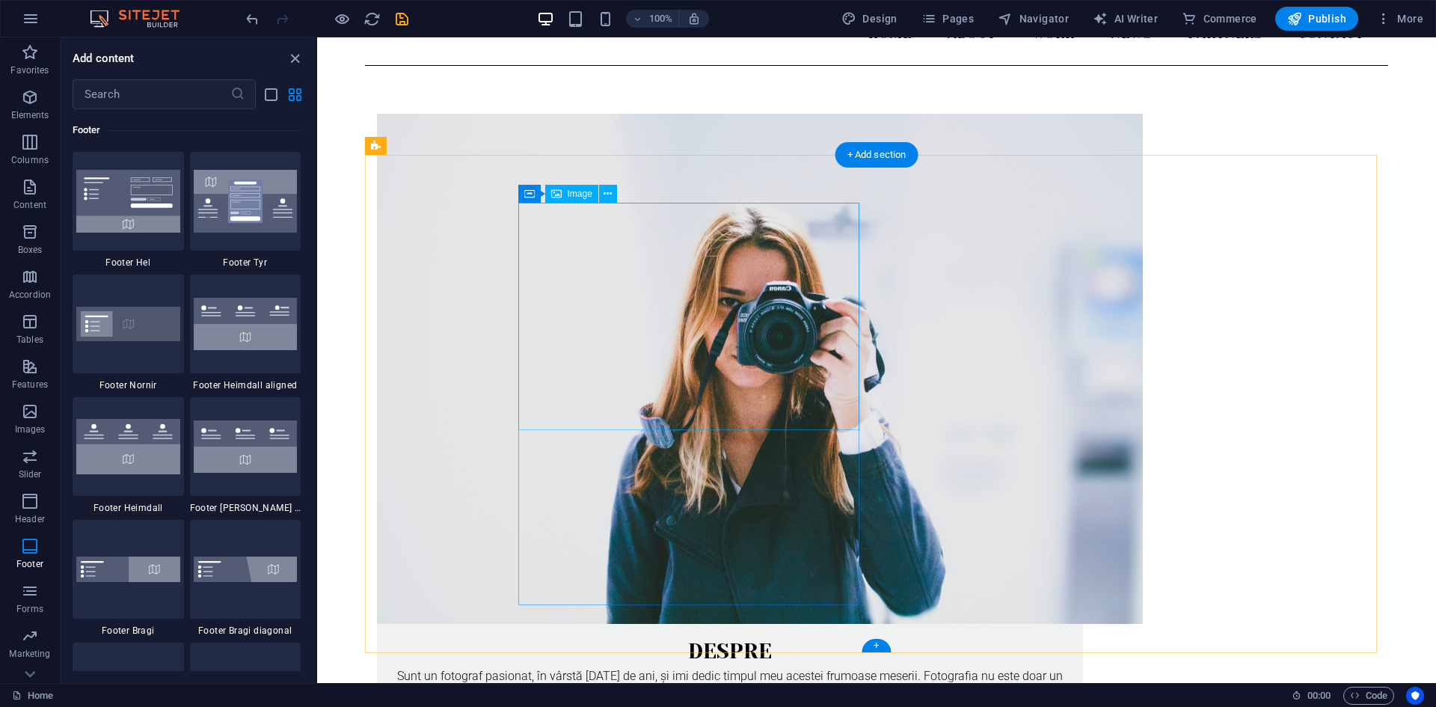
scroll to position [194, 0]
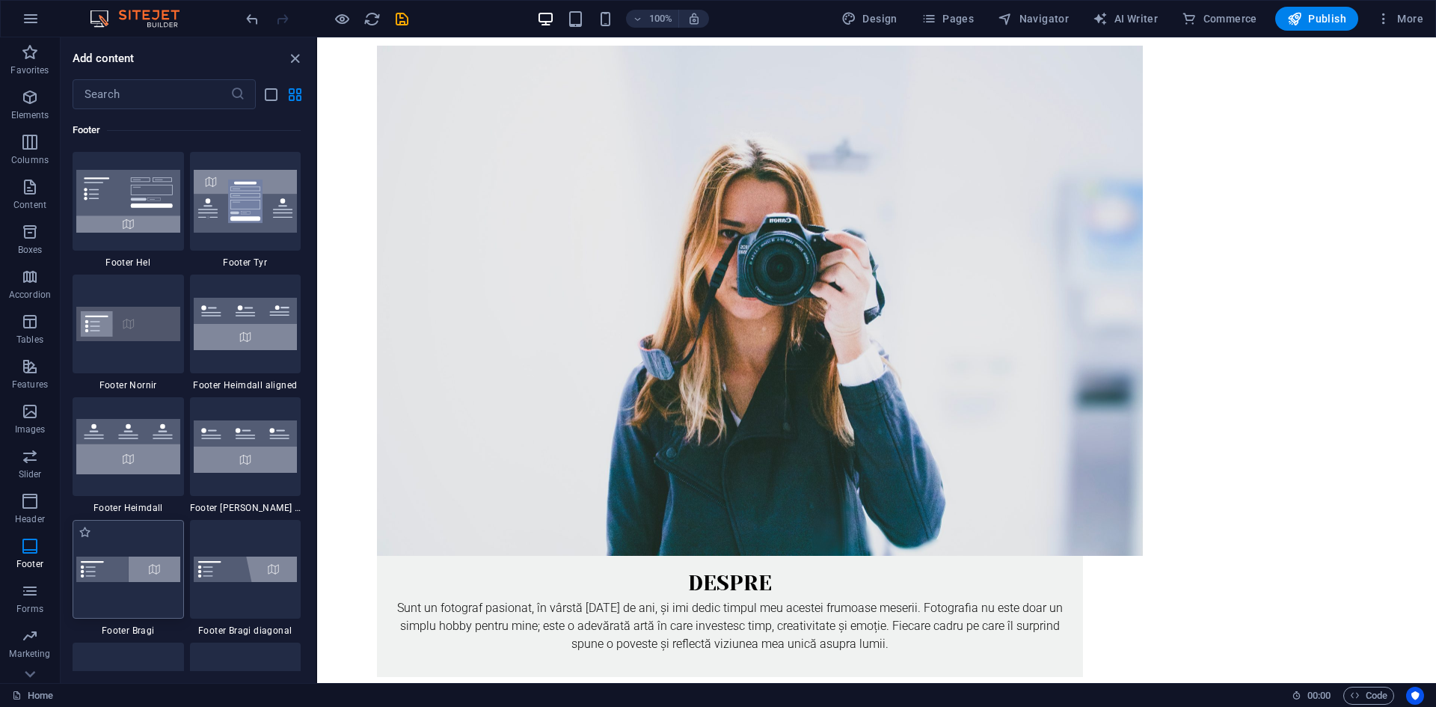
click at [138, 570] on img at bounding box center [128, 569] width 104 height 25
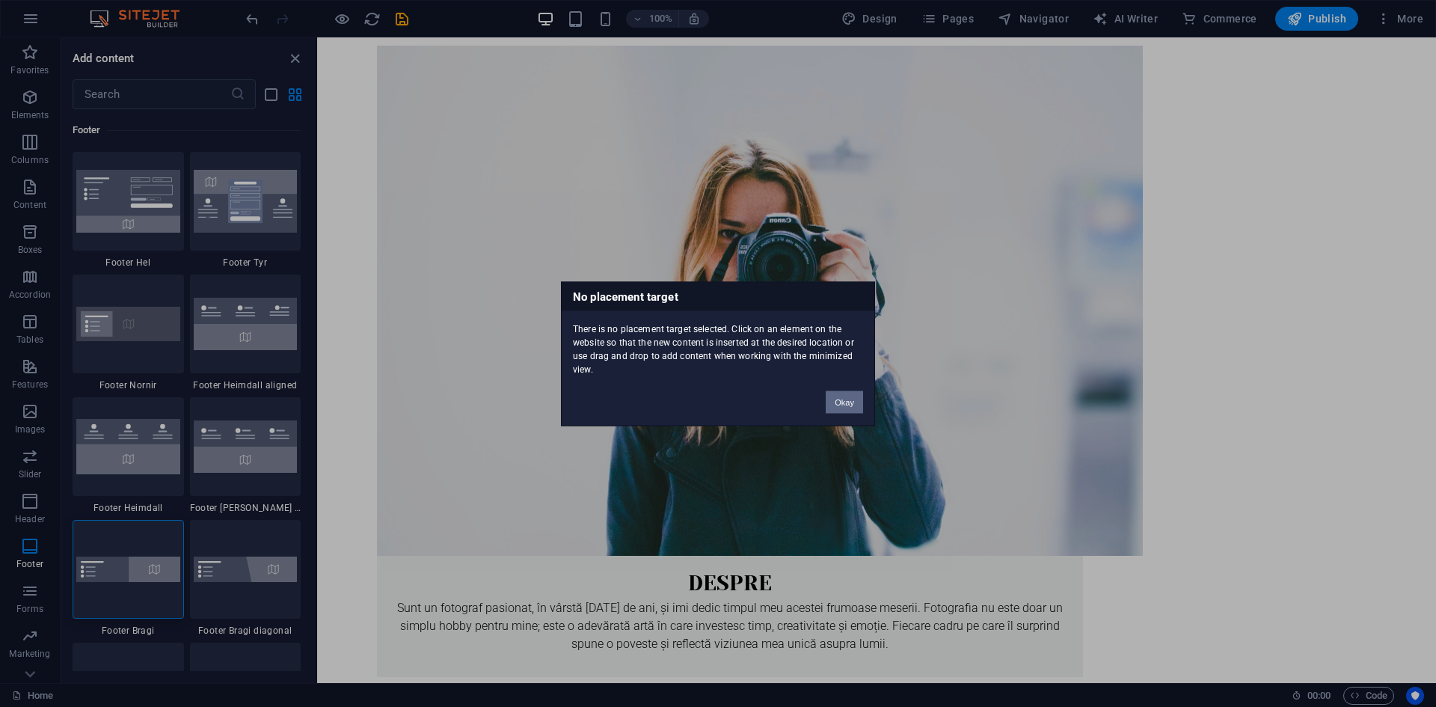
click at [853, 404] on button "Okay" at bounding box center [844, 401] width 37 height 22
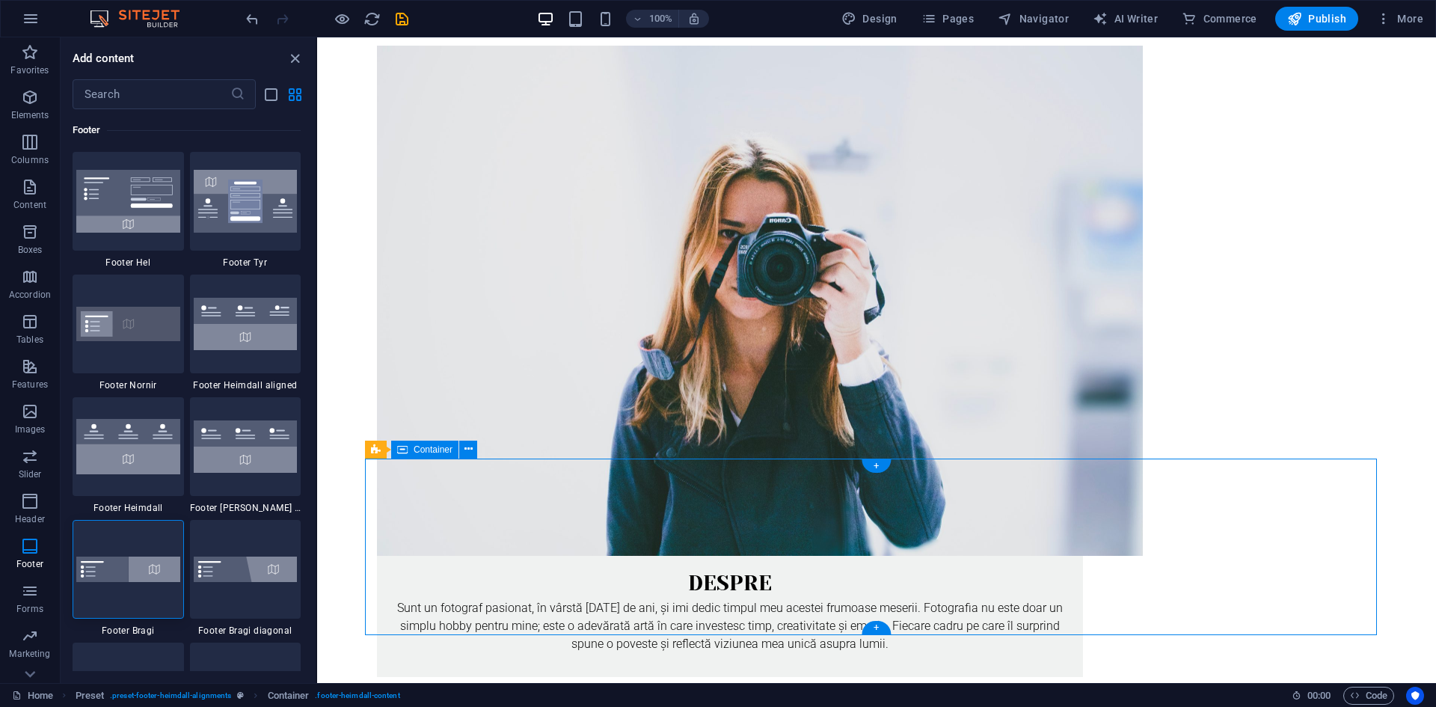
click at [120, 539] on div at bounding box center [128, 569] width 111 height 99
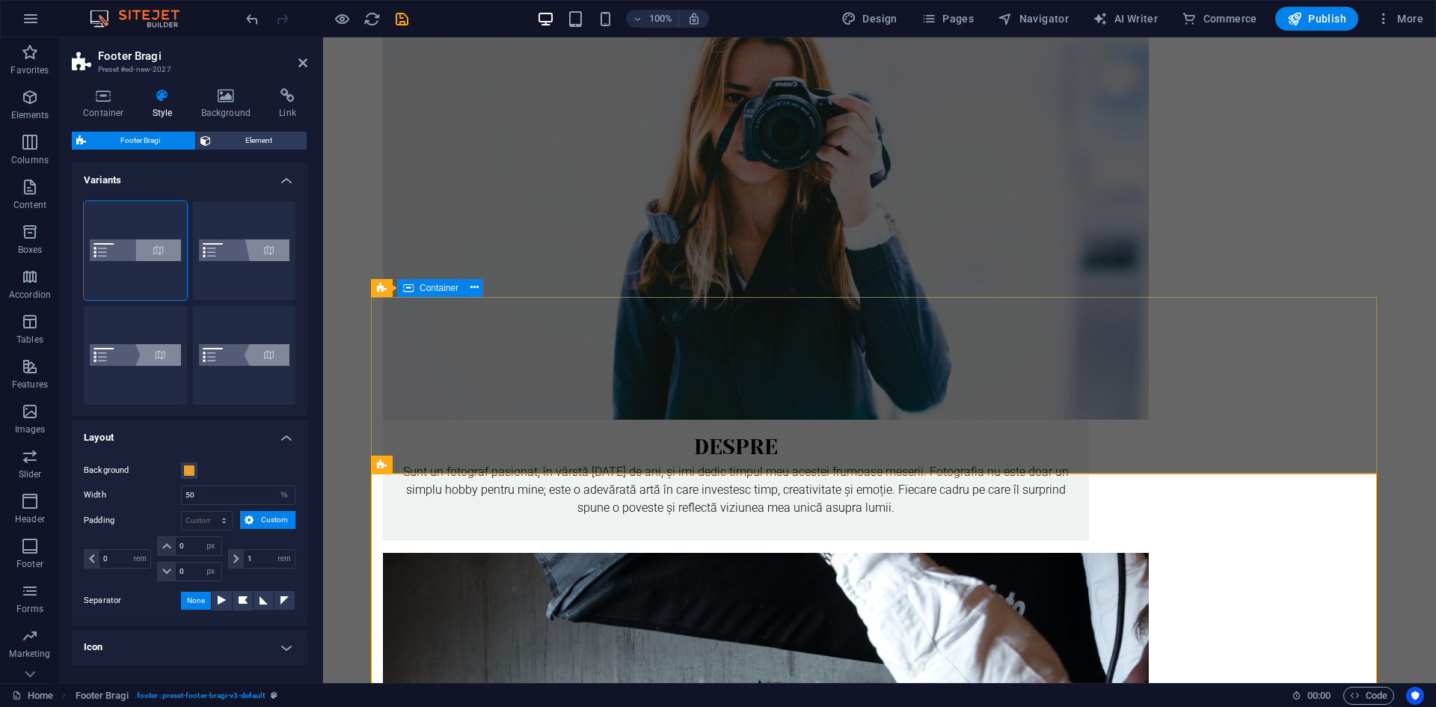
scroll to position [419, 0]
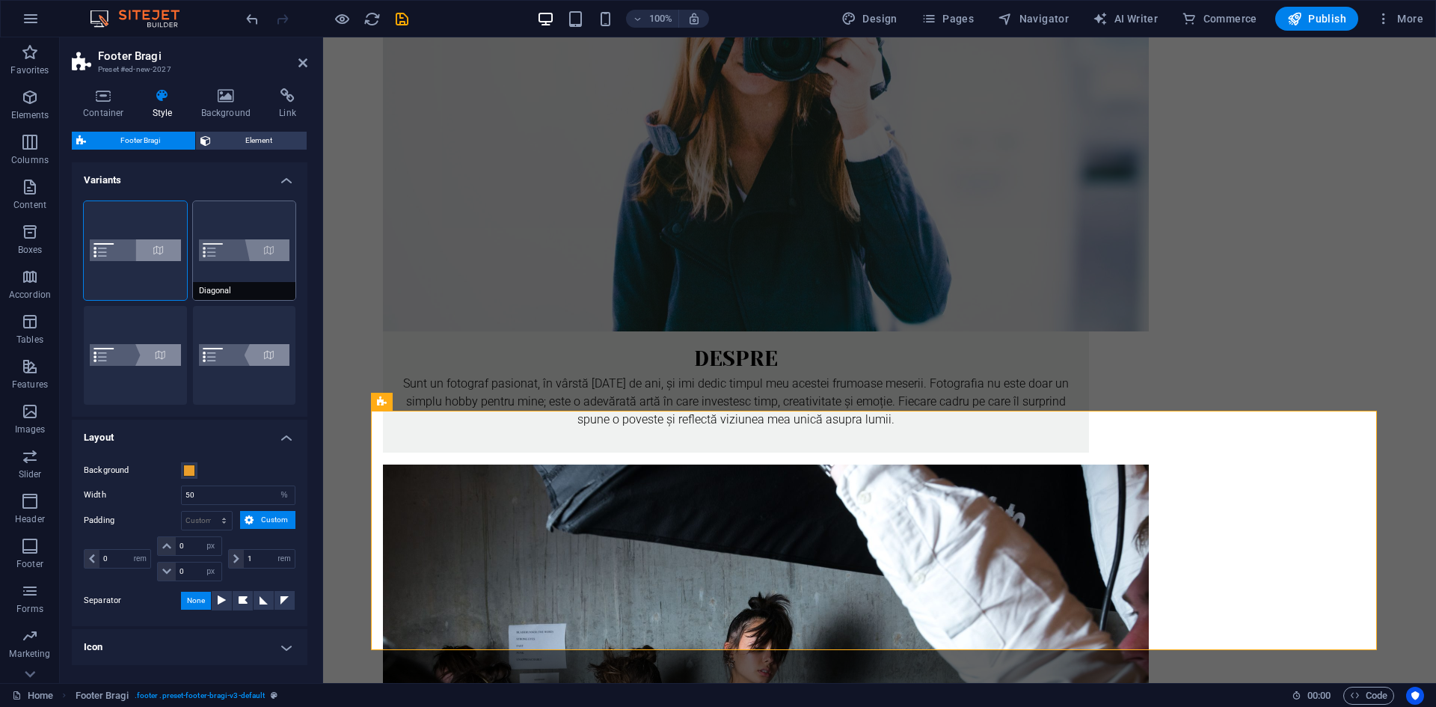
click at [242, 260] on button "Diagonal" at bounding box center [244, 250] width 103 height 99
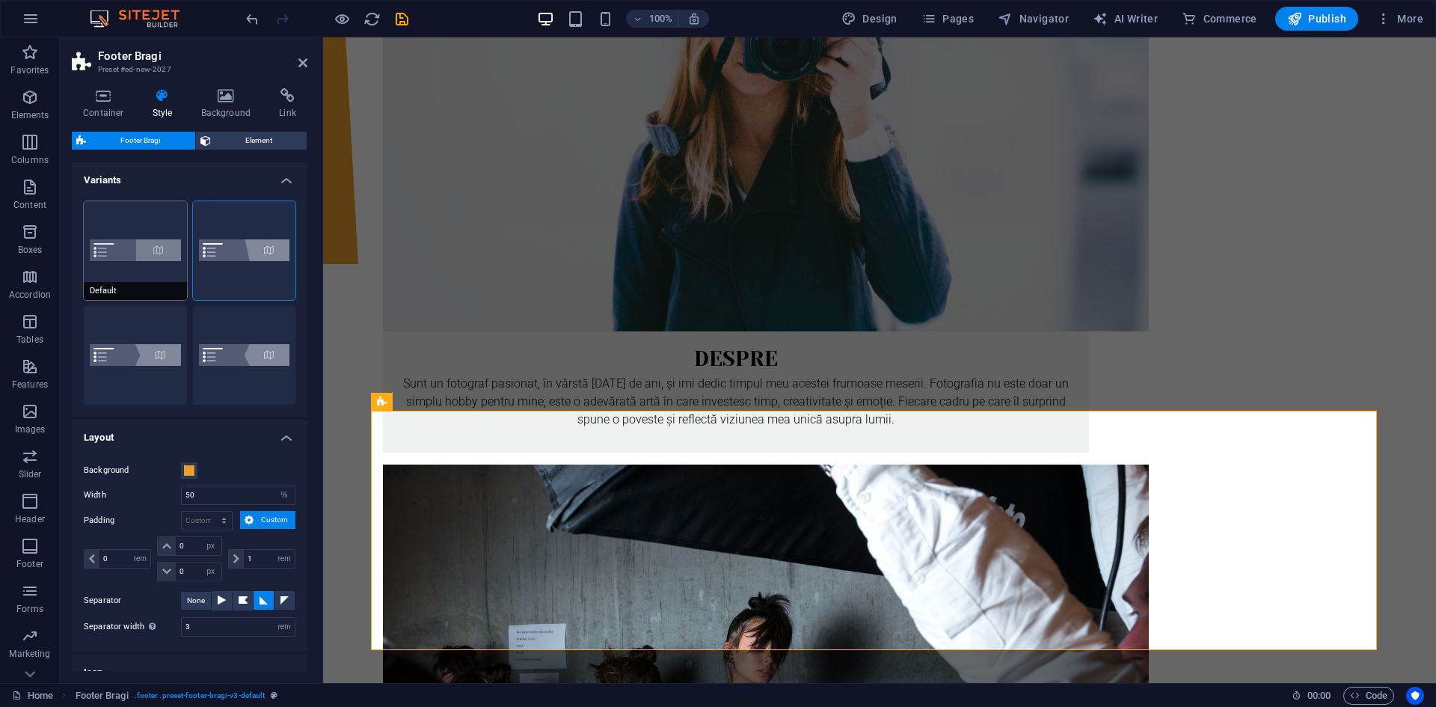
scroll to position [79, 0]
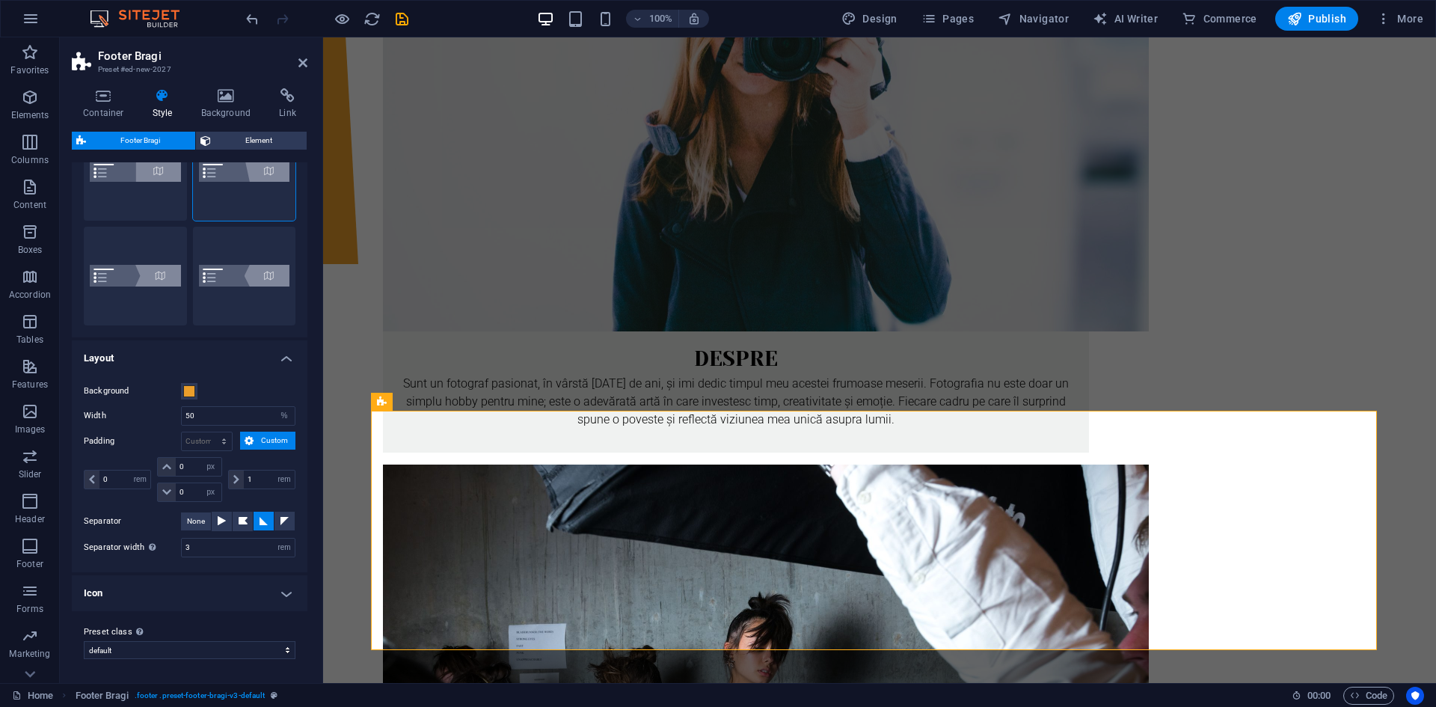
click at [159, 102] on icon at bounding box center [162, 95] width 43 height 15
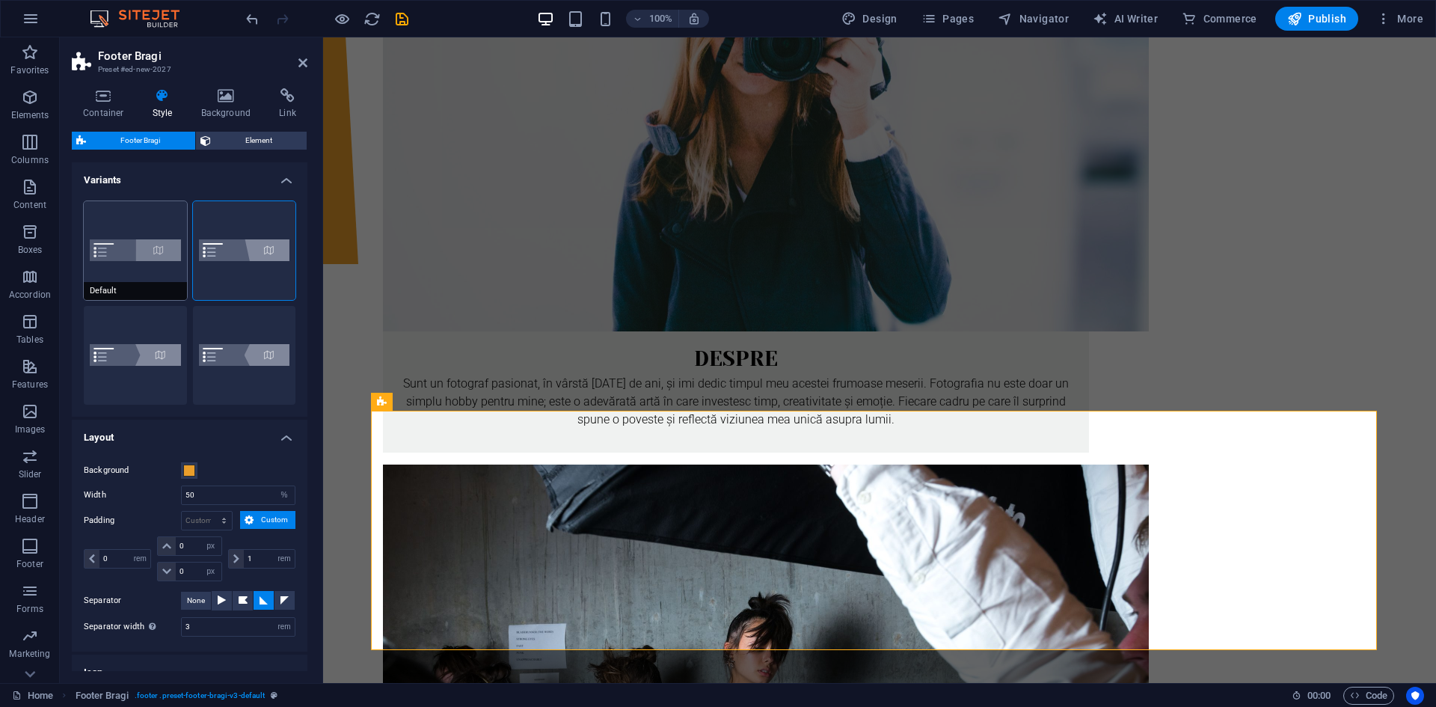
click at [150, 250] on button "Default" at bounding box center [135, 250] width 103 height 99
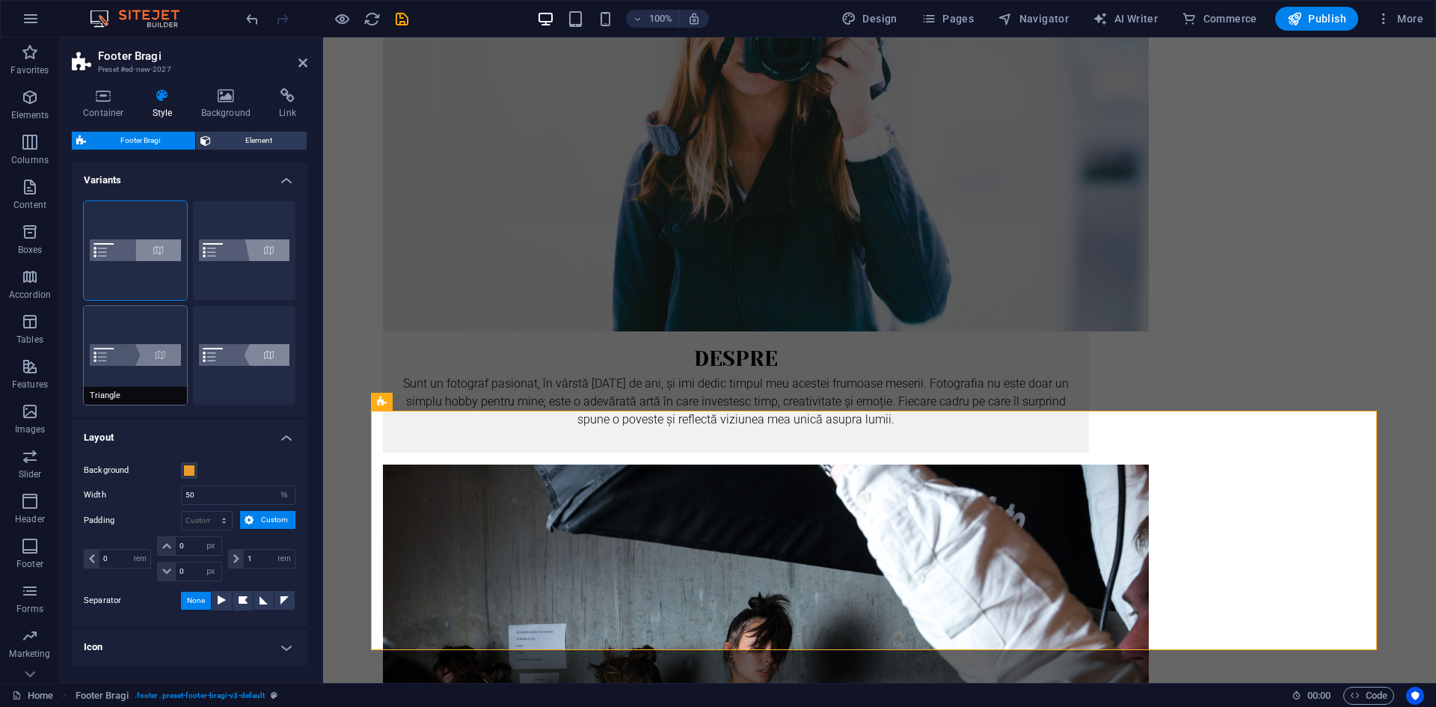
click at [144, 331] on button "Triangle" at bounding box center [135, 355] width 103 height 99
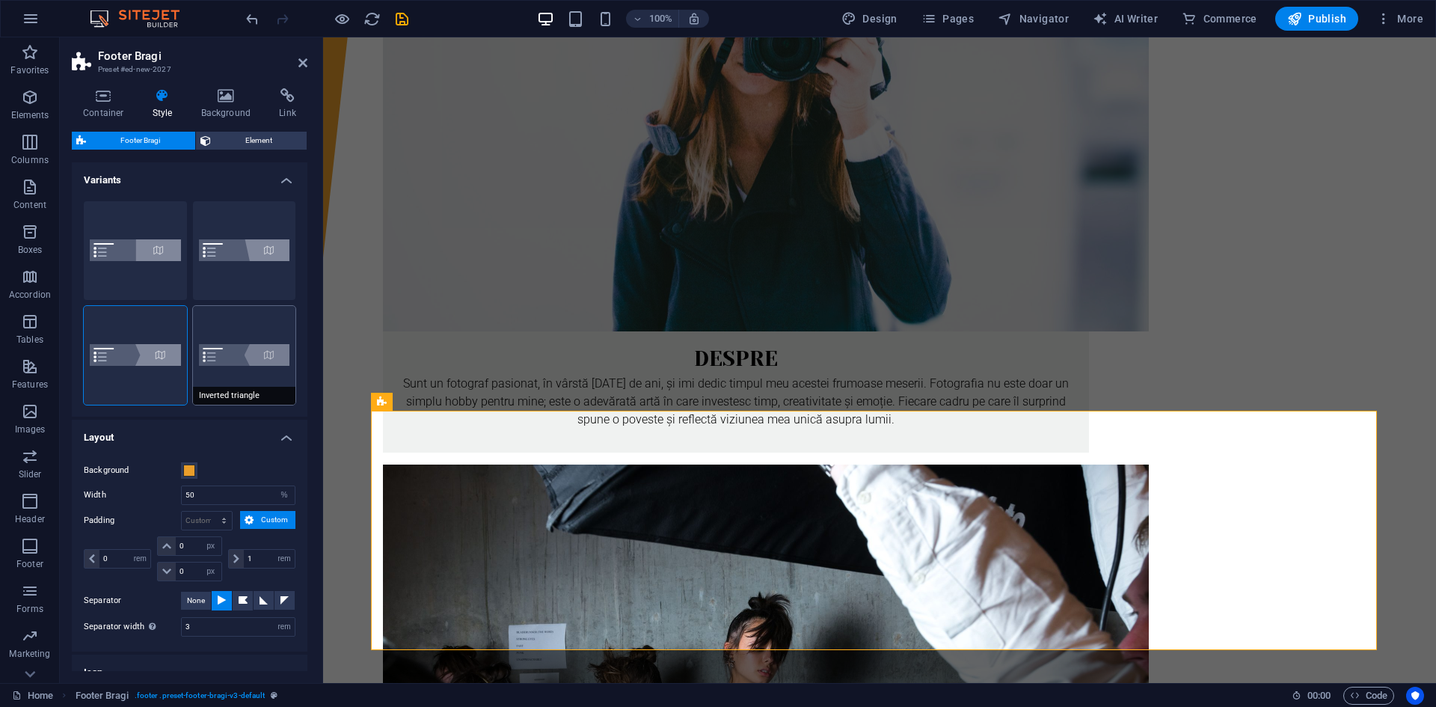
click at [228, 331] on button "Inverted triangle" at bounding box center [244, 355] width 103 height 99
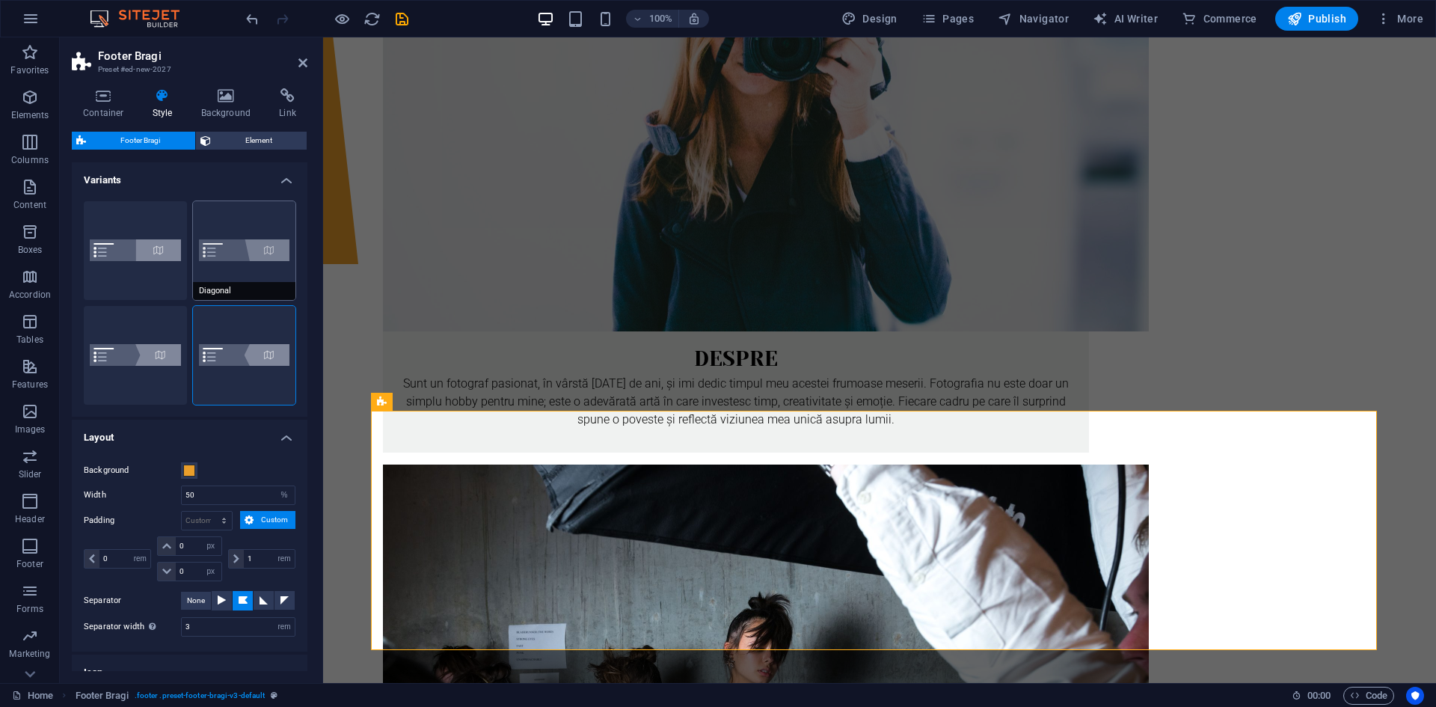
click at [241, 251] on button "Diagonal" at bounding box center [244, 250] width 103 height 99
click at [304, 67] on icon at bounding box center [302, 63] width 9 height 12
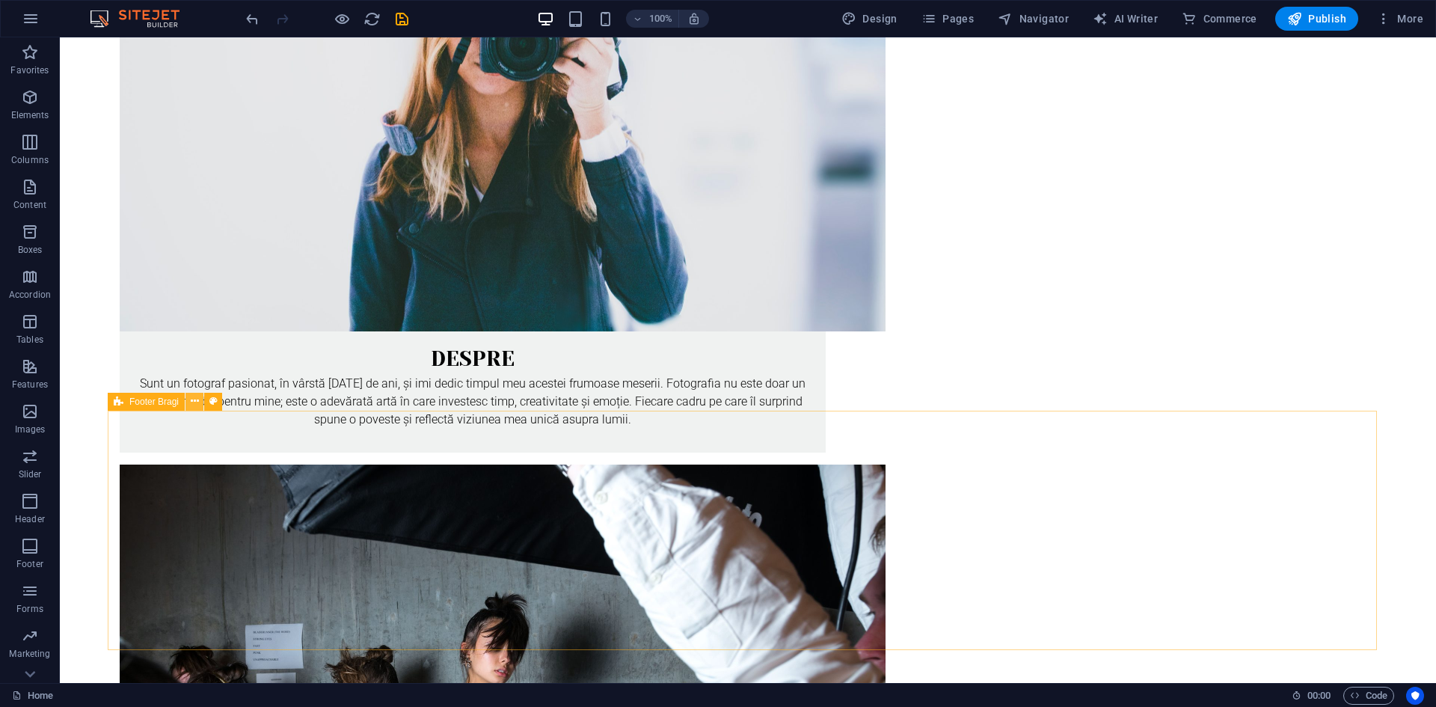
click at [191, 399] on icon at bounding box center [195, 401] width 8 height 16
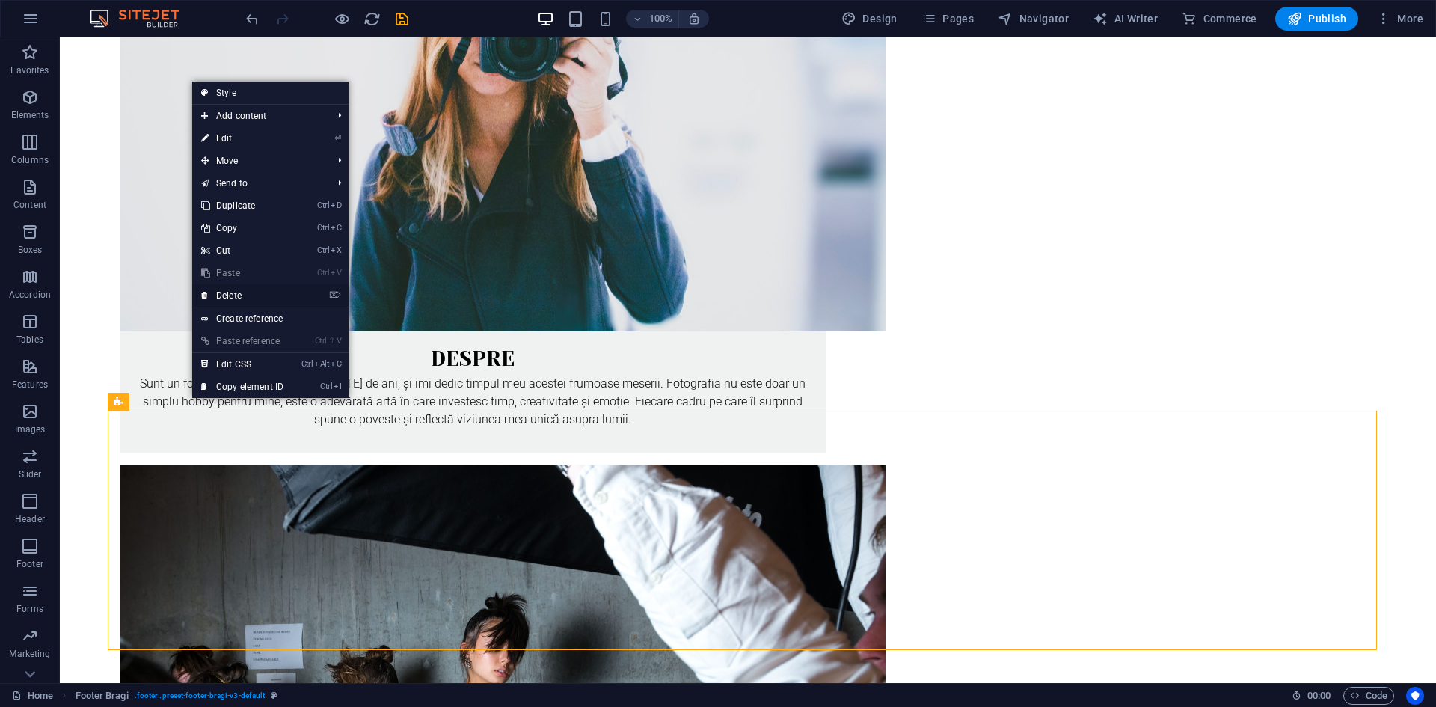
click at [262, 289] on link "⌦ Delete" at bounding box center [242, 295] width 100 height 22
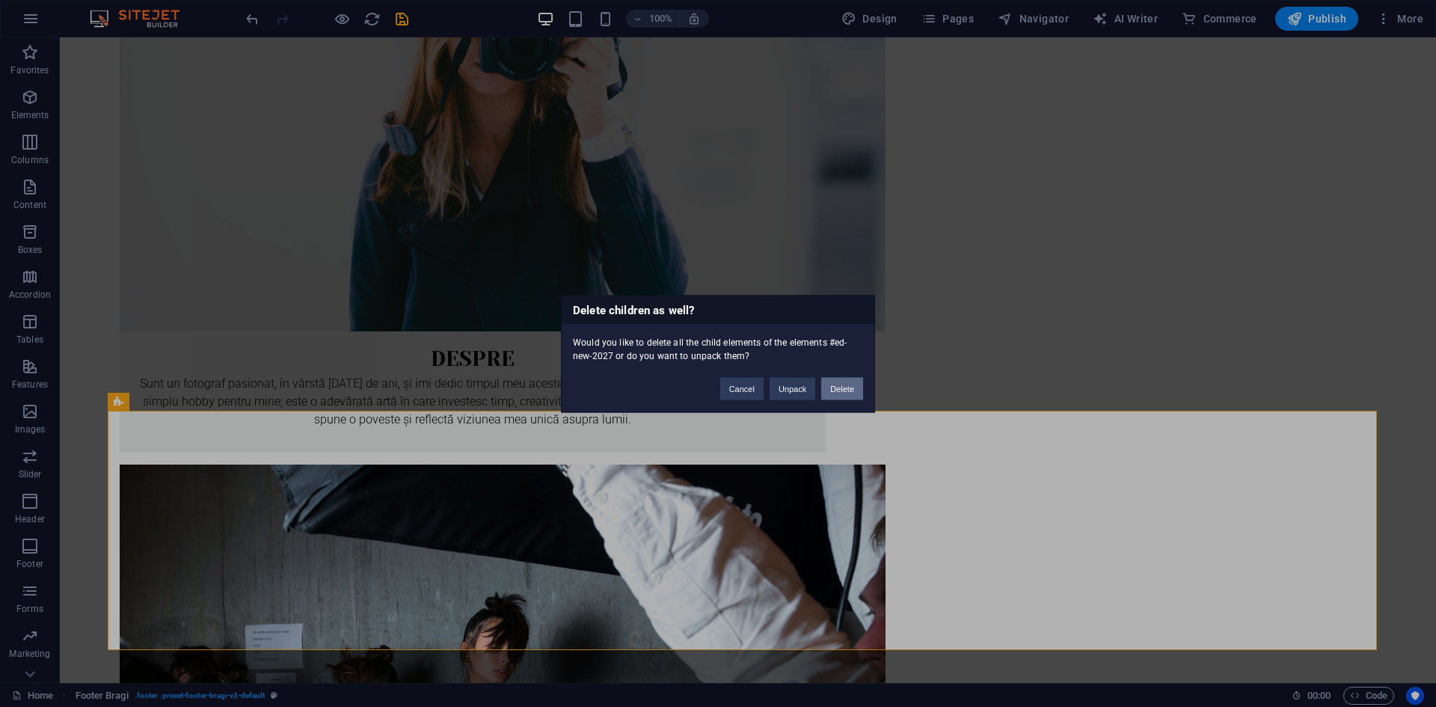
click at [830, 385] on button "Delete" at bounding box center [842, 388] width 42 height 22
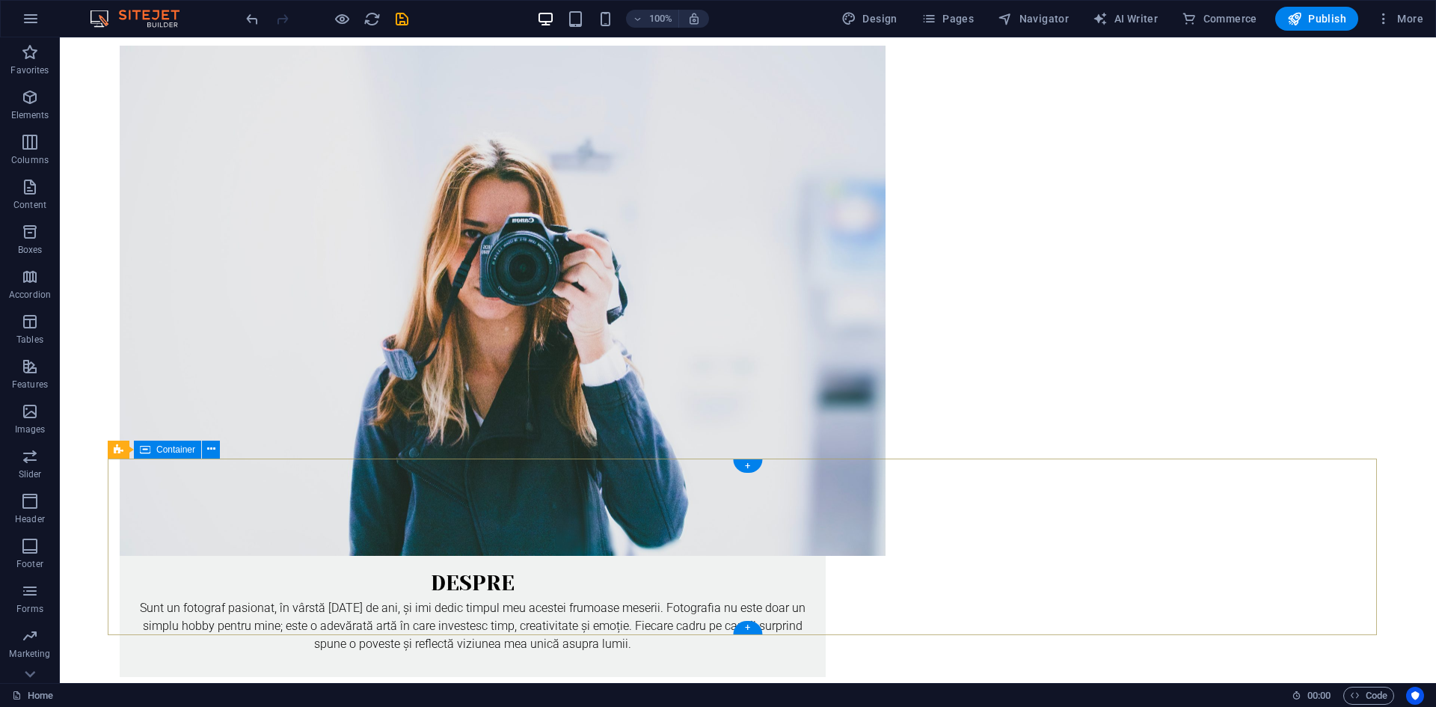
click at [208, 450] on icon at bounding box center [211, 449] width 8 height 16
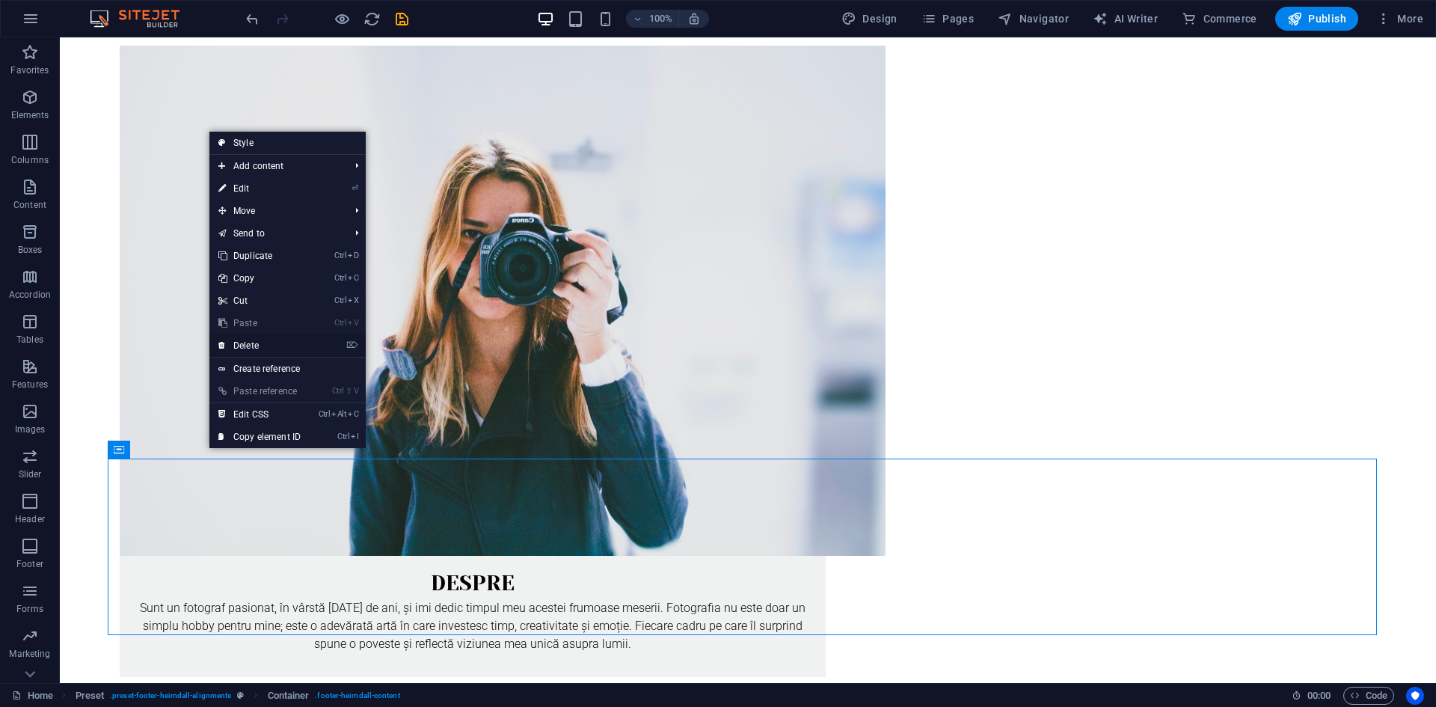
click at [273, 347] on link "⌦ Delete" at bounding box center [259, 345] width 100 height 22
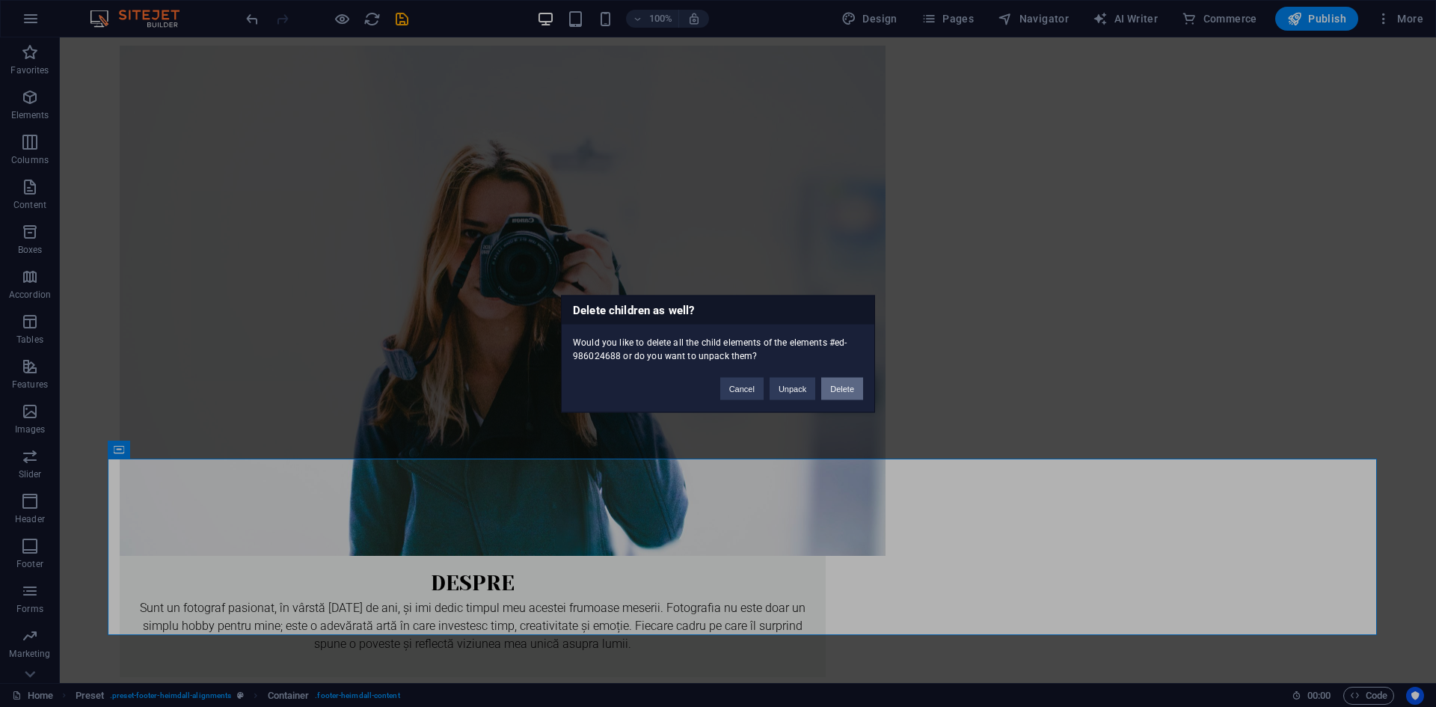
click at [842, 390] on button "Delete" at bounding box center [842, 388] width 42 height 22
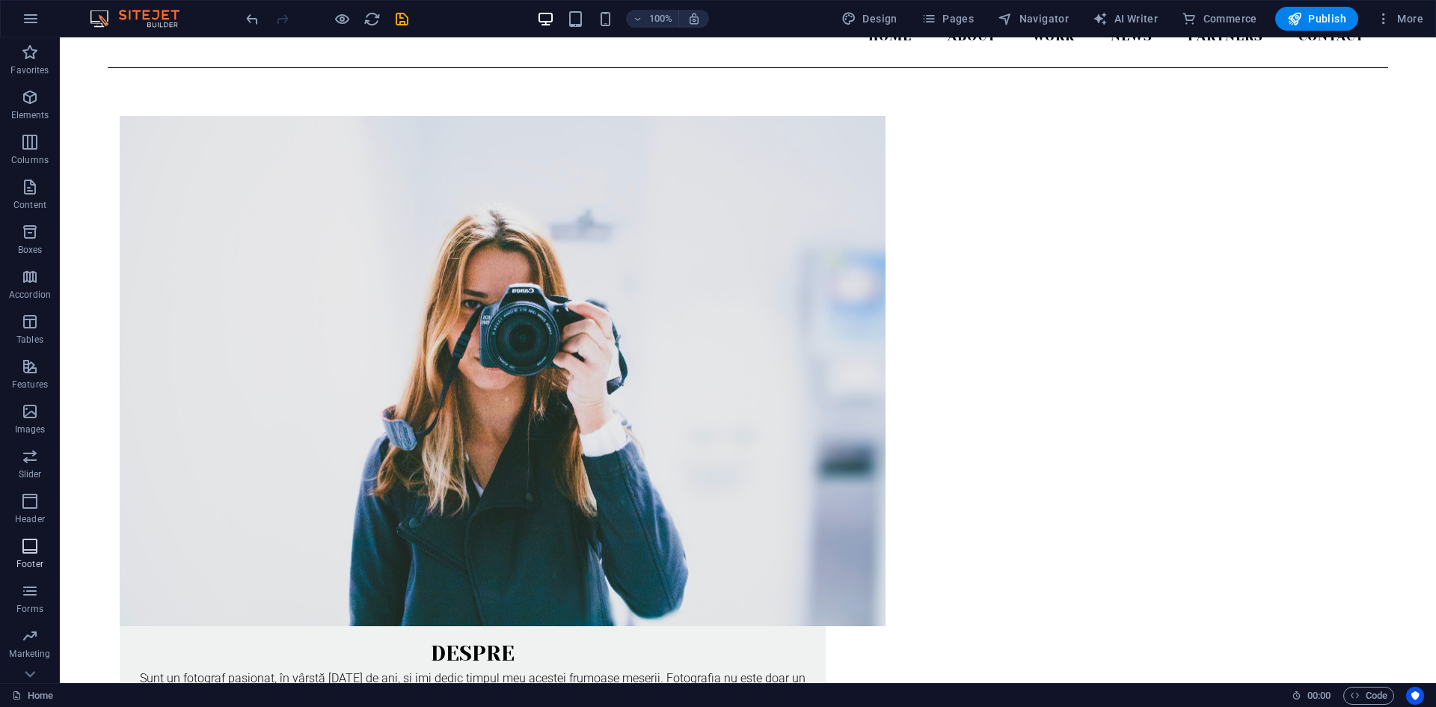
click at [31, 548] on icon "button" at bounding box center [30, 546] width 18 height 18
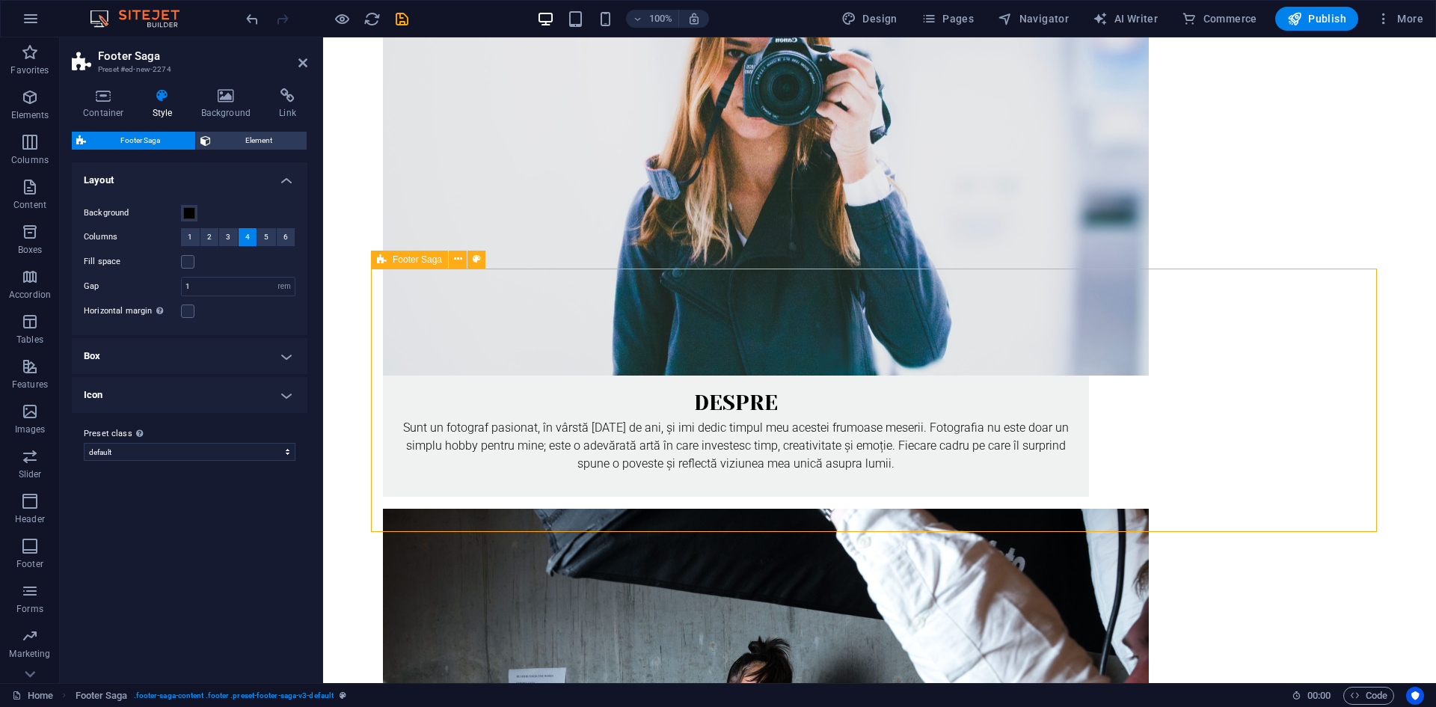
scroll to position [387, 0]
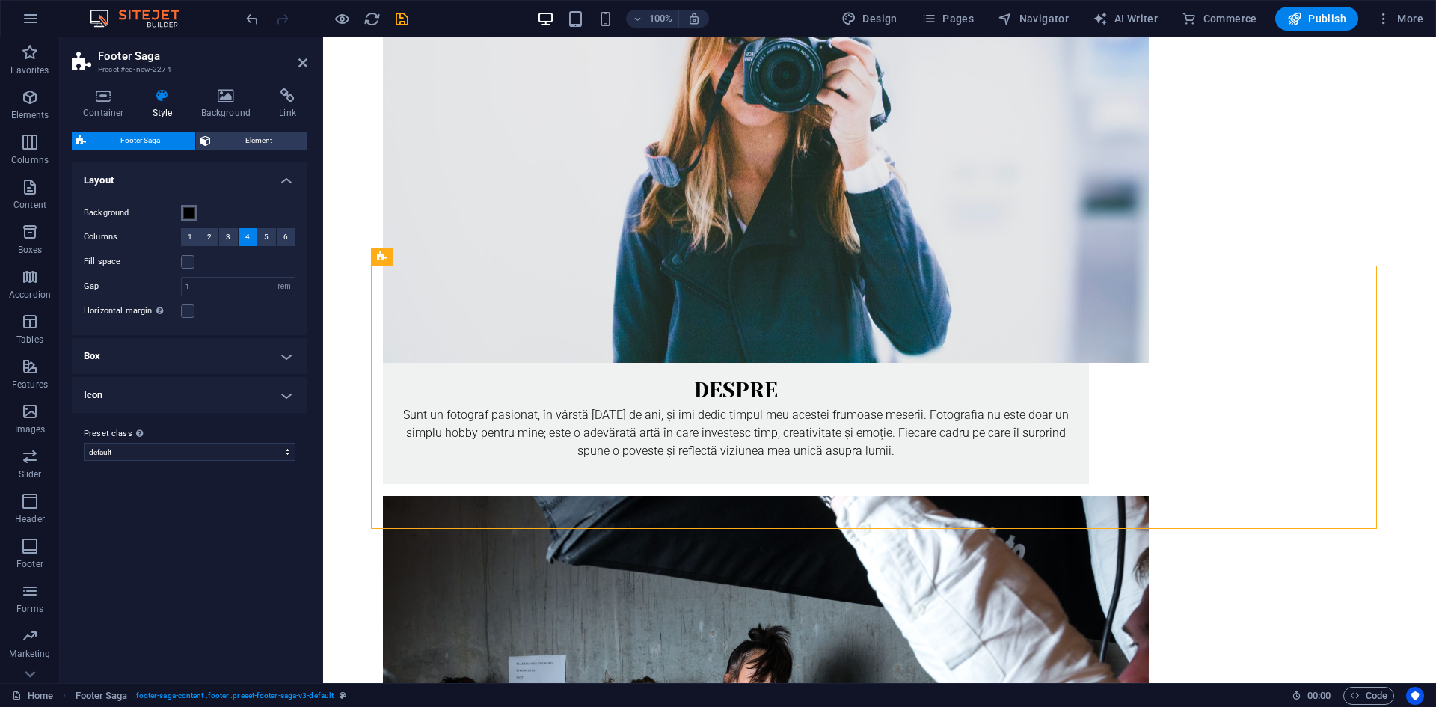
click at [189, 214] on span at bounding box center [189, 213] width 12 height 12
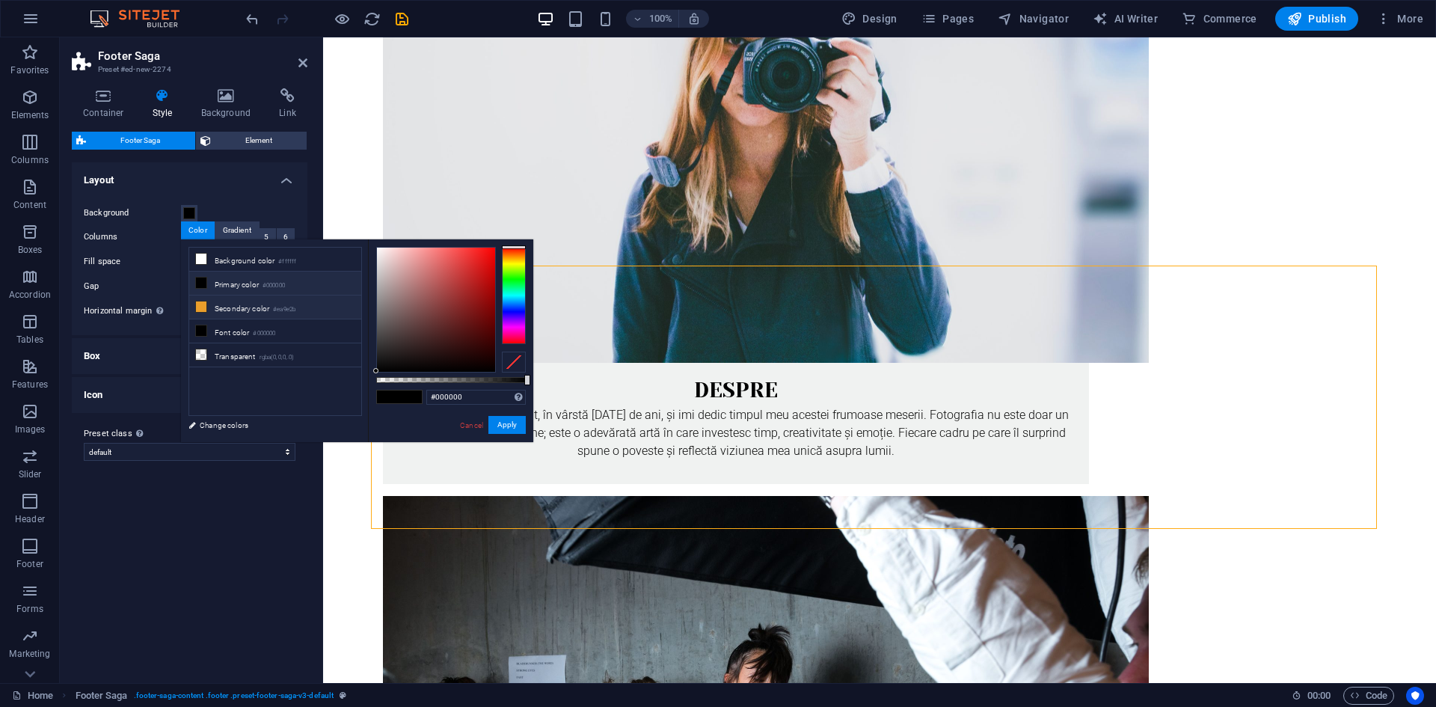
click at [208, 304] on li "Secondary color #ea9e2b" at bounding box center [275, 307] width 172 height 24
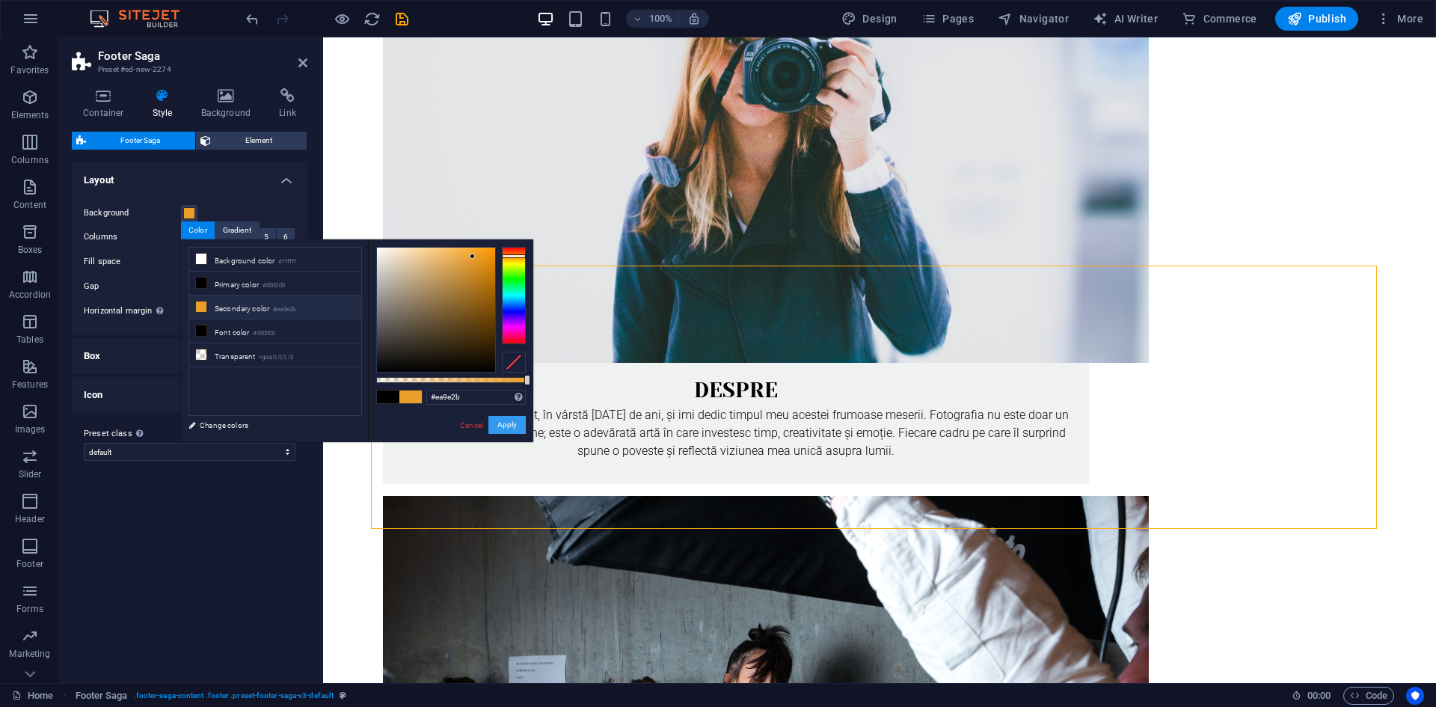
drag, startPoint x: 500, startPoint y: 427, endPoint x: 175, endPoint y: 390, distance: 326.7
click at [500, 427] on button "Apply" at bounding box center [506, 425] width 37 height 18
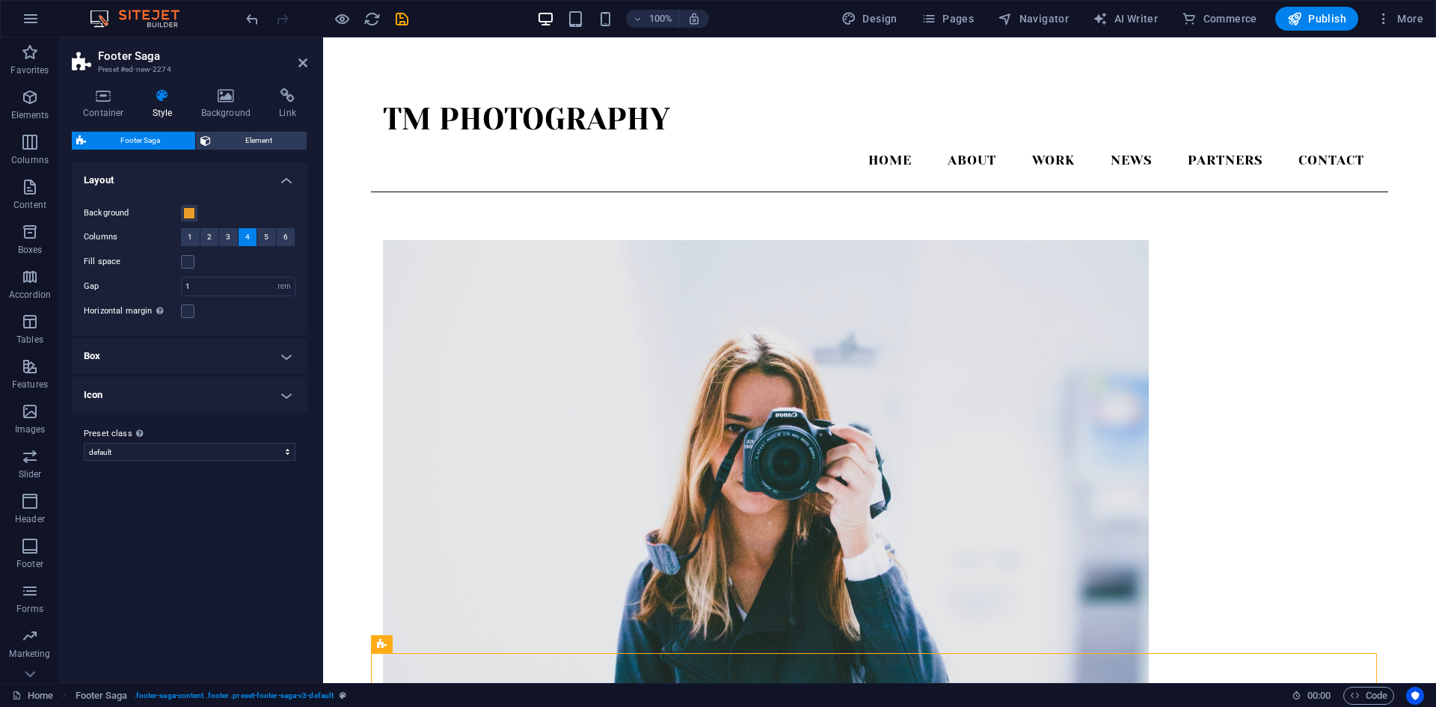
scroll to position [150, 0]
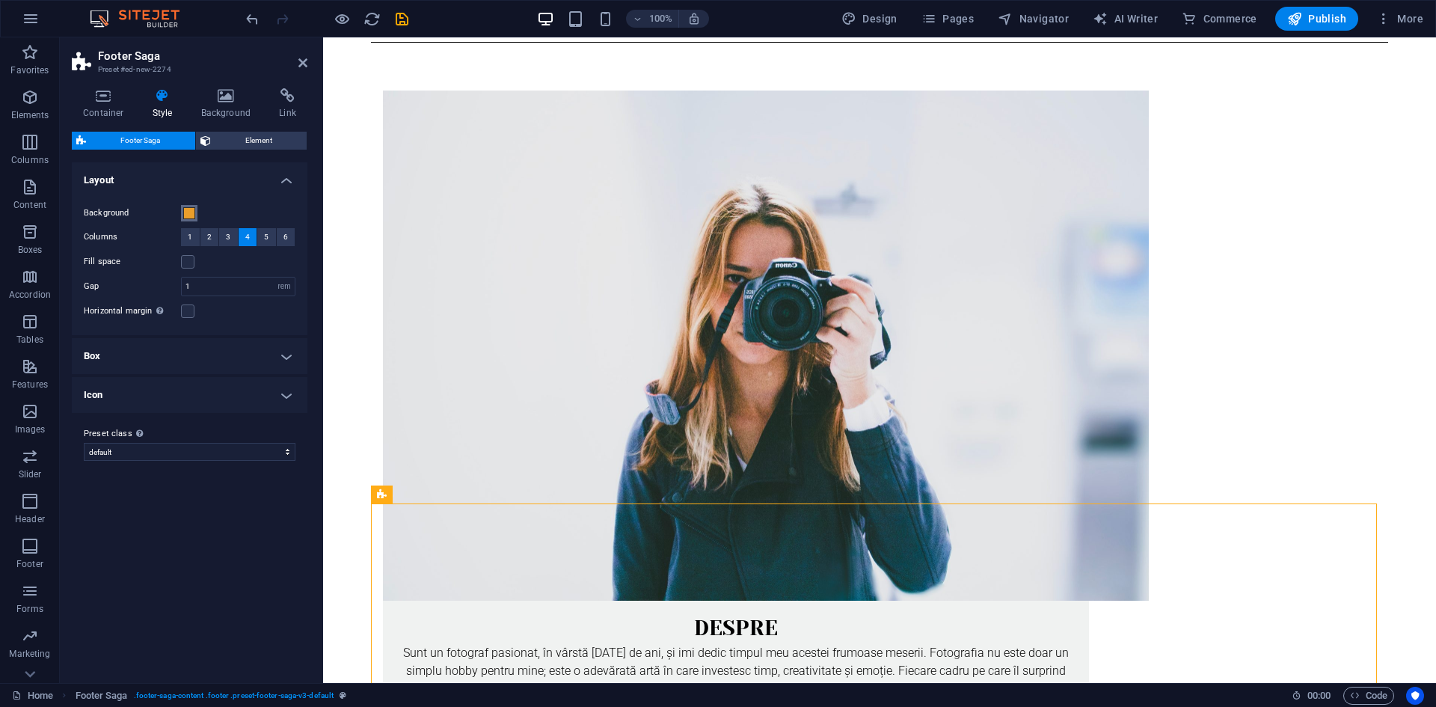
click at [192, 217] on span at bounding box center [189, 213] width 12 height 12
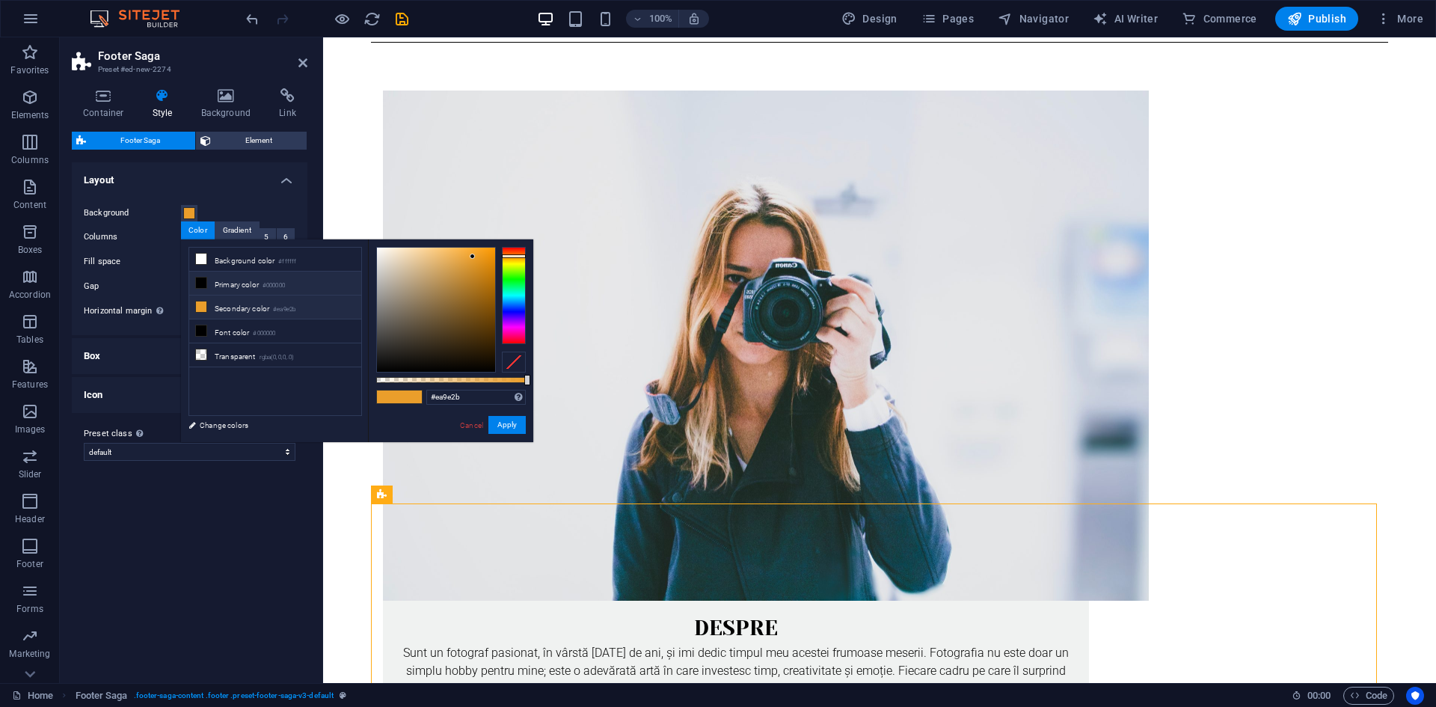
click at [236, 280] on li "Primary color #000000" at bounding box center [275, 284] width 172 height 24
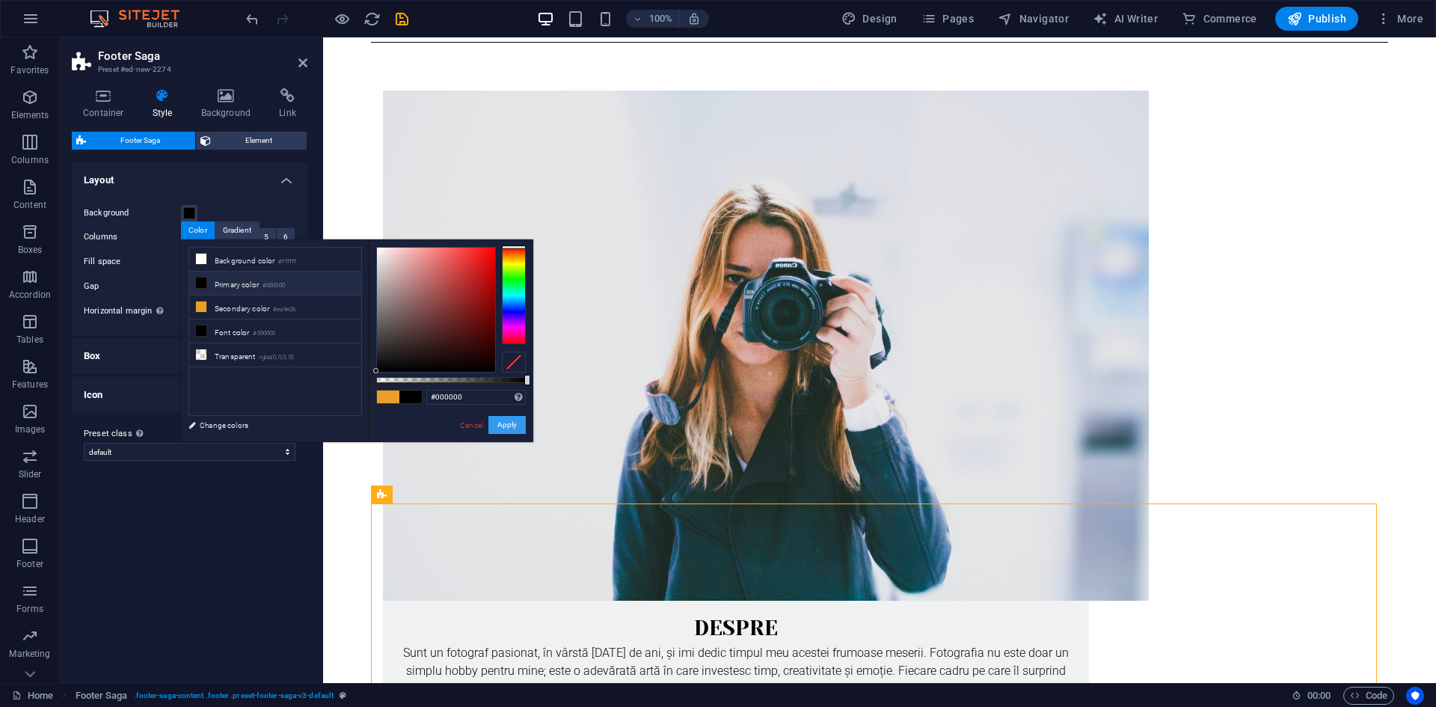
drag, startPoint x: 509, startPoint y: 419, endPoint x: 183, endPoint y: 381, distance: 327.5
click at [509, 419] on button "Apply" at bounding box center [506, 425] width 37 height 18
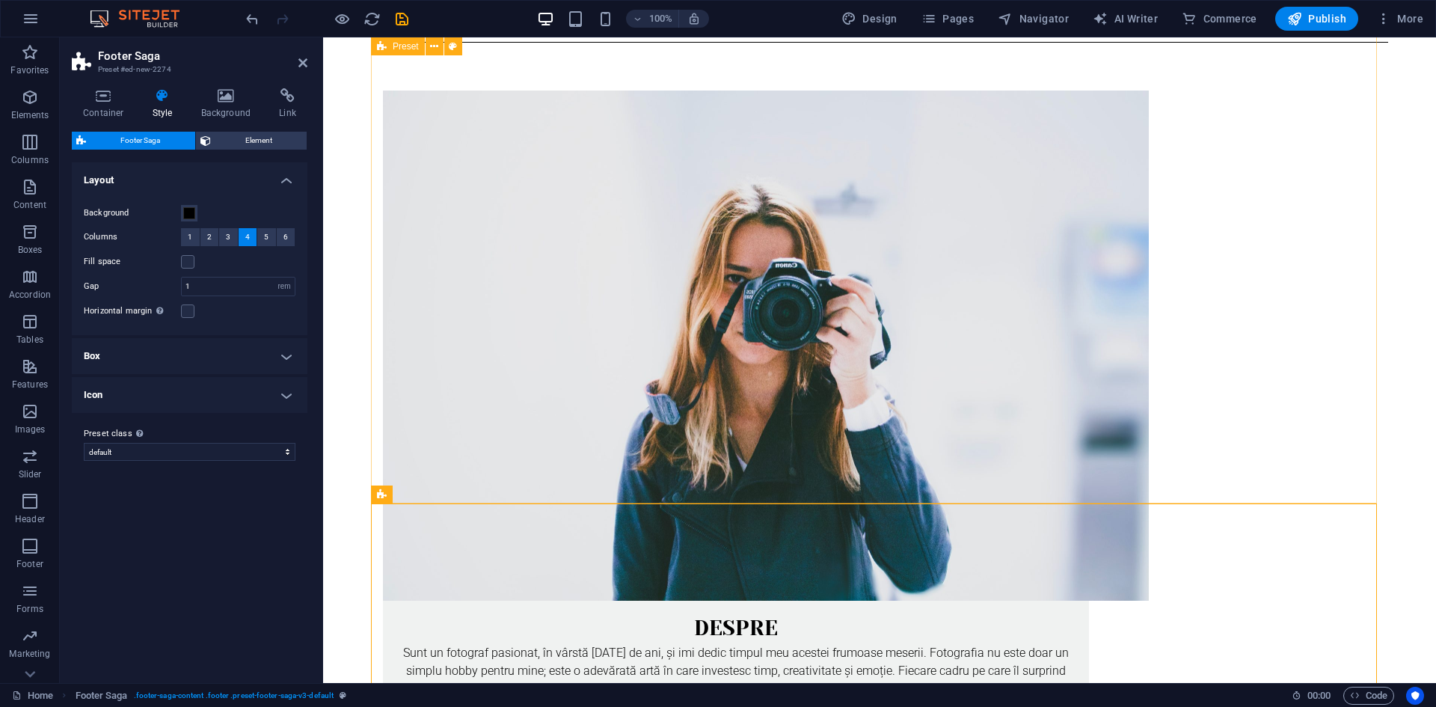
scroll to position [224, 0]
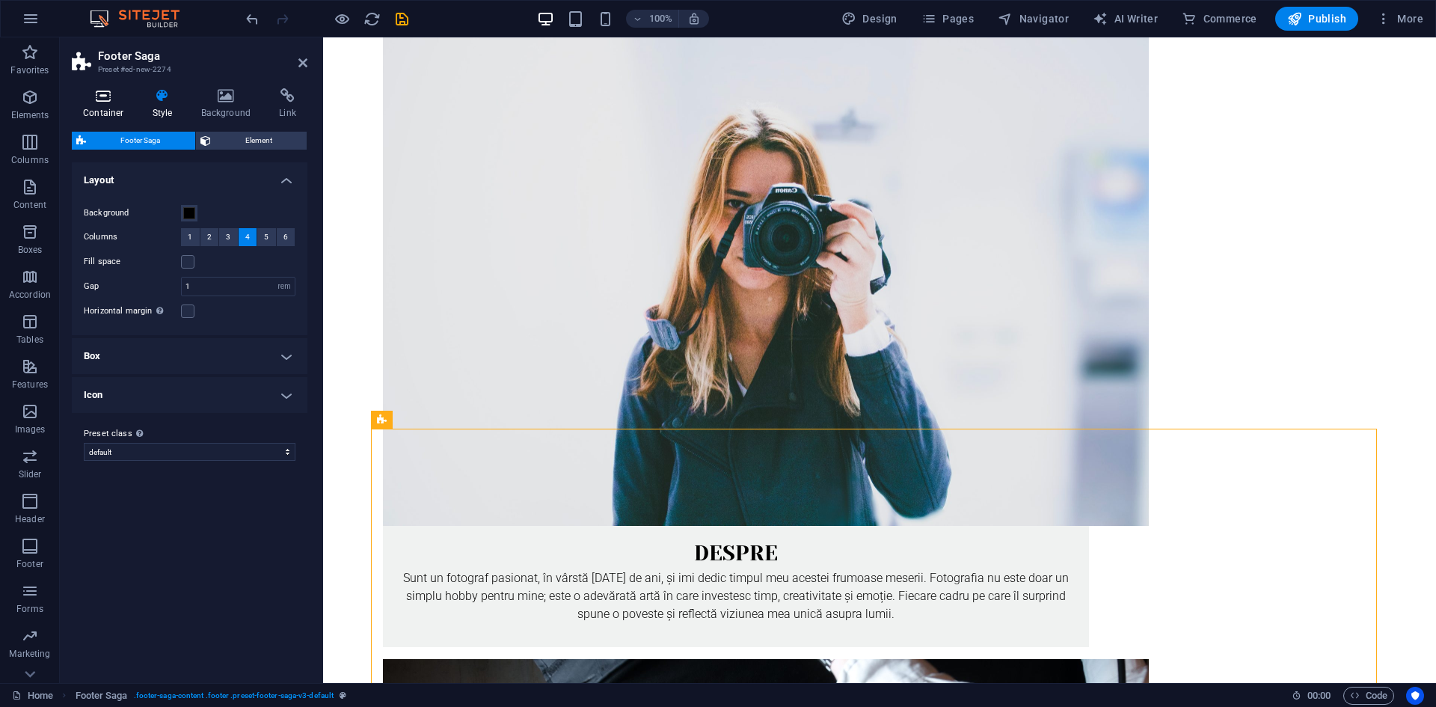
click at [87, 104] on h4 "Container" at bounding box center [107, 103] width 70 height 31
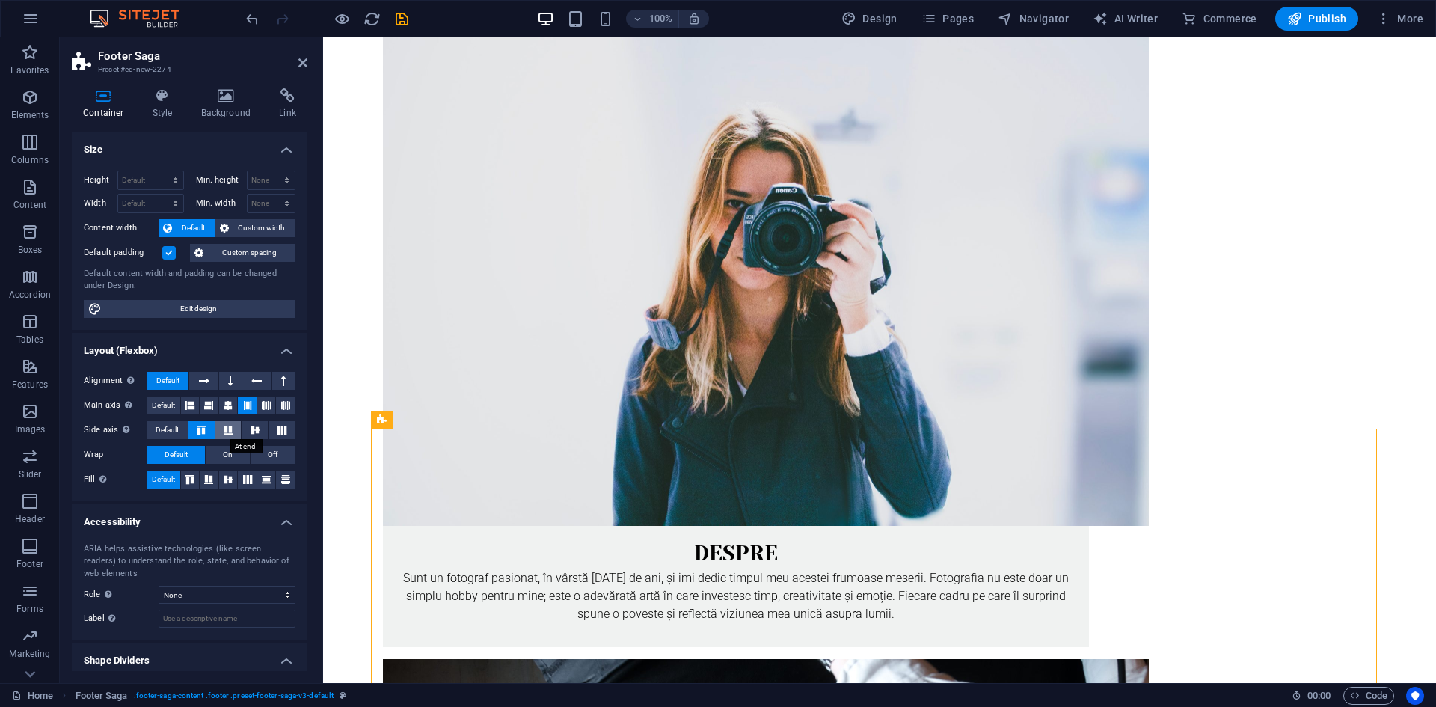
click at [231, 433] on icon at bounding box center [228, 430] width 18 height 9
click at [255, 433] on icon at bounding box center [255, 430] width 18 height 9
click at [275, 428] on icon at bounding box center [282, 430] width 18 height 9
click at [232, 432] on icon at bounding box center [228, 430] width 18 height 9
click at [269, 407] on icon at bounding box center [266, 405] width 9 height 18
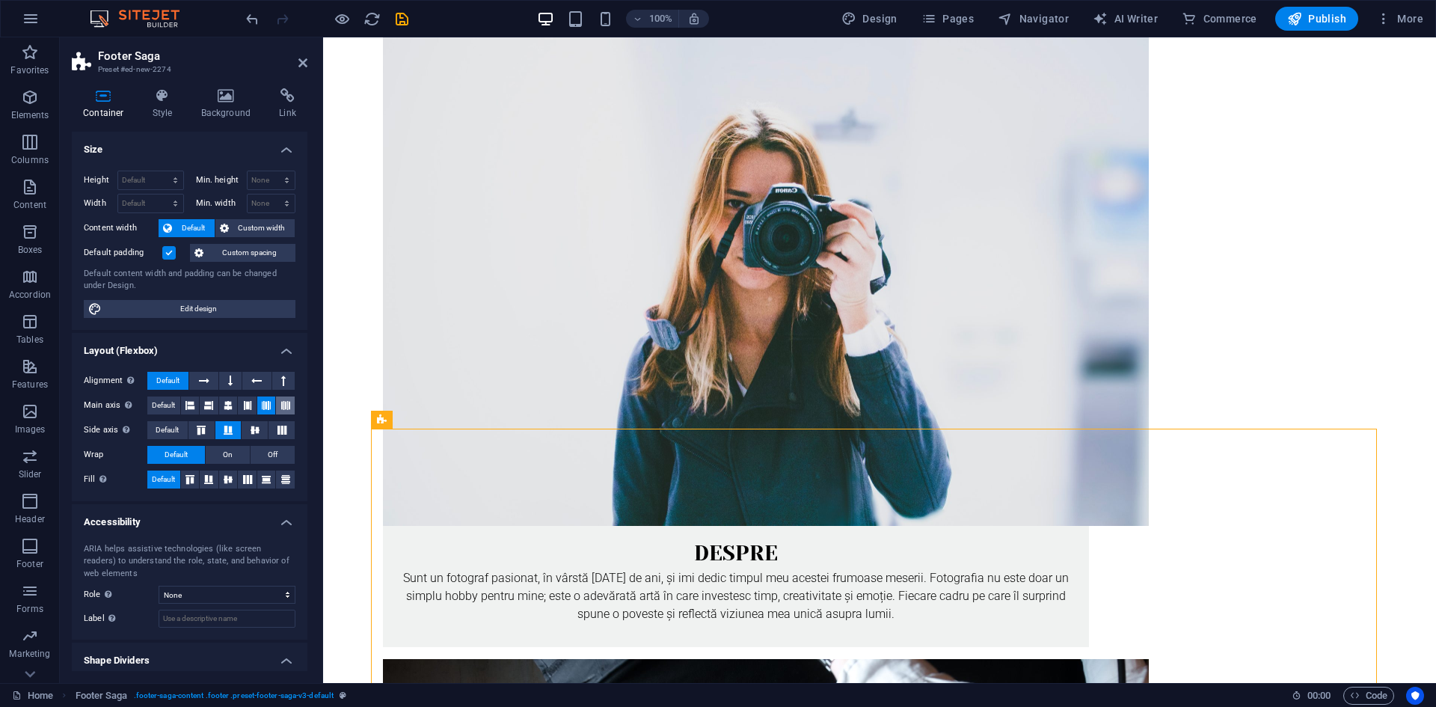
click at [281, 407] on icon at bounding box center [285, 405] width 9 height 18
click at [239, 411] on button at bounding box center [247, 405] width 19 height 18
click at [227, 408] on icon at bounding box center [228, 405] width 9 height 18
click at [206, 407] on icon at bounding box center [208, 405] width 9 height 18
click at [236, 408] on button at bounding box center [228, 405] width 19 height 18
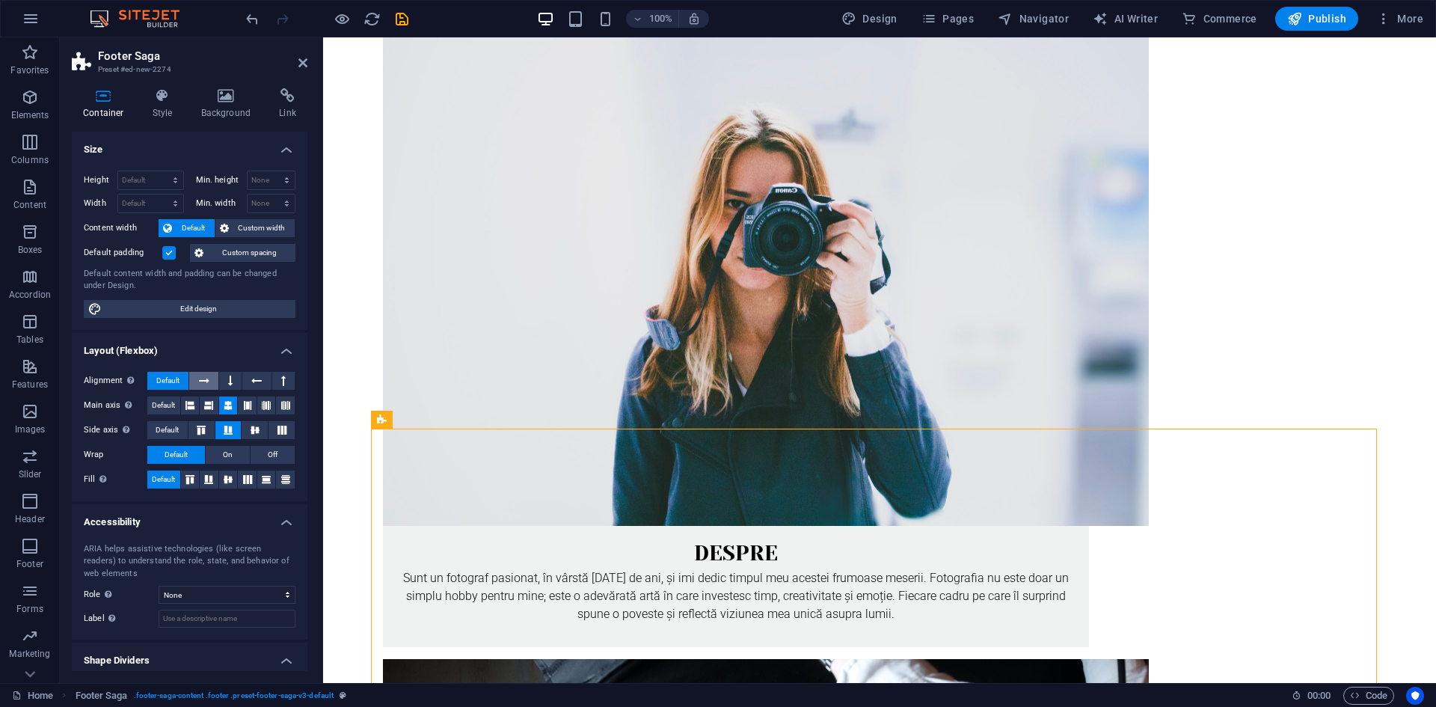
click at [207, 381] on icon at bounding box center [204, 381] width 10 height 18
click at [233, 381] on button at bounding box center [230, 381] width 22 height 18
click at [259, 381] on icon at bounding box center [256, 381] width 10 height 18
click at [281, 378] on icon at bounding box center [283, 381] width 4 height 18
click at [186, 381] on button "Default" at bounding box center [167, 381] width 41 height 18
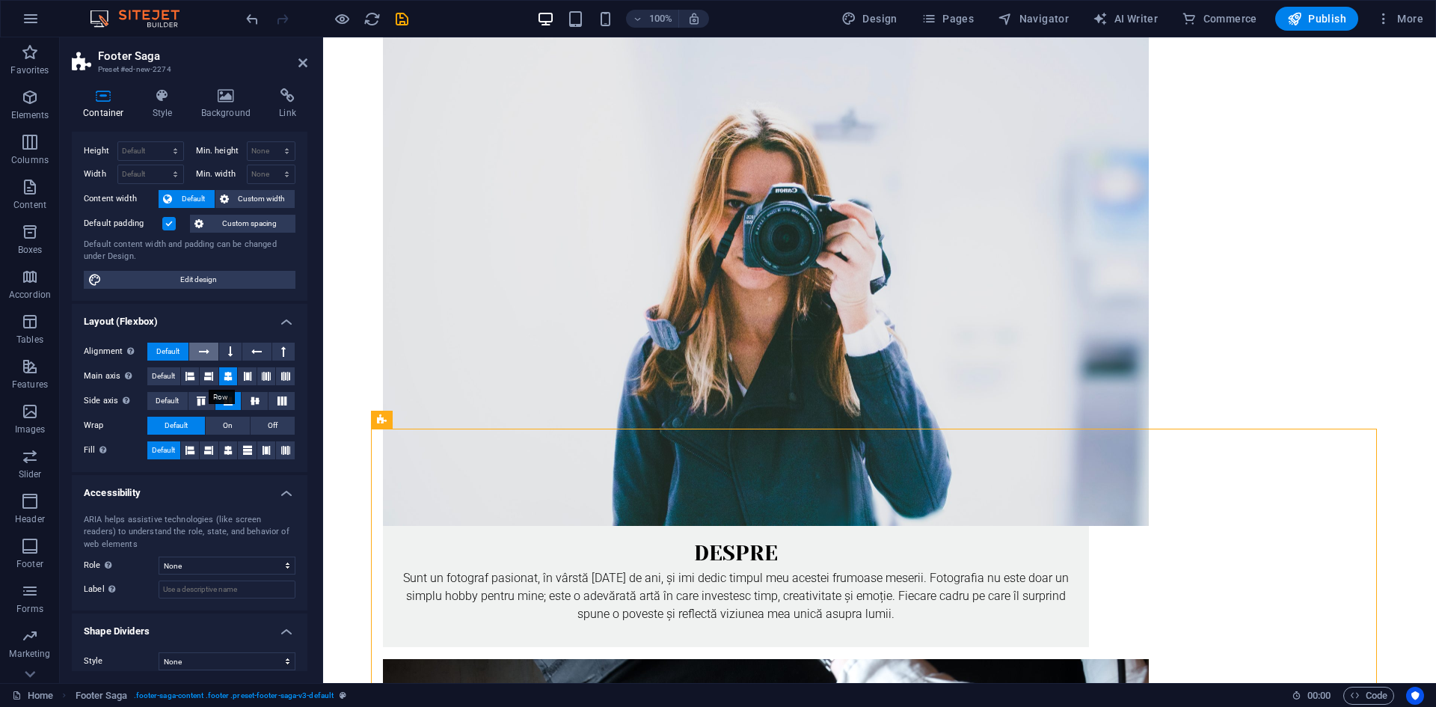
scroll to position [40, 0]
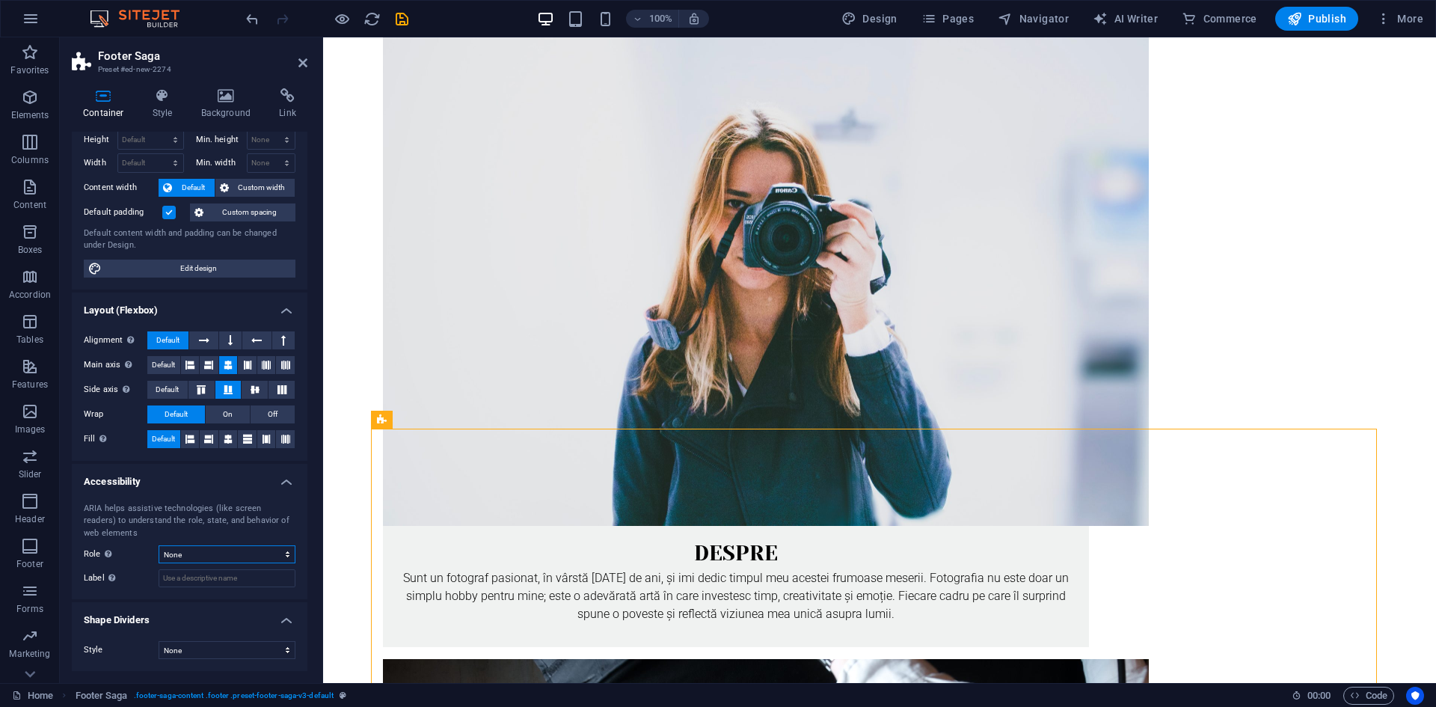
click at [276, 556] on select "None Alert Article Banner Comment Complementary Dialog Footer Header Marquee Pr…" at bounding box center [227, 554] width 137 height 18
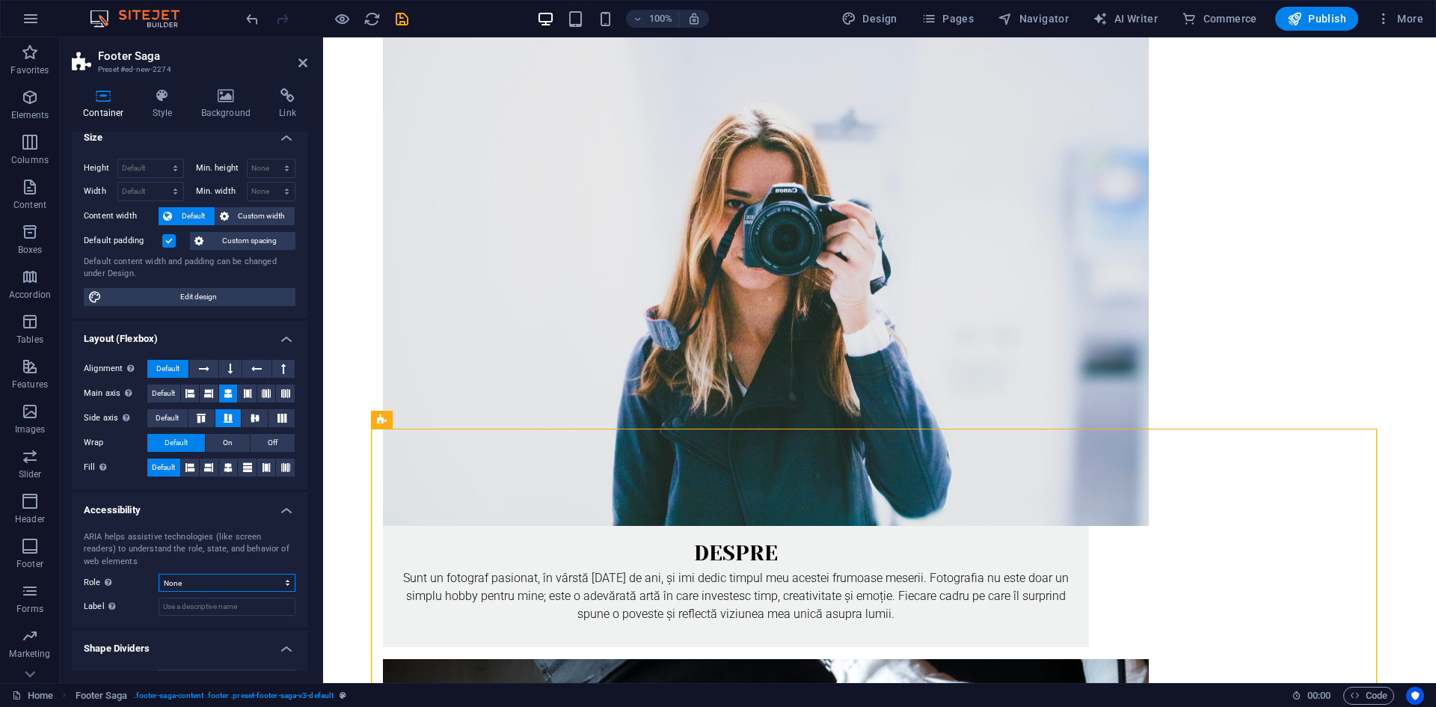
scroll to position [0, 0]
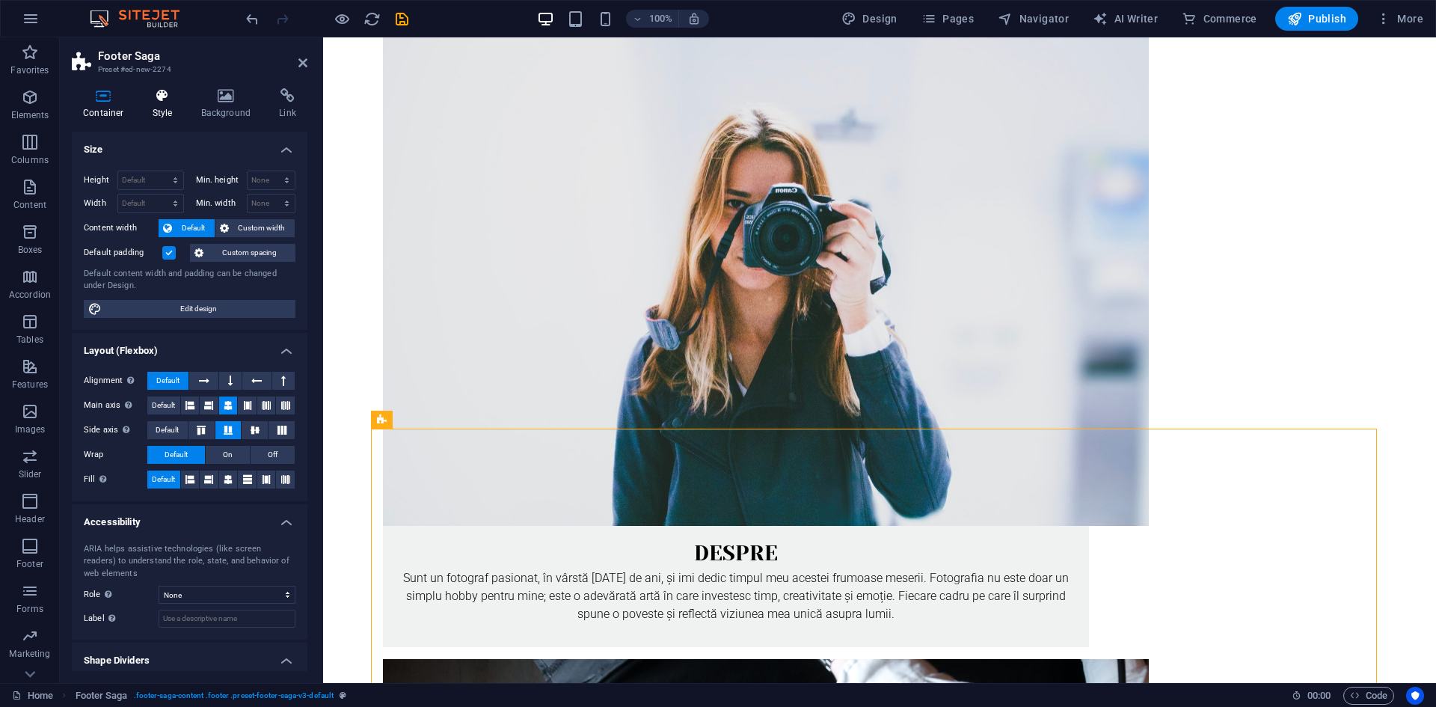
click at [159, 96] on icon at bounding box center [162, 95] width 43 height 15
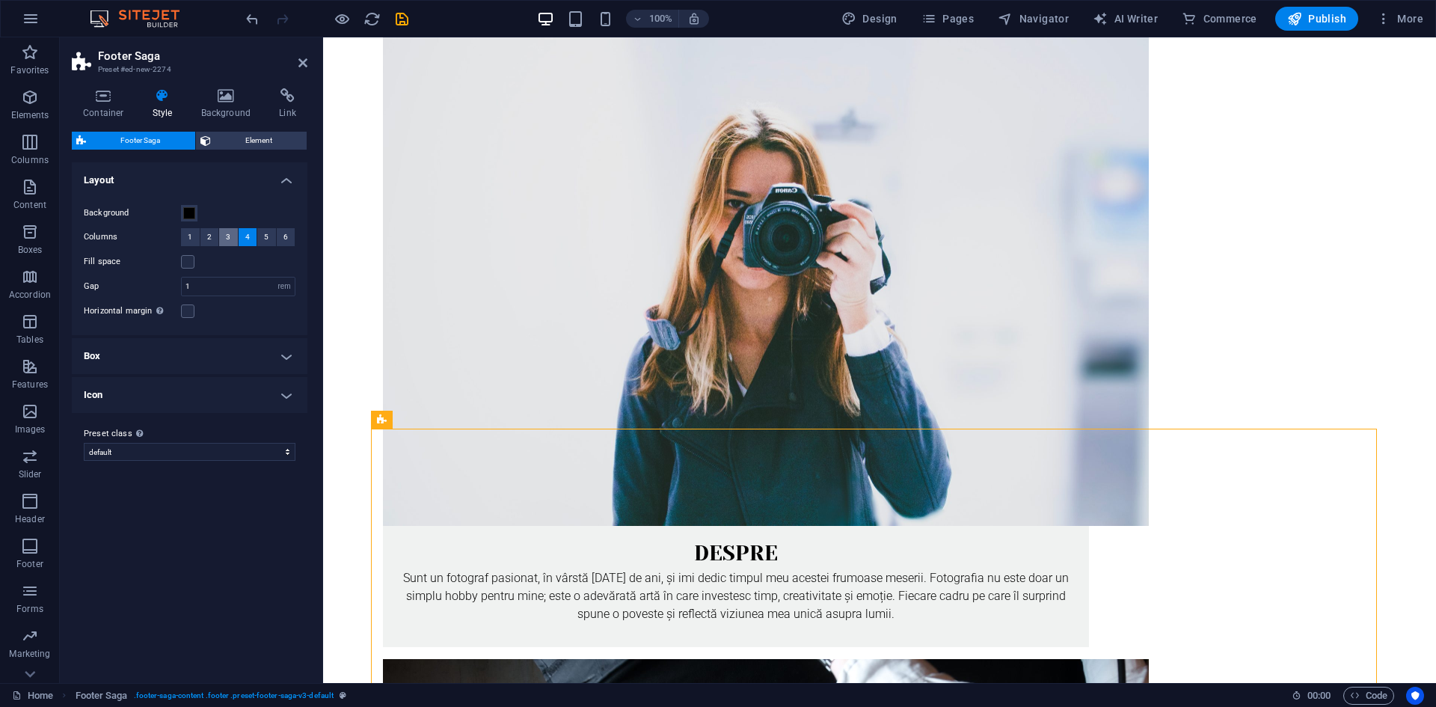
click at [228, 238] on span "3" at bounding box center [228, 237] width 4 height 18
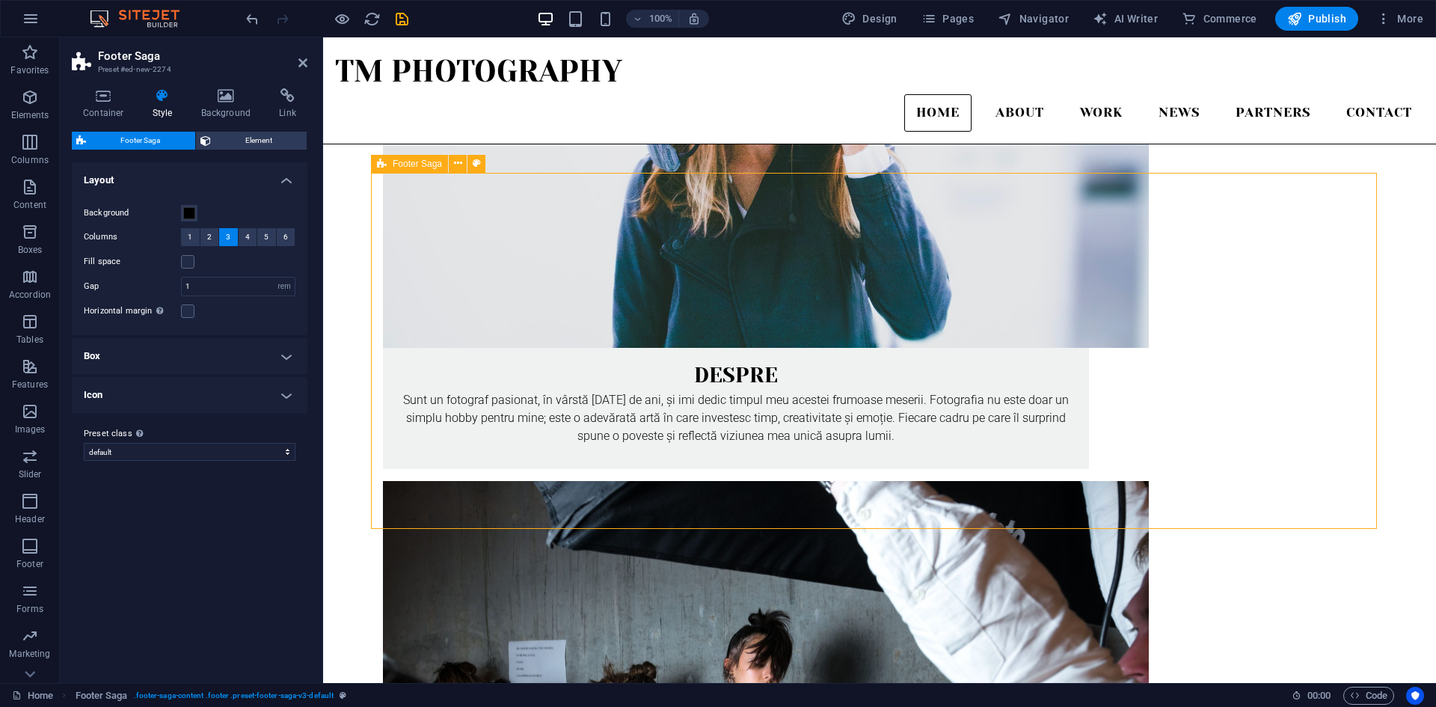
scroll to position [331, 0]
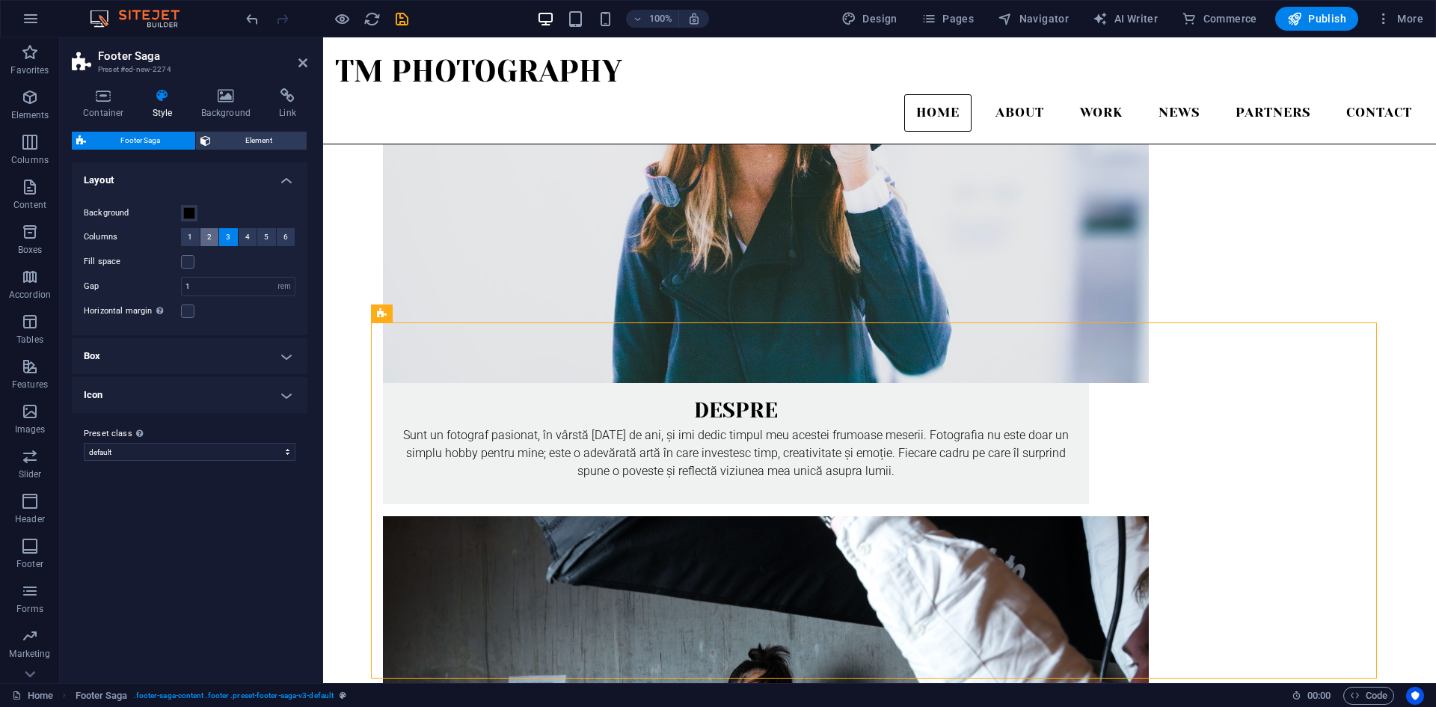
click at [210, 241] on span "2" at bounding box center [209, 237] width 4 height 18
click at [286, 239] on span "6" at bounding box center [285, 237] width 4 height 18
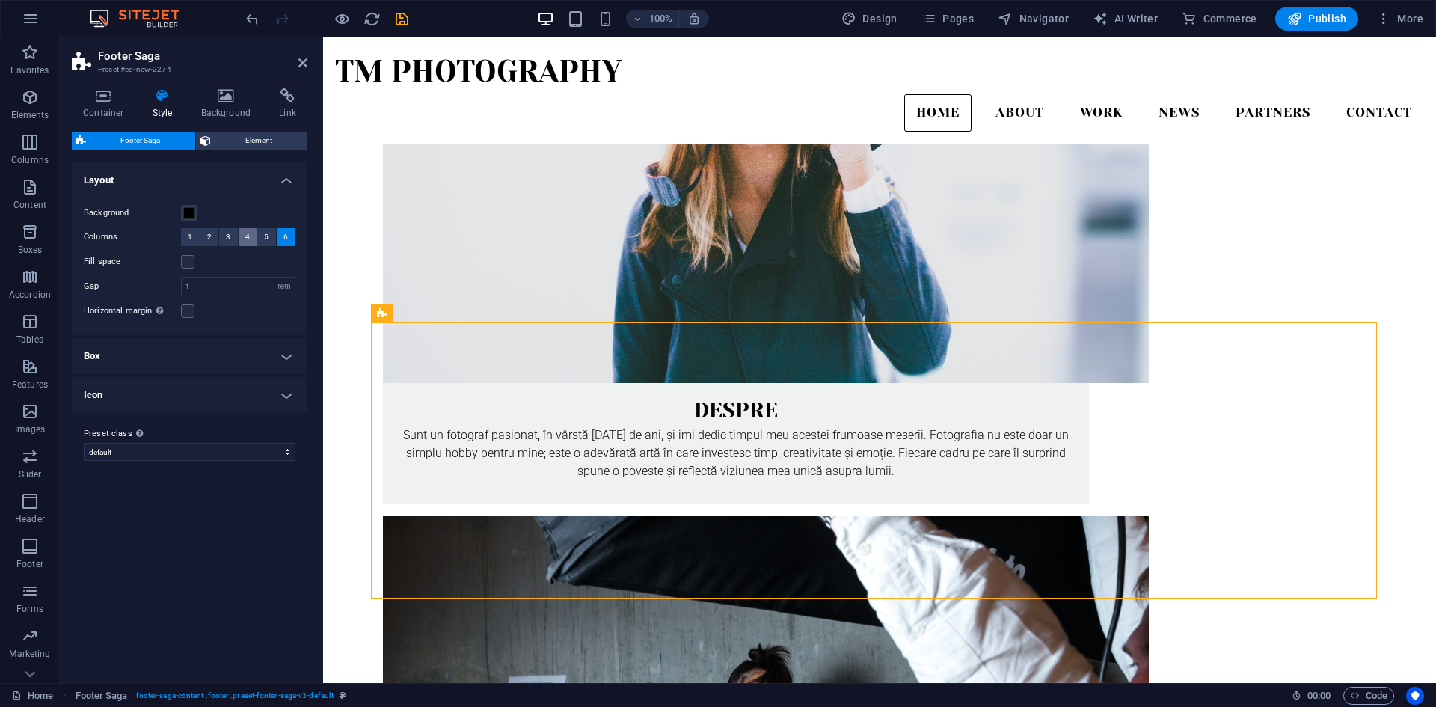
click at [249, 239] on span "4" at bounding box center [247, 237] width 4 height 18
click at [230, 294] on input "1" at bounding box center [238, 287] width 113 height 18
click at [275, 370] on h4 "Box" at bounding box center [190, 356] width 236 height 36
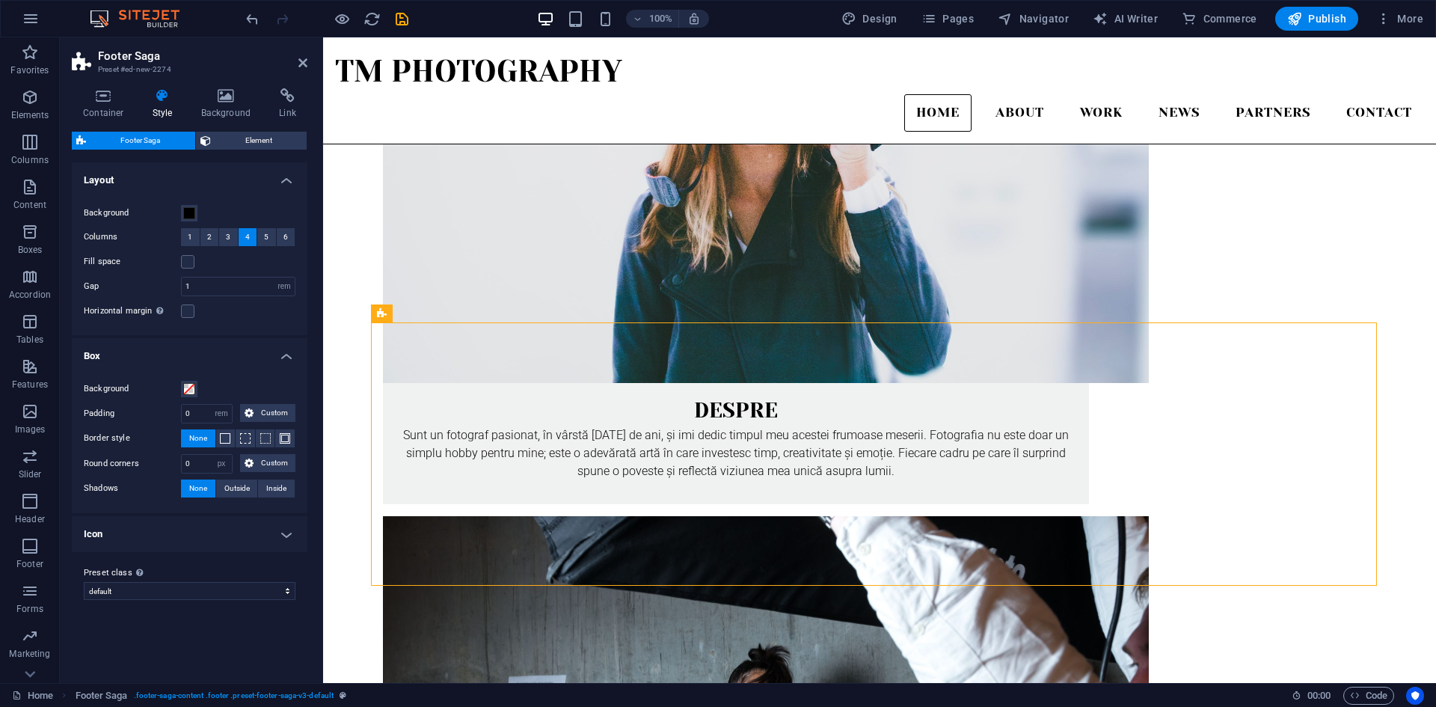
click at [286, 537] on h4 "Icon" at bounding box center [190, 534] width 236 height 36
click at [235, 105] on h4 "Background" at bounding box center [229, 103] width 79 height 31
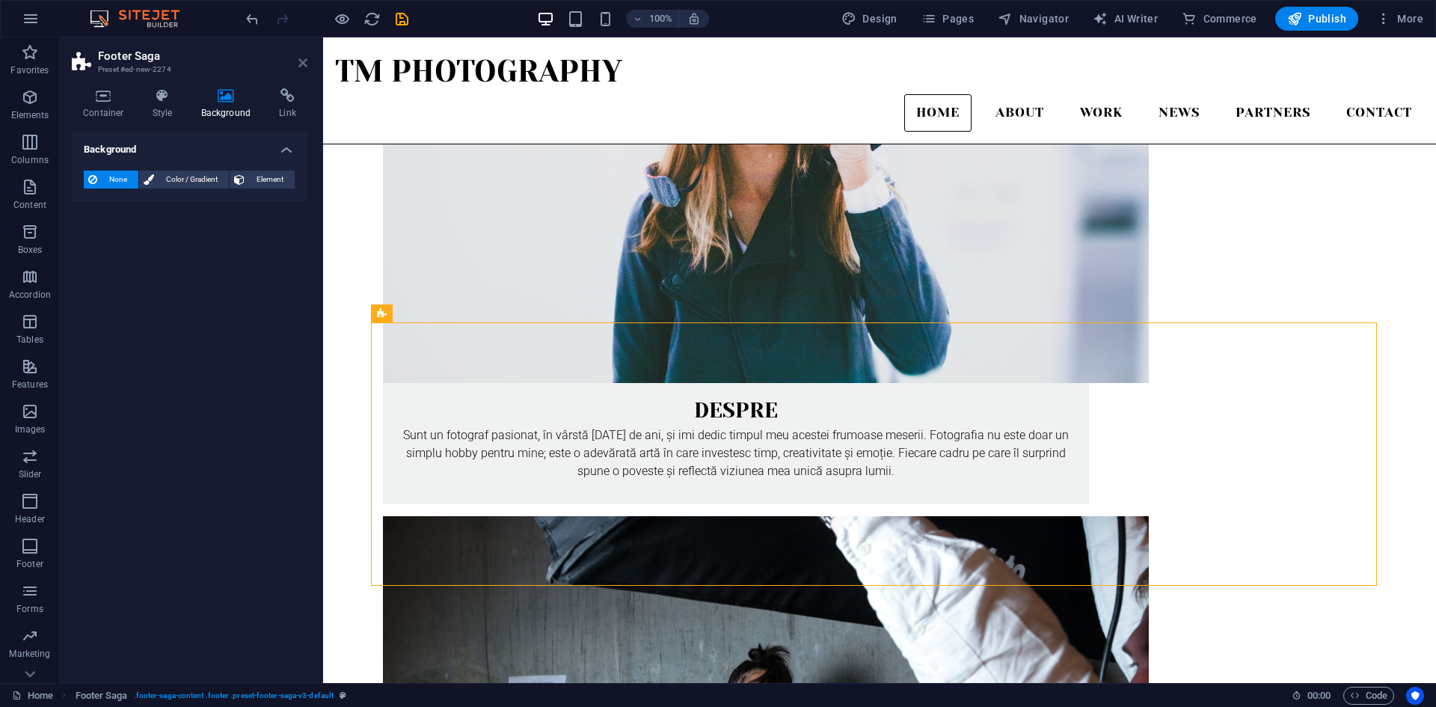
click at [300, 64] on icon at bounding box center [302, 63] width 9 height 12
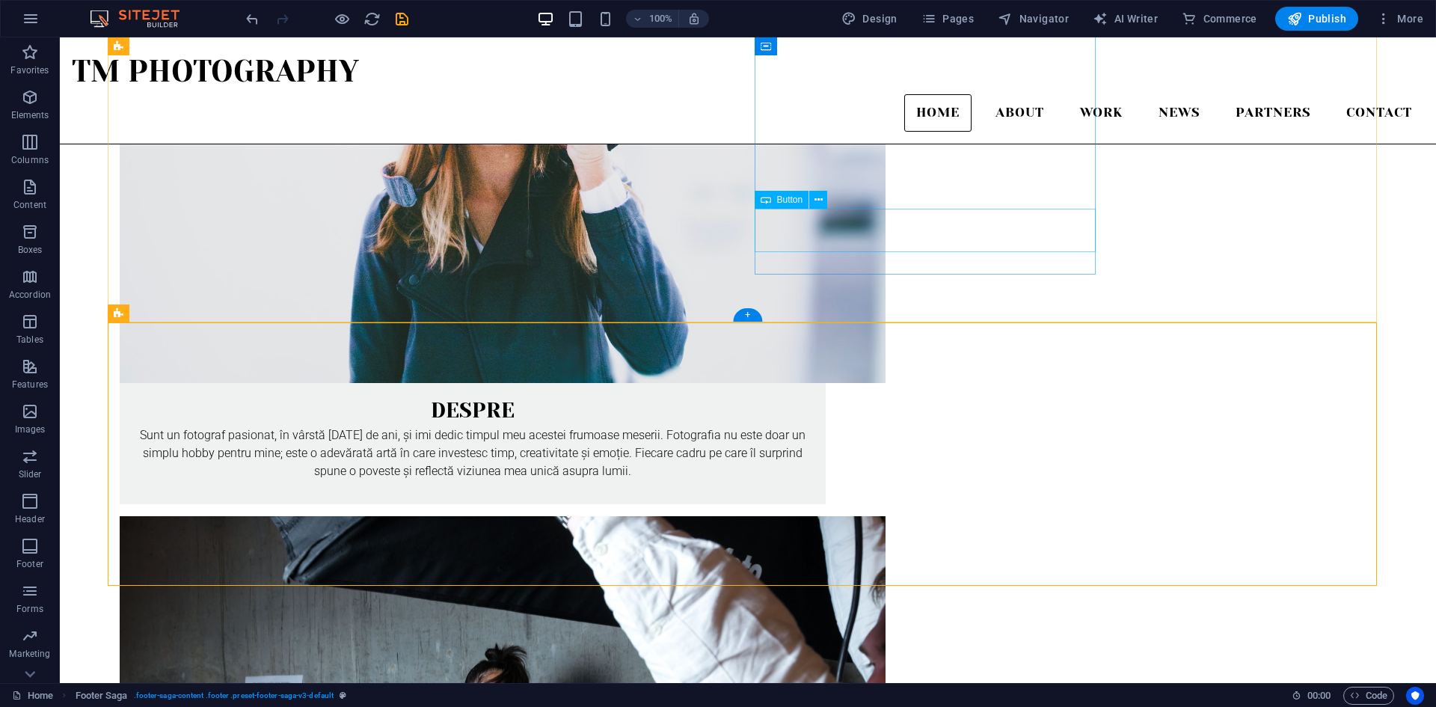
scroll to position [0, 0]
